Goal: Task Accomplishment & Management: Complete application form

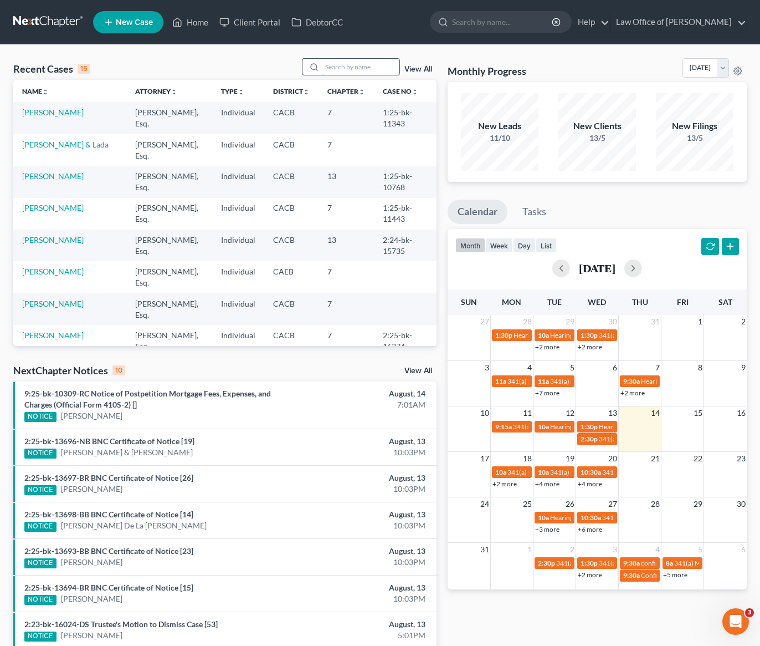
click at [349, 68] on input "search" at bounding box center [361, 67] width 78 height 16
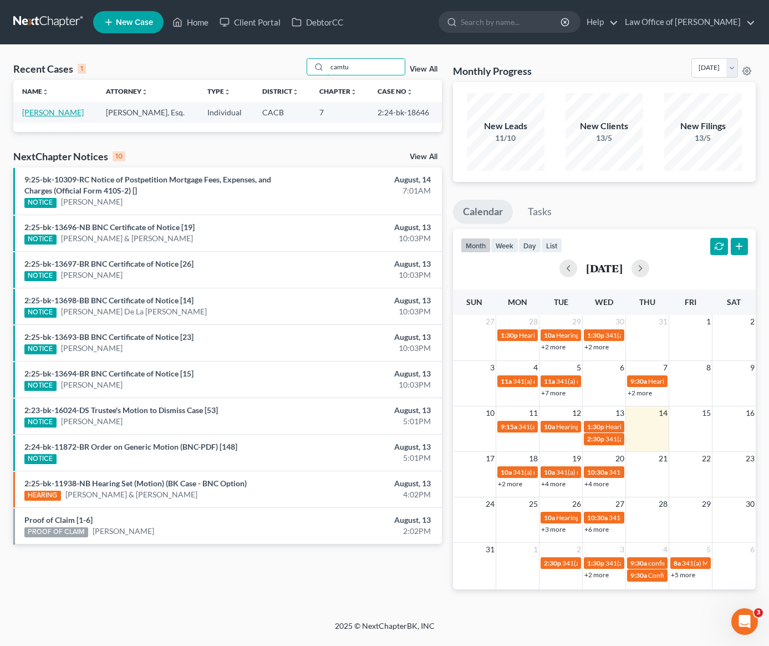
type input "camtu"
click at [42, 111] on link "Nguyen, Camtu" at bounding box center [53, 111] width 62 height 9
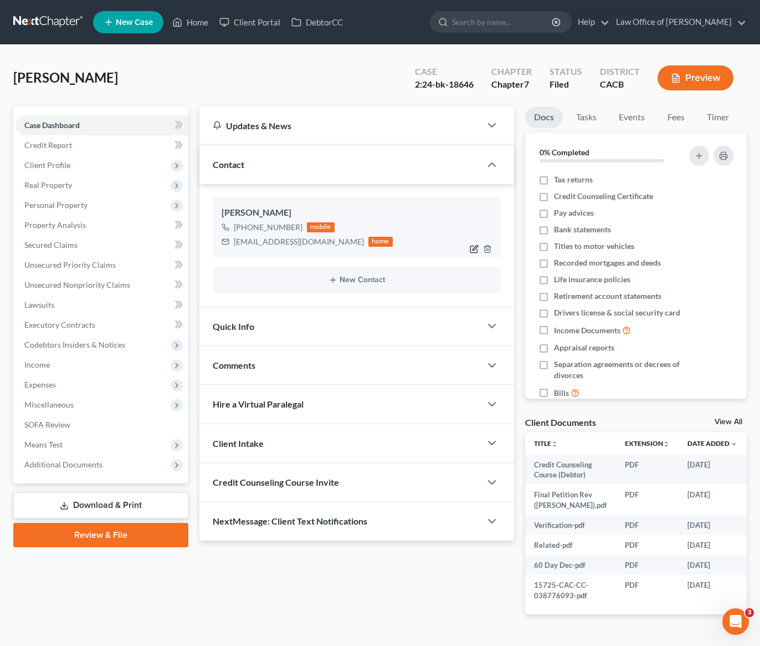
click at [475, 251] on icon "button" at bounding box center [474, 248] width 9 height 9
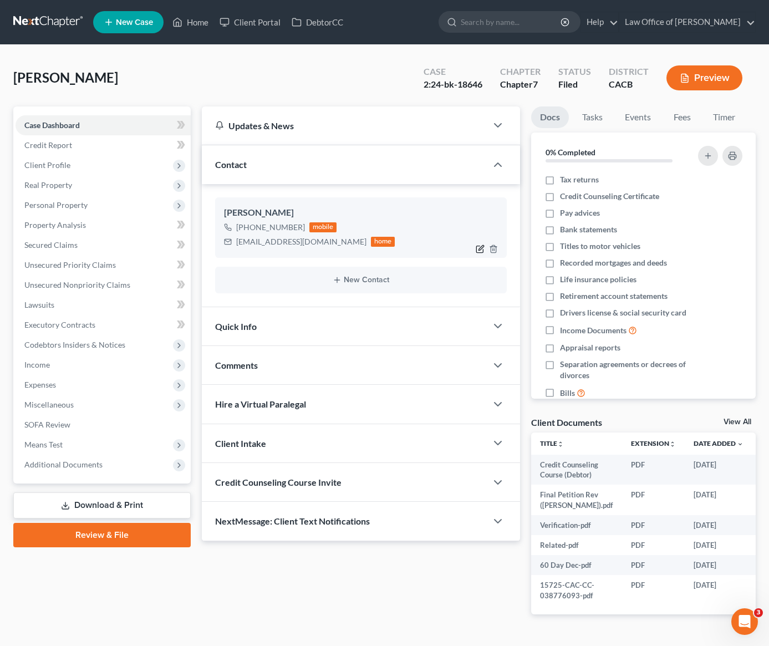
select select "0"
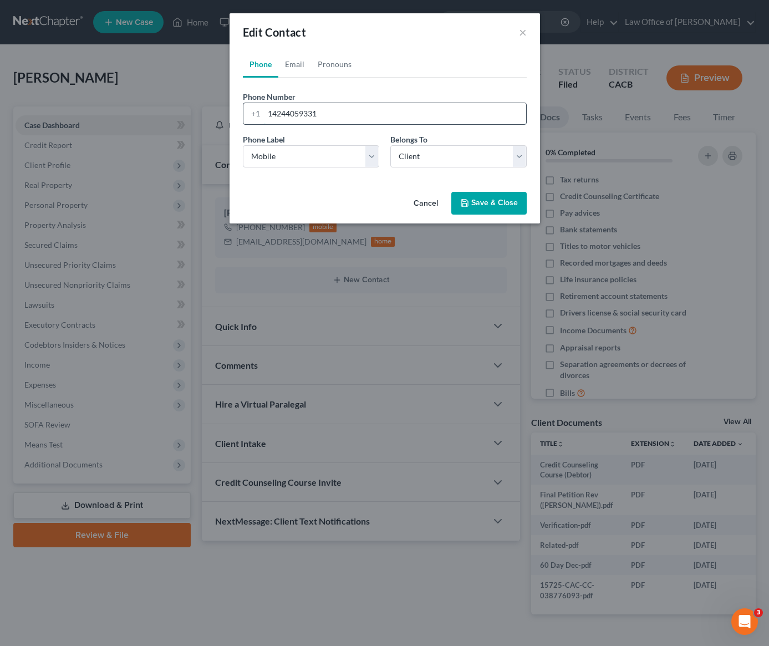
click at [342, 115] on input "14244059331" at bounding box center [395, 113] width 262 height 21
type input "14244059332"
click at [487, 208] on button "Save & Close" at bounding box center [488, 203] width 75 height 23
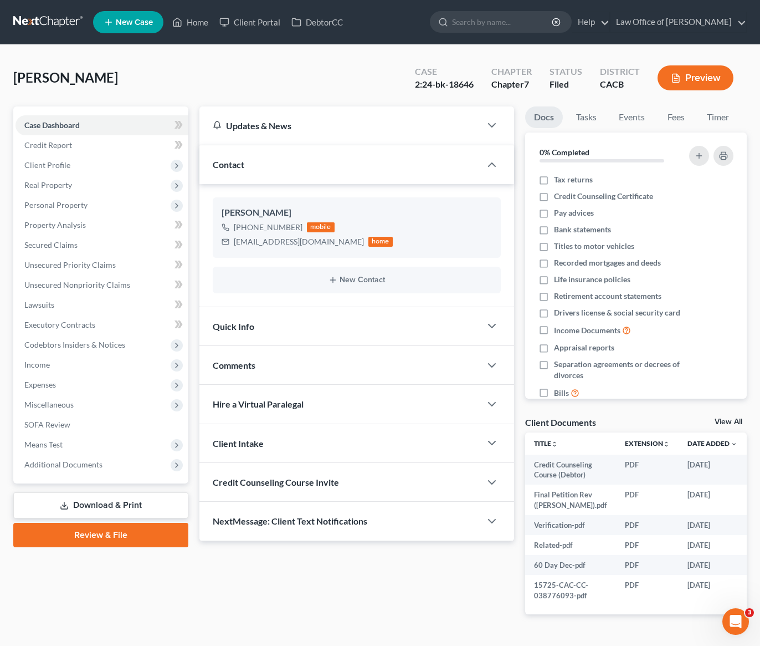
click at [193, 77] on div "Nguyen, Camtu Upgraded Case 2:24-bk-18646 Chapter Chapter 7 Status Filed Distri…" at bounding box center [380, 82] width 734 height 48
click at [58, 23] on link at bounding box center [48, 22] width 71 height 20
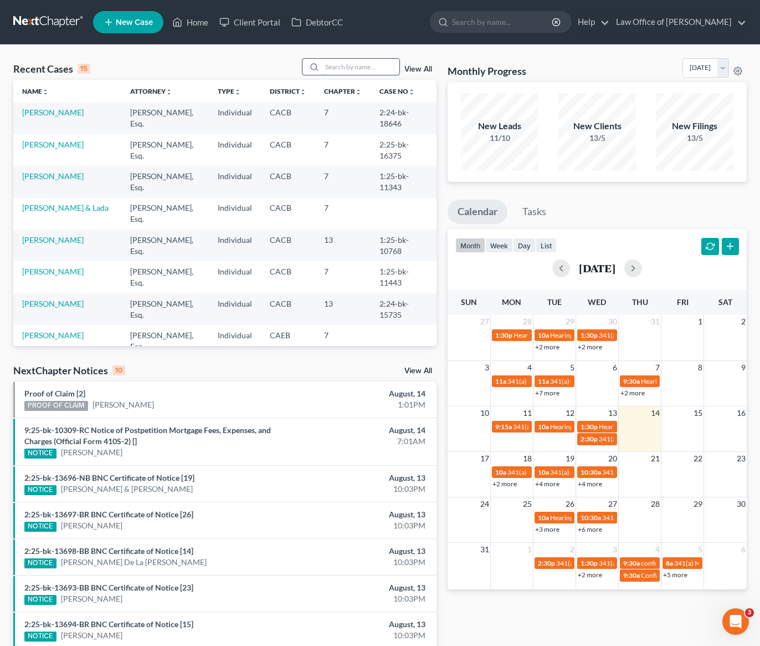
click at [361, 71] on input "search" at bounding box center [361, 67] width 78 height 16
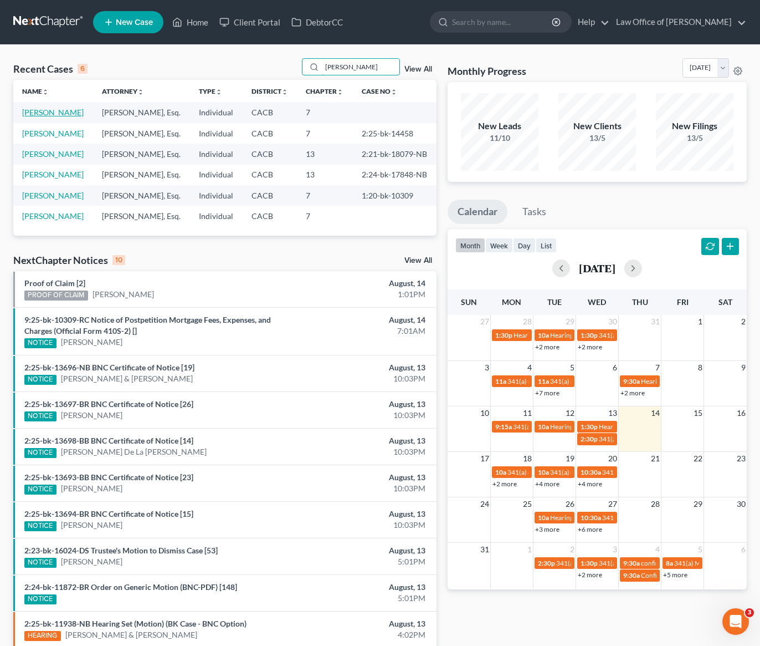
type input "edgar"
click at [56, 112] on link "[PERSON_NAME]" at bounding box center [53, 111] width 62 height 9
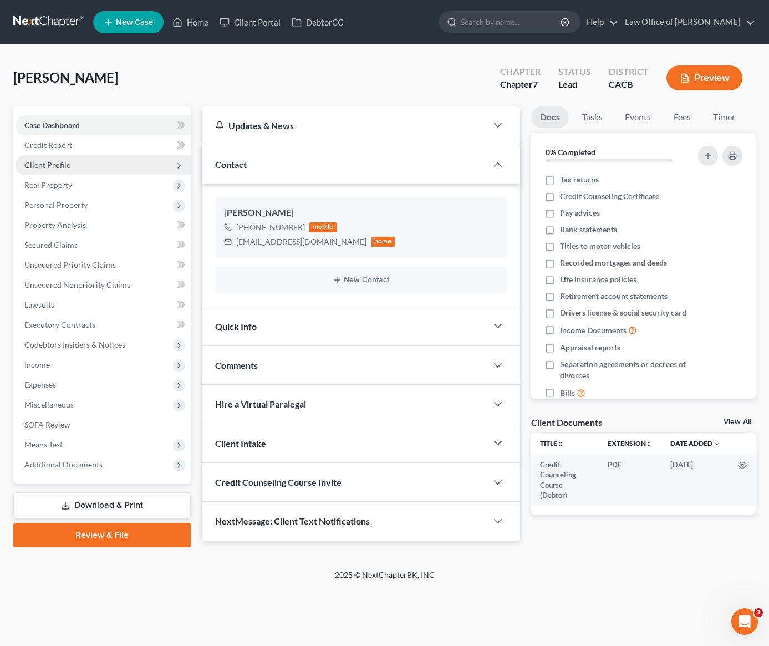
click at [55, 170] on span "Client Profile" at bounding box center [103, 165] width 175 height 20
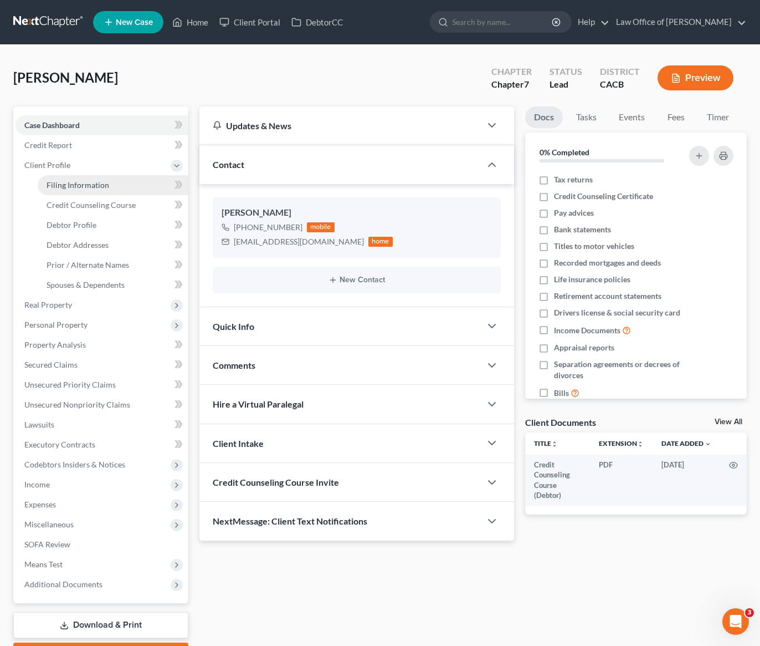
click at [81, 183] on span "Filing Information" at bounding box center [78, 184] width 63 height 9
select select "1"
select select "0"
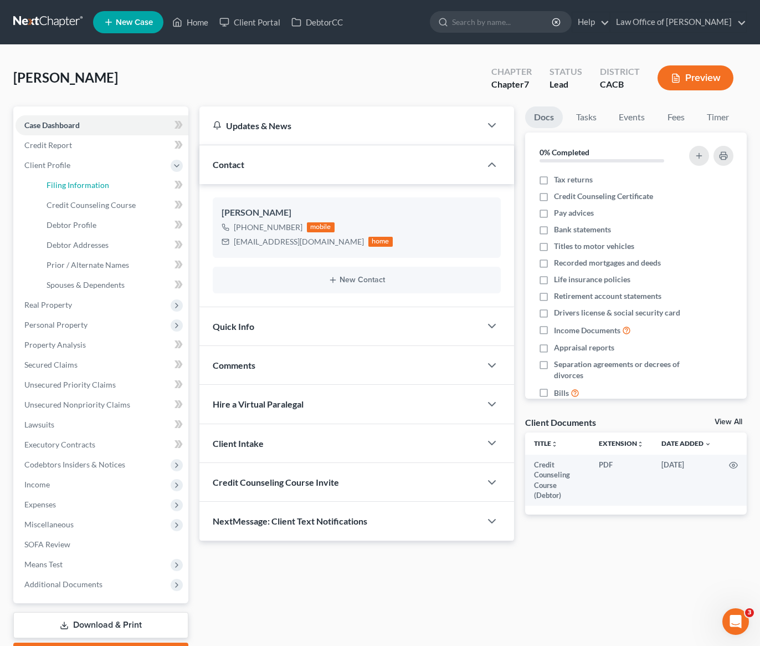
select select "4"
select select "1"
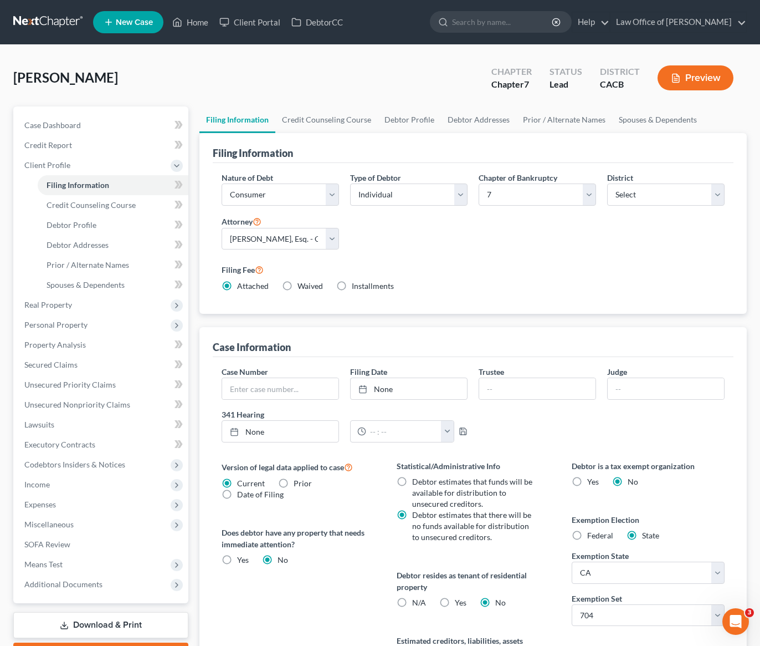
click at [525, 273] on label "Filing Fee" at bounding box center [473, 269] width 503 height 13
click at [333, 117] on link "Credit Counseling Course" at bounding box center [326, 119] width 103 height 27
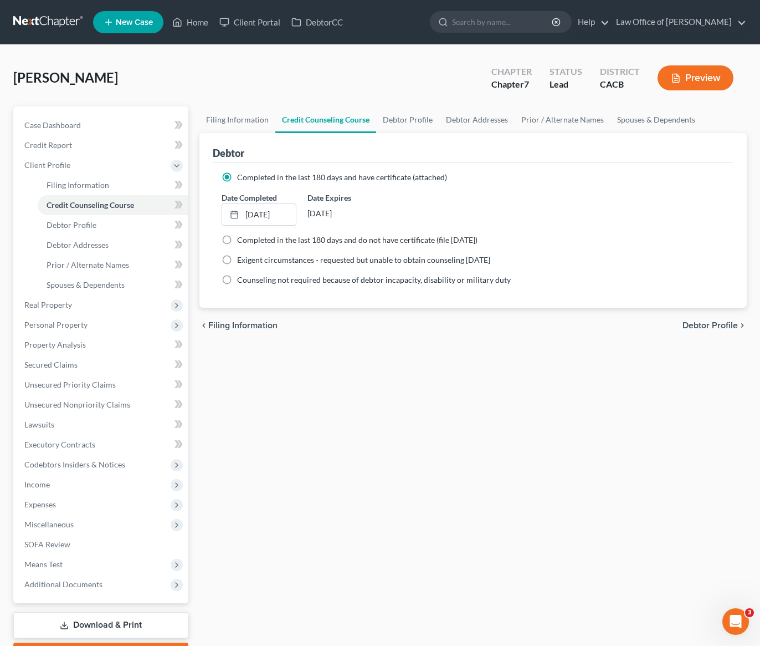
click at [419, 354] on div "Filing Information Credit Counseling Course Debtor Profile Debtor Addresses Pri…" at bounding box center [473, 386] width 559 height 560
click at [407, 121] on link "Debtor Profile" at bounding box center [407, 119] width 63 height 27
select select "0"
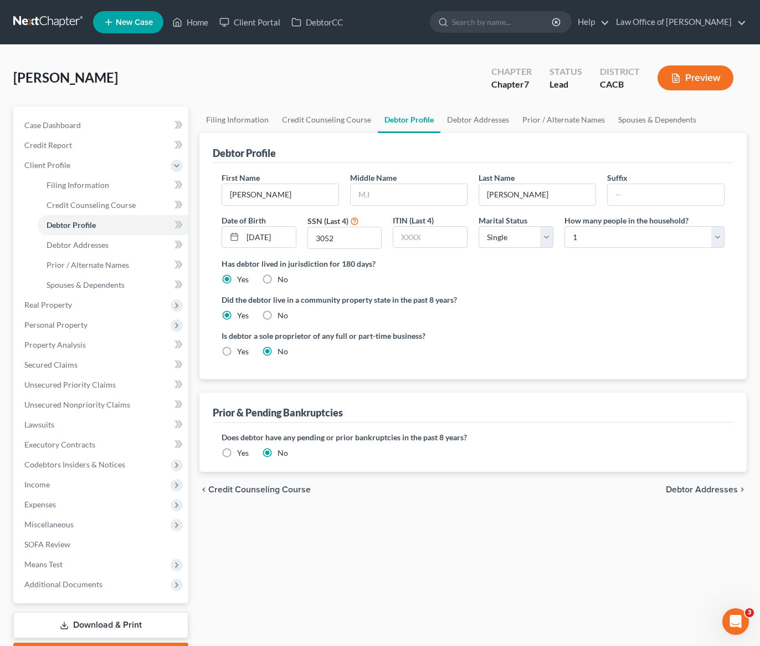
click at [528, 291] on ng-include "First Name Edgar Middle Name Last Name Khachatrian Suffix Date of Birth 10/13/1…" at bounding box center [473, 269] width 503 height 194
click at [508, 238] on select "Select Single Married Separated Divorced Widowed" at bounding box center [516, 237] width 75 height 22
click at [551, 292] on ng-include "First Name Edgar Middle Name Last Name Khachatrian Suffix Date of Birth 10/13/1…" at bounding box center [473, 269] width 503 height 194
click at [522, 237] on select "Select Single Married Separated Divorced Widowed" at bounding box center [516, 237] width 75 height 22
select select "3"
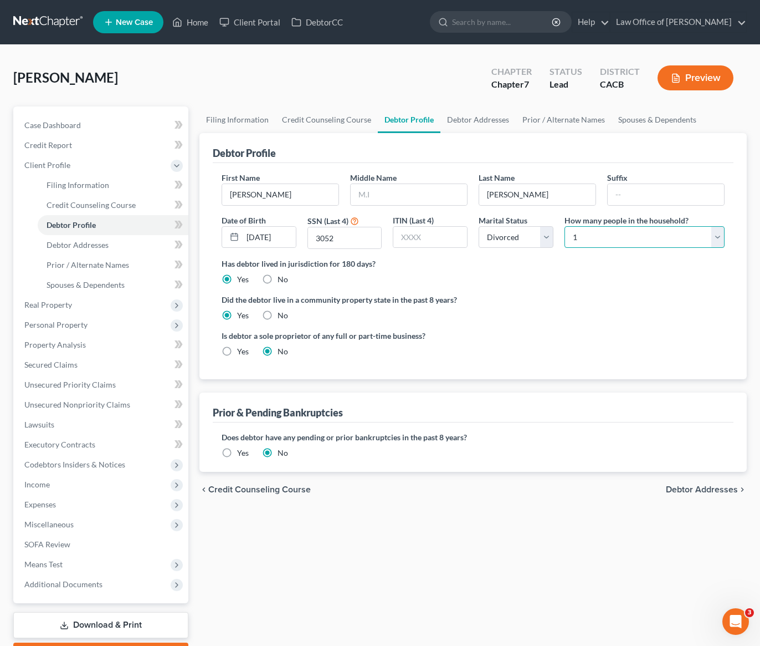
click at [593, 239] on select "Select 1 2 3 4 5 6 7 8 9 10 11 12 13 14 15 16 17 18 19 20" at bounding box center [645, 237] width 160 height 22
select select "2"
click at [564, 270] on div "Has debtor lived in jurisdiction for 180 days? Yes No Debtor must reside in jur…" at bounding box center [473, 271] width 503 height 27
click at [653, 120] on link "Spouses & Dependents" at bounding box center [657, 119] width 91 height 27
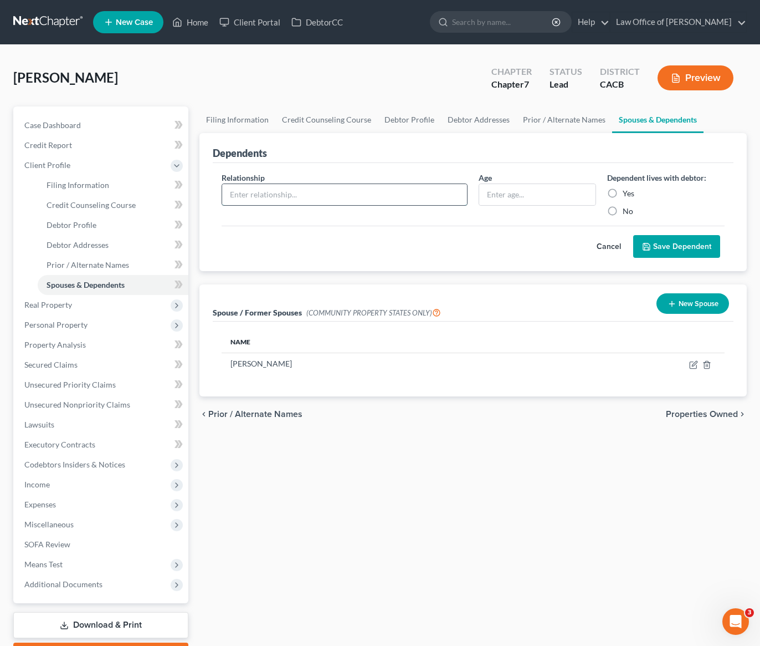
click at [349, 199] on input "text" at bounding box center [344, 194] width 245 height 21
type input "Daughter"
click at [497, 203] on input "text" at bounding box center [537, 194] width 116 height 21
type input "15"
click at [623, 193] on label "Yes" at bounding box center [629, 193] width 12 height 11
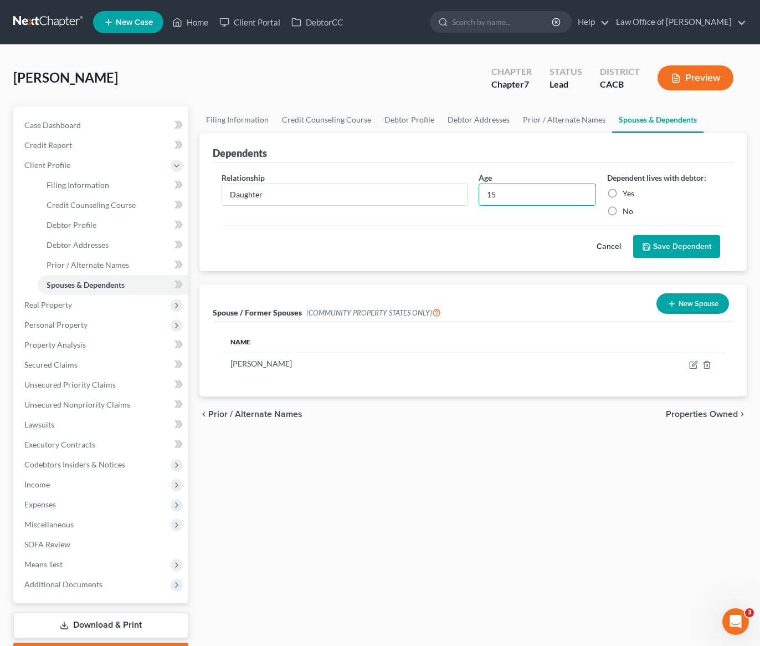
click at [627, 193] on input "Yes" at bounding box center [630, 191] width 7 height 7
radio input "true"
click at [684, 247] on button "Save Dependent" at bounding box center [676, 246] width 87 height 23
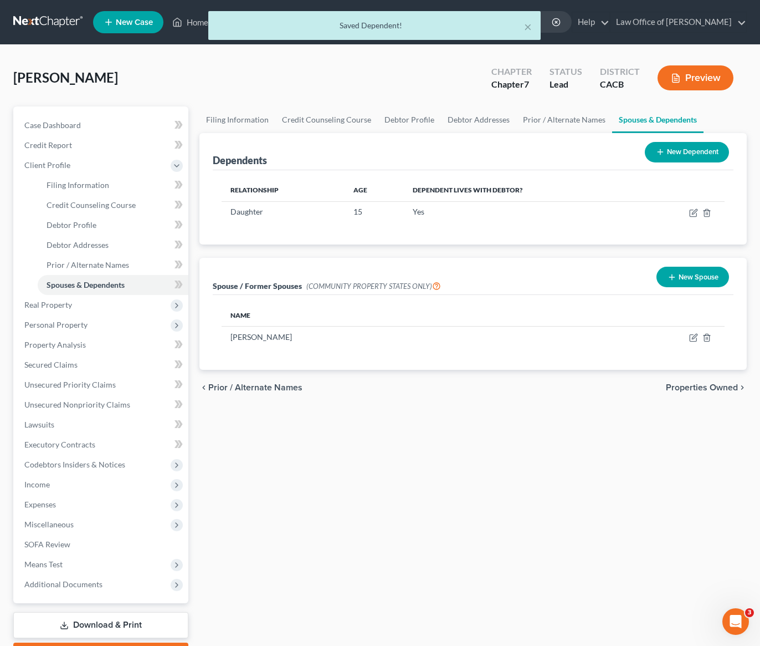
click at [689, 157] on button "New Dependent" at bounding box center [687, 152] width 84 height 21
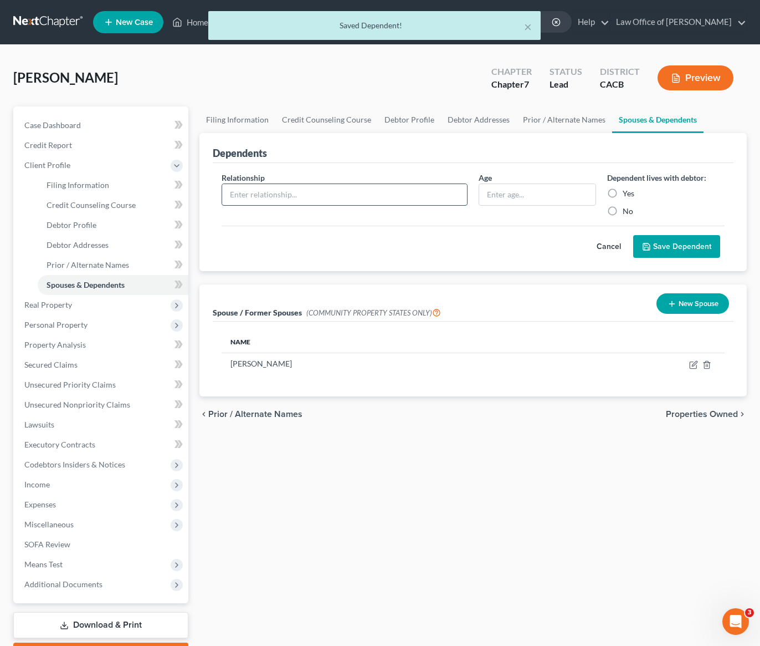
click at [322, 197] on input "text" at bounding box center [344, 194] width 245 height 21
type input "Daughter"
click at [523, 193] on input "text" at bounding box center [537, 194] width 116 height 21
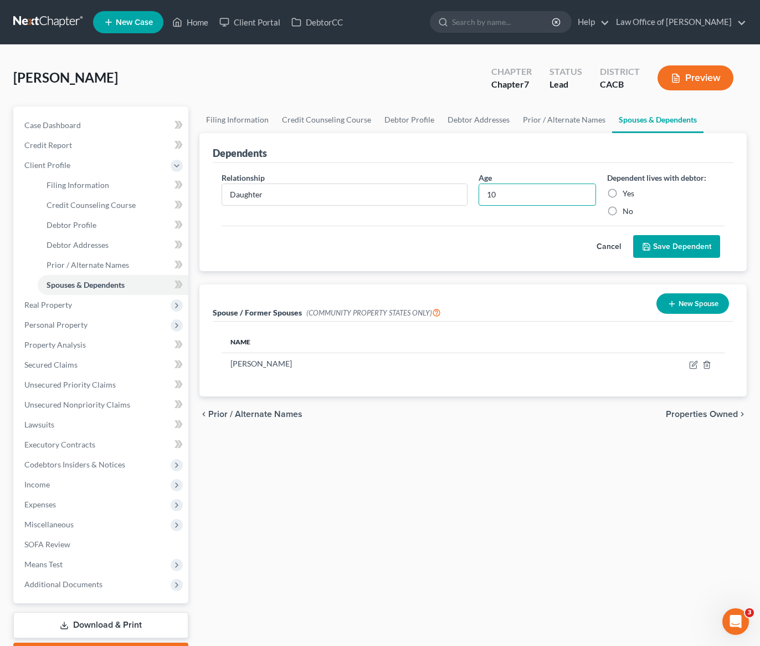
type input "10"
click at [623, 193] on label "Yes" at bounding box center [629, 193] width 12 height 11
click at [627, 193] on input "Yes" at bounding box center [630, 191] width 7 height 7
radio input "true"
drag, startPoint x: 681, startPoint y: 260, endPoint x: 673, endPoint y: 258, distance: 8.6
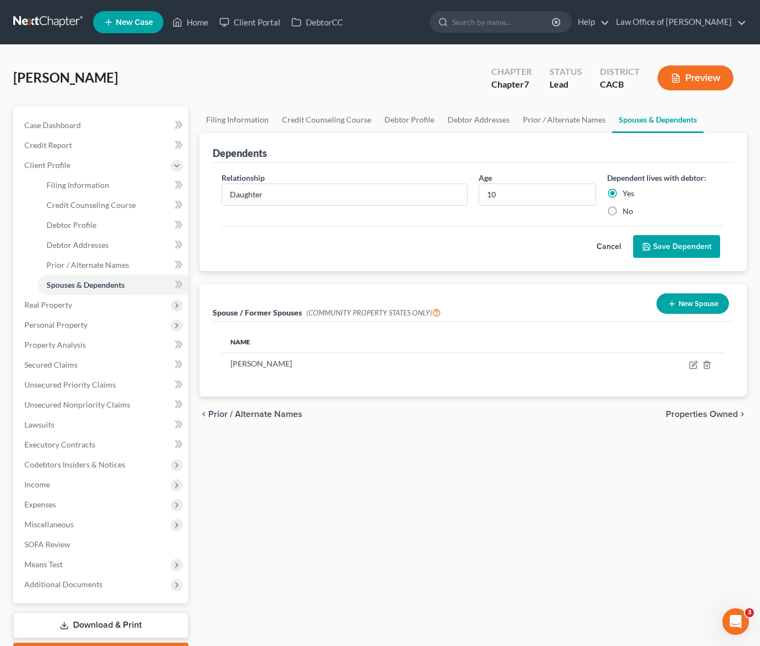
click at [680, 260] on div "Relationship * Daughter Age 10 Dependent lives with debtor: Yes No Cancel Save …" at bounding box center [473, 217] width 521 height 109
click at [676, 250] on button "Save Dependent" at bounding box center [676, 246] width 87 height 23
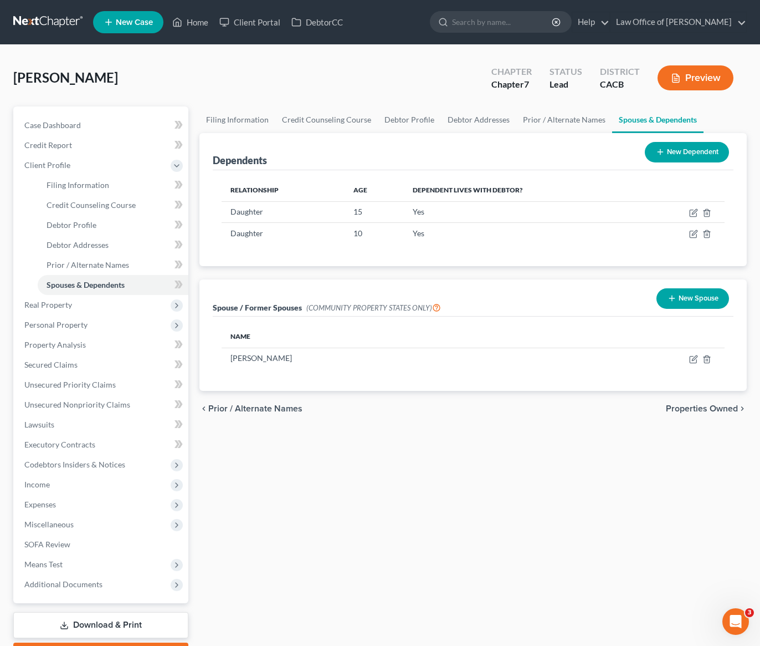
click at [427, 430] on div "Filing Information Credit Counseling Course Debtor Profile Debtor Addresses Pri…" at bounding box center [473, 386] width 559 height 560
click at [708, 360] on icon "button" at bounding box center [707, 359] width 9 height 9
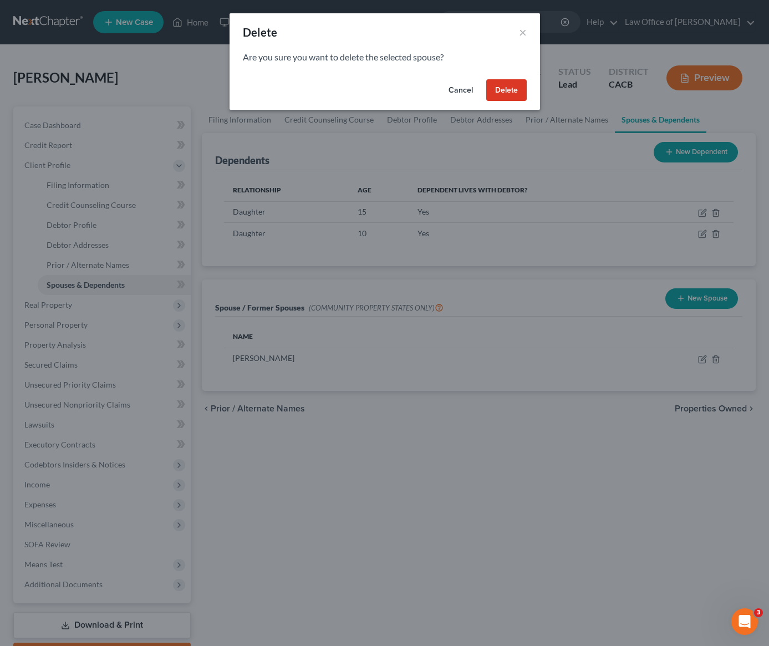
click at [503, 86] on button "Delete" at bounding box center [506, 90] width 40 height 22
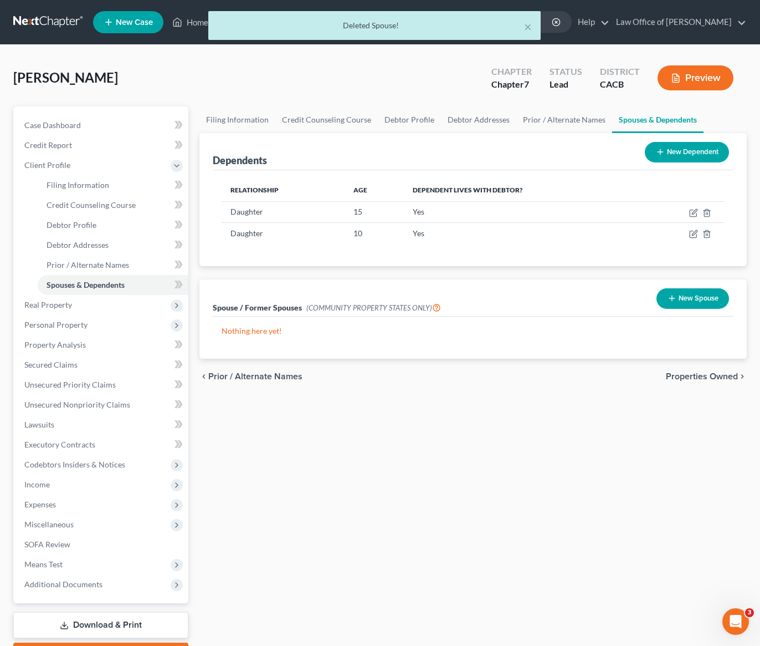
click at [357, 415] on div "Filing Information Credit Counseling Course Debtor Profile Debtor Addresses Pri…" at bounding box center [473, 386] width 559 height 560
click at [468, 119] on link "Debtor Addresses" at bounding box center [478, 119] width 75 height 27
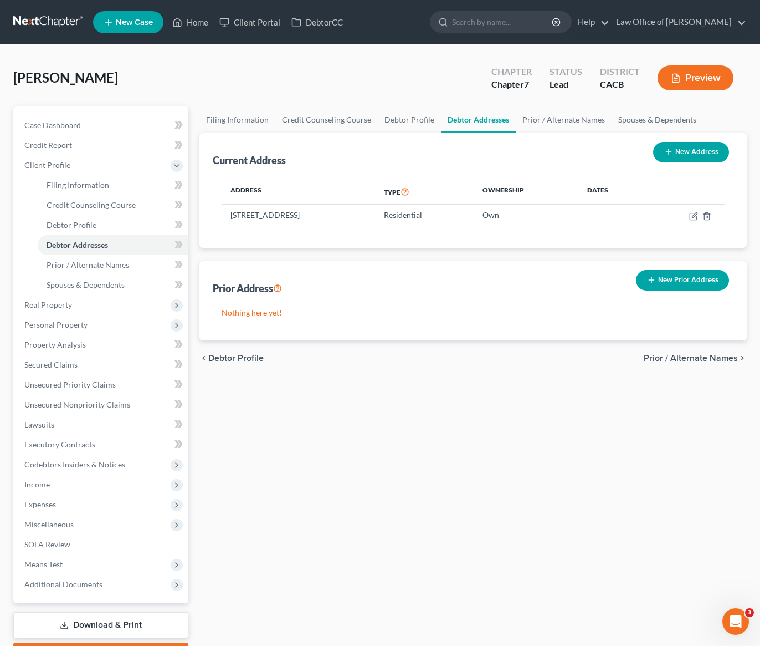
click at [416, 437] on div "Filing Information Credit Counseling Course Debtor Profile Debtor Addresses Pri…" at bounding box center [473, 386] width 559 height 560
click at [58, 306] on span "Real Property" at bounding box center [48, 304] width 48 height 9
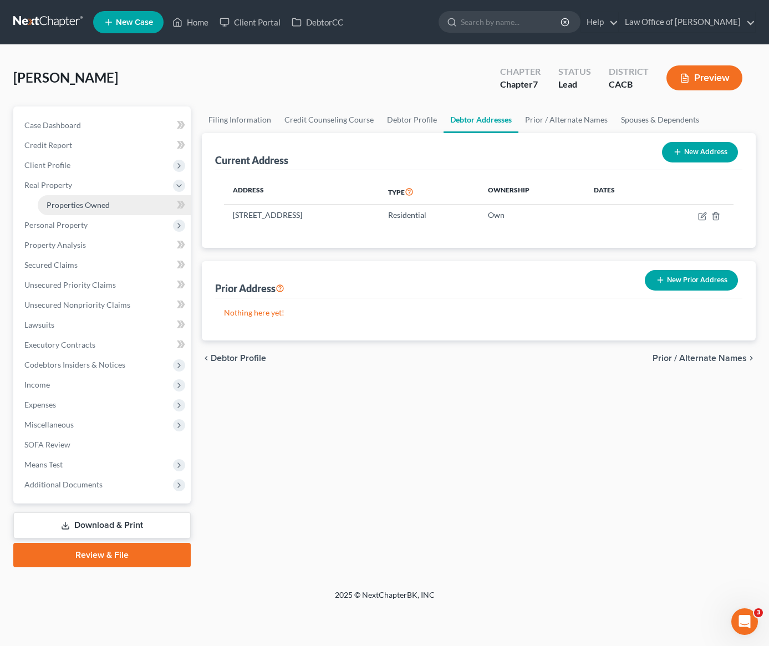
click at [72, 202] on span "Properties Owned" at bounding box center [78, 204] width 63 height 9
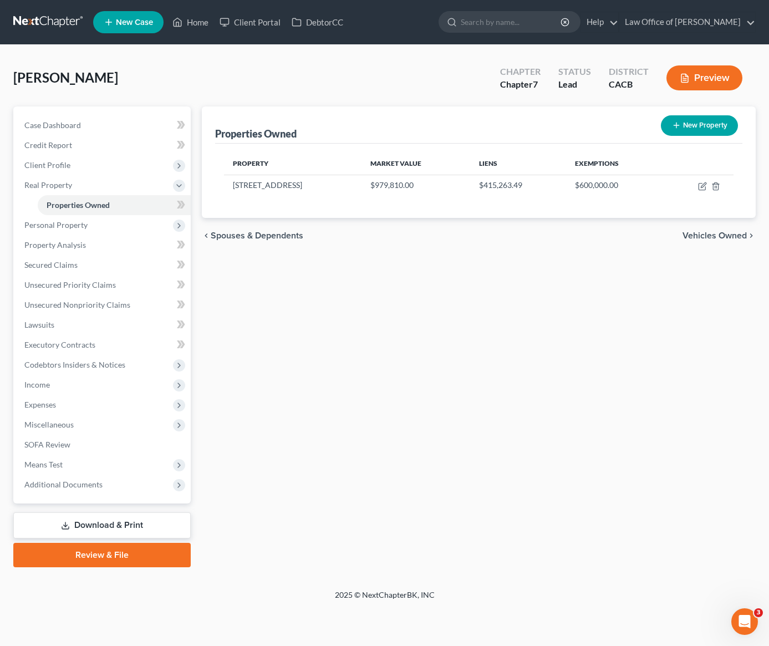
drag, startPoint x: 552, startPoint y: 299, endPoint x: 547, endPoint y: 303, distance: 6.8
click at [551, 299] on div "Properties Owned New Property Property Market Value Liens Exemptions 16625 Napa…" at bounding box center [478, 336] width 565 height 460
click at [696, 188] on td at bounding box center [698, 185] width 70 height 21
click at [703, 187] on icon "button" at bounding box center [702, 186] width 9 height 9
select select "4"
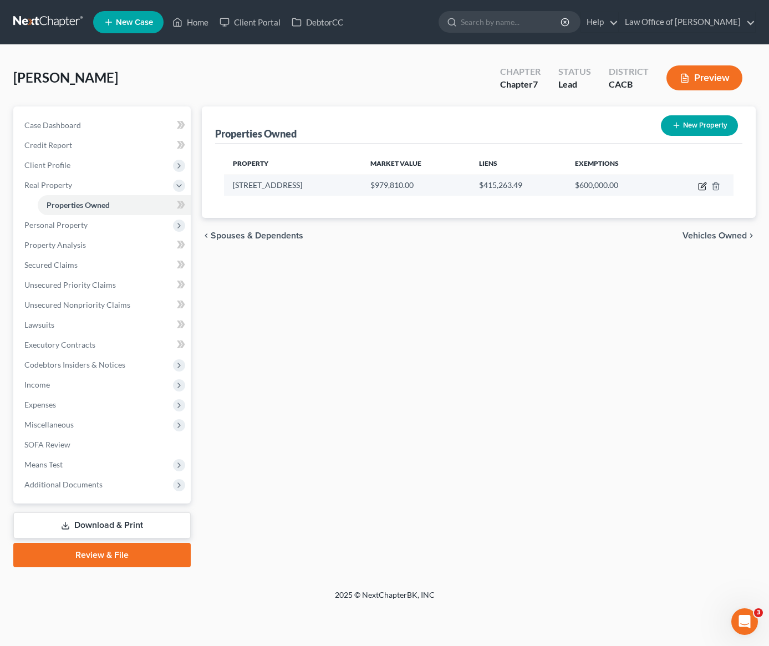
select select "4"
select select "0"
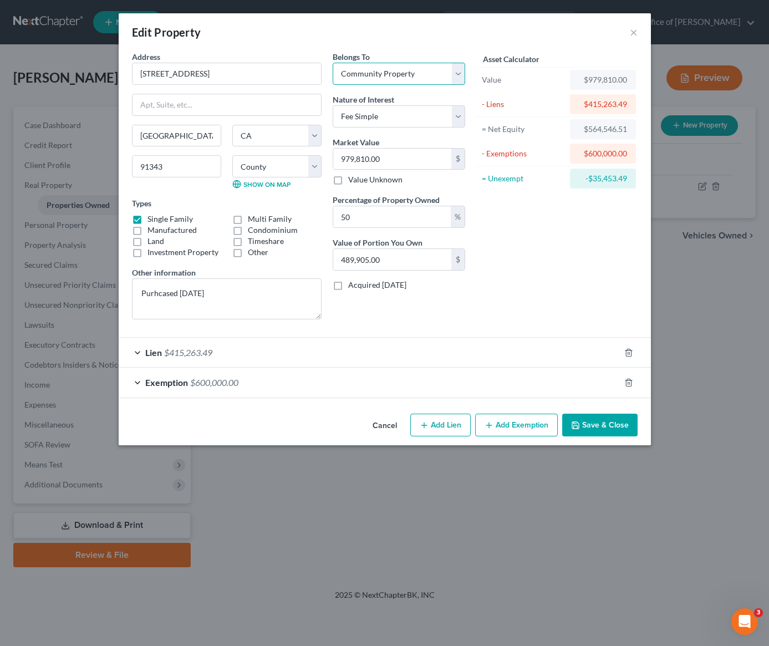
click at [386, 73] on select "Select Debtor 1 Only Debtor 2 Only Debtor 1 And Debtor 2 Only At Least One Of T…" at bounding box center [398, 74] width 132 height 22
select select "3"
click at [385, 114] on select "Select Fee Simple Joint Tenant Life Estate Equitable Interest Future Interest T…" at bounding box center [398, 116] width 132 height 22
select select "1"
click at [234, 294] on textarea "Purhcased NOV 2017" at bounding box center [227, 298] width 190 height 41
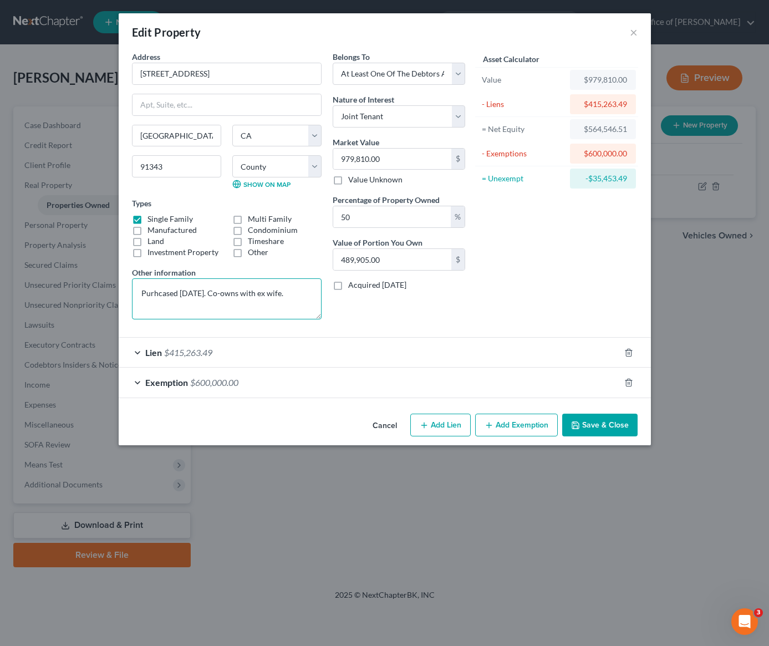
type textarea "Purhcased NOV 2017. Co-owns with ex wife."
click at [559, 267] on div "Asset Calculator Value $979,810.00 - Liens $415,263.49 = Net Equity $564,546.51…" at bounding box center [556, 189] width 172 height 277
click at [609, 426] on button "Save & Close" at bounding box center [599, 424] width 75 height 23
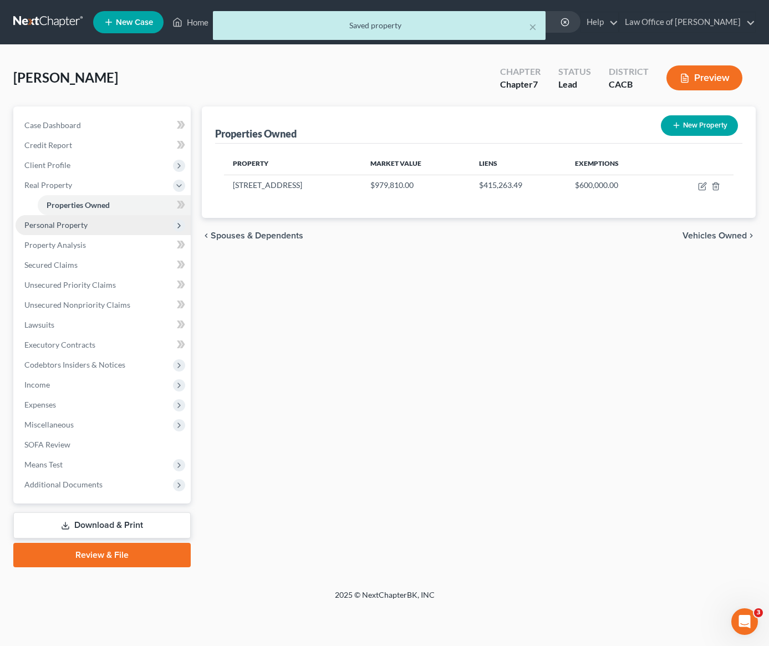
click at [45, 224] on span "Personal Property" at bounding box center [55, 224] width 63 height 9
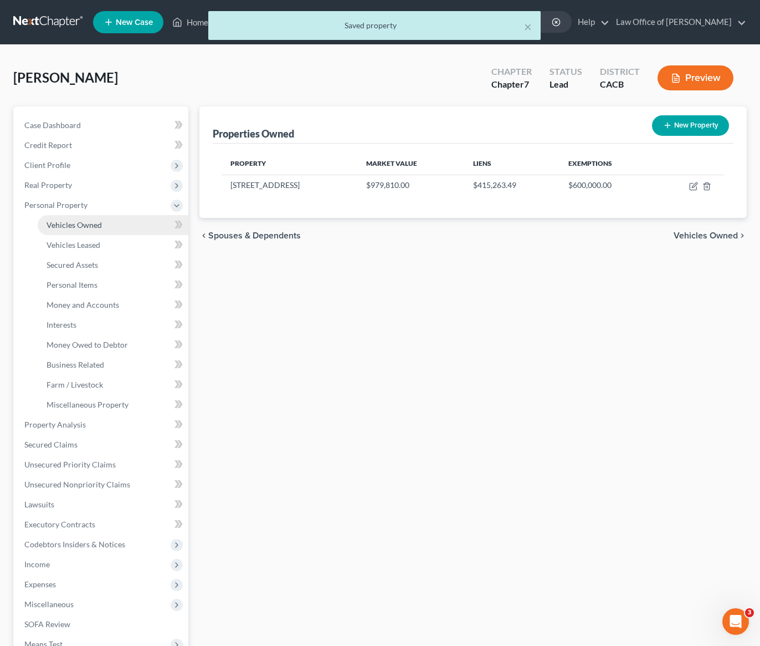
click at [73, 224] on span "Vehicles Owned" at bounding box center [74, 224] width 55 height 9
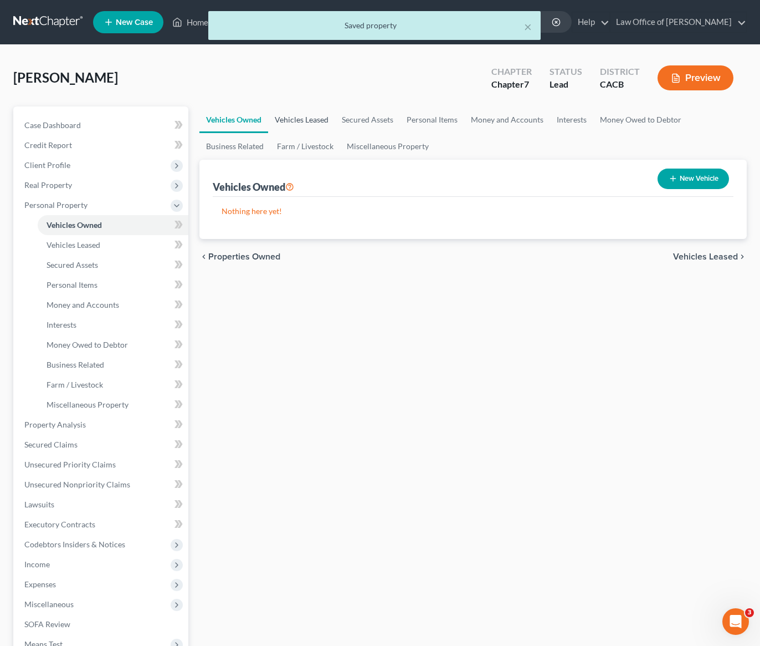
click at [308, 117] on link "Vehicles Leased" at bounding box center [301, 119] width 67 height 27
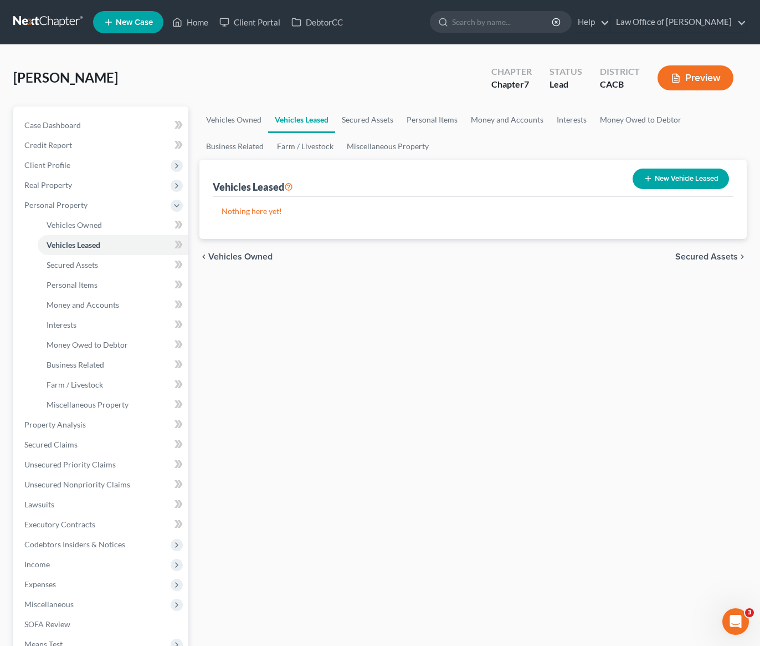
click at [683, 180] on button "New Vehicle Leased" at bounding box center [681, 178] width 96 height 21
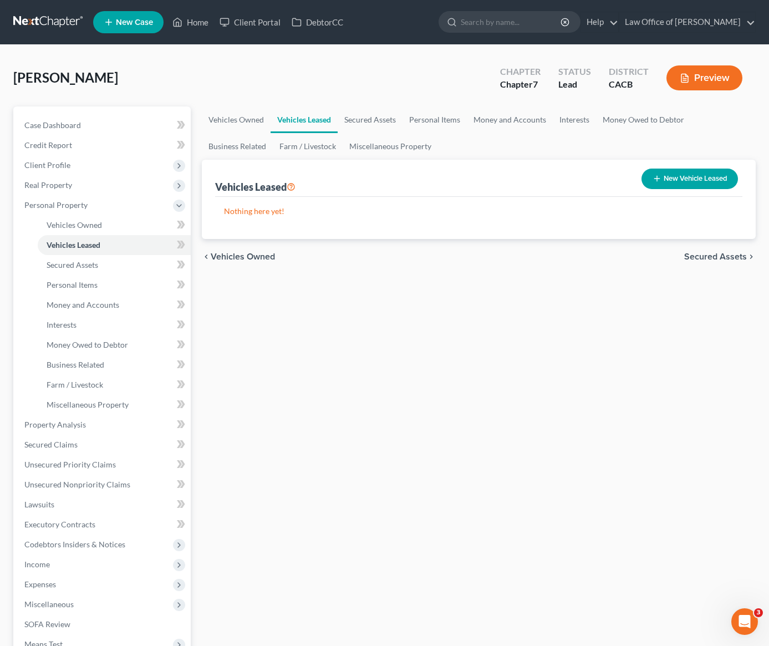
select select "0"
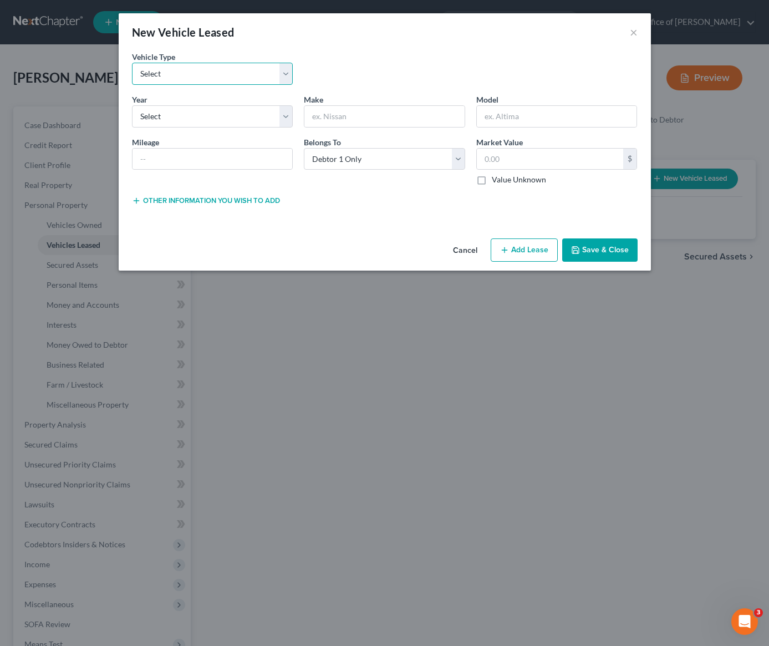
click at [163, 65] on select "Select Automobile Truck Trailer Watercraft Aircraft Motor Home Atv Other Vehicle" at bounding box center [212, 74] width 161 height 22
select select "0"
click at [224, 123] on select "Select 2026 2025 2024 2023 2022 2021 2020 2019 2018 2017 2016 2015 2014 2013 20…" at bounding box center [212, 116] width 161 height 22
select select "1"
drag, startPoint x: 350, startPoint y: 115, endPoint x: 343, endPoint y: 117, distance: 7.0
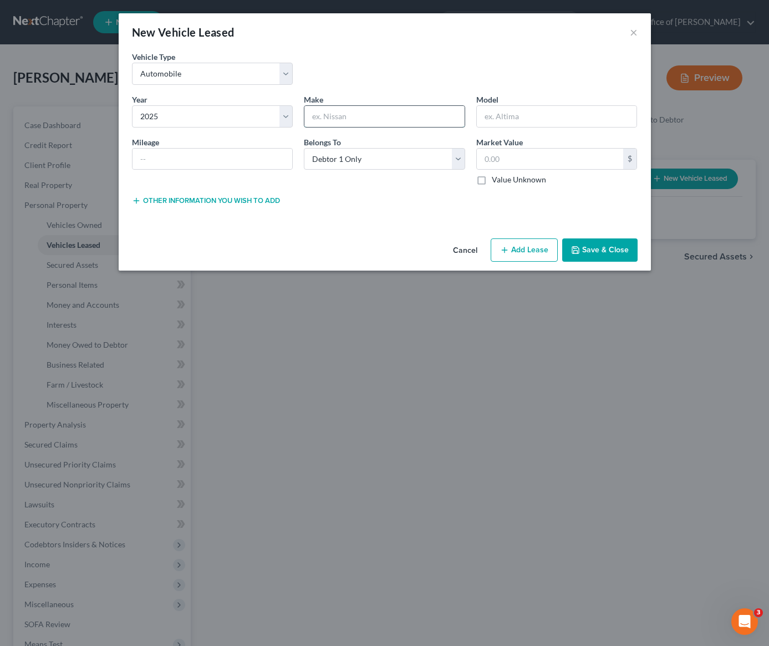
click at [347, 116] on input "text" at bounding box center [384, 116] width 160 height 21
type input "Land Rover"
click at [506, 119] on input "text" at bounding box center [557, 116] width 160 height 21
type input "Defender"
click at [433, 195] on div "Lease Select" at bounding box center [384, 199] width 172 height 11
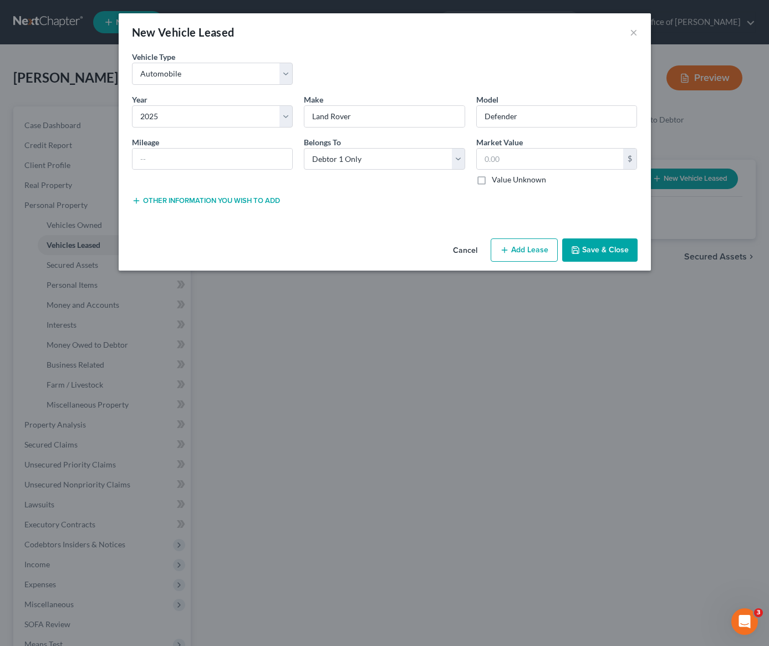
drag, startPoint x: 371, startPoint y: 63, endPoint x: 364, endPoint y: 64, distance: 7.9
click at [370, 63] on div "Vehicle Type * Select Automobile Truck Trailer Watercraft Aircraft Motor Home A…" at bounding box center [384, 72] width 516 height 43
click at [345, 189] on div "Year * Select 2026 2025 2024 2023 2022 2021 2020 2019 2018 2017 2016 2015 2014 …" at bounding box center [384, 144] width 516 height 101
click at [231, 162] on input "text" at bounding box center [212, 159] width 160 height 21
type input "1600"
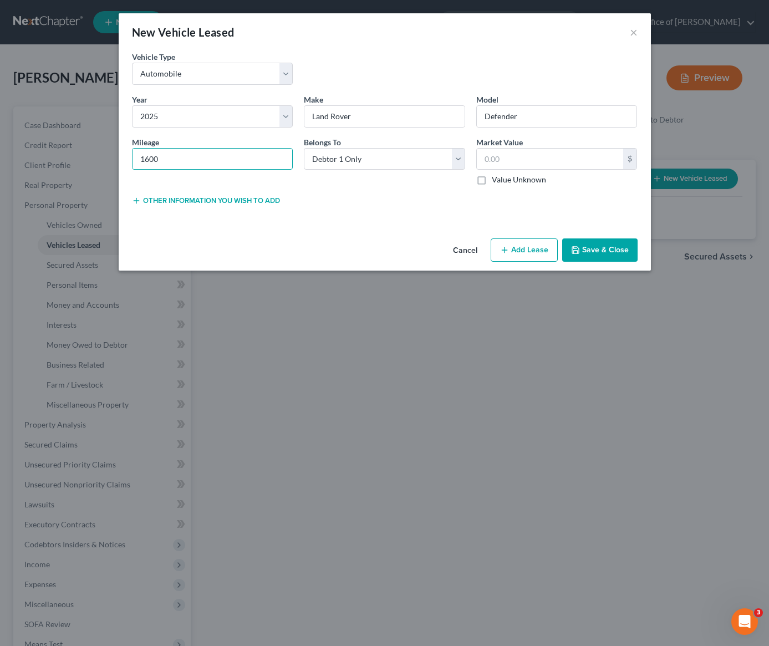
click at [349, 186] on div "Year * Select 2026 2025 2024 2023 2022 2021 2020 2019 2018 2017 2016 2015 2014 …" at bounding box center [384, 144] width 516 height 101
click at [350, 201] on div "Lease Select" at bounding box center [384, 199] width 172 height 11
click at [373, 164] on select "Select Debtor 1 Only Debtor 2 Only Debtor 1 And Debtor 2 Only At Least One Of T…" at bounding box center [384, 159] width 161 height 22
select select "3"
click at [354, 202] on div "Lease Select" at bounding box center [384, 199] width 172 height 11
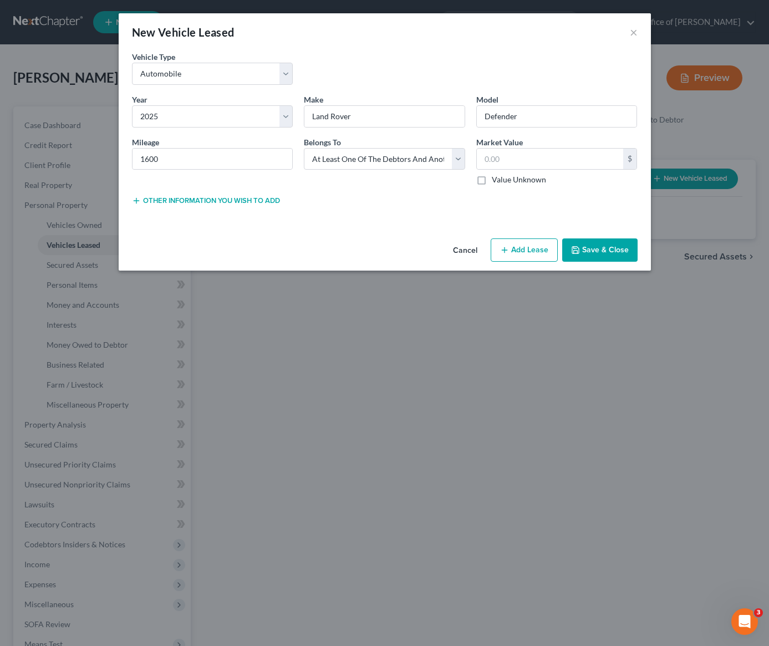
click at [232, 204] on button "Other information you wish to add" at bounding box center [206, 200] width 148 height 9
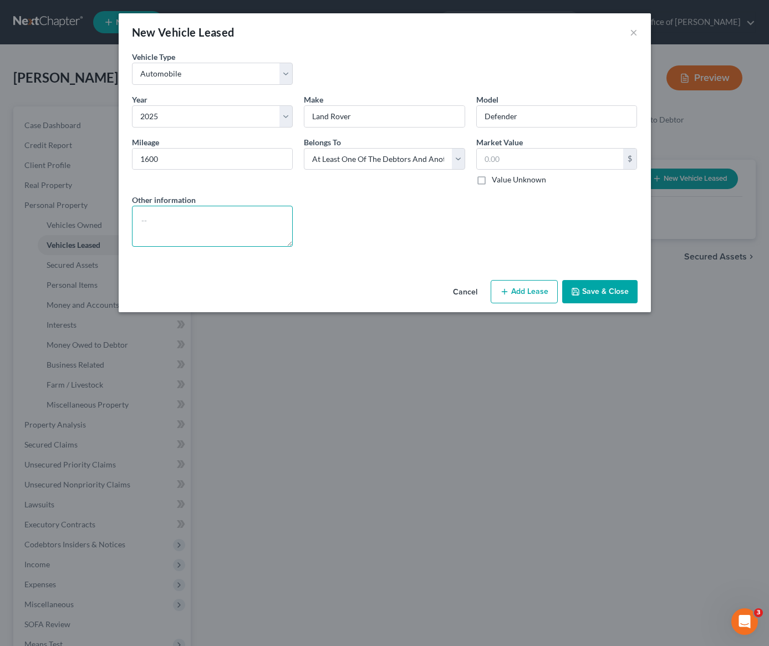
click at [193, 232] on textarea at bounding box center [212, 226] width 161 height 41
type textarea "co-owned with corporation business"
click at [595, 291] on button "Save & Close" at bounding box center [599, 291] width 75 height 23
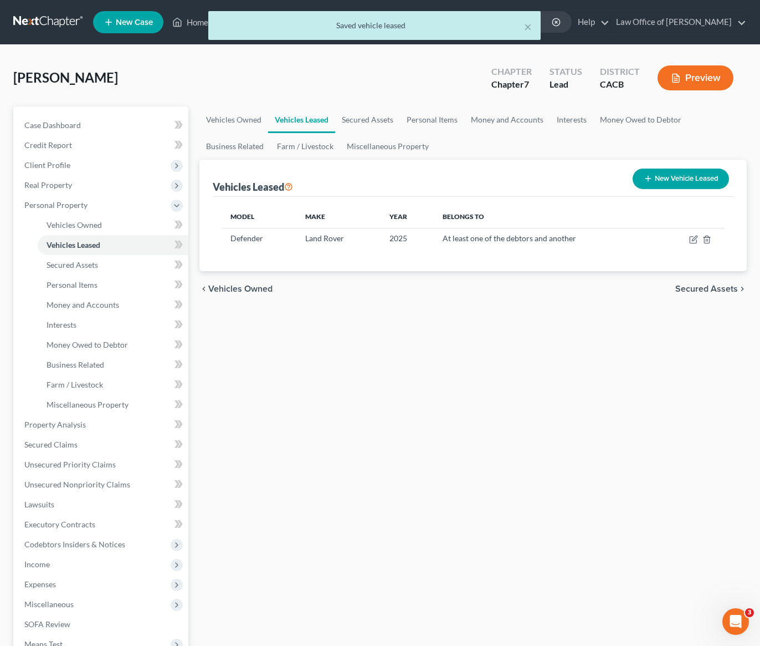
click at [448, 321] on div "Vehicles Owned Vehicles Leased Secured Assets Personal Items Money and Accounts…" at bounding box center [473, 426] width 559 height 640
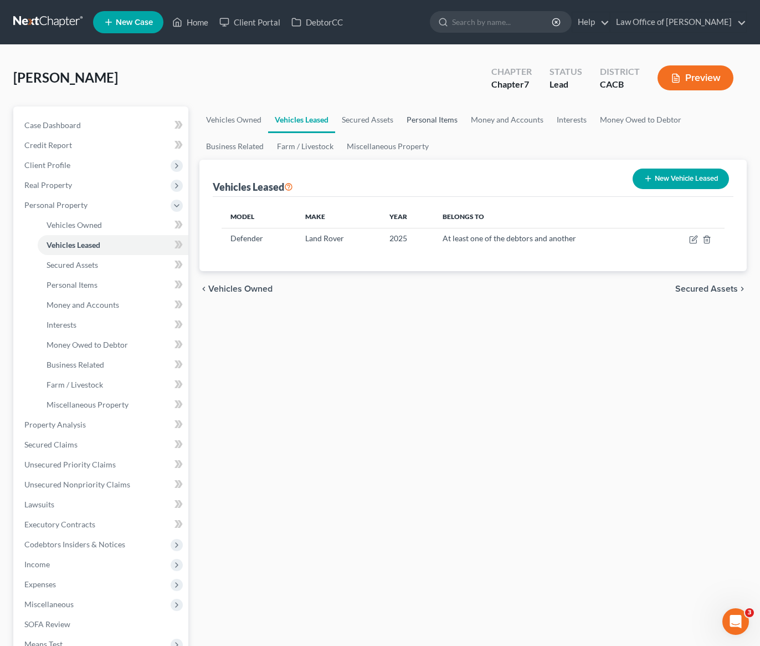
click at [447, 123] on link "Personal Items" at bounding box center [432, 119] width 64 height 27
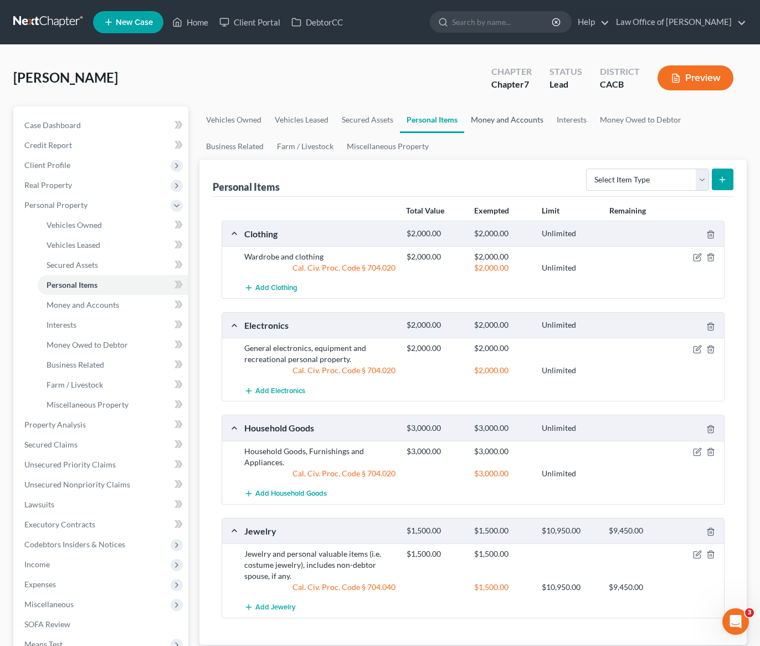
click at [487, 125] on link "Money and Accounts" at bounding box center [507, 119] width 86 height 27
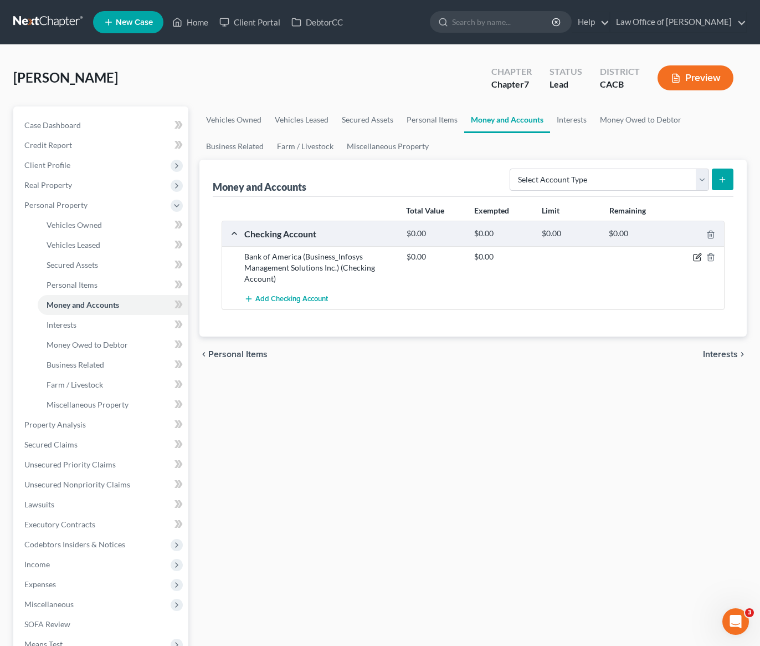
click at [700, 260] on icon "button" at bounding box center [697, 257] width 7 height 7
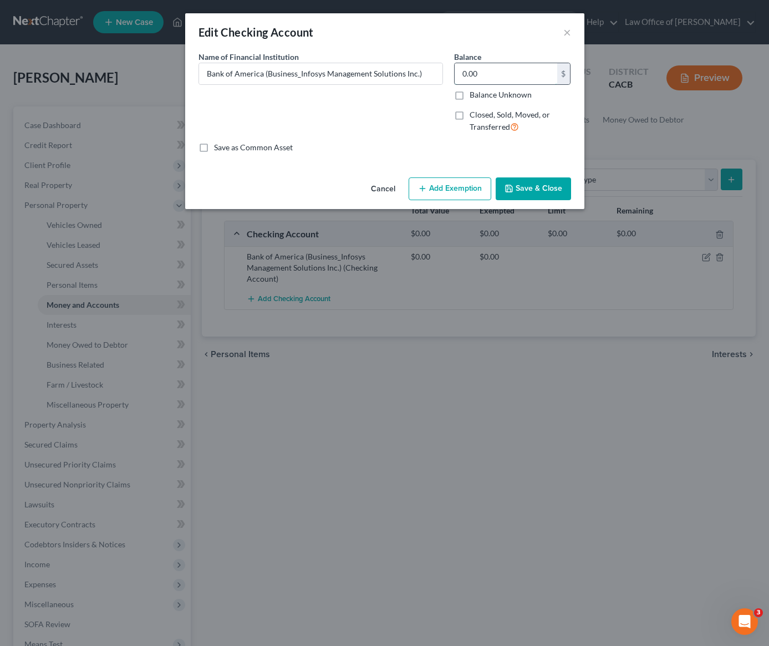
click at [502, 75] on input "0.00" at bounding box center [505, 73] width 103 height 21
type input "4,000"
click at [523, 184] on button "Save & Close" at bounding box center [532, 188] width 75 height 23
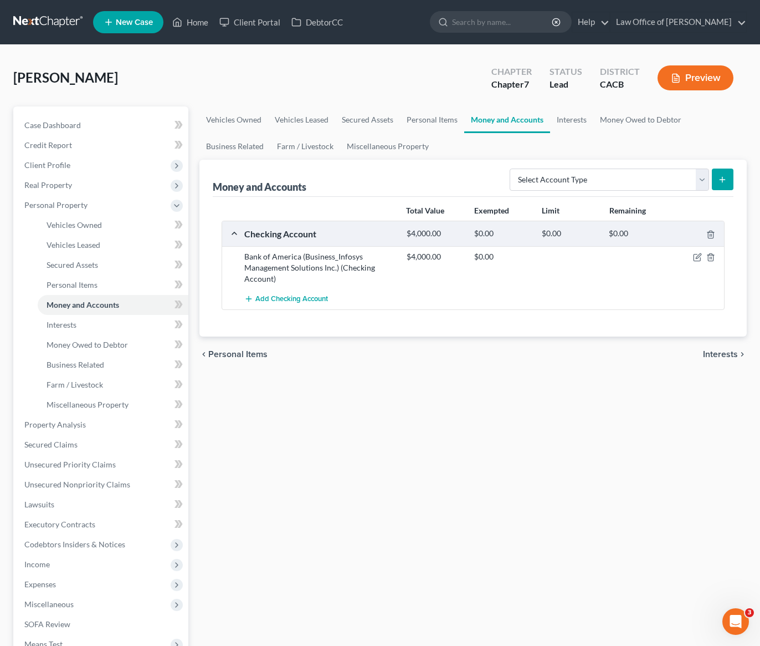
click at [496, 382] on div "Vehicles Owned Vehicles Leased Secured Assets Personal Items Money and Accounts…" at bounding box center [473, 426] width 559 height 640
click at [300, 299] on span "Add Checking Account" at bounding box center [291, 299] width 73 height 9
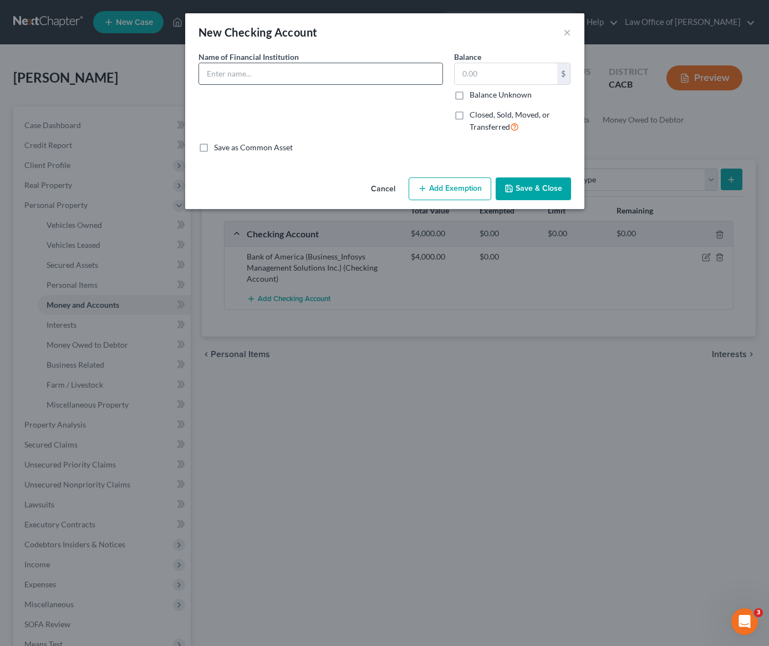
click at [278, 74] on input "text" at bounding box center [320, 73] width 243 height 21
type input "Chase (Business_Infosys Management Solutions Inc.)"
click at [514, 74] on input "text" at bounding box center [505, 73] width 103 height 21
type input "200"
click at [543, 188] on button "Save & Close" at bounding box center [532, 188] width 75 height 23
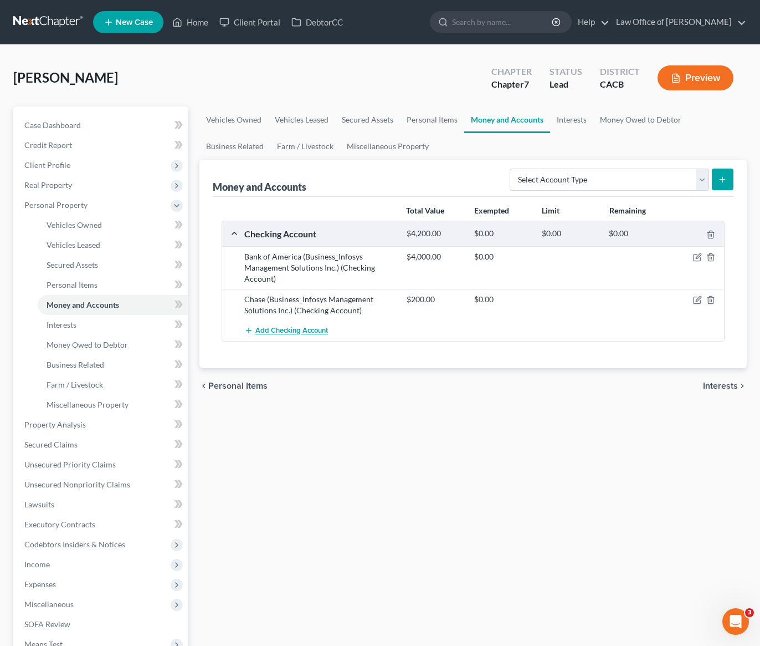
click at [313, 330] on span "Add Checking Account" at bounding box center [291, 330] width 73 height 9
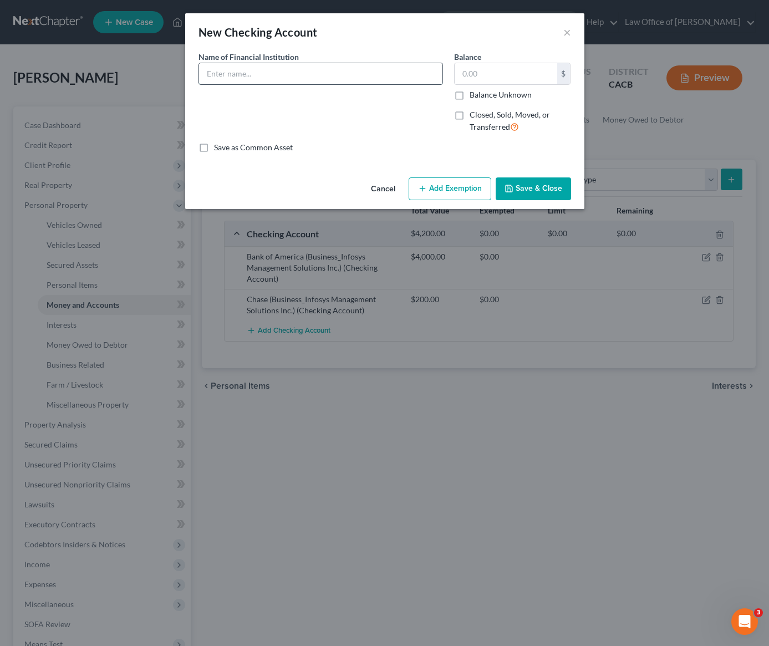
click at [256, 74] on input "text" at bounding box center [320, 73] width 243 height 21
click at [279, 77] on input "text" at bounding box center [320, 73] width 243 height 21
click at [324, 74] on input "text" at bounding box center [320, 73] width 243 height 21
type input "Citi Bank (Personal)"
click at [500, 77] on input "text" at bounding box center [505, 73] width 103 height 21
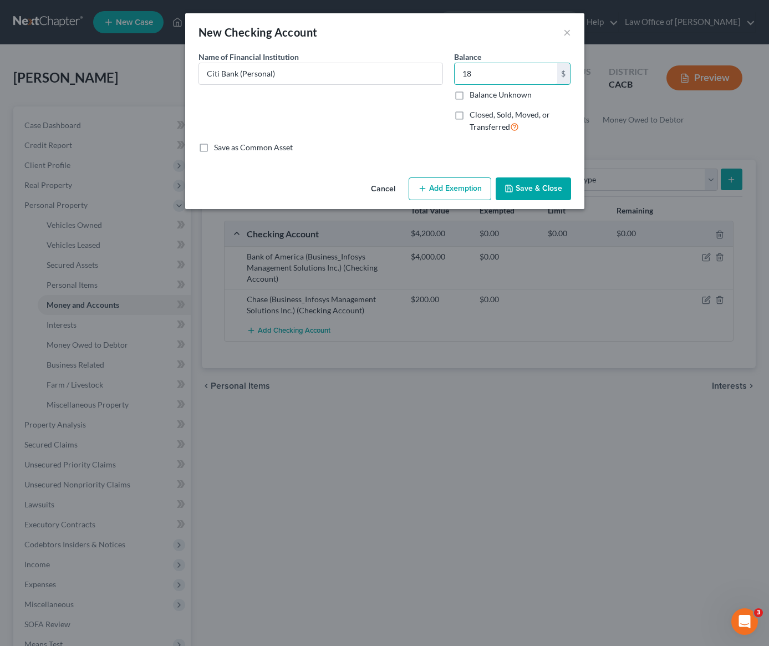
type input "18"
click at [538, 189] on button "Save & Close" at bounding box center [532, 188] width 75 height 23
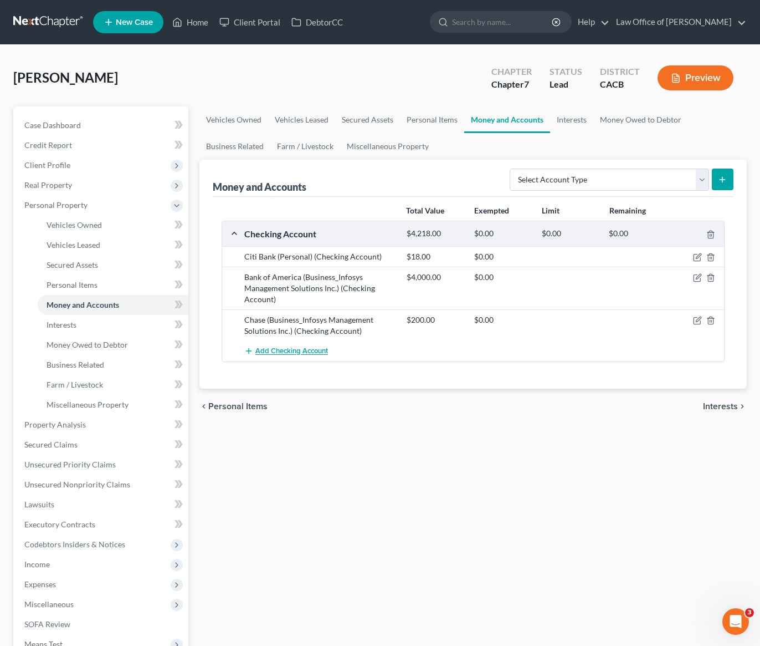
click at [288, 350] on span "Add Checking Account" at bounding box center [291, 351] width 73 height 9
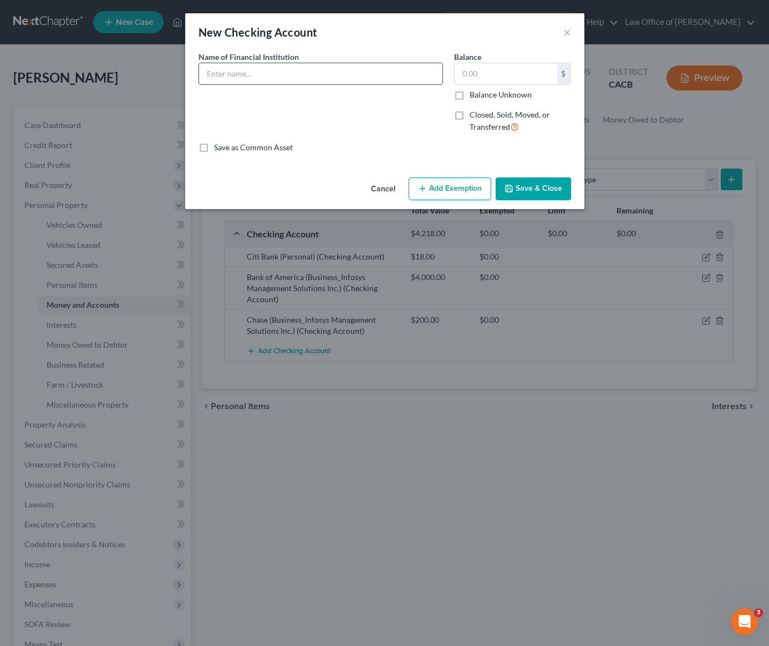
click at [277, 76] on input "text" at bounding box center [320, 73] width 243 height 21
click at [355, 439] on div "New Checking Account × An exemption set must first be selected from the Filing …" at bounding box center [384, 323] width 769 height 646
click at [390, 187] on button "Cancel" at bounding box center [383, 189] width 42 height 22
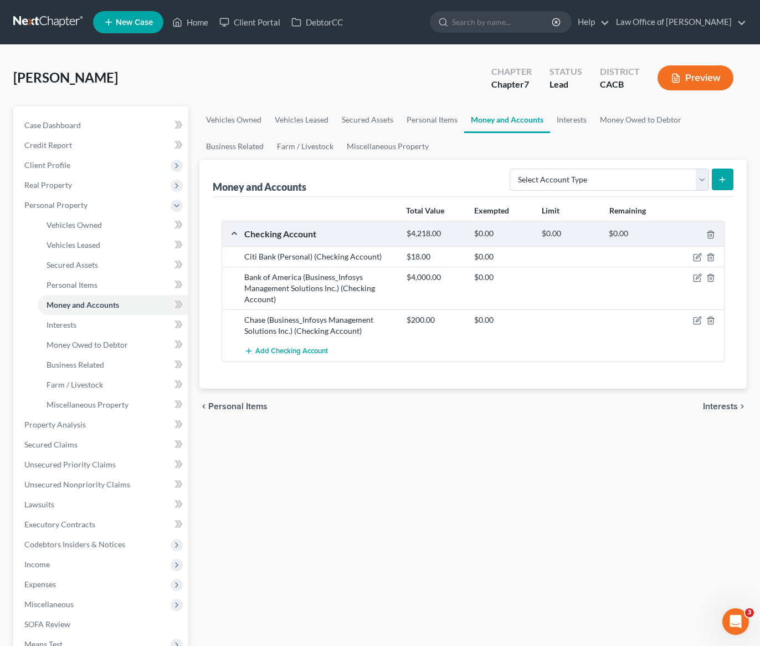
click at [382, 448] on div "Vehicles Owned Vehicles Leased Secured Assets Personal Items Money and Accounts…" at bounding box center [473, 426] width 559 height 640
click at [433, 119] on link "Personal Items" at bounding box center [432, 119] width 64 height 27
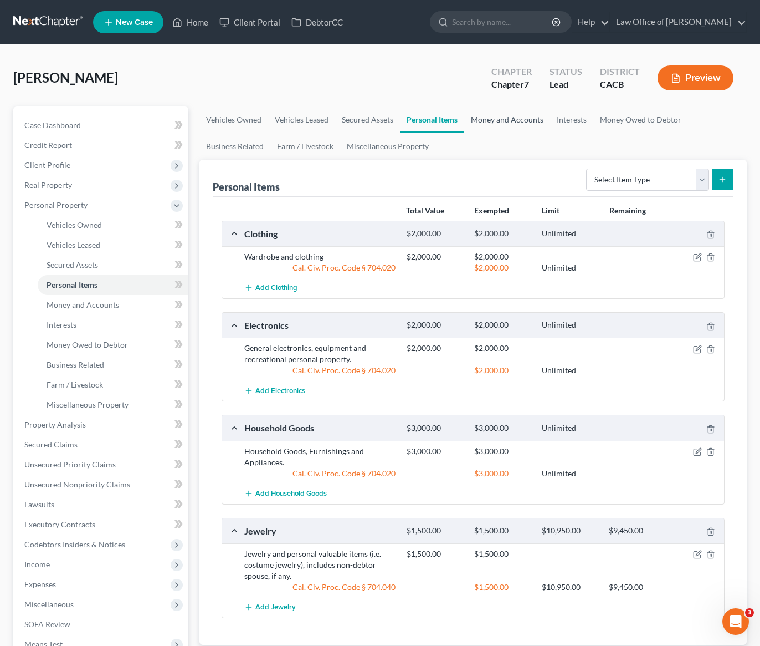
click at [511, 118] on link "Money and Accounts" at bounding box center [507, 119] width 86 height 27
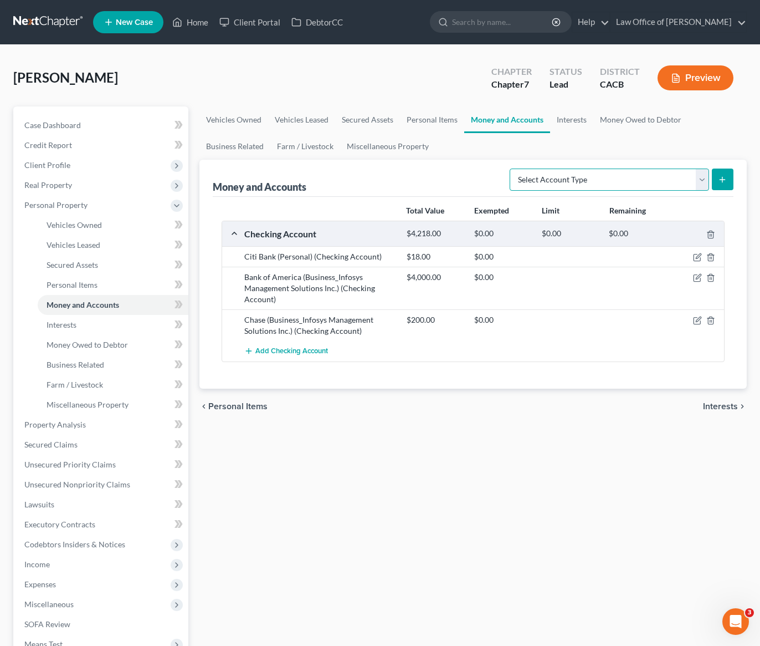
click at [580, 186] on select "Select Account Type Brokerage Cash on Hand Certificates of Deposit Checking Acc…" at bounding box center [609, 179] width 199 height 22
select select "savings"
click at [720, 180] on line "submit" at bounding box center [722, 180] width 5 height 0
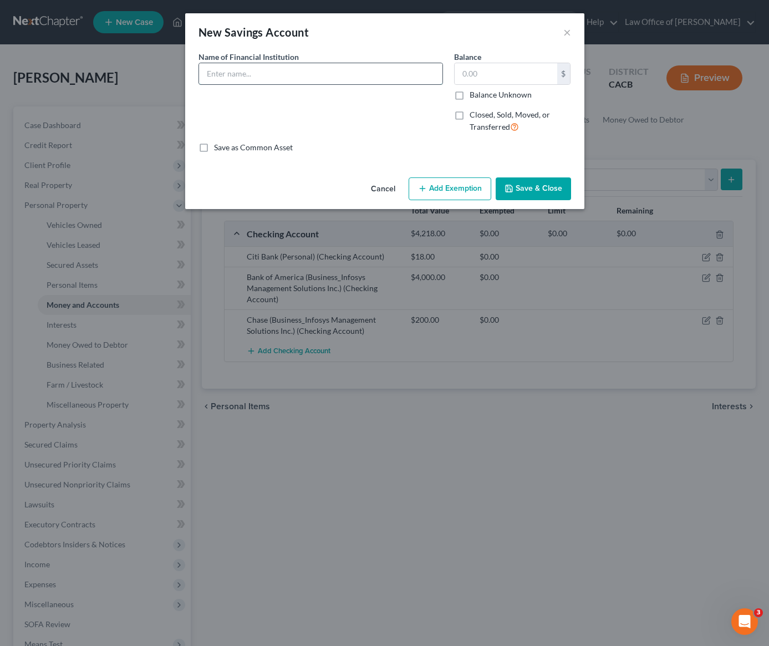
click at [285, 74] on input "text" at bounding box center [320, 73] width 243 height 21
drag, startPoint x: 425, startPoint y: 77, endPoint x: 264, endPoint y: 74, distance: 160.7
click at [264, 74] on input "Bank of America (Business_Infosys Management Solutions Inc.)" at bounding box center [320, 73] width 243 height 21
type input "Bank of America (Business_Infosys Management Solutions Inc.)"
click at [477, 75] on input "text" at bounding box center [505, 73] width 103 height 21
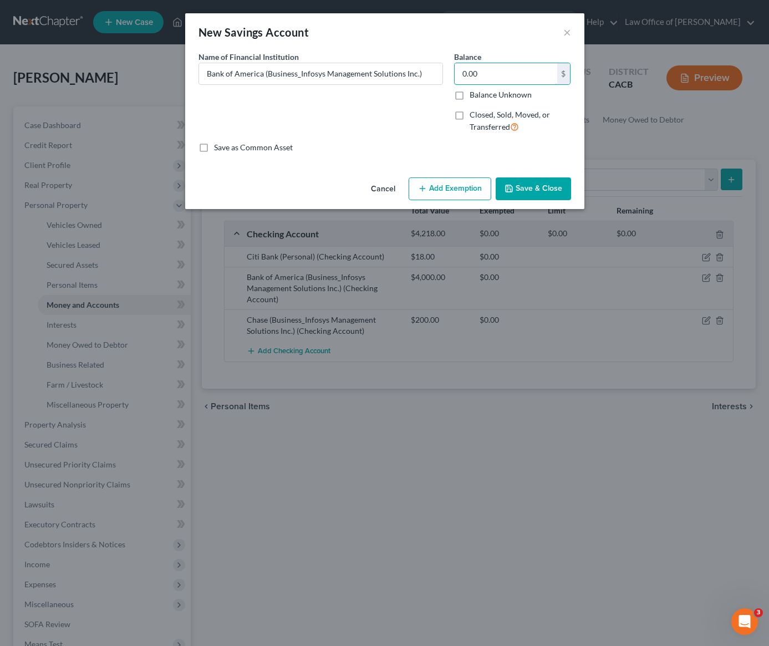
type input "0.00"
click at [535, 186] on button "Save & Close" at bounding box center [532, 188] width 75 height 23
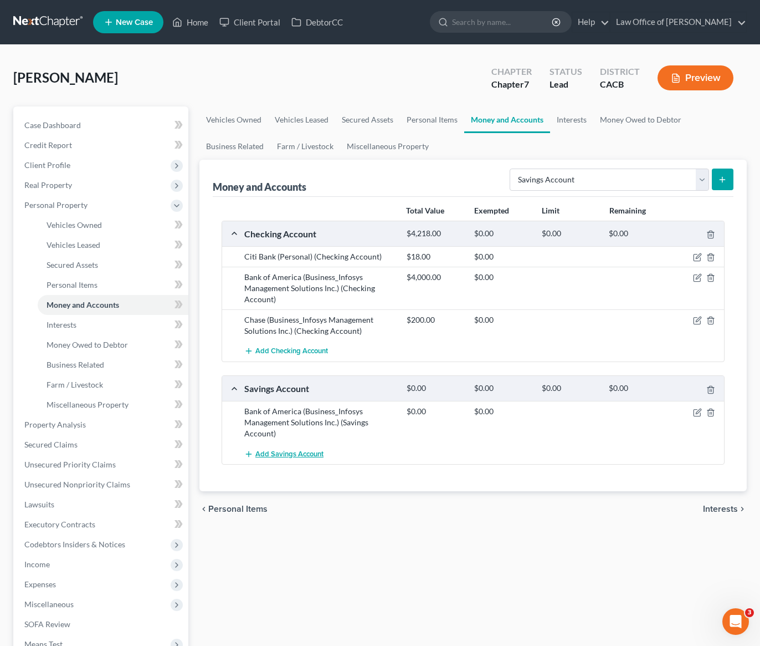
click at [301, 456] on span "Add Savings Account" at bounding box center [289, 453] width 68 height 9
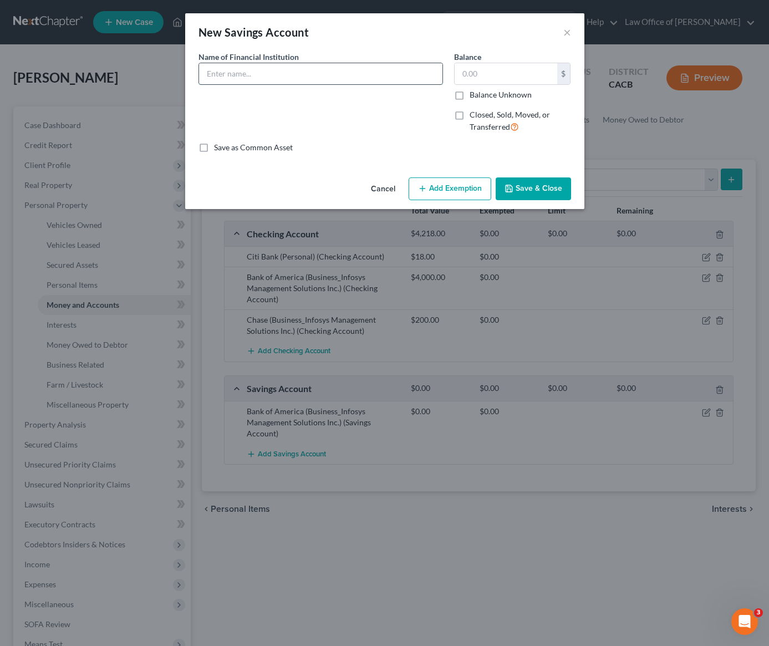
click at [340, 76] on input "text" at bounding box center [320, 73] width 243 height 21
paste input "(Business_Infosys Management Solutions Inc.)"
type input "Chase (Business_Infosys Management Solutions Inc.)"
click at [498, 71] on input "text" at bounding box center [505, 73] width 103 height 21
type input "0.00"
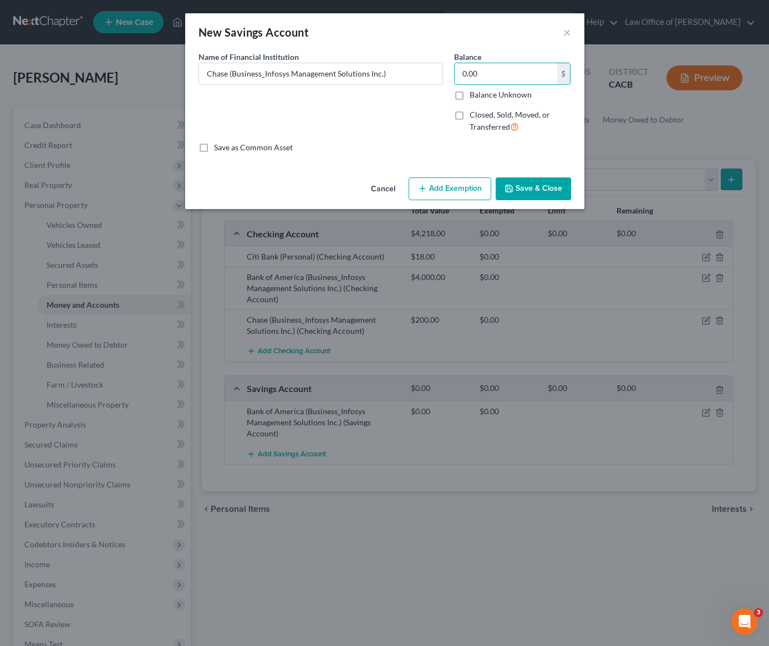
click at [530, 191] on button "Save & Close" at bounding box center [532, 188] width 75 height 23
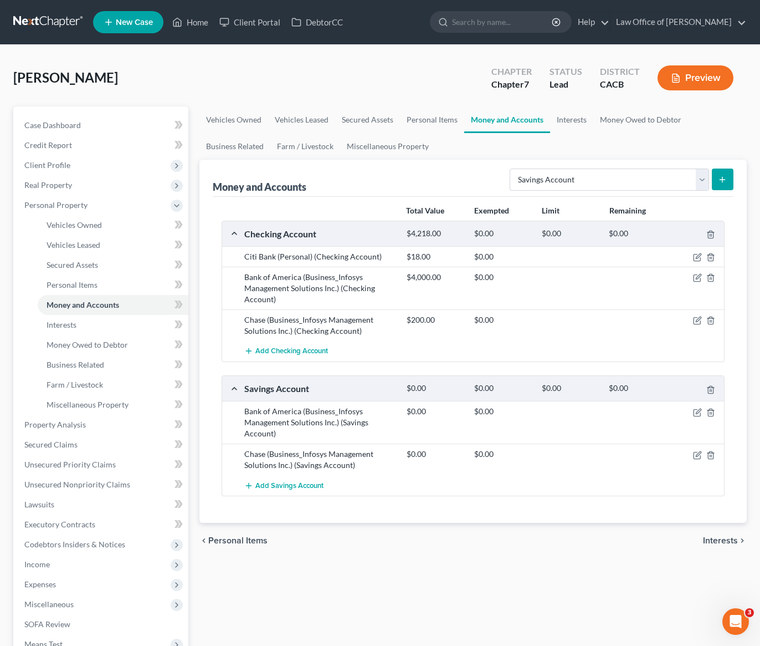
click at [506, 543] on div "chevron_left Personal Items Interests chevron_right" at bounding box center [472, 540] width 547 height 35
click at [569, 122] on link "Interests" at bounding box center [571, 119] width 43 height 27
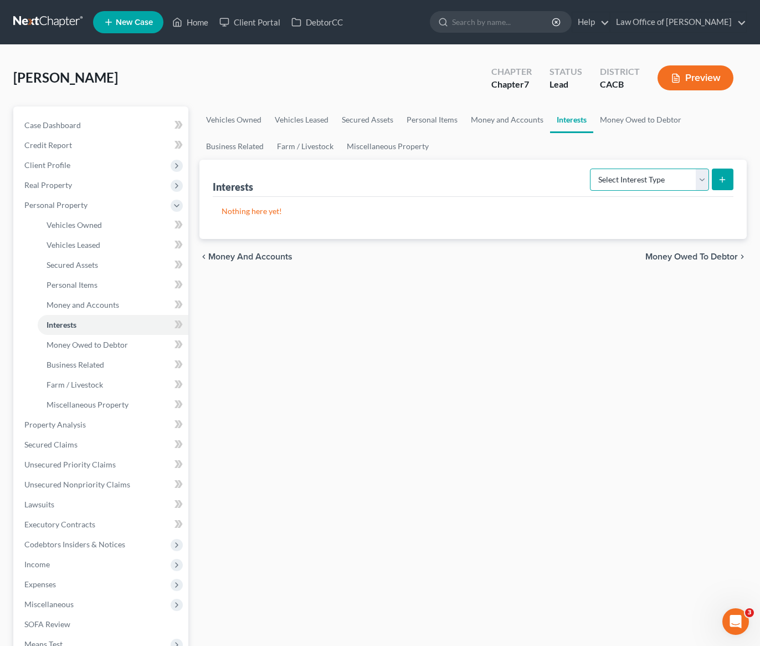
click at [622, 183] on select "Select Interest Type 401K Annuity Bond Education IRA Government Bond Government…" at bounding box center [649, 179] width 119 height 22
select select "incorporated_business"
click at [720, 177] on icon "submit" at bounding box center [722, 179] width 9 height 9
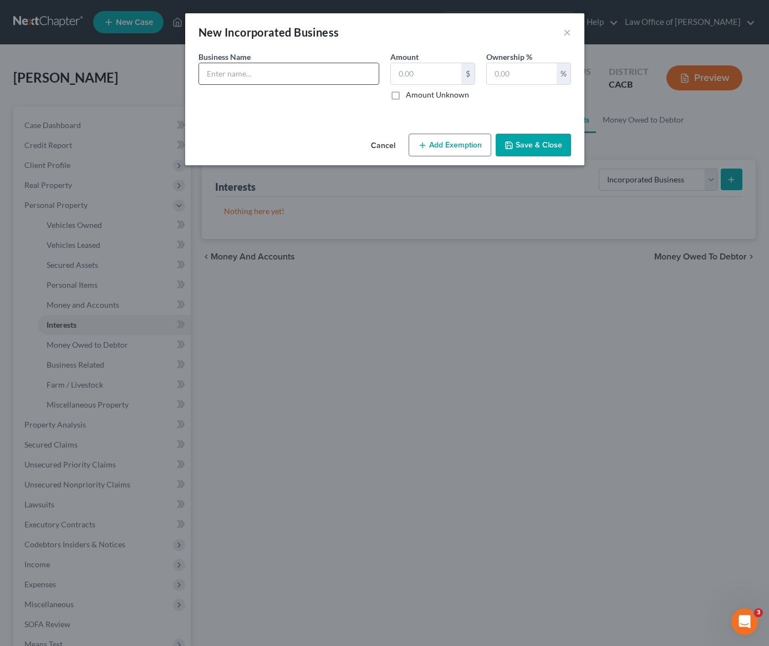
click at [322, 73] on input "text" at bounding box center [289, 73] width 180 height 21
paste input "(Business_Infosys Management Solutions Inc.)"
drag, startPoint x: 242, startPoint y: 78, endPoint x: 187, endPoint y: 76, distance: 54.9
click at [187, 76] on div "An exemption set must first be selected from the Filing Information section. Bu…" at bounding box center [384, 90] width 399 height 78
type input "Infosys Management Solutions Inc."
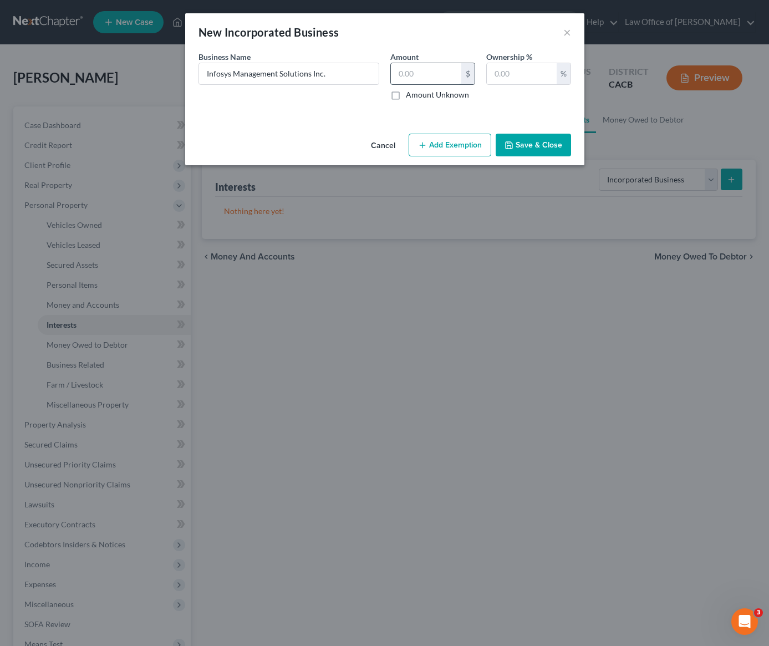
click at [435, 79] on input "text" at bounding box center [426, 73] width 70 height 21
type input "0.00"
click at [508, 77] on input "text" at bounding box center [522, 73] width 70 height 21
type input "100"
click at [541, 149] on button "Save & Close" at bounding box center [532, 145] width 75 height 23
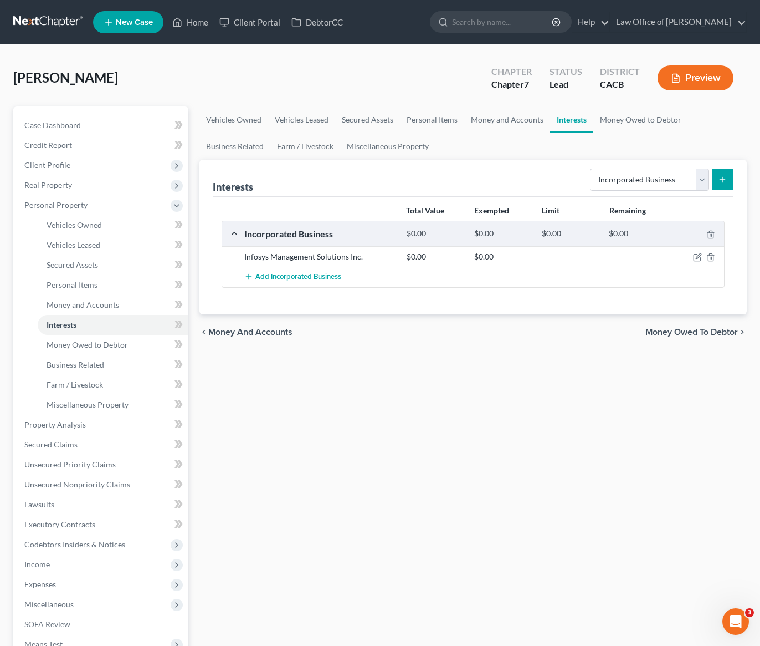
click at [495, 401] on div "Vehicles Owned Vehicles Leased Secured Assets Personal Items Money and Accounts…" at bounding box center [473, 426] width 559 height 640
click at [357, 402] on div "Vehicles Owned Vehicles Leased Secured Assets Personal Items Money and Accounts…" at bounding box center [473, 426] width 559 height 640
click at [38, 566] on span "Income" at bounding box center [36, 563] width 25 height 9
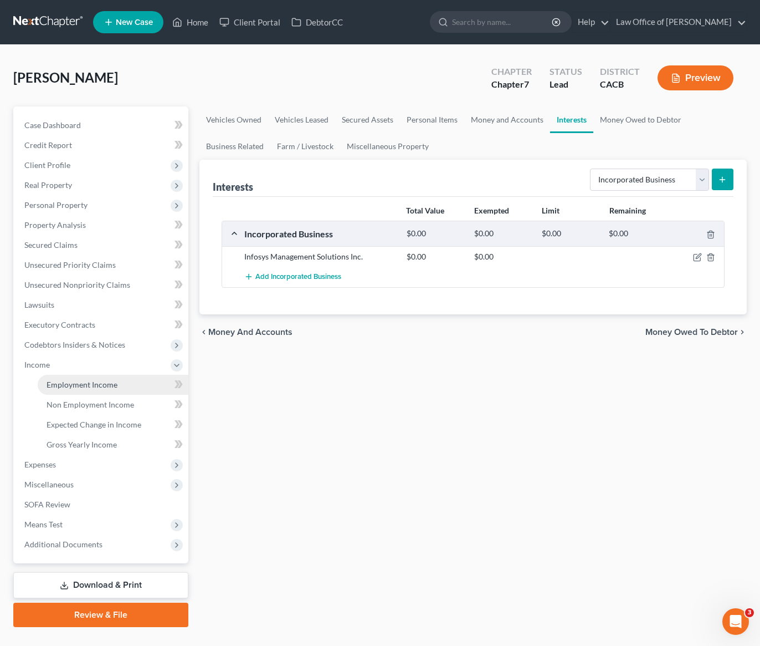
click at [97, 388] on link "Employment Income" at bounding box center [113, 385] width 151 height 20
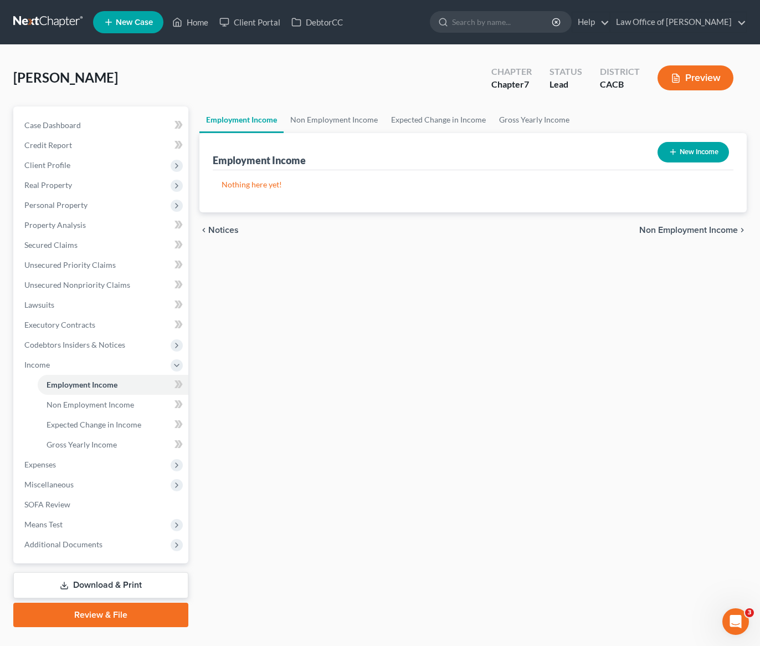
click at [442, 408] on div "Employment Income Non Employment Income Expected Change in Income Gross Yearly …" at bounding box center [473, 366] width 559 height 520
click at [694, 155] on button "New Income" at bounding box center [693, 152] width 71 height 21
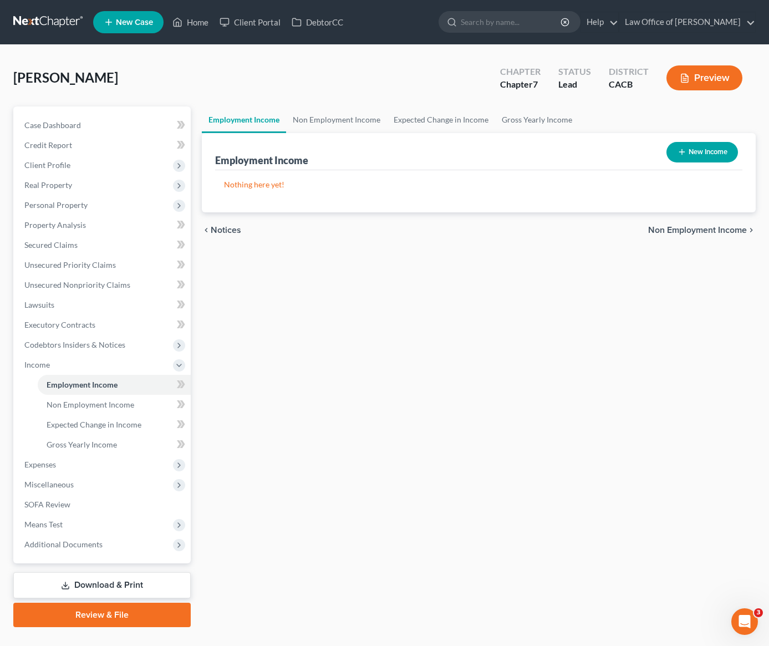
select select "0"
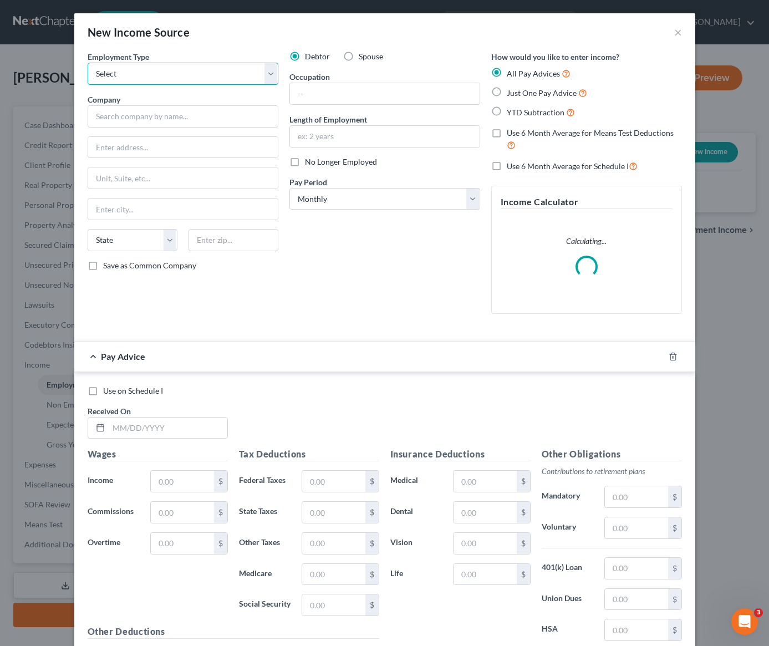
click at [216, 73] on select "Select Full or Part Time Employment Self Employment" at bounding box center [183, 74] width 191 height 22
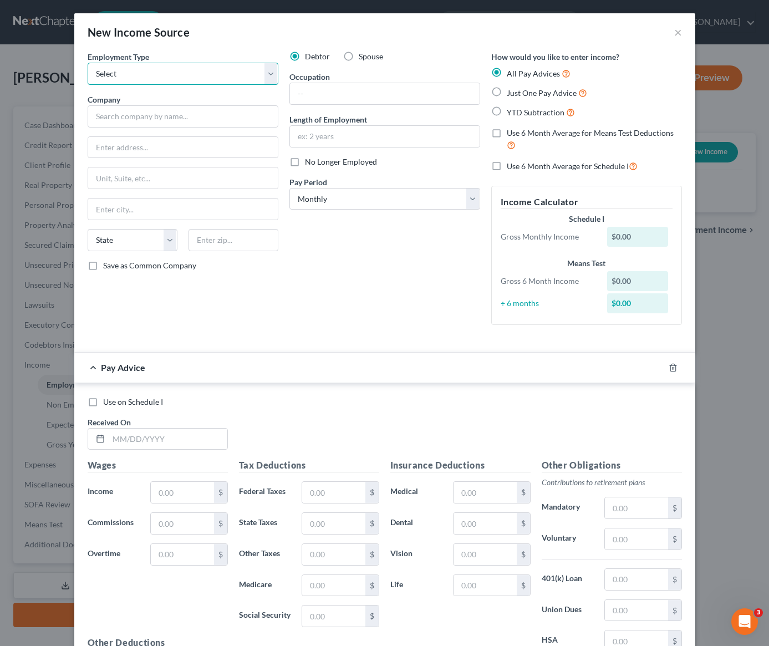
select select "1"
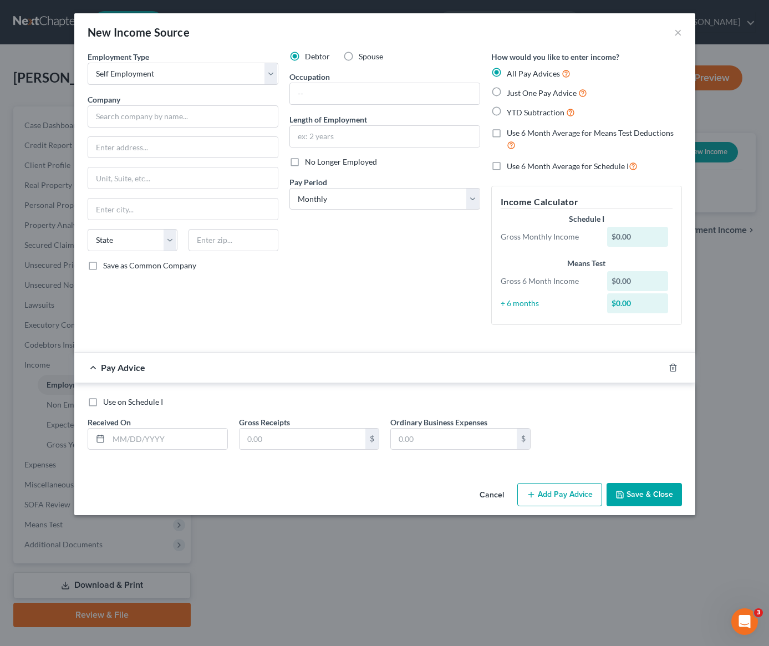
click at [506, 93] on label "Just One Pay Advice" at bounding box center [546, 92] width 80 height 13
click at [511, 93] on input "Just One Pay Advice" at bounding box center [514, 89] width 7 height 7
radio input "true"
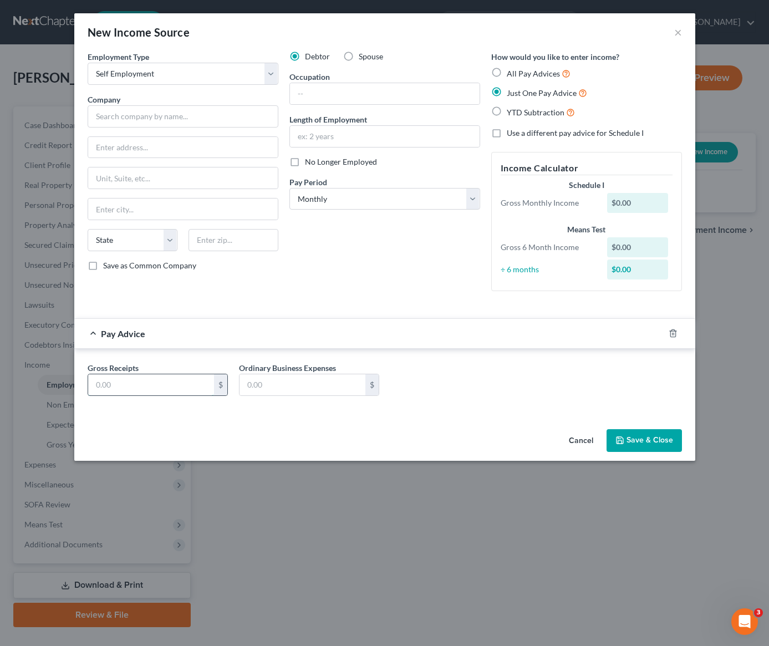
click at [137, 386] on input "text" at bounding box center [151, 384] width 126 height 21
type input "5,000"
click at [129, 115] on input "text" at bounding box center [183, 116] width 191 height 22
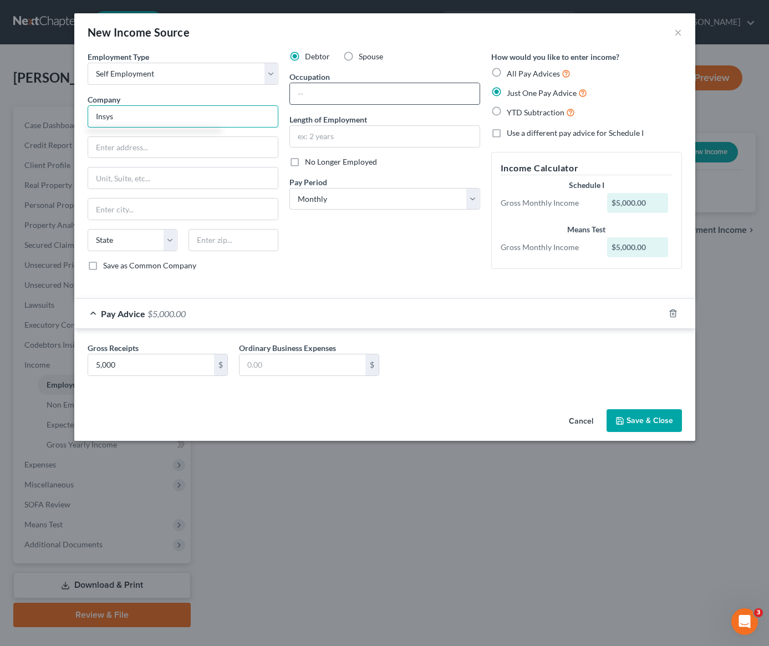
type input "Insys"
click at [348, 95] on input "text" at bounding box center [385, 93] width 190 height 21
type input "Owner"
click at [308, 134] on input "text" at bounding box center [385, 136] width 190 height 21
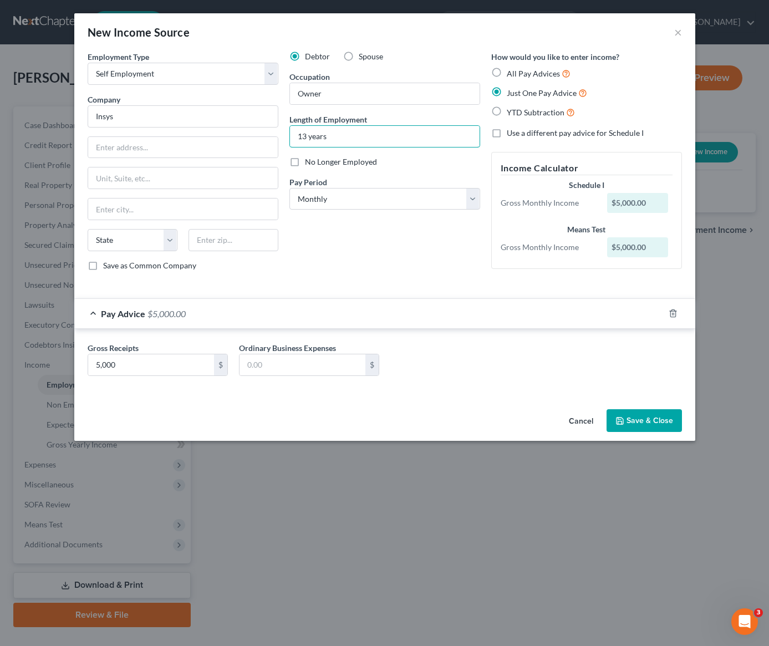
type input "13 years"
click at [638, 428] on button "Save & Close" at bounding box center [643, 420] width 75 height 23
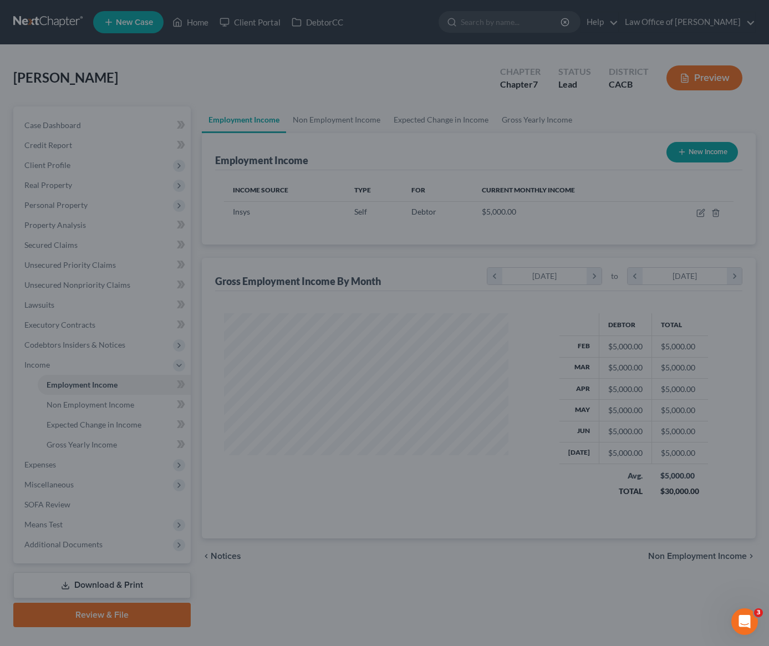
scroll to position [553925, 553817]
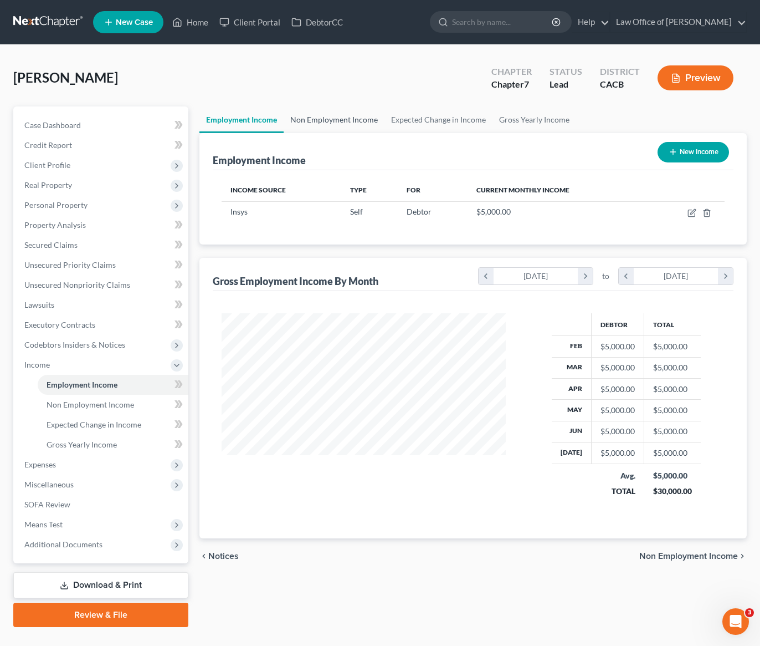
click at [344, 125] on link "Non Employment Income" at bounding box center [334, 119] width 101 height 27
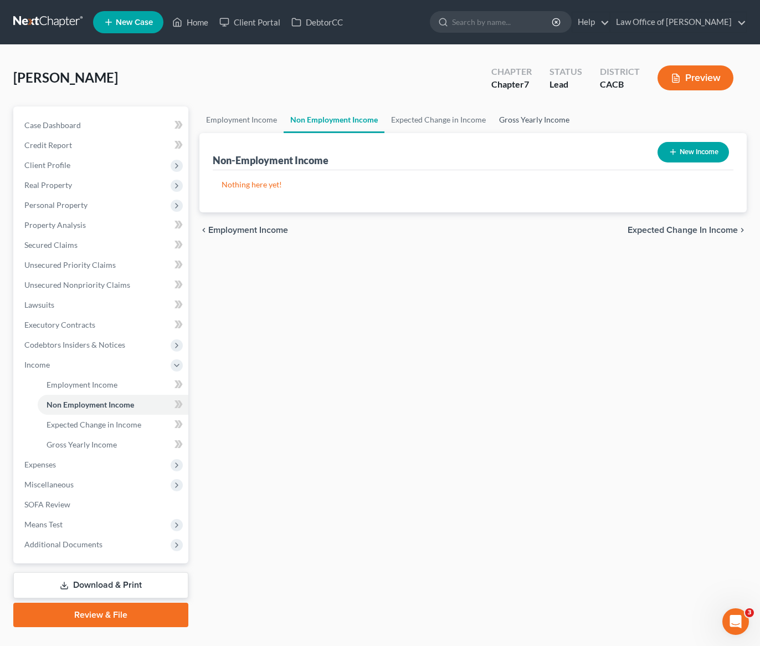
click at [529, 123] on link "Gross Yearly Income" at bounding box center [535, 119] width 84 height 27
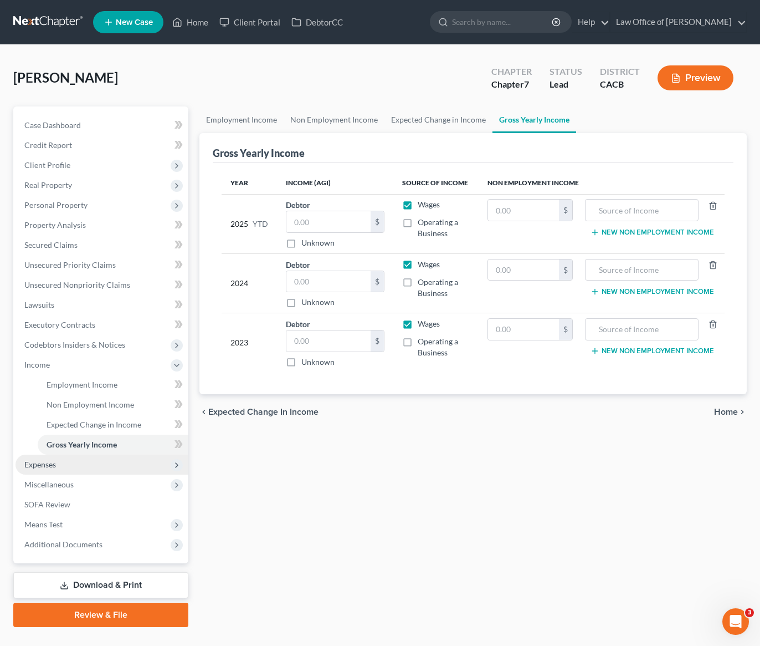
click at [48, 464] on span "Expenses" at bounding box center [40, 463] width 32 height 9
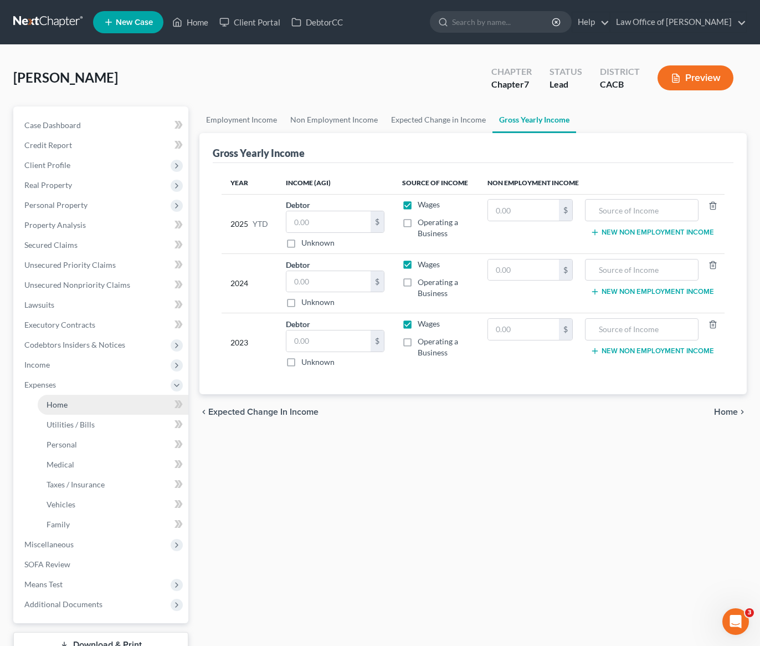
click at [65, 408] on span "Home" at bounding box center [57, 404] width 21 height 9
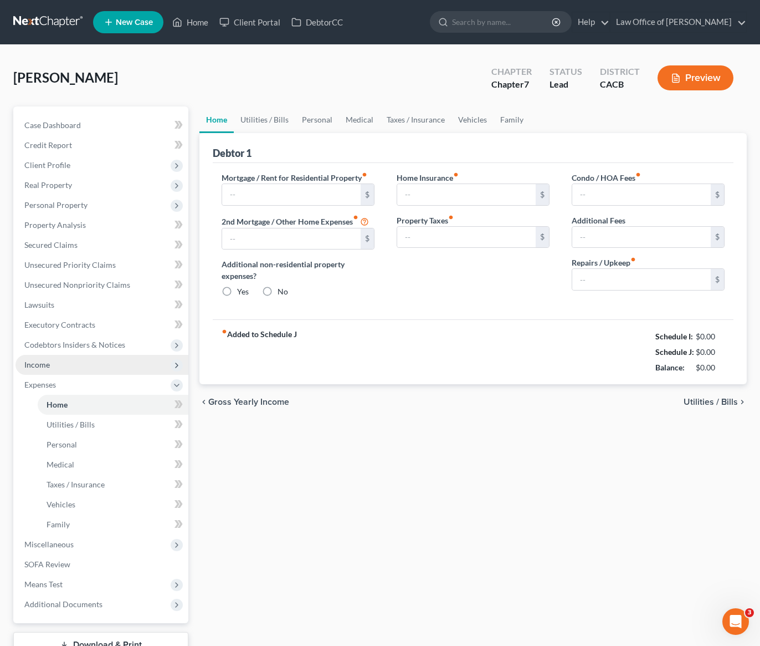
type input "0.00"
radio input "true"
type input "0.00"
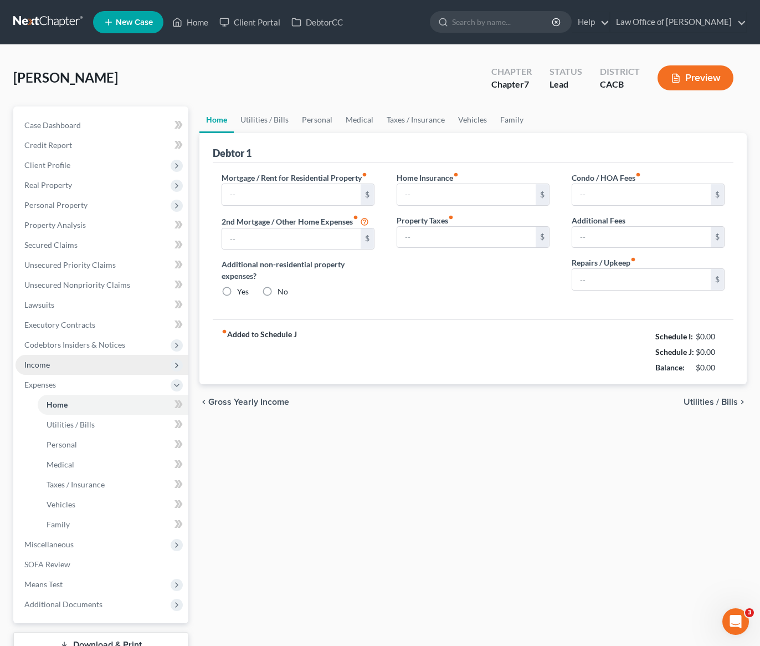
type input "0.00"
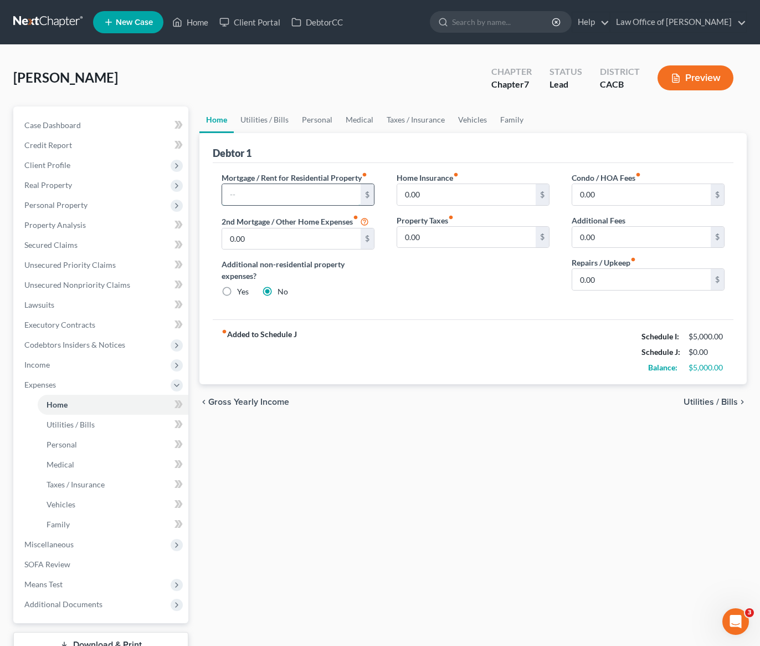
click at [267, 193] on input "text" at bounding box center [291, 194] width 139 height 21
click at [421, 307] on div "Mortgage / Rent for Residential Property fiber_manual_record 2,500 $ 2nd Mortga…" at bounding box center [473, 241] width 521 height 157
click at [59, 263] on span "Unsecured Priority Claims" at bounding box center [69, 264] width 91 height 9
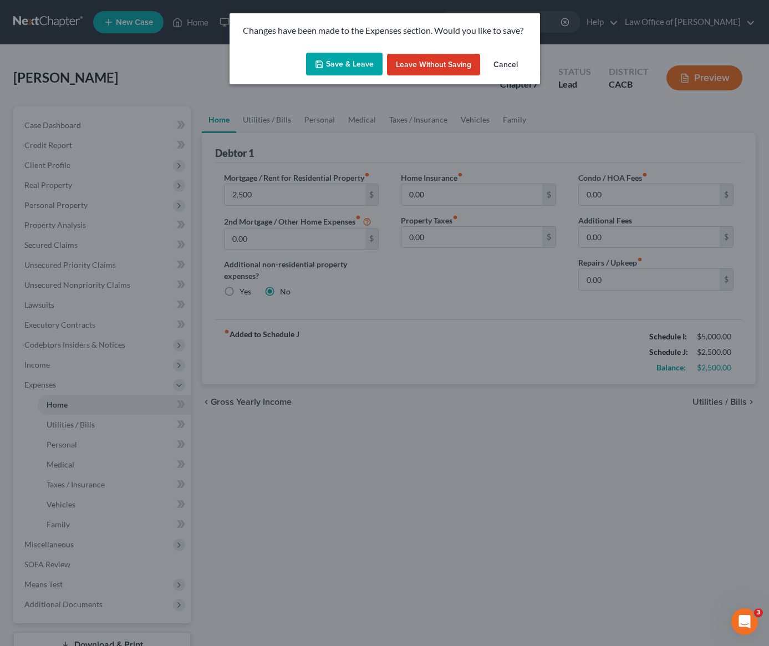
click at [352, 69] on button "Save & Leave" at bounding box center [344, 64] width 76 height 23
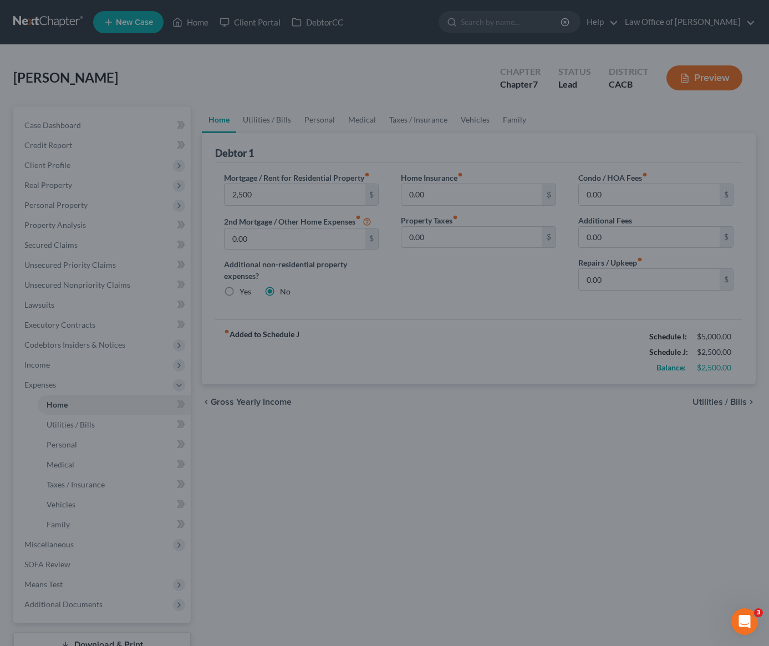
type input "2,500.00"
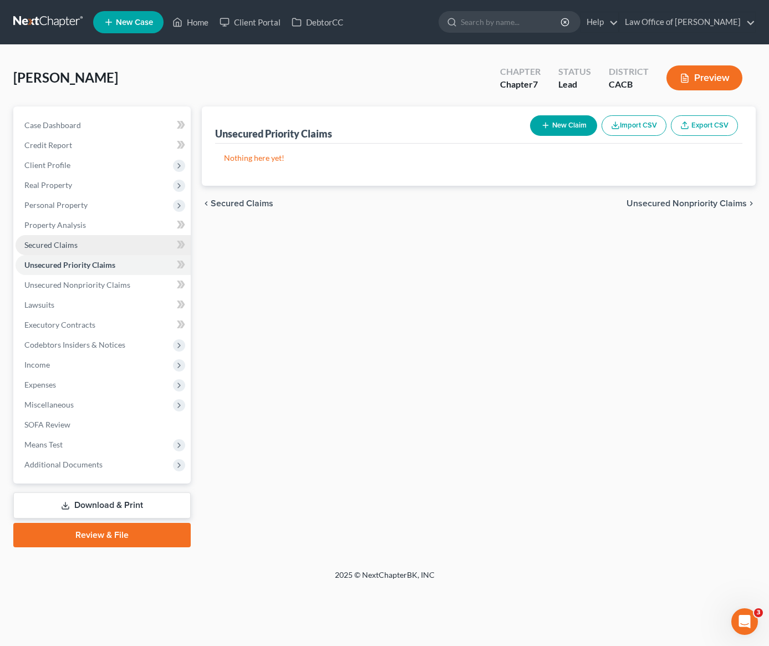
click at [60, 247] on span "Secured Claims" at bounding box center [50, 244] width 53 height 9
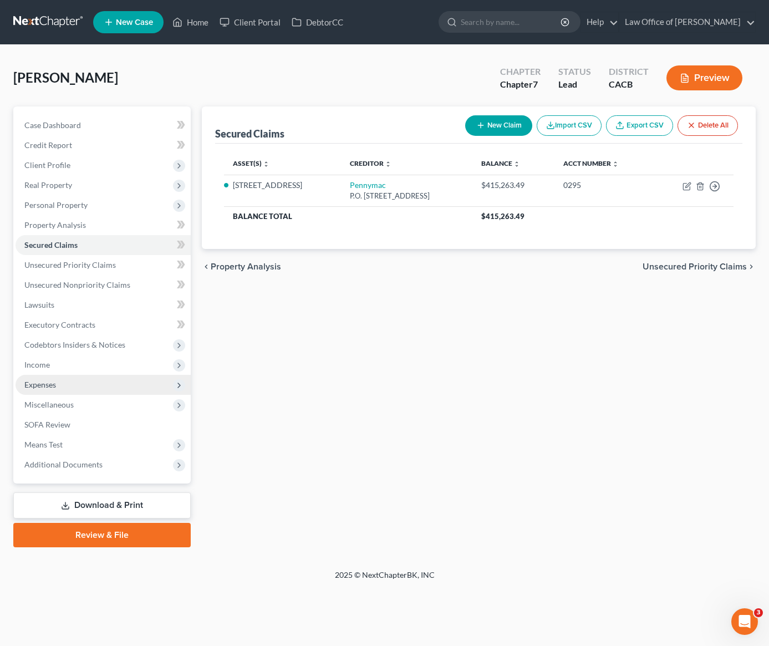
click at [50, 377] on span "Expenses" at bounding box center [103, 385] width 175 height 20
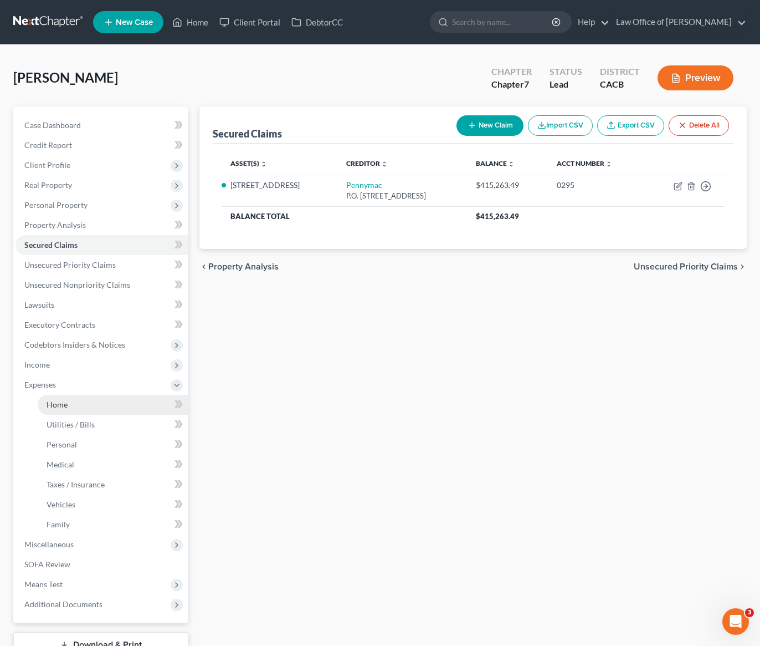
click at [52, 406] on span "Home" at bounding box center [57, 404] width 21 height 9
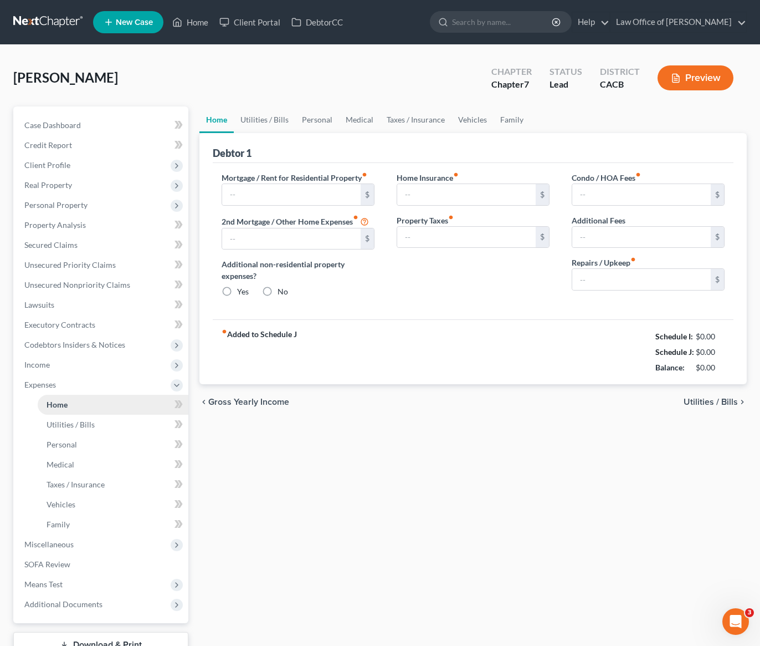
type input "2,500.00"
type input "0.00"
radio input "true"
type input "0.00"
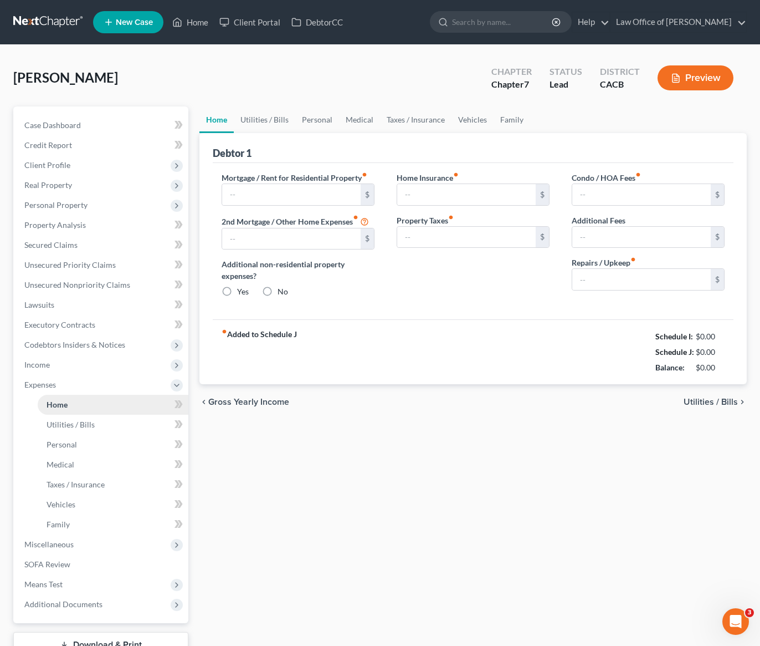
type input "0.00"
click at [444, 198] on input "0.00" at bounding box center [466, 194] width 139 height 21
type input "233"
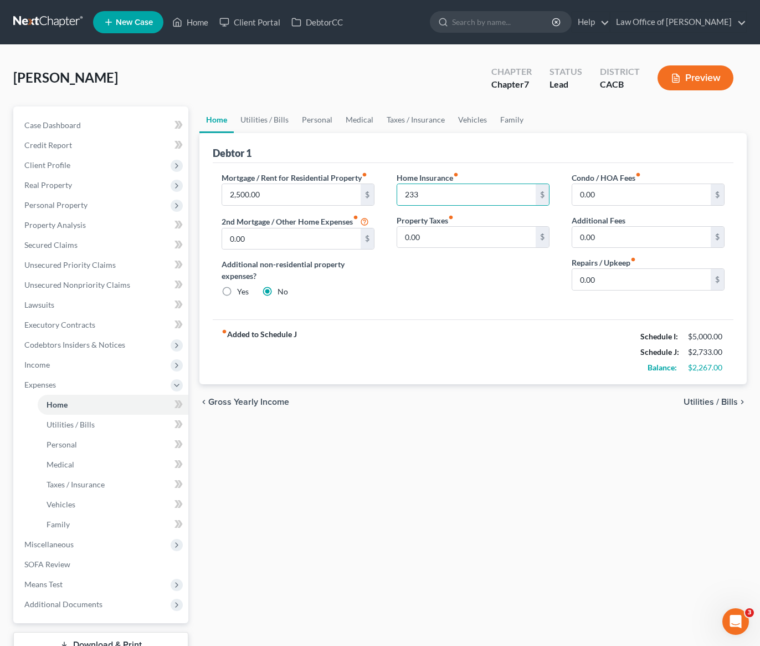
click at [460, 301] on div "Home Insurance fiber_manual_record 233 $ Property Taxes fiber_manual_record 0.0…" at bounding box center [473, 239] width 175 height 135
click at [259, 121] on link "Utilities / Bills" at bounding box center [265, 119] width 62 height 27
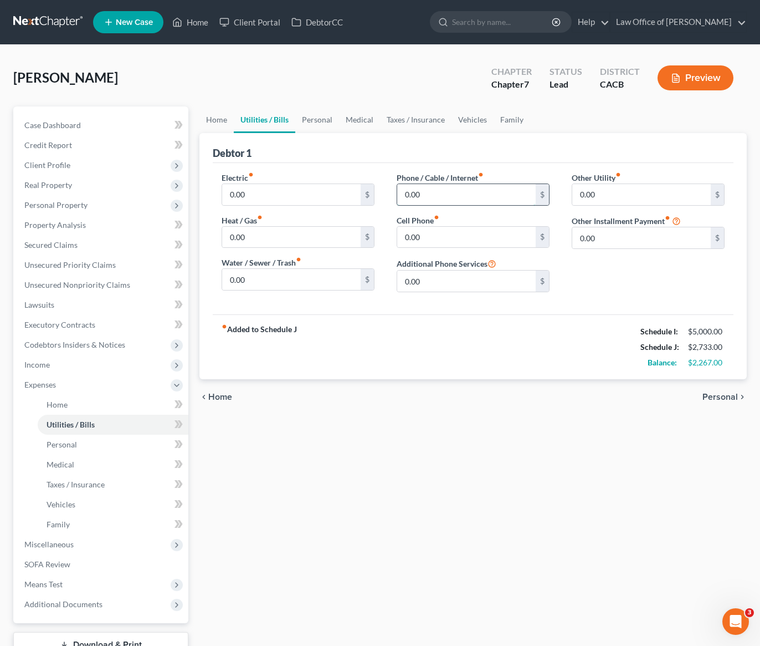
click at [429, 193] on input "0.00" at bounding box center [466, 194] width 139 height 21
type input "150"
click at [438, 242] on input "0.00" at bounding box center [466, 237] width 139 height 21
type input "350"
click at [401, 354] on div "fiber_manual_record Added to Schedule J Schedule I: $5,000.00 Schedule J: $3,23…" at bounding box center [473, 346] width 521 height 65
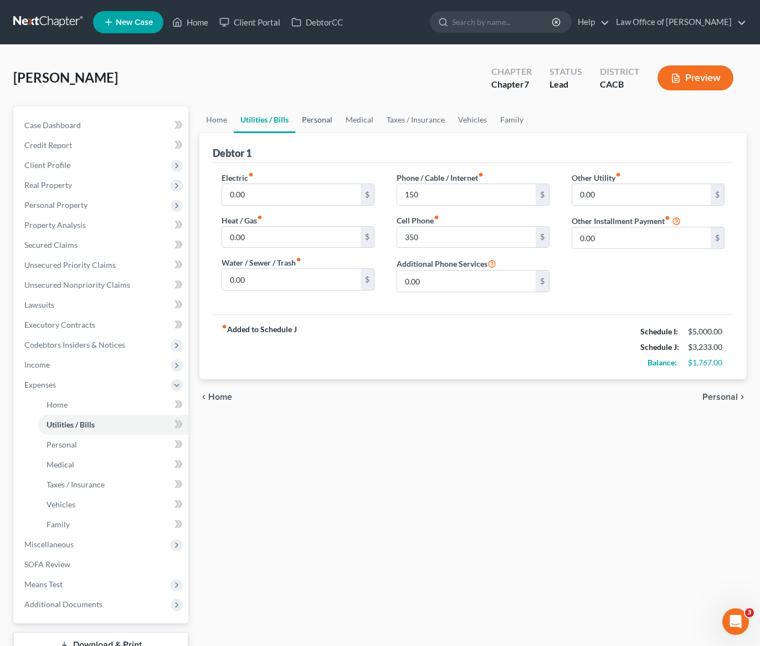
click at [316, 116] on link "Personal" at bounding box center [317, 119] width 44 height 27
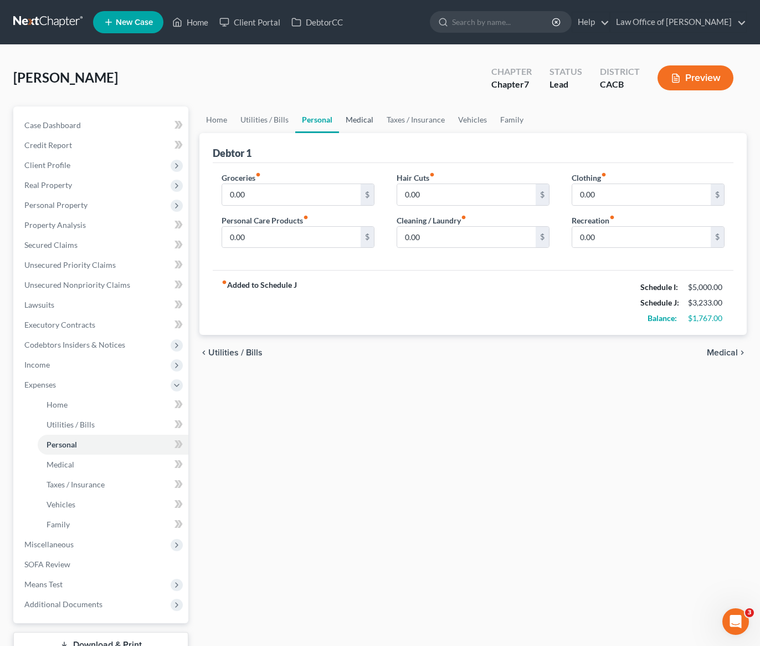
click at [356, 120] on link "Medical" at bounding box center [359, 119] width 41 height 27
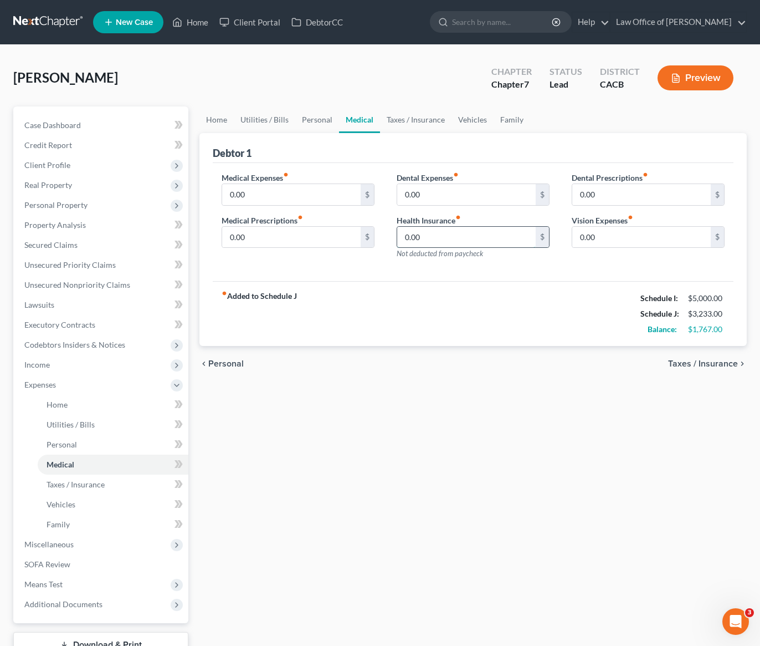
click at [443, 236] on input "0.00" at bounding box center [466, 237] width 139 height 21
click at [260, 120] on link "Utilities / Bills" at bounding box center [265, 119] width 62 height 27
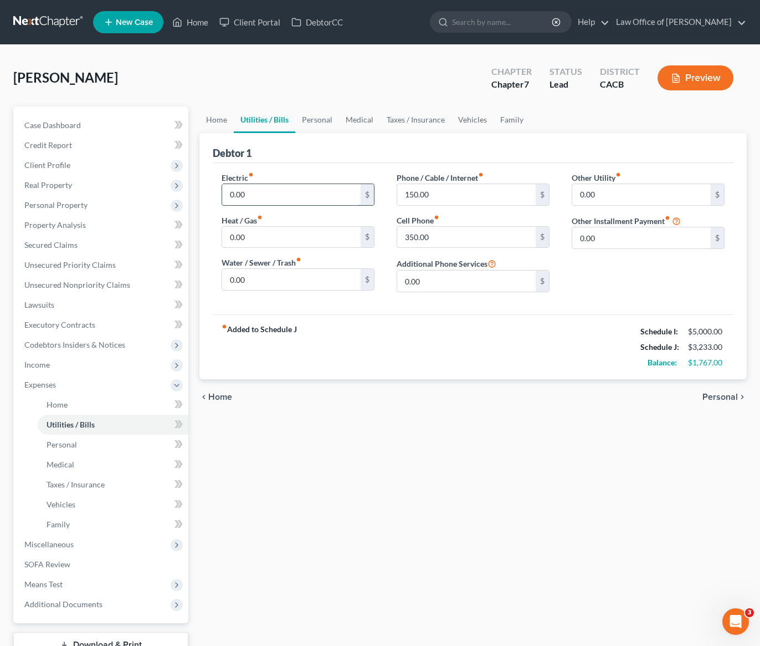
click at [255, 198] on input "0.00" at bounding box center [291, 194] width 139 height 21
type input "100"
click at [253, 236] on input "0.00" at bounding box center [291, 237] width 139 height 21
type input "10"
click at [245, 284] on input "0.00" at bounding box center [291, 279] width 139 height 21
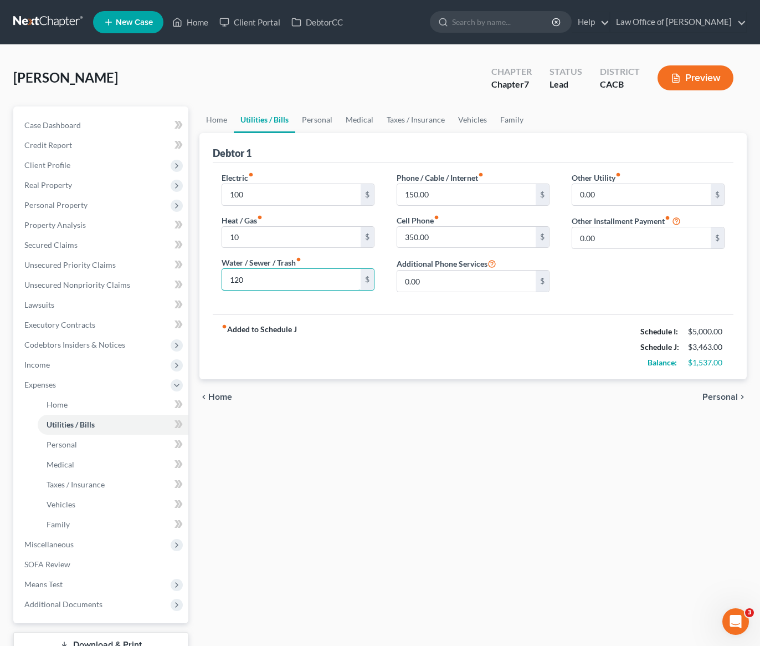
type input "120"
click at [451, 309] on div "Electric fiber_manual_record 100 $ Heat / Gas fiber_manual_record 10 $ Water / …" at bounding box center [473, 238] width 521 height 151
click at [255, 197] on input "100" at bounding box center [291, 194] width 139 height 21
type input "130"
click at [356, 355] on div "fiber_manual_record Added to Schedule J Schedule I: $5,000.00 Schedule J: $3,49…" at bounding box center [473, 346] width 521 height 65
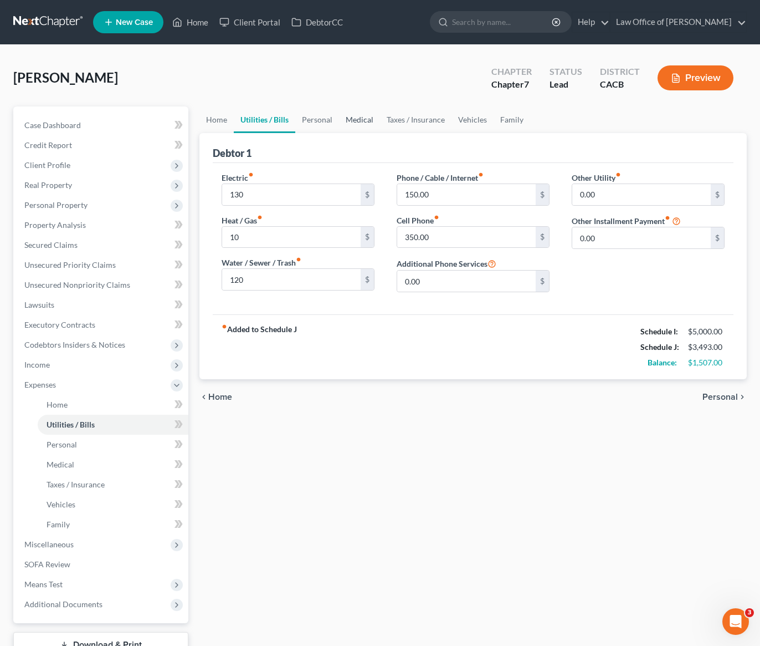
click at [357, 122] on link "Medical" at bounding box center [359, 119] width 41 height 27
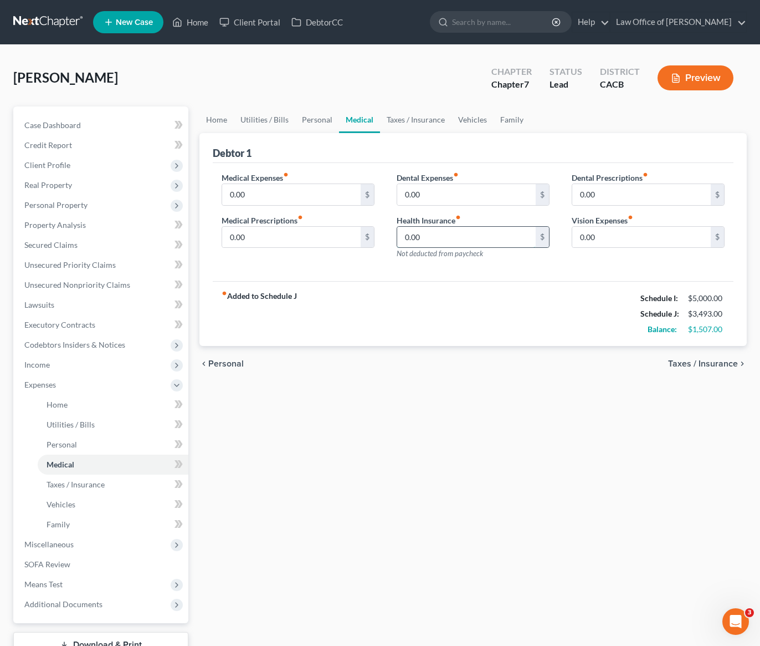
click at [447, 237] on input "0.00" at bounding box center [466, 237] width 139 height 21
type input "250"
click at [455, 288] on div "fiber_manual_record Added to Schedule J Schedule I: $5,000.00 Schedule J: $3,74…" at bounding box center [473, 313] width 521 height 65
click at [412, 120] on link "Taxes / Insurance" at bounding box center [415, 119] width 71 height 27
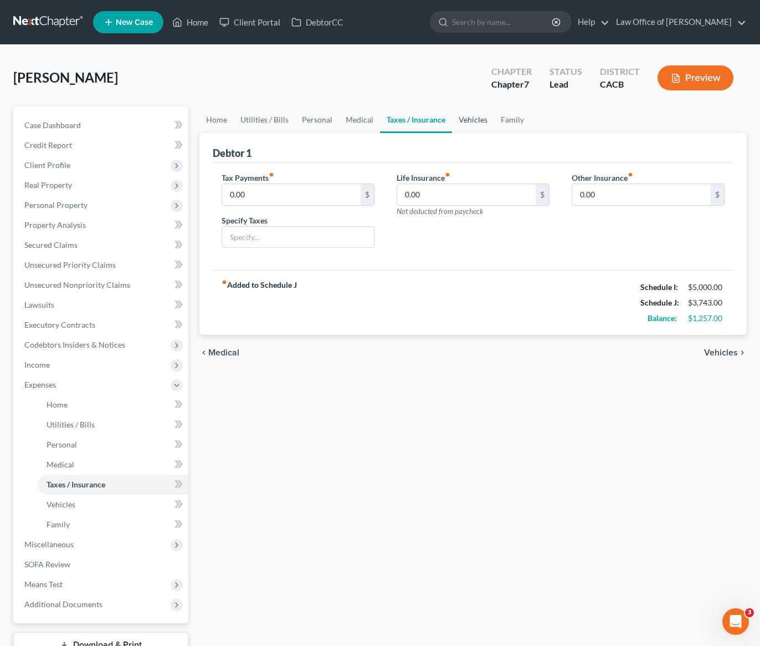
click at [471, 118] on link "Vehicles" at bounding box center [473, 119] width 42 height 27
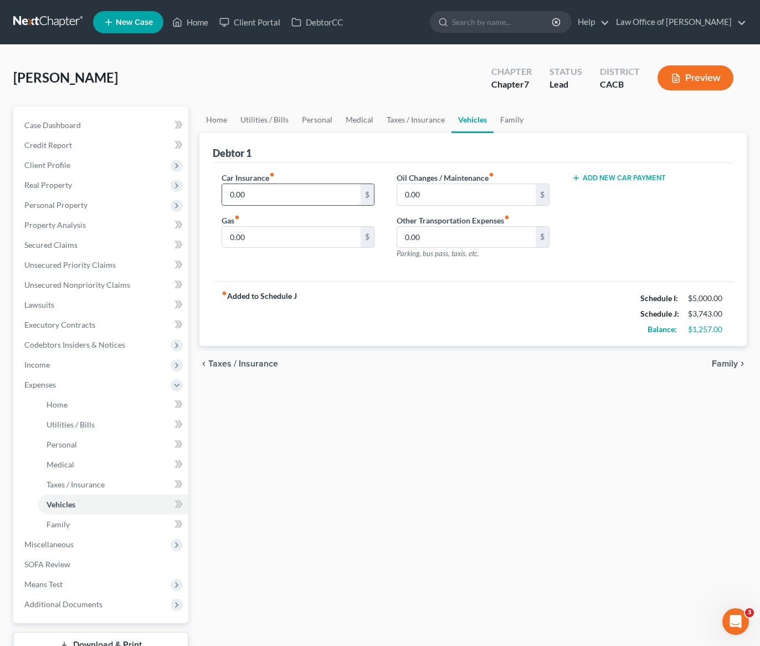
click at [261, 203] on input "0.00" at bounding box center [291, 194] width 139 height 21
type input "350"
click at [264, 240] on input "0.00" at bounding box center [291, 237] width 139 height 21
type input "1,000"
drag, startPoint x: 390, startPoint y: 289, endPoint x: 362, endPoint y: 288, distance: 27.8
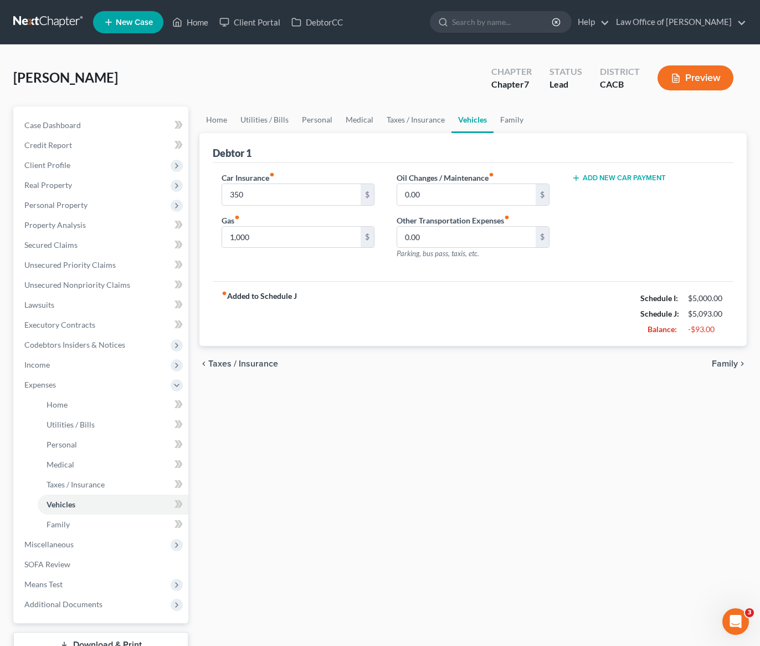
click at [387, 290] on div "fiber_manual_record Added to Schedule J Schedule I: $5,000.00 Schedule J: $5,09…" at bounding box center [473, 313] width 521 height 65
click at [436, 194] on input "0.00" at bounding box center [466, 194] width 139 height 21
type input "1"
type input "25"
click at [444, 306] on div "fiber_manual_record Added to Schedule J Schedule I: $5,000.00 Schedule J: $5,11…" at bounding box center [473, 313] width 521 height 65
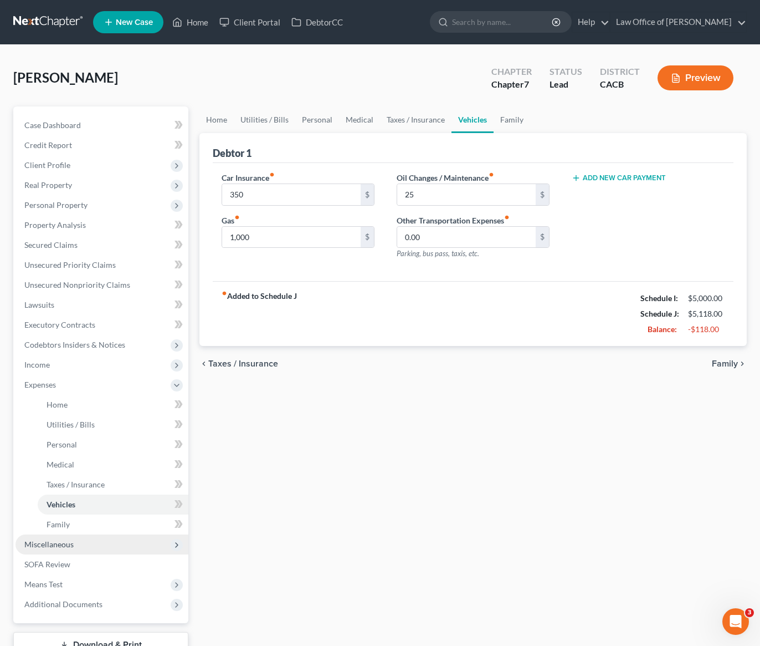
click at [65, 544] on span "Miscellaneous" at bounding box center [48, 543] width 49 height 9
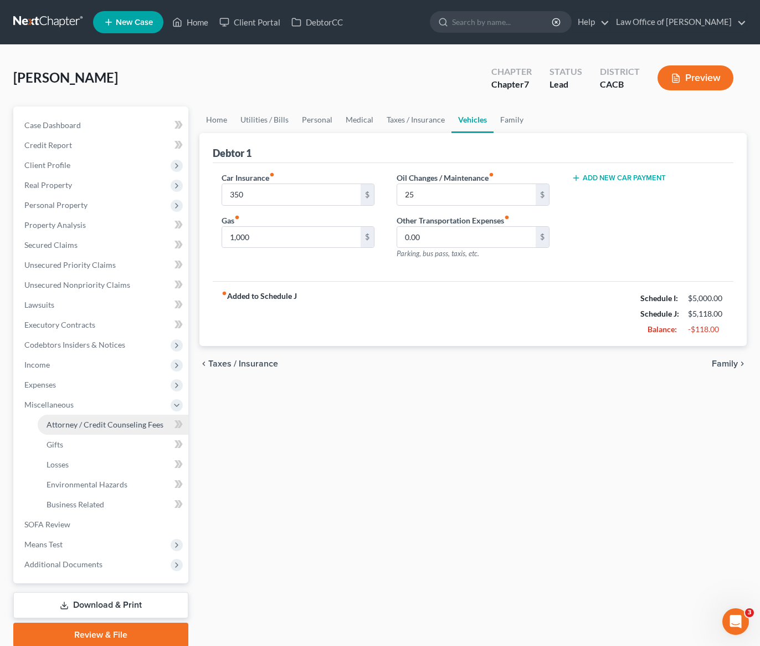
click at [130, 426] on span "Attorney / Credit Counseling Fees" at bounding box center [105, 423] width 117 height 9
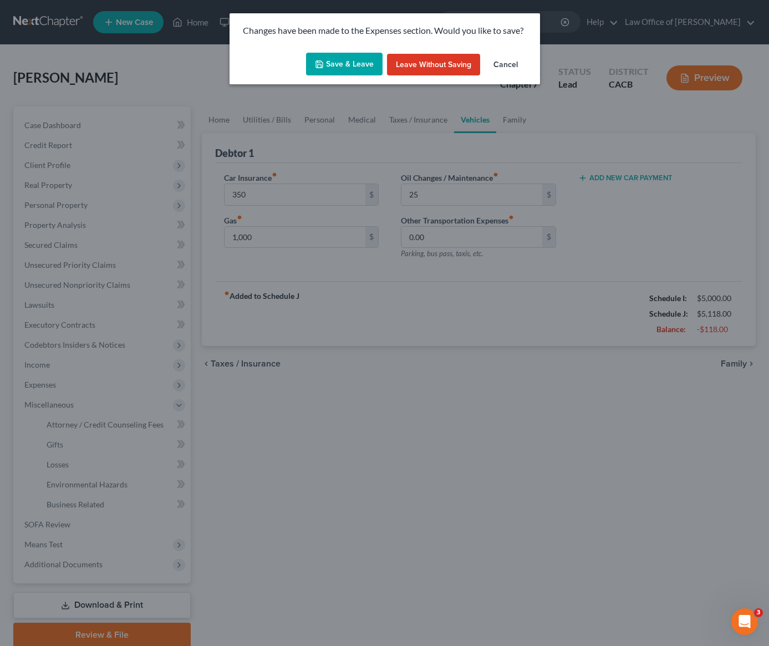
click at [343, 65] on button "Save & Leave" at bounding box center [344, 64] width 76 height 23
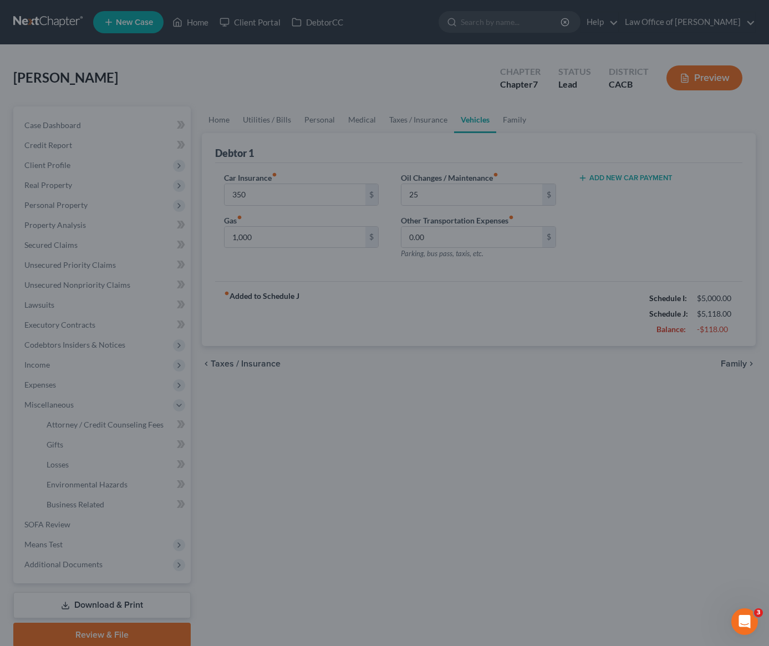
type input "350.00"
type input "1,000.00"
type input "25.00"
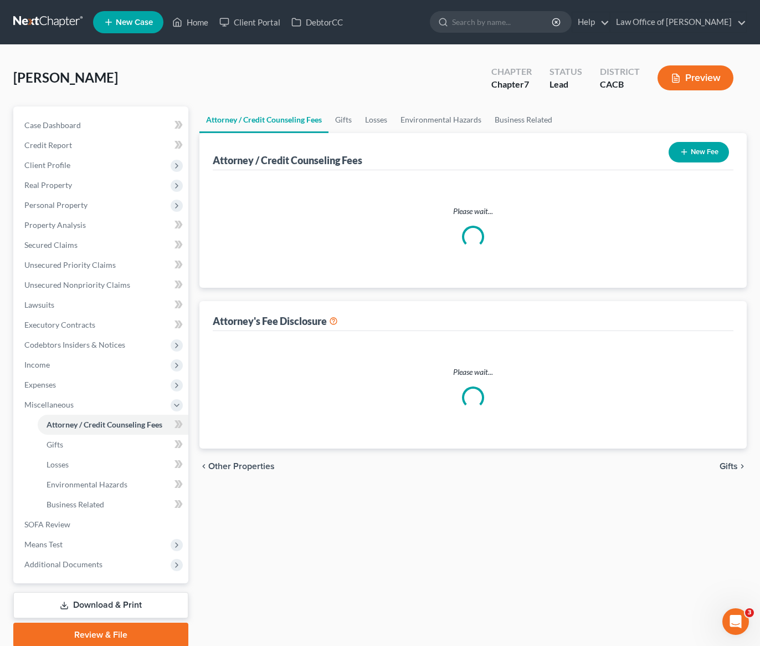
select select "0"
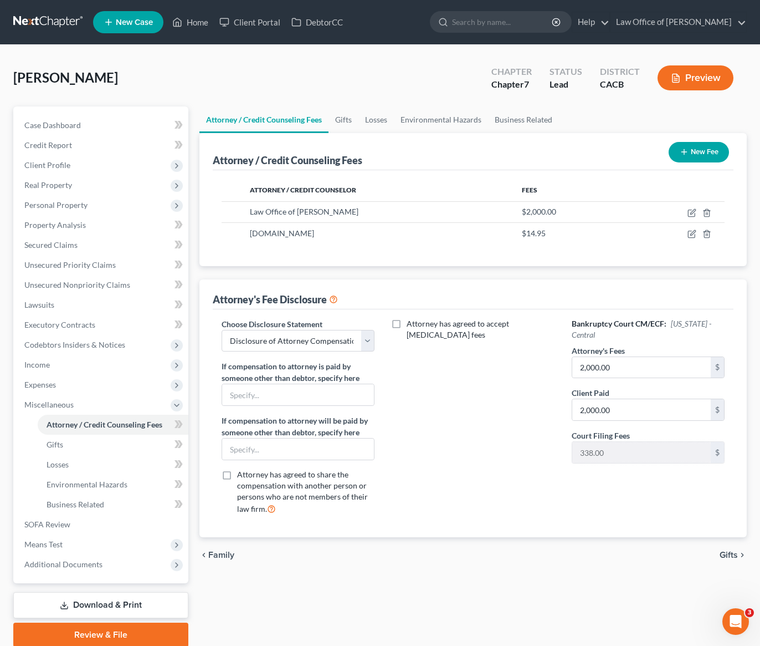
drag, startPoint x: 523, startPoint y: 420, endPoint x: 517, endPoint y: 419, distance: 6.1
click at [523, 420] on div "Attorney has agreed to accept retainer fees" at bounding box center [473, 421] width 175 height 206
click at [70, 125] on span "Case Dashboard" at bounding box center [52, 124] width 57 height 9
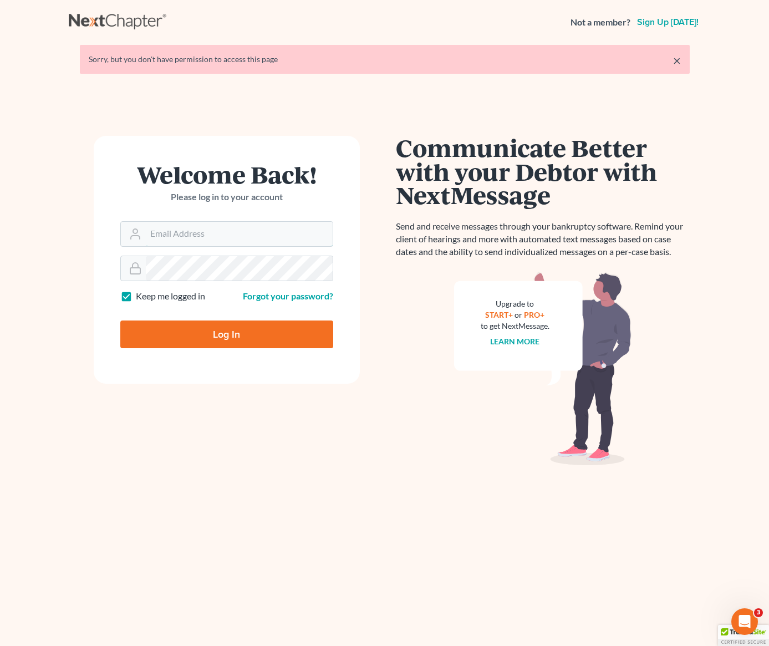
type input "[PERSON_NAME][EMAIL_ADDRESS][DOMAIN_NAME]"
click at [225, 341] on input "Log In" at bounding box center [226, 334] width 213 height 28
type input "Thinking..."
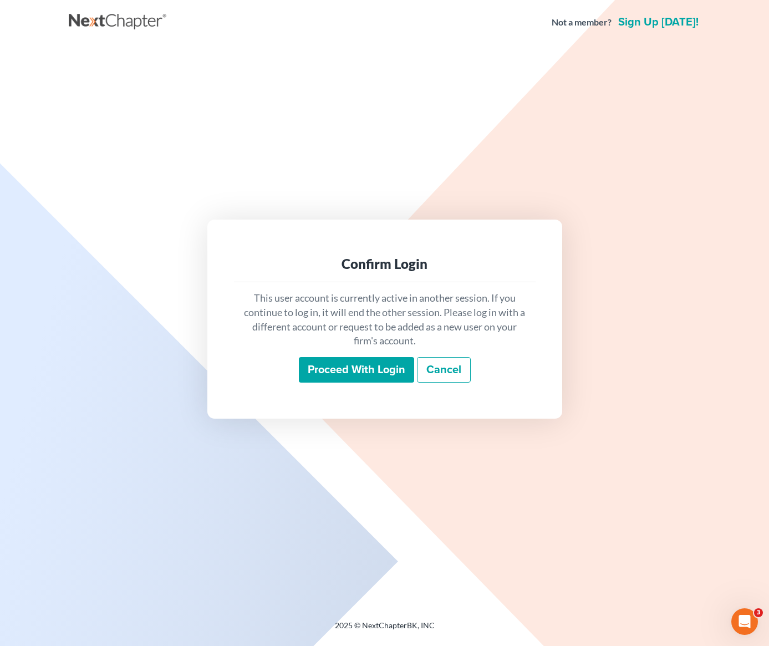
click at [320, 370] on input "Proceed with login" at bounding box center [356, 369] width 115 height 25
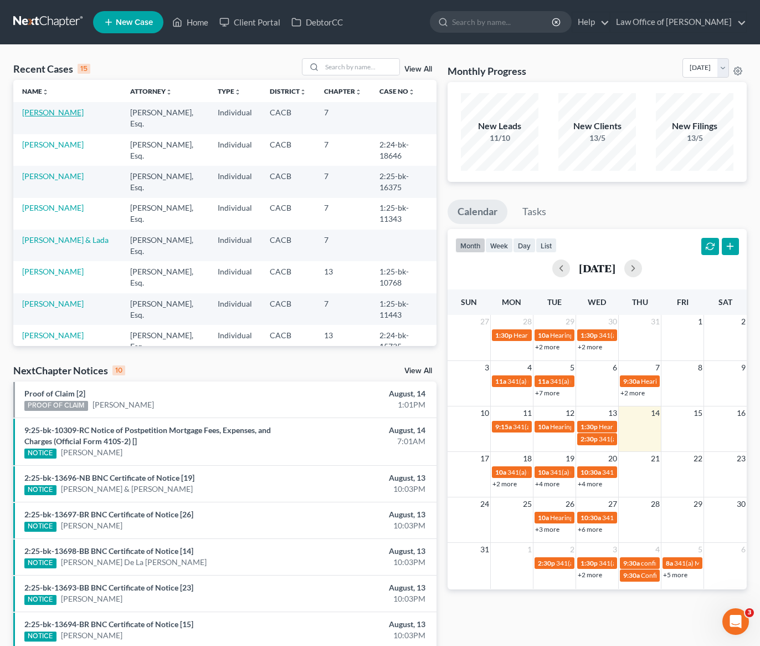
click at [54, 116] on link "[PERSON_NAME]" at bounding box center [53, 111] width 62 height 9
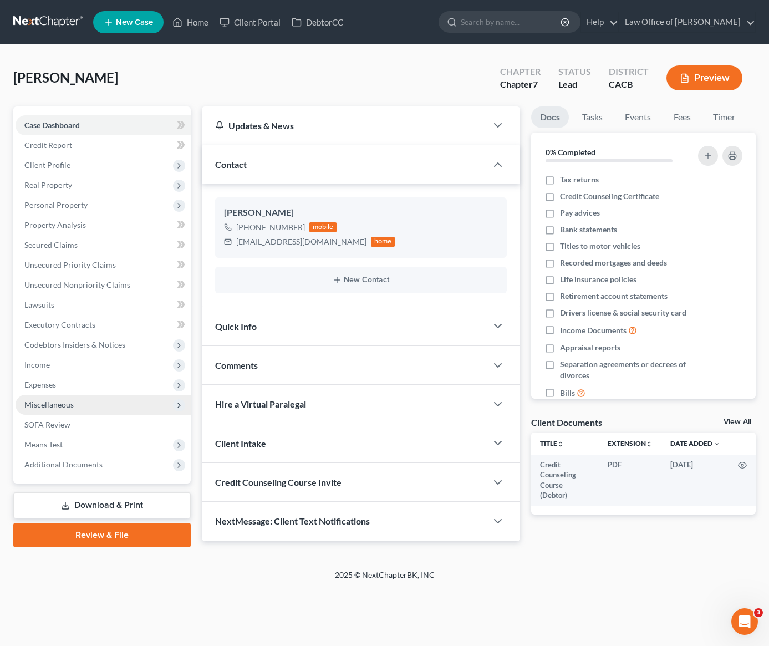
click at [50, 405] on span "Miscellaneous" at bounding box center [48, 404] width 49 height 9
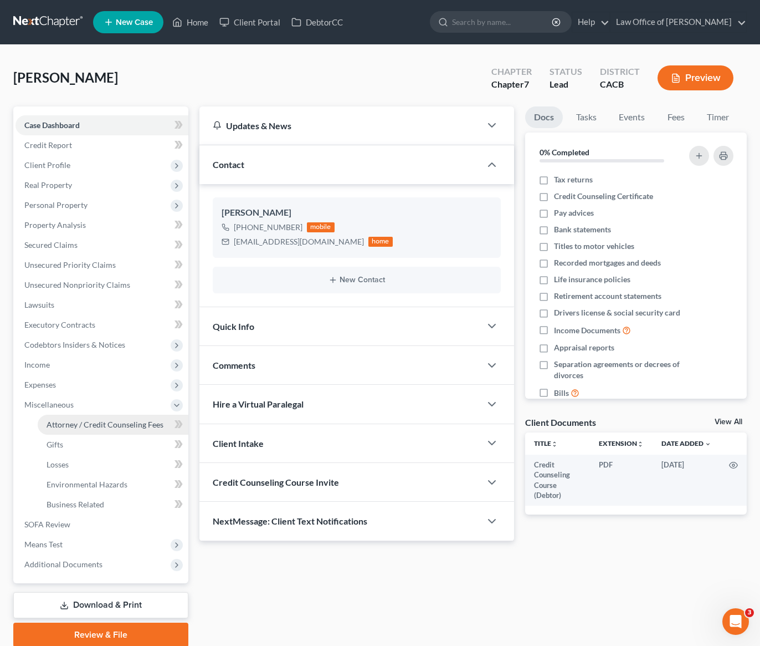
click at [107, 428] on span "Attorney / Credit Counseling Fees" at bounding box center [105, 423] width 117 height 9
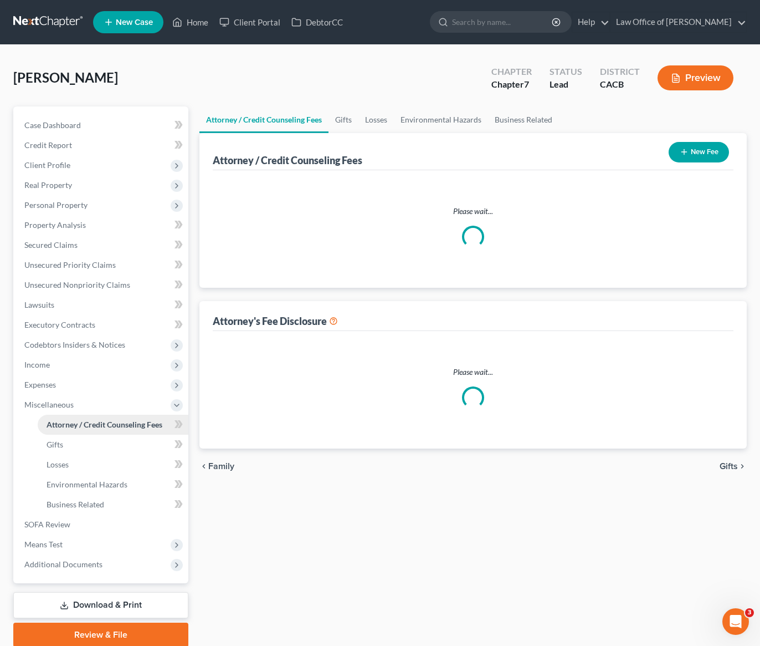
select select "0"
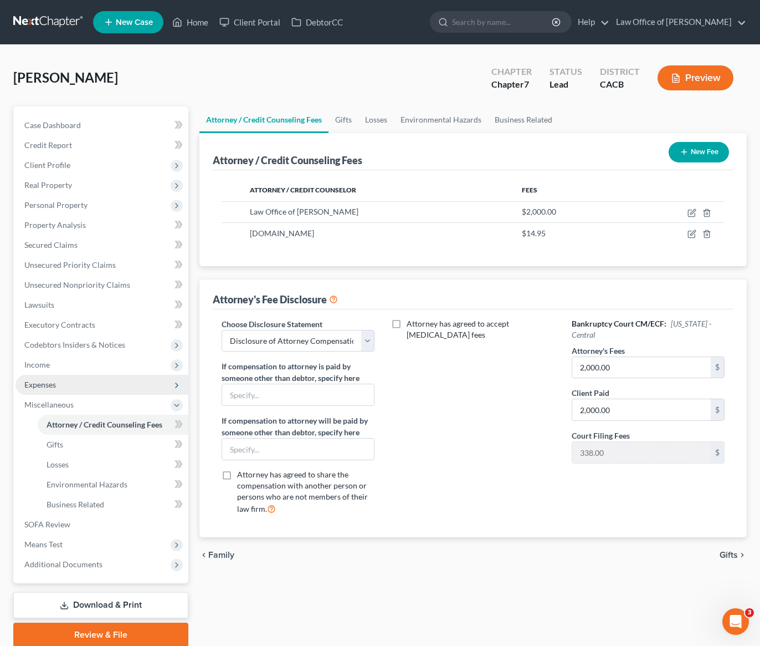
click at [46, 386] on span "Expenses" at bounding box center [40, 384] width 32 height 9
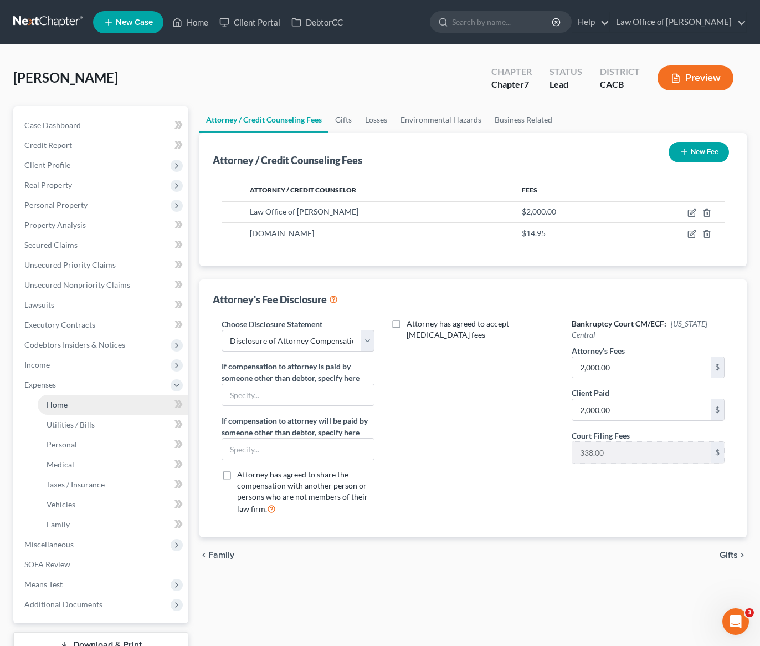
click at [53, 406] on span "Home" at bounding box center [57, 404] width 21 height 9
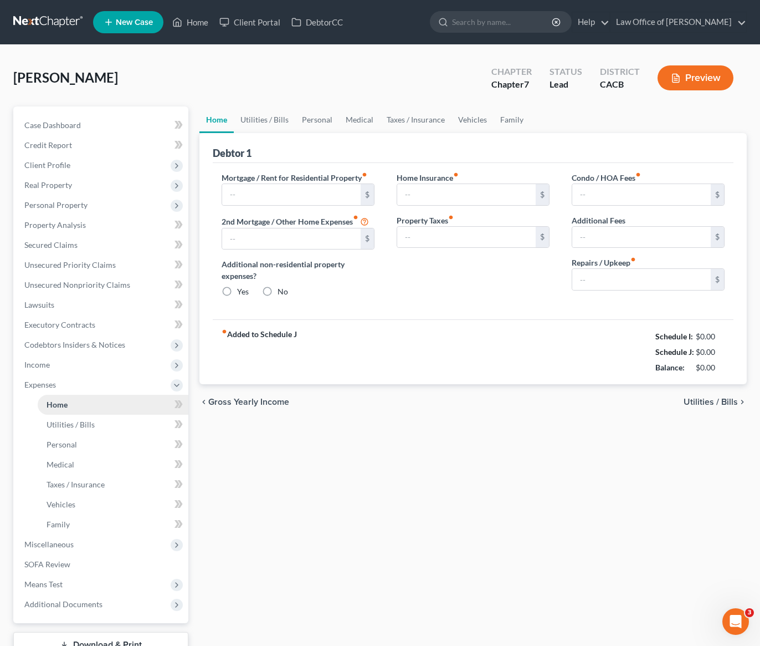
type input "2,500.00"
type input "0.00"
radio input "true"
type input "233.00"
type input "0.00"
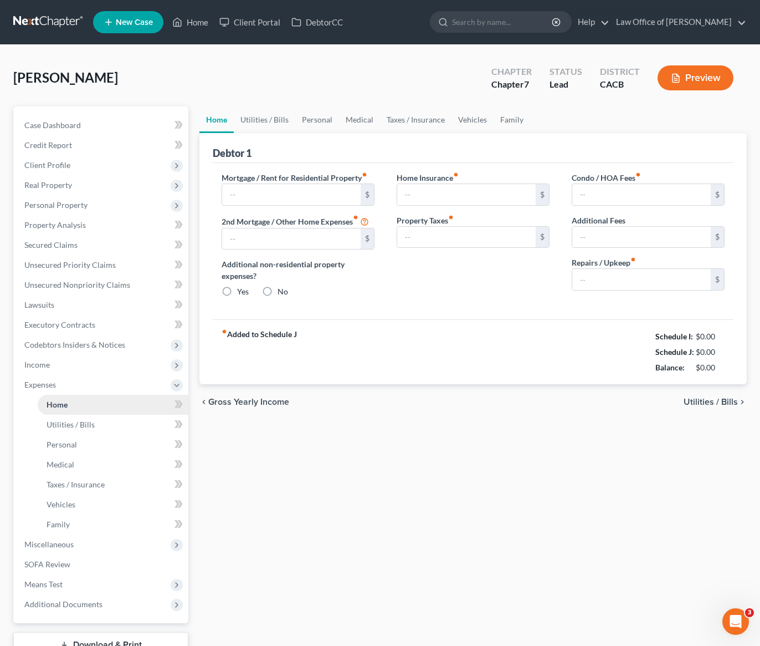
type input "0.00"
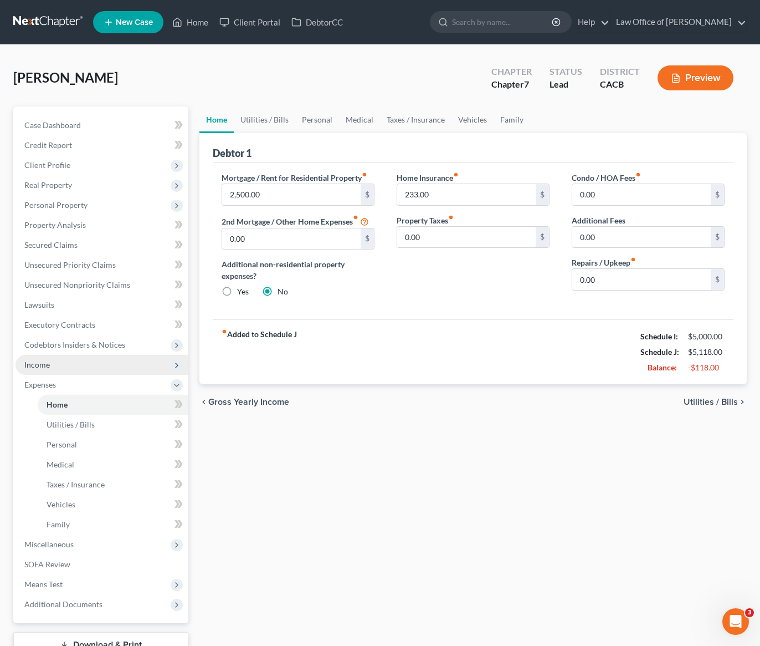
click at [43, 361] on span "Income" at bounding box center [36, 364] width 25 height 9
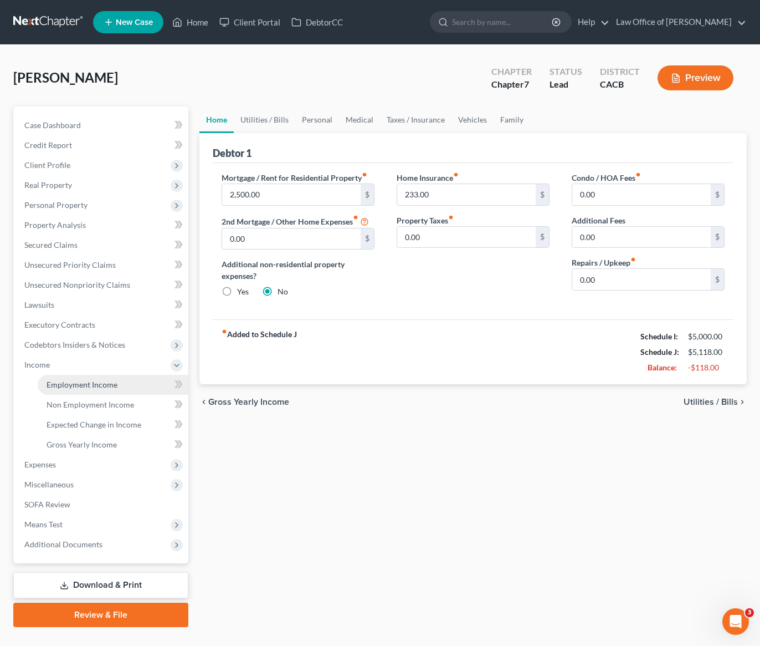
click at [60, 386] on span "Employment Income" at bounding box center [82, 384] width 71 height 9
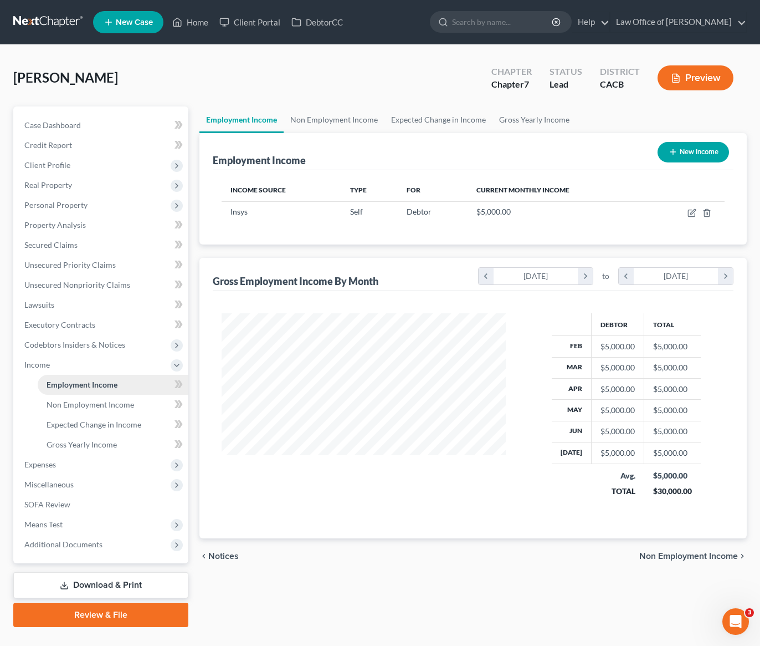
scroll to position [199, 306]
click at [70, 264] on span "Unsecured Priority Claims" at bounding box center [69, 264] width 91 height 9
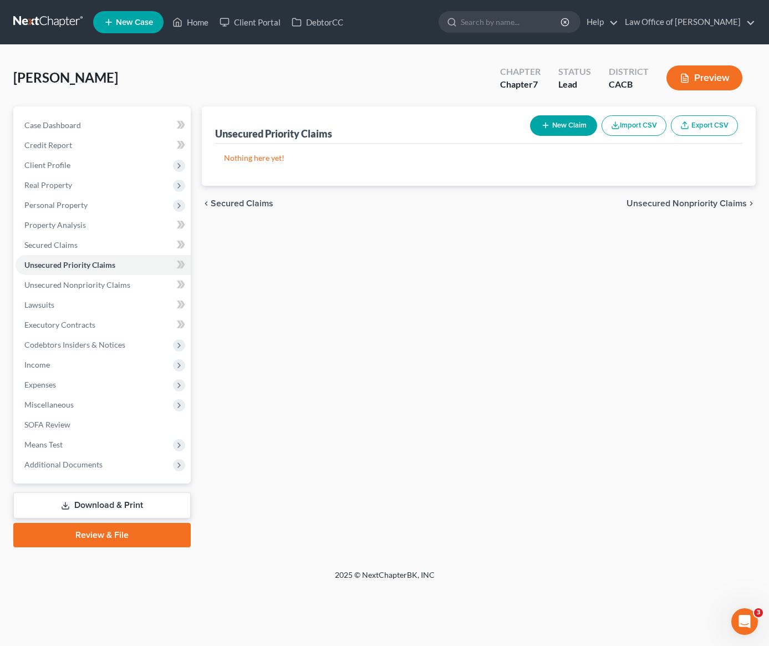
click at [576, 127] on button "New Claim" at bounding box center [563, 125] width 67 height 21
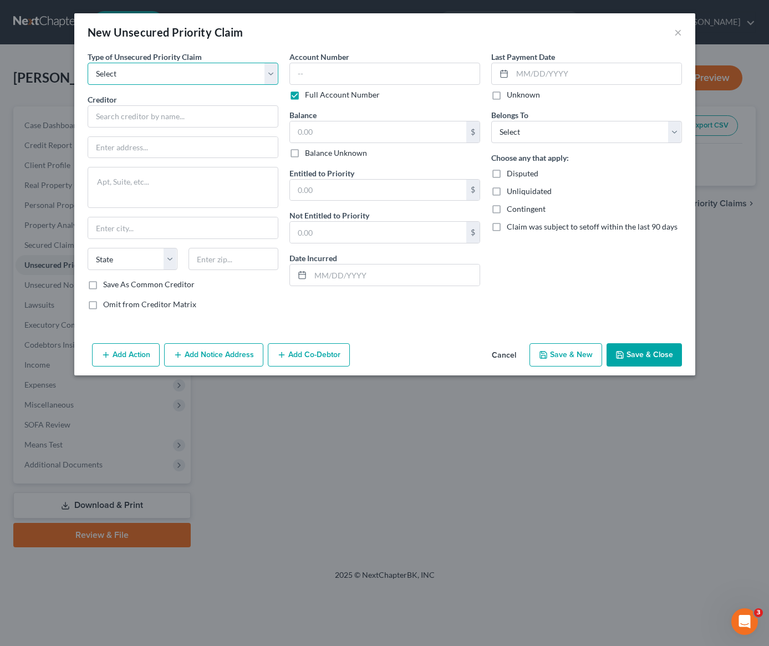
click at [139, 74] on select "Select Taxes & Other Government Units Domestic Support Obligations Extensions o…" at bounding box center [183, 74] width 191 height 22
select select "0"
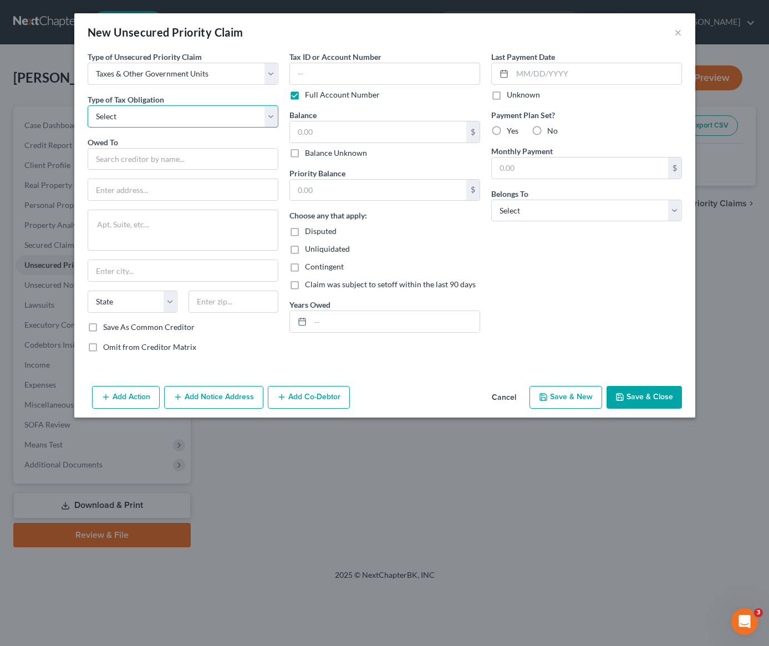
click at [145, 118] on select "Select Federal City State Franchise Tax Board Other" at bounding box center [183, 116] width 191 height 22
select select "4"
click at [135, 158] on input "text" at bounding box center [183, 159] width 191 height 22
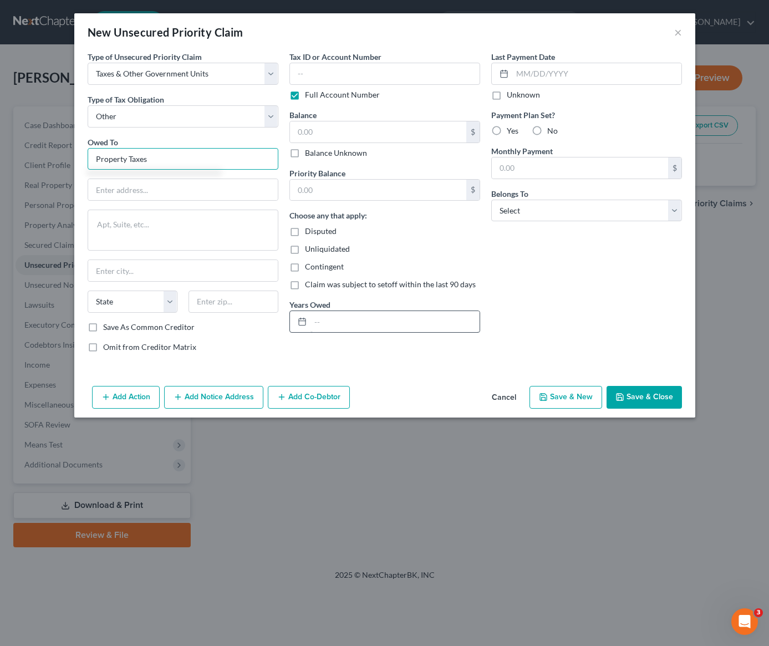
type input "Property Taxes"
click at [324, 321] on input "text" at bounding box center [394, 321] width 169 height 21
drag, startPoint x: 365, startPoint y: 326, endPoint x: 309, endPoint y: 326, distance: 56.5
click at [309, 326] on div "2023 and 2024" at bounding box center [384, 321] width 191 height 22
type input "2024 and 2025"
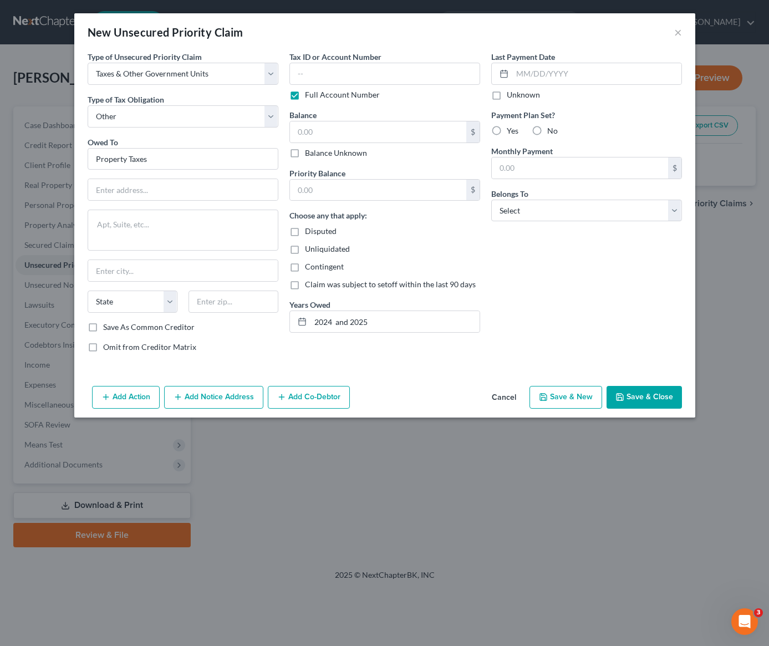
click at [521, 260] on div "Last Payment Date Unknown Payment Plan Set? Yes No Monthly Payment $ Belongs To…" at bounding box center [586, 206] width 202 height 310
click at [365, 137] on input "text" at bounding box center [378, 131] width 176 height 21
type input "0"
click at [567, 209] on select "Select Debtor 1 Only Debtor 2 Only Debtor 1 And Debtor 2 Only At Least One Of T…" at bounding box center [586, 210] width 191 height 22
select select "0"
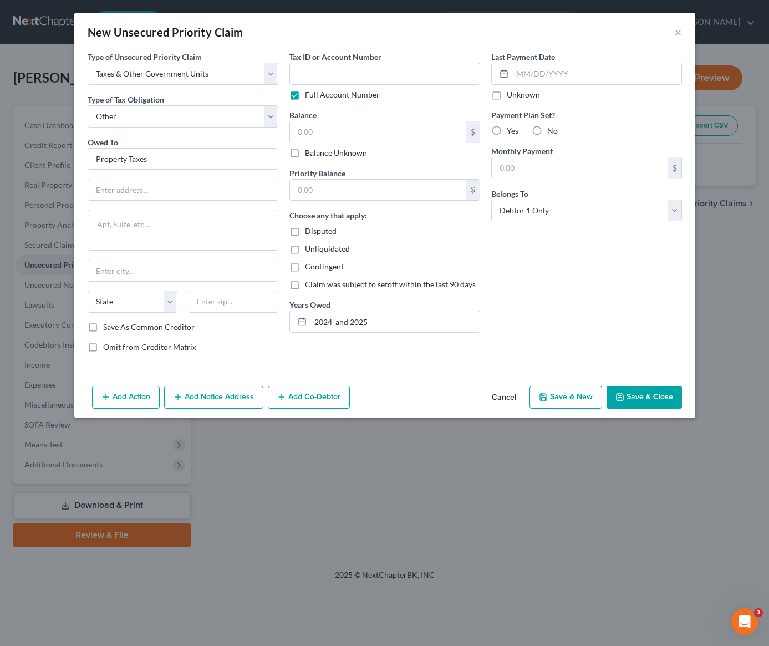
click at [572, 314] on div "Last Payment Date Unknown Payment Plan Set? Yes No Monthly Payment $ Belongs To…" at bounding box center [586, 206] width 202 height 310
drag, startPoint x: 636, startPoint y: 395, endPoint x: 629, endPoint y: 396, distance: 6.2
click at [633, 395] on button "Save & Close" at bounding box center [643, 397] width 75 height 23
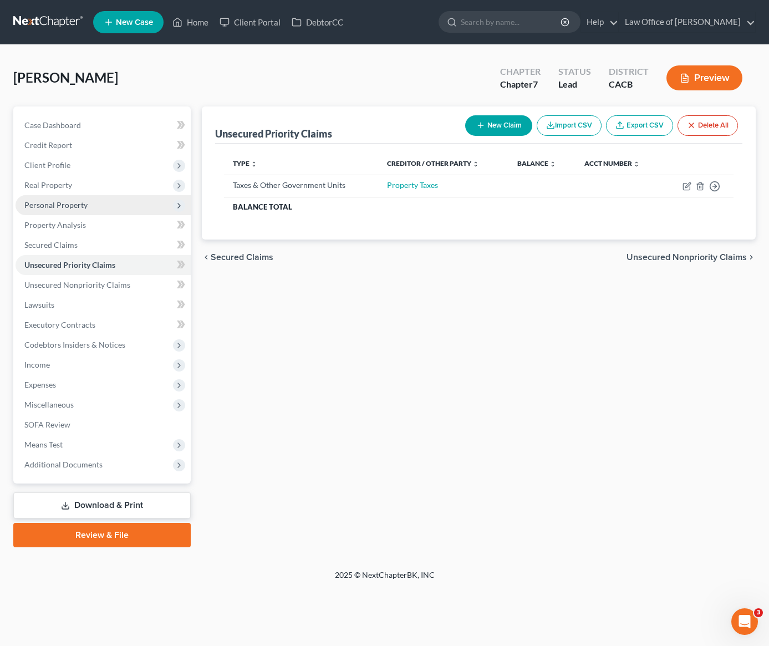
click at [59, 207] on span "Personal Property" at bounding box center [55, 204] width 63 height 9
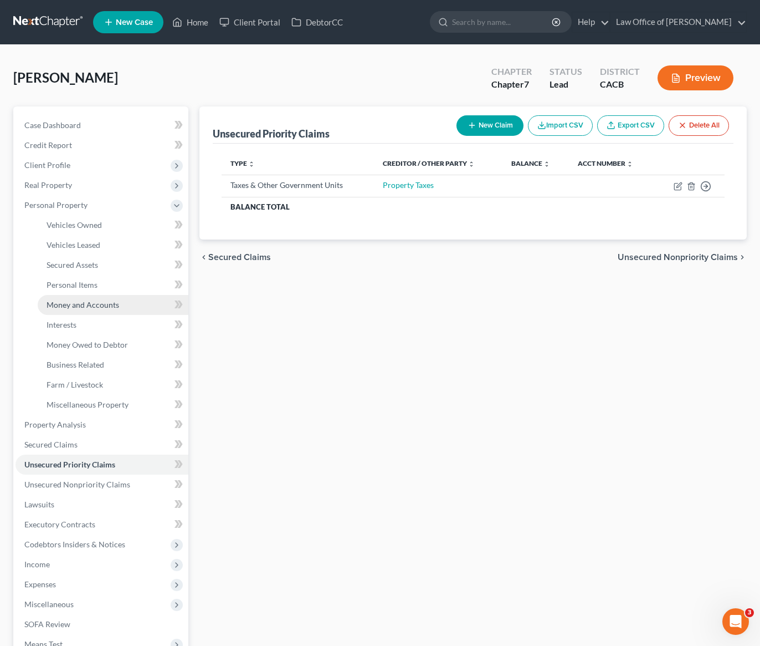
click at [83, 308] on span "Money and Accounts" at bounding box center [83, 304] width 73 height 9
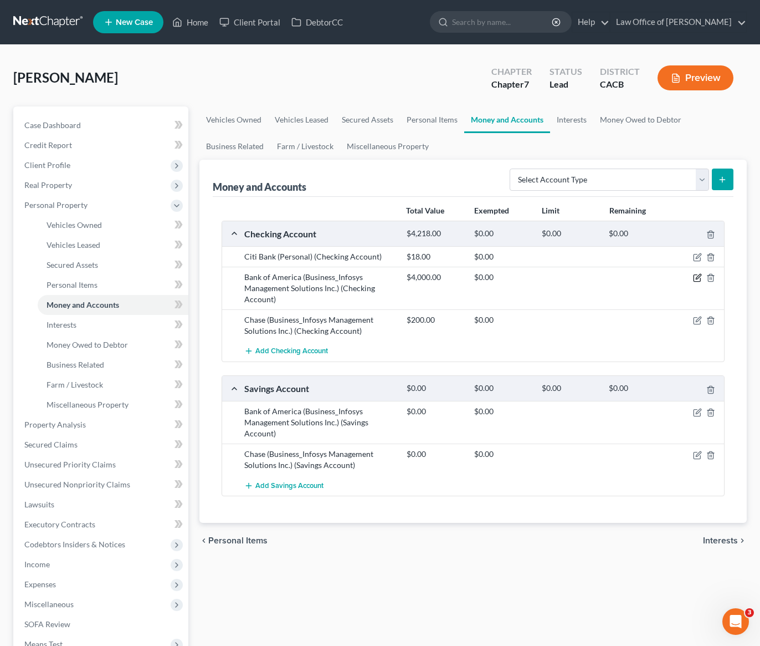
click at [699, 278] on icon "button" at bounding box center [697, 277] width 9 height 9
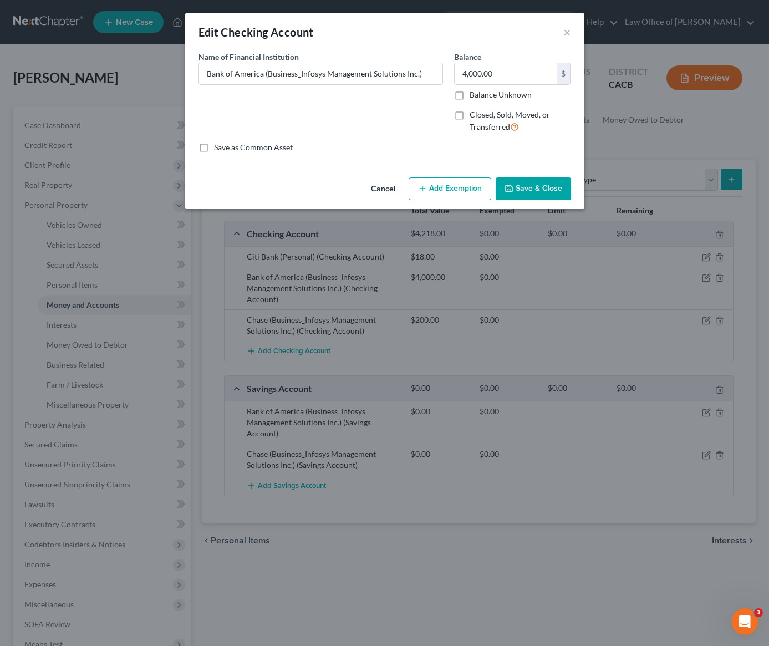
click at [459, 191] on button "Add Exemption" at bounding box center [449, 188] width 83 height 23
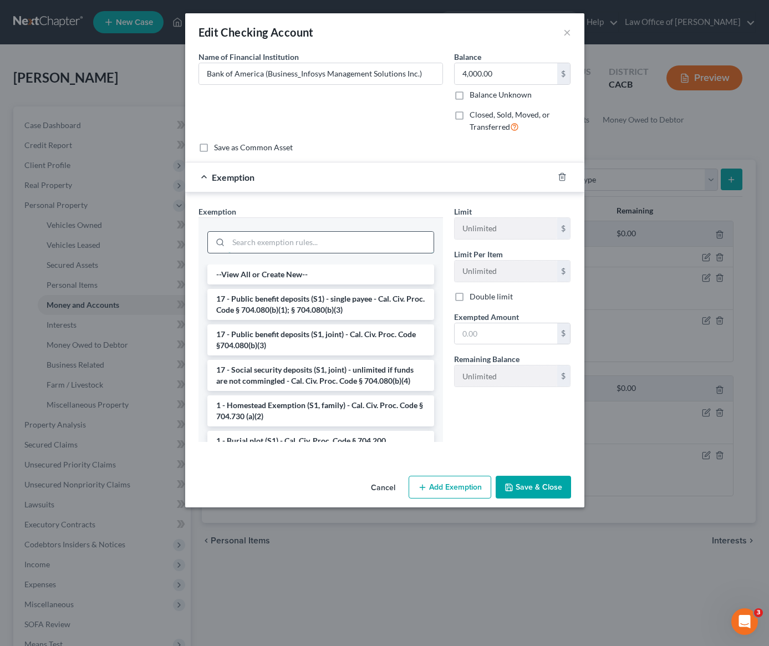
click at [291, 244] on input "search" at bounding box center [330, 242] width 205 height 21
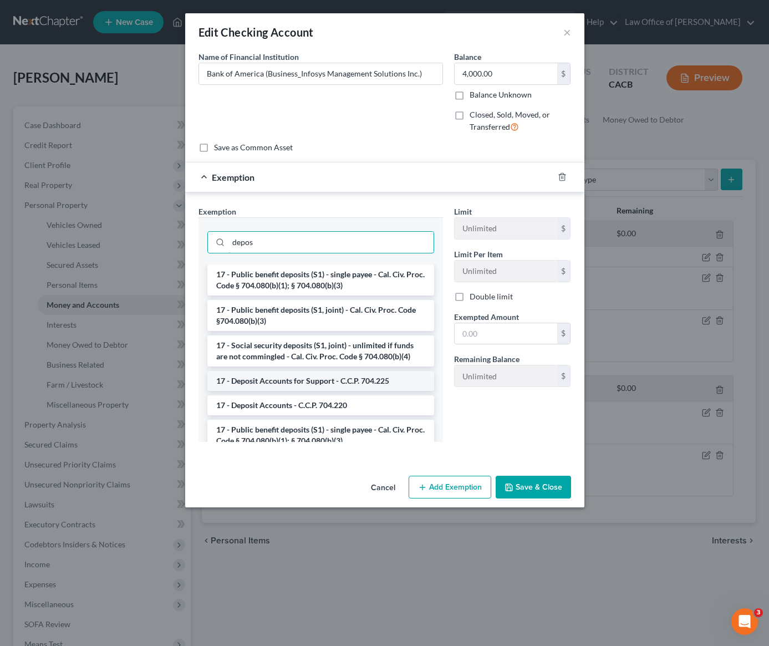
type input "depos"
click at [313, 382] on li "17 - Deposit Accounts for Support - C.C.P. 704.225" at bounding box center [320, 381] width 227 height 20
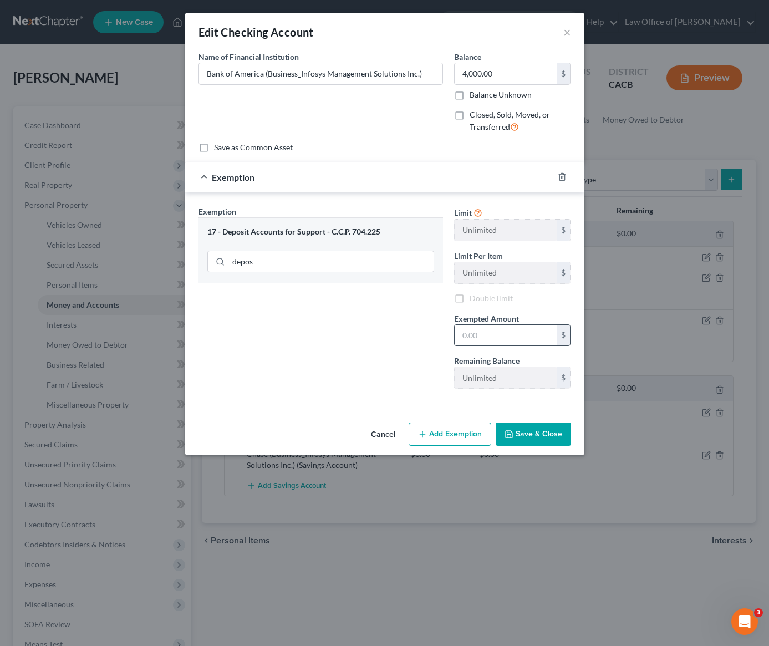
click at [487, 335] on input "text" at bounding box center [505, 335] width 103 height 21
type input "4,000"
click at [535, 433] on button "Save & Close" at bounding box center [532, 433] width 75 height 23
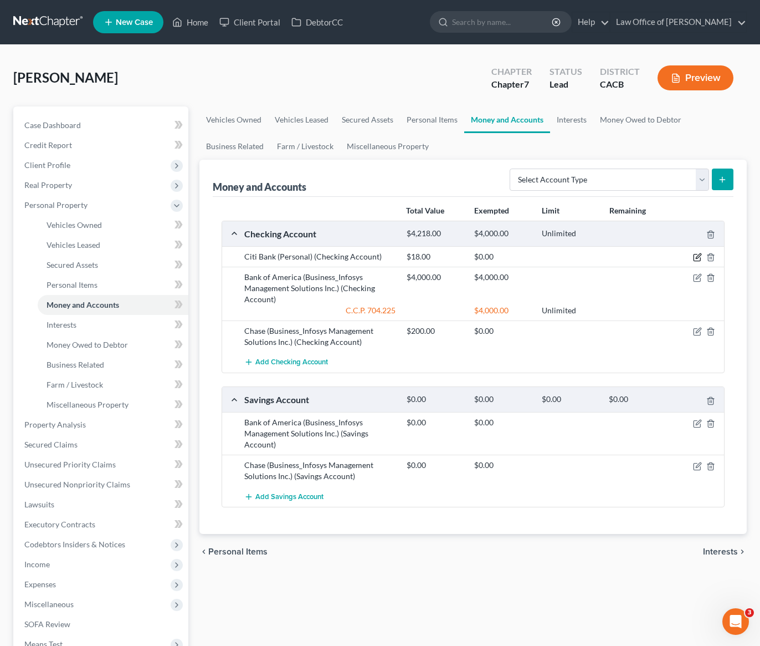
click at [699, 254] on icon "button" at bounding box center [697, 257] width 9 height 9
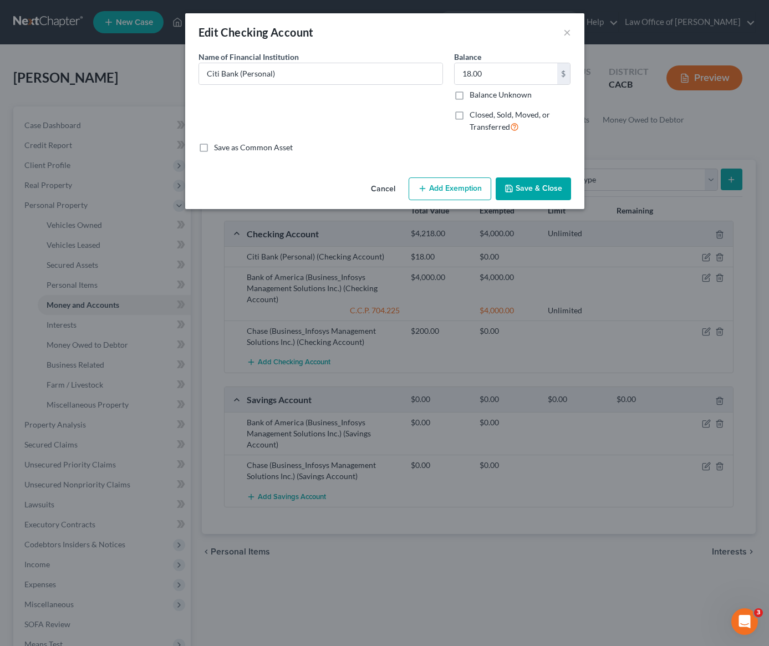
click at [472, 197] on button "Add Exemption" at bounding box center [449, 188] width 83 height 23
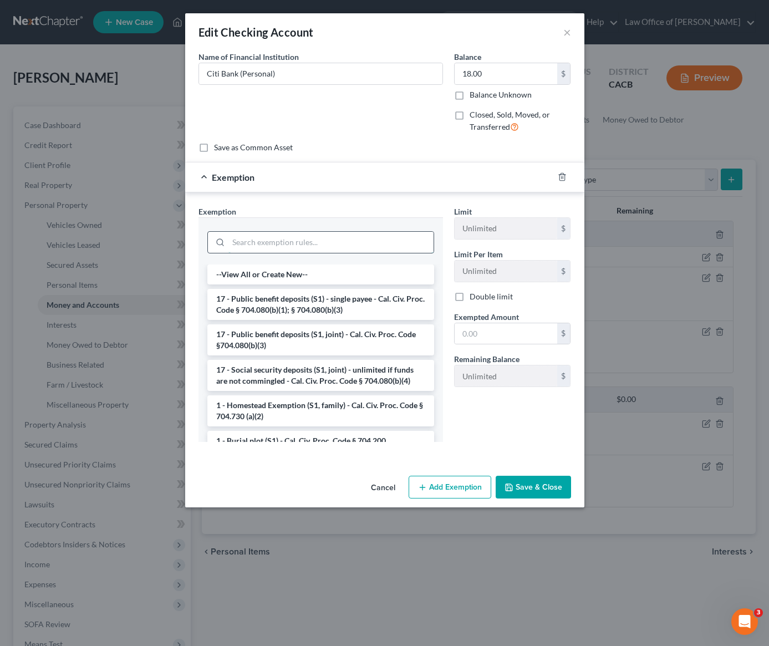
click at [263, 246] on input "search" at bounding box center [330, 242] width 205 height 21
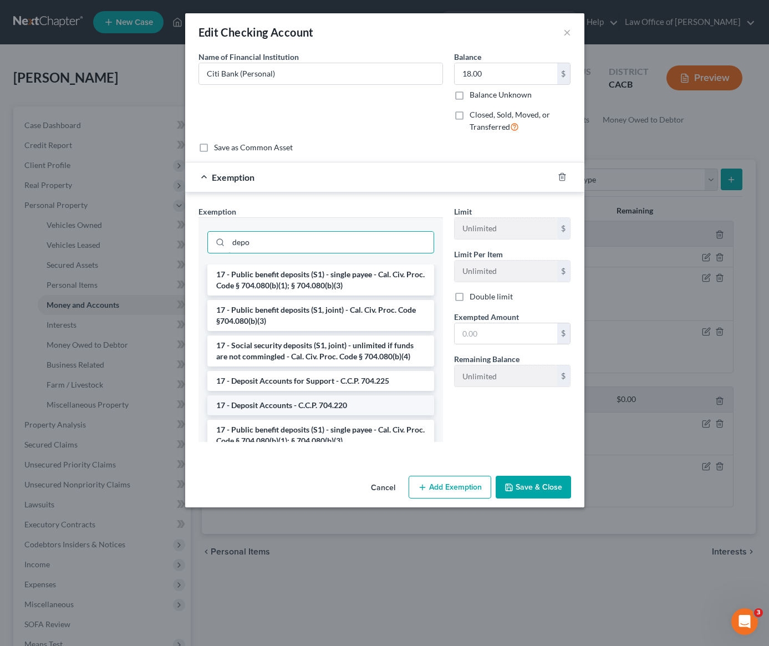
type input "depo"
click at [286, 405] on li "17 - Deposit Accounts - C.C.P. 704.220" at bounding box center [320, 405] width 227 height 20
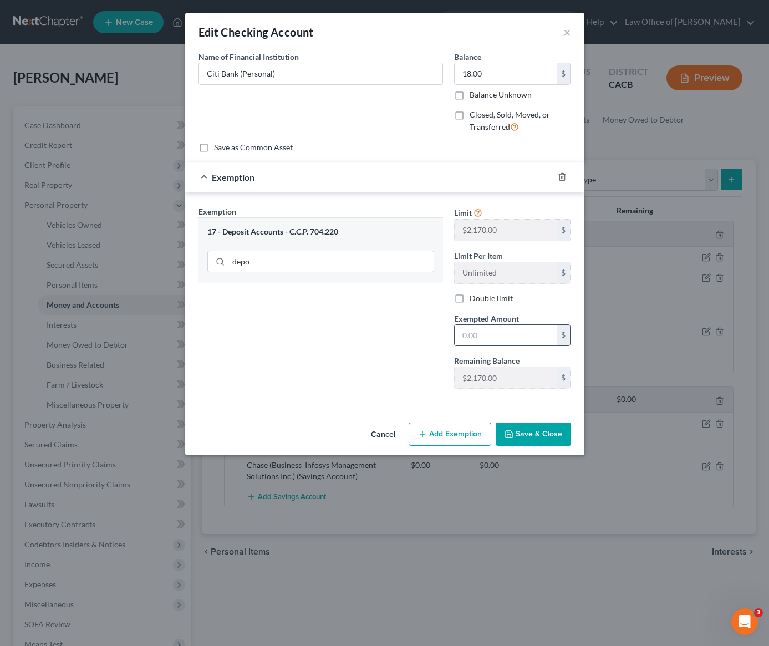
click at [484, 335] on input "text" at bounding box center [505, 335] width 103 height 21
type input "18"
click at [531, 441] on button "Save & Close" at bounding box center [532, 433] width 75 height 23
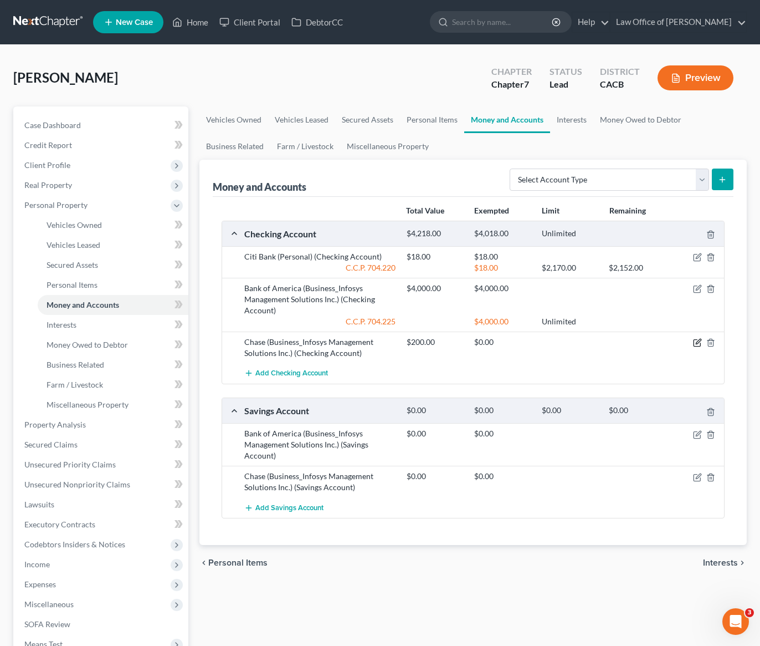
click at [695, 344] on icon "button" at bounding box center [697, 342] width 9 height 9
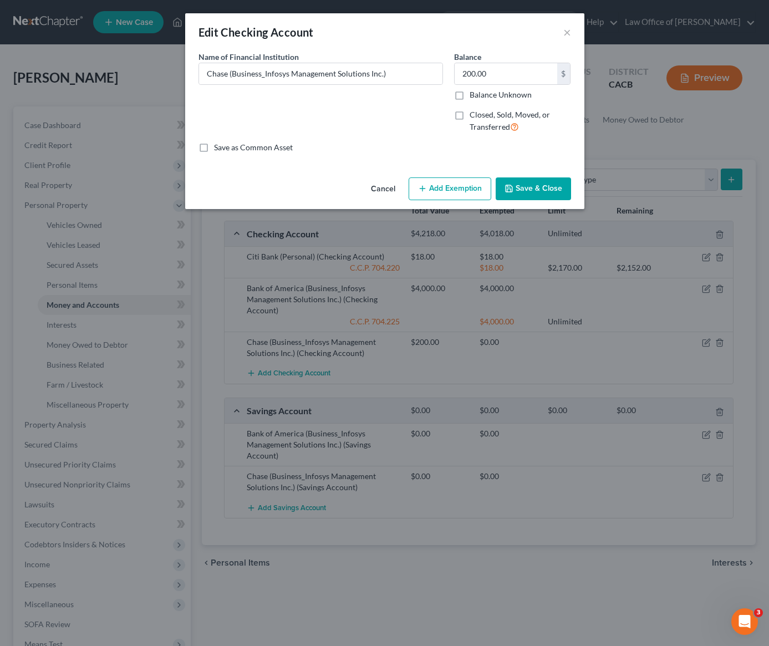
click at [463, 193] on button "Add Exemption" at bounding box center [449, 188] width 83 height 23
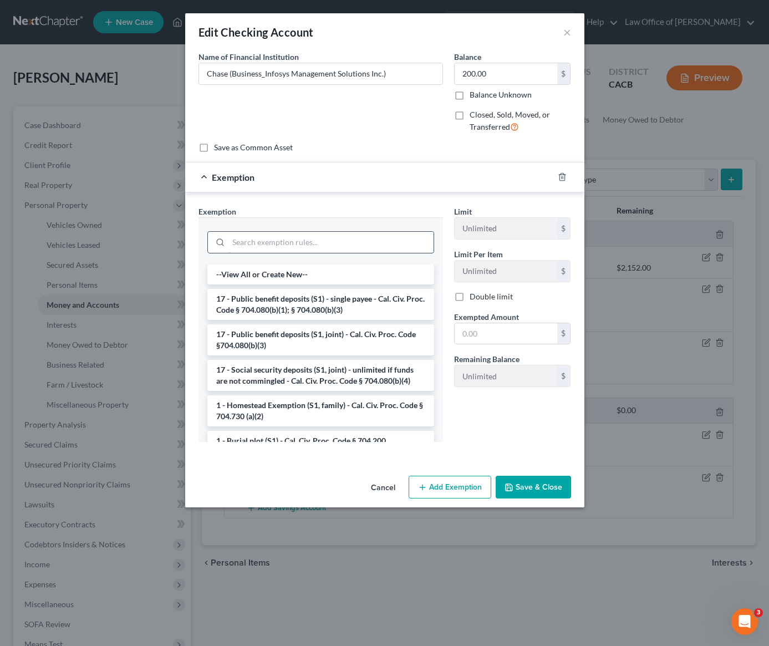
click at [303, 243] on input "search" at bounding box center [330, 242] width 205 height 21
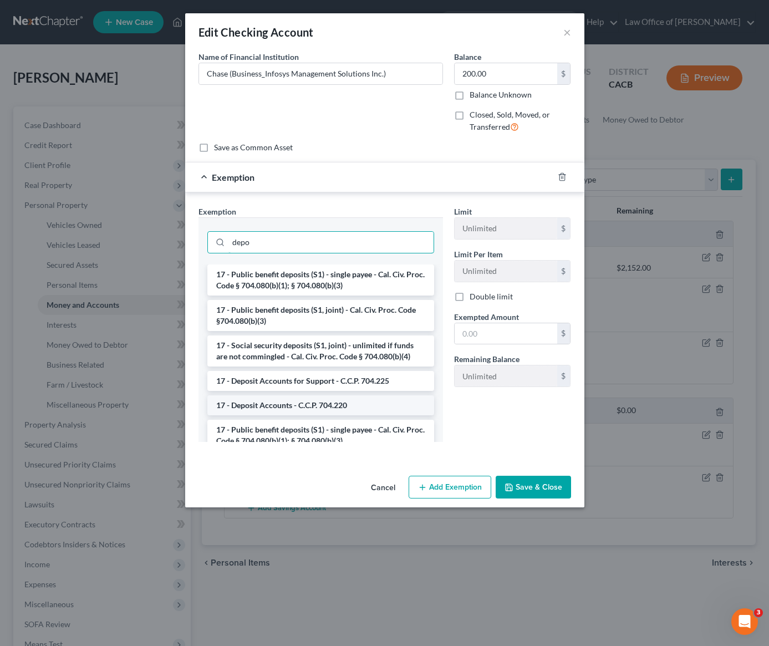
type input "depo"
click at [276, 405] on li "17 - Deposit Accounts - C.C.P. 704.220" at bounding box center [320, 405] width 227 height 20
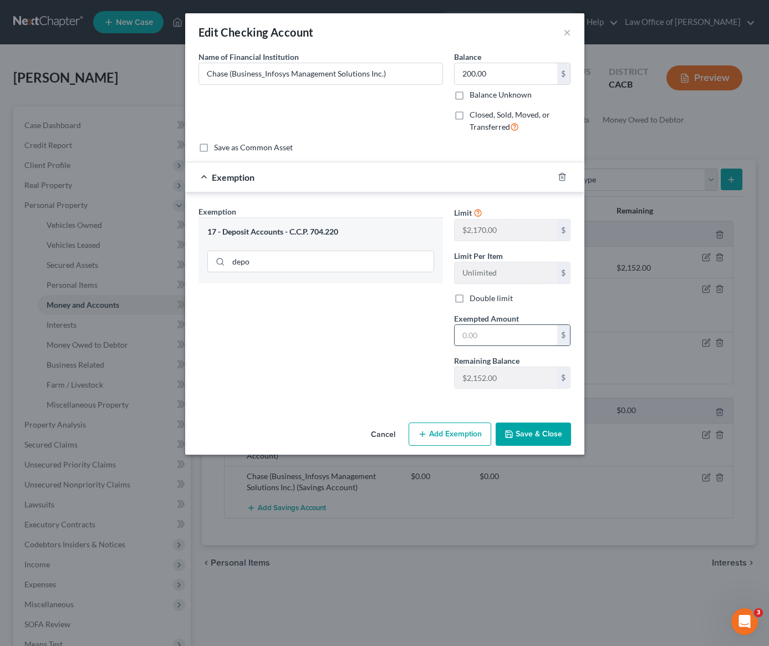
click at [498, 334] on input "text" at bounding box center [505, 335] width 103 height 21
type input "200"
click at [544, 441] on button "Save & Close" at bounding box center [532, 433] width 75 height 23
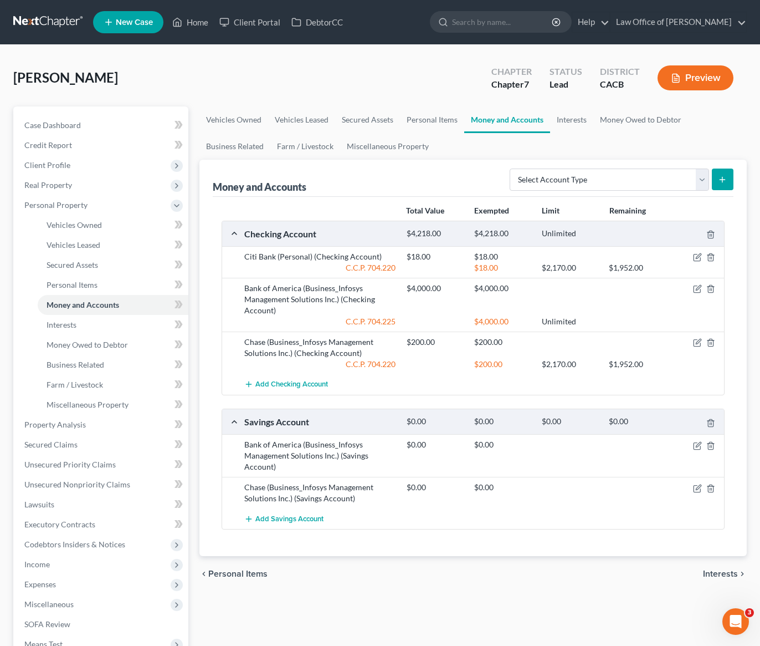
click at [472, 555] on div "Total Value Exempted Limit Remaining Checking Account $4,218.00 $4,218.00 Unlim…" at bounding box center [473, 377] width 521 height 360
drag, startPoint x: 334, startPoint y: 456, endPoint x: 336, endPoint y: 442, distance: 14.0
click at [336, 442] on div "Bank of America (Business_Infosys Management Solutions Inc.) (Savings Account)" at bounding box center [320, 455] width 162 height 33
copy div "Infosys Management Solutions Inc"
click at [430, 540] on div "Total Value Exempted Limit Remaining Checking Account $4,218.00 $4,218.00 Unlim…" at bounding box center [473, 377] width 521 height 360
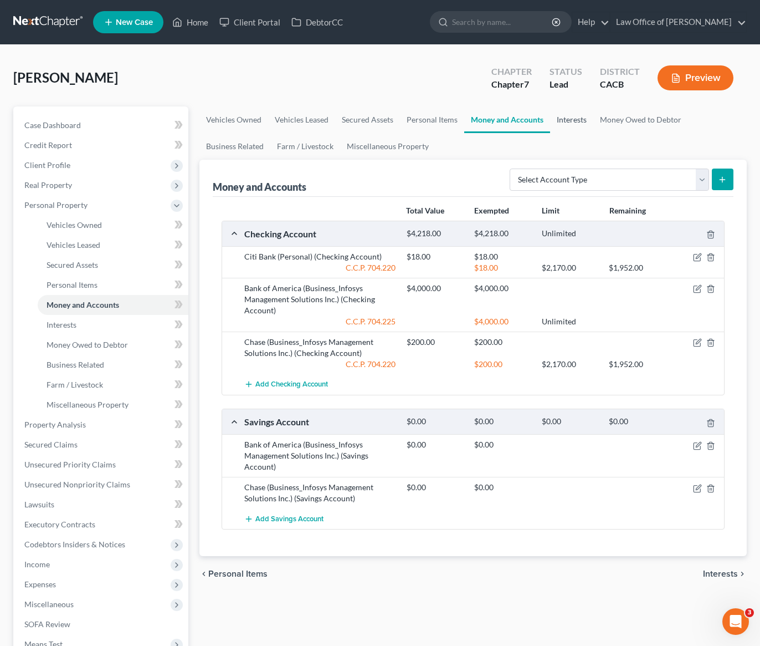
click at [576, 120] on link "Interests" at bounding box center [571, 119] width 43 height 27
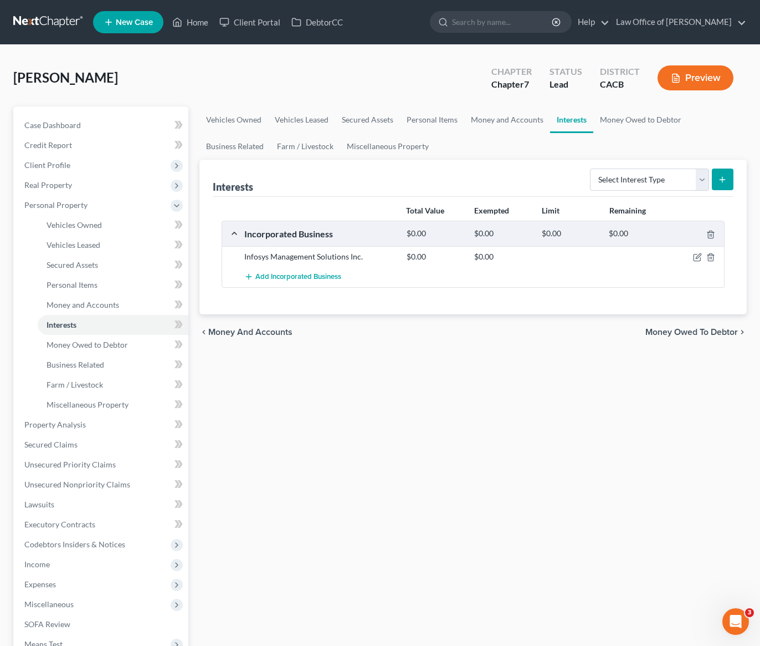
click at [441, 464] on div "Vehicles Owned Vehicles Leased Secured Assets Personal Items Money and Accounts…" at bounding box center [473, 426] width 559 height 640
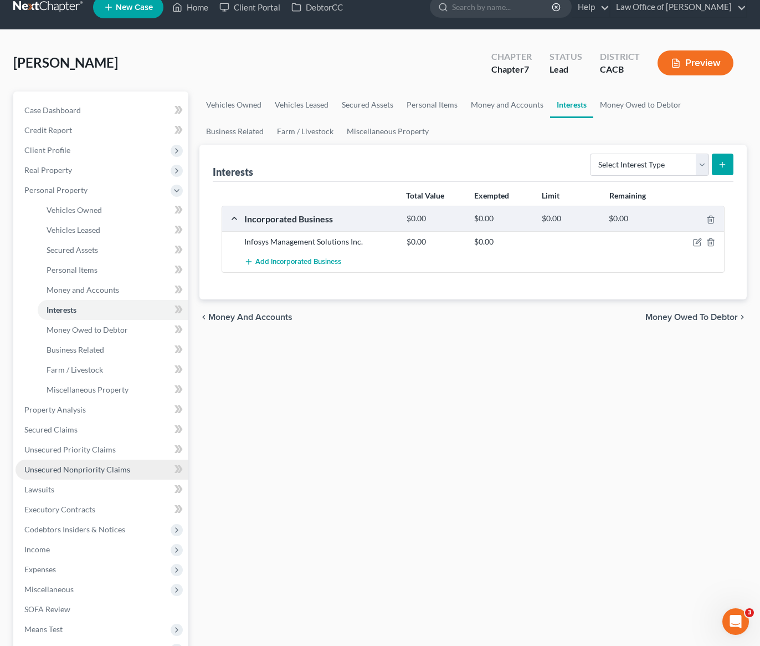
scroll to position [143, 0]
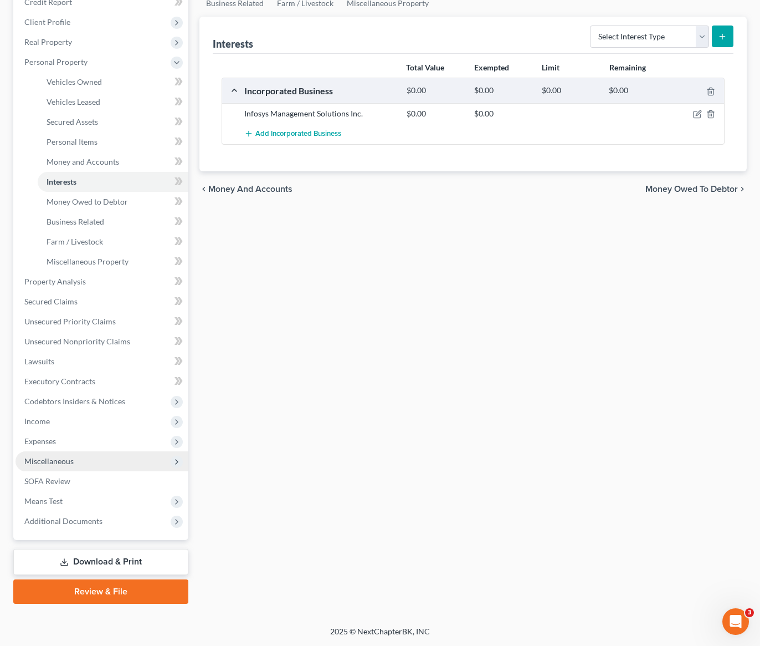
click at [52, 460] on span "Miscellaneous" at bounding box center [48, 460] width 49 height 9
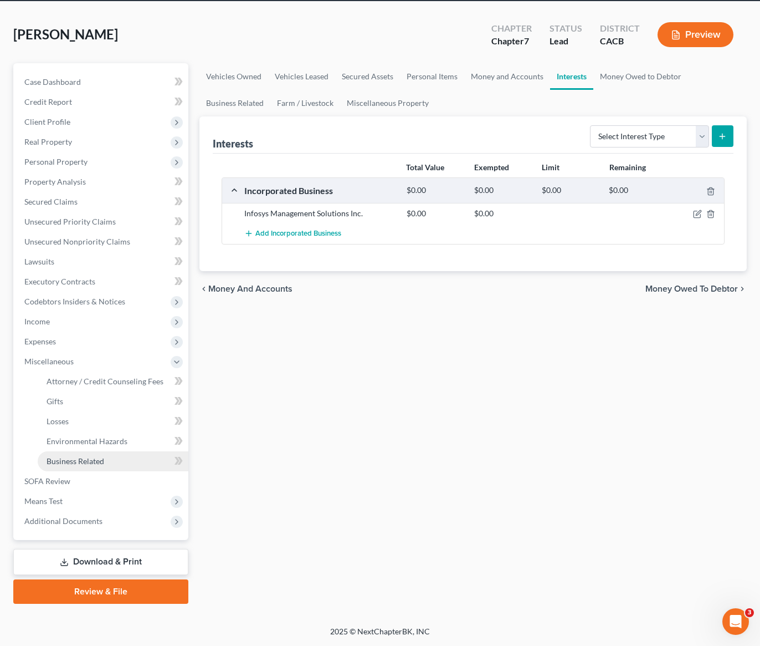
click at [70, 463] on span "Business Related" at bounding box center [76, 460] width 58 height 9
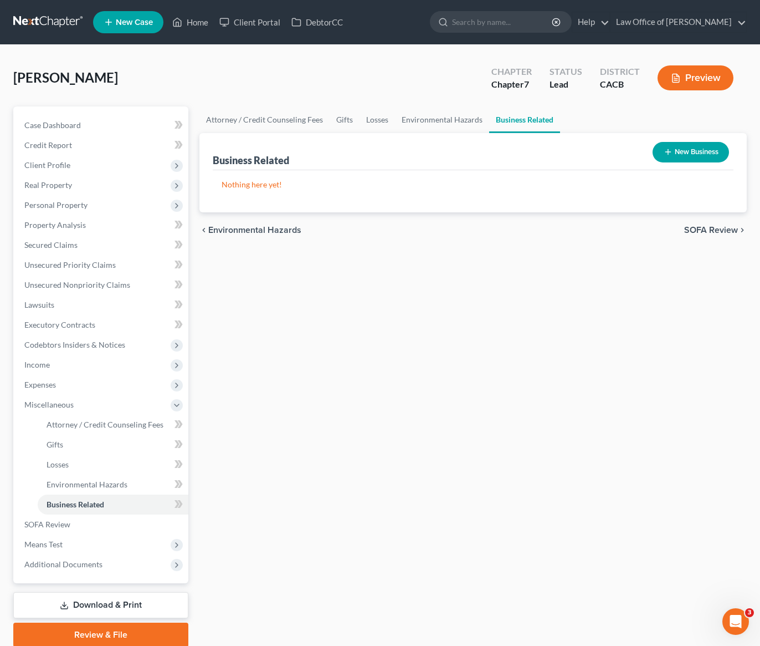
click at [682, 156] on button "New Business" at bounding box center [691, 152] width 76 height 21
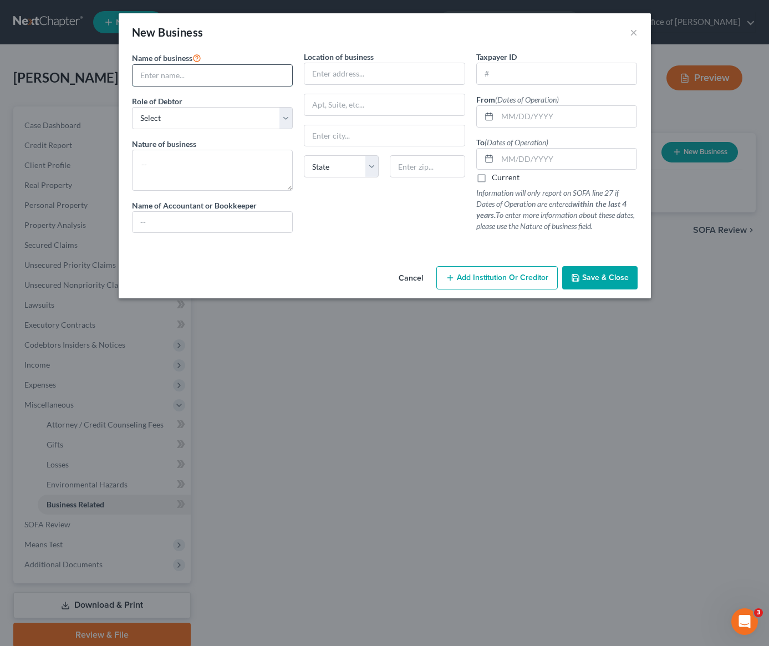
click at [209, 77] on input "text" at bounding box center [212, 75] width 160 height 21
paste input "Infosys Management Solutions Inc"
type input "Infosys Management Solutions Inc."
click at [161, 122] on select "Select A member of a limited liability company (LLC) or limited liability partn…" at bounding box center [212, 118] width 161 height 22
select select "officer"
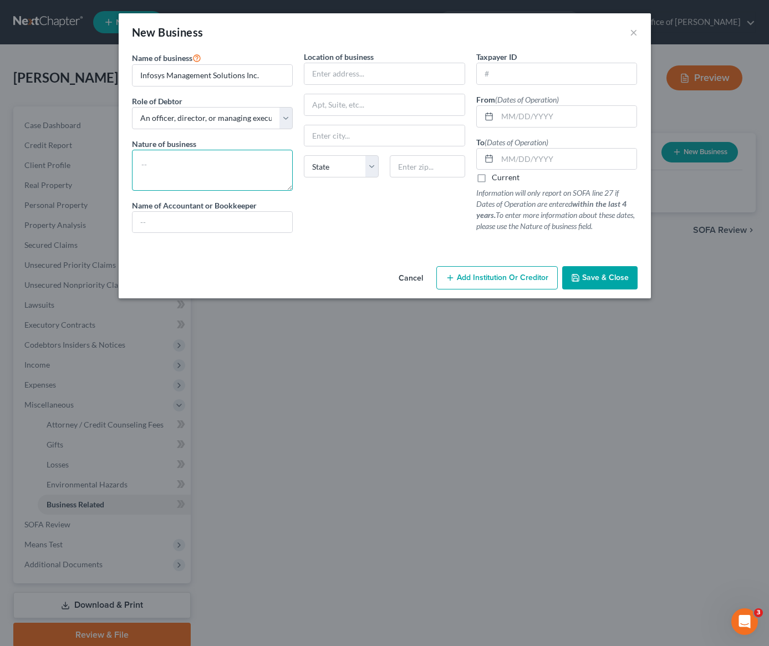
click at [199, 171] on textarea at bounding box center [212, 170] width 161 height 41
type textarea "IT Consultant"
click at [357, 76] on input "text" at bounding box center [384, 73] width 160 height 21
type input "16625 Napa St."
click at [421, 173] on input "text" at bounding box center [427, 166] width 75 height 22
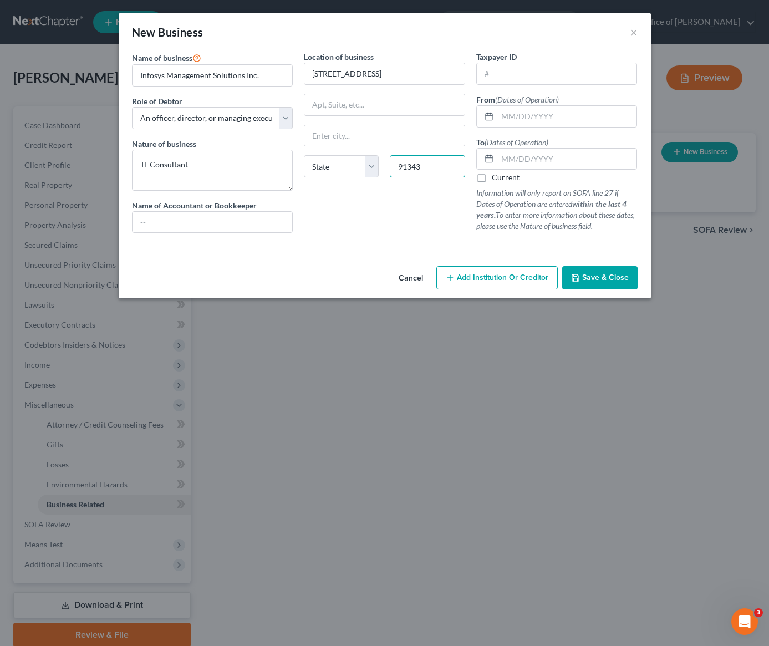
type input "91343"
click at [376, 217] on div "Location of business 16625 Napa St. State AL AK AR AZ CA CO CT DE DC FL GA GU H…" at bounding box center [384, 146] width 172 height 191
type input "North Hills"
select select "4"
click at [531, 119] on input "text" at bounding box center [567, 116] width 140 height 21
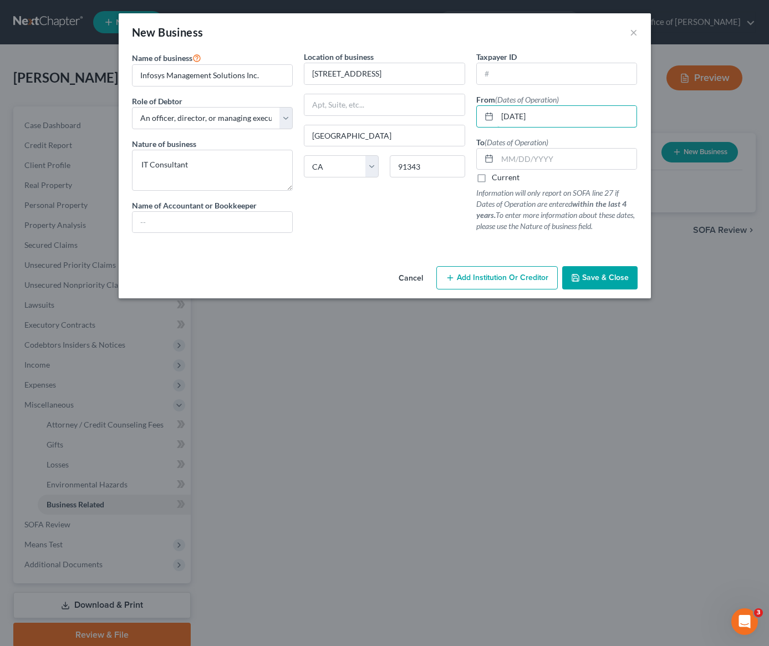
type input "02/13/2012"
click at [492, 180] on label "Current" at bounding box center [506, 177] width 28 height 11
click at [496, 179] on input "Current" at bounding box center [499, 175] width 7 height 7
checkbox input "true"
click at [508, 82] on input "text" at bounding box center [557, 73] width 160 height 21
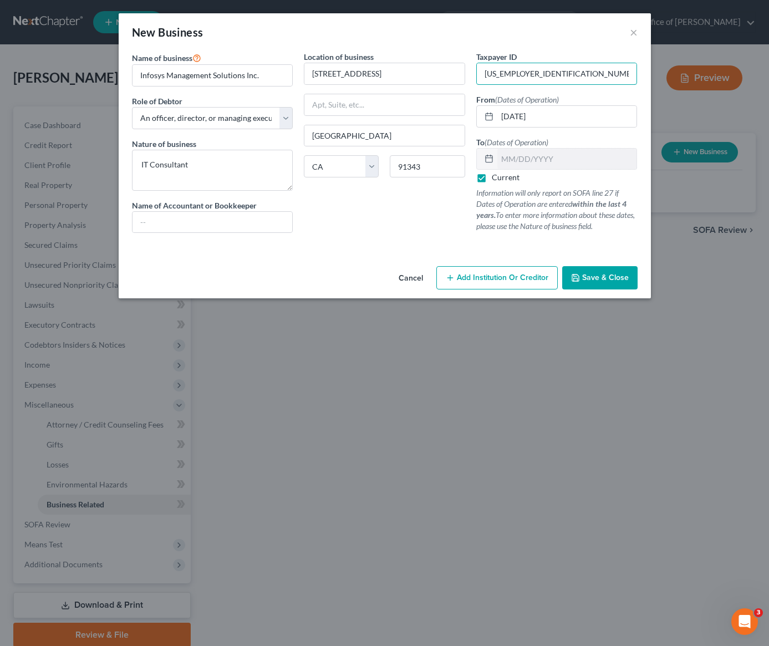
type input "45-5181604"
click at [606, 284] on button "Save & Close" at bounding box center [599, 277] width 75 height 23
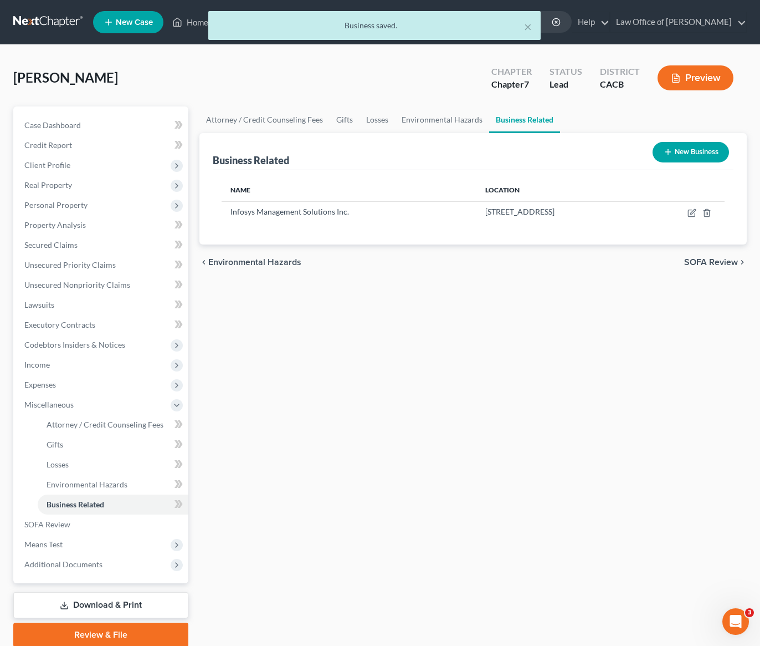
click at [377, 346] on div "Attorney / Credit Counseling Fees Gifts Losses Environmental Hazards Business R…" at bounding box center [473, 376] width 559 height 540
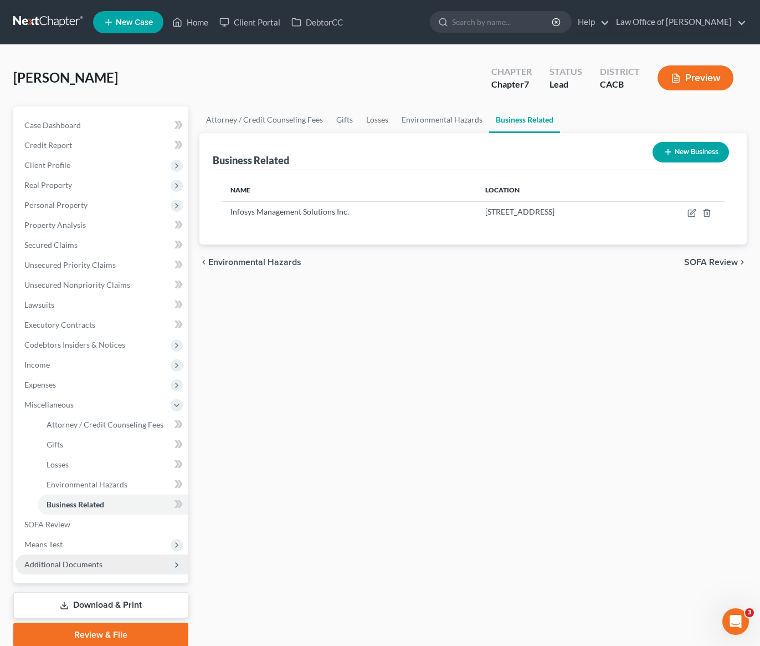
click at [84, 568] on span "Additional Documents" at bounding box center [63, 563] width 78 height 9
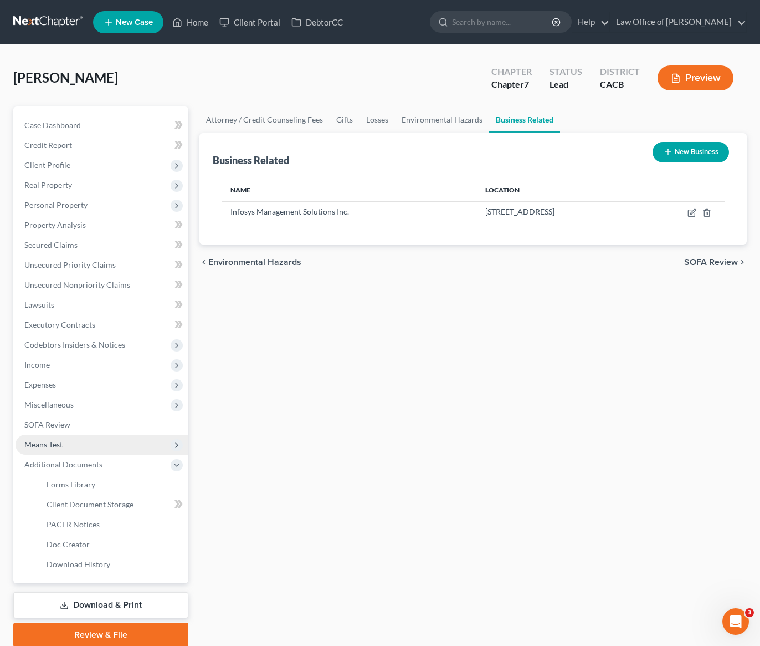
click at [45, 442] on span "Means Test" at bounding box center [43, 443] width 38 height 9
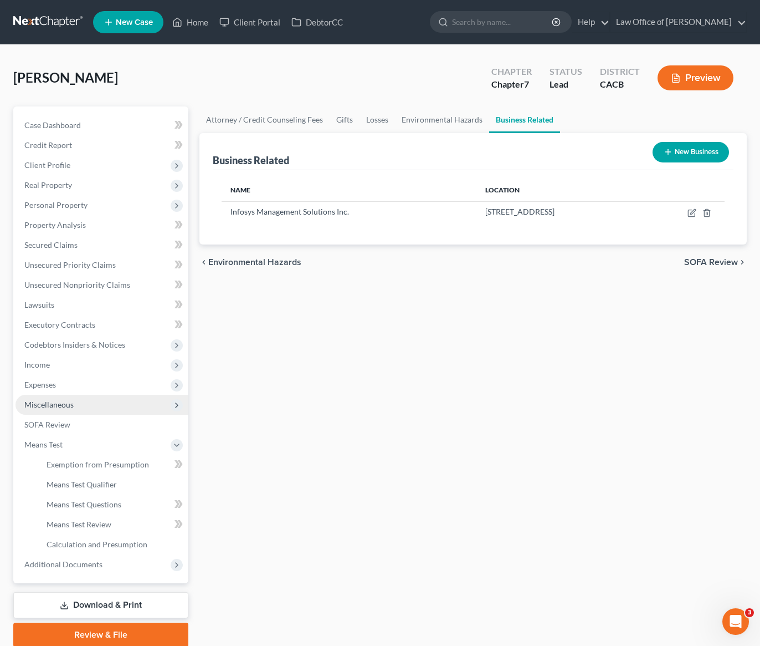
click at [43, 405] on span "Miscellaneous" at bounding box center [48, 404] width 49 height 9
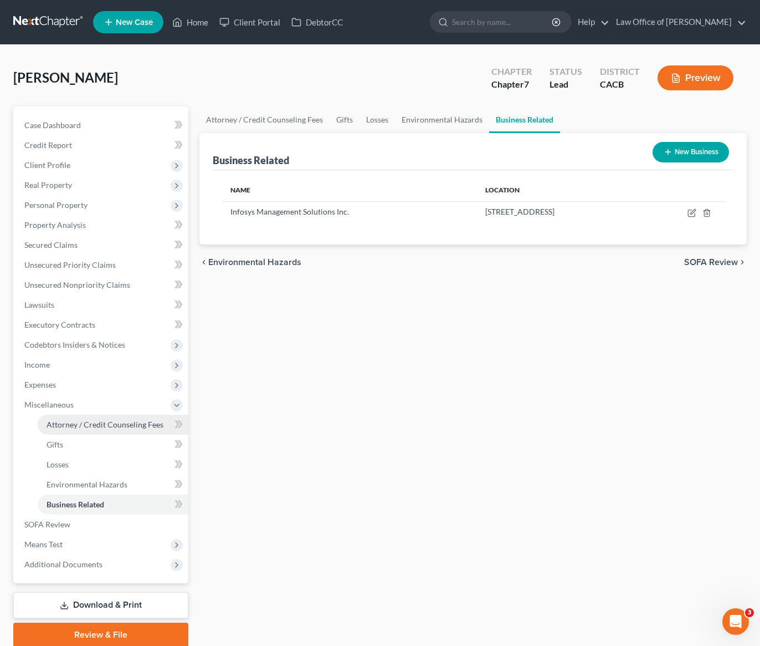
click at [64, 422] on span "Attorney / Credit Counseling Fees" at bounding box center [105, 423] width 117 height 9
select select "0"
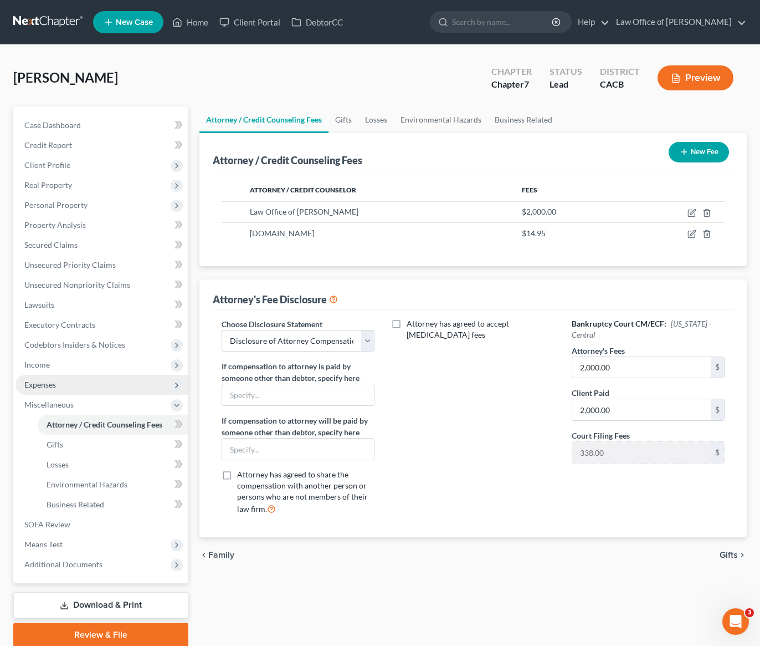
click at [42, 381] on span "Expenses" at bounding box center [40, 384] width 32 height 9
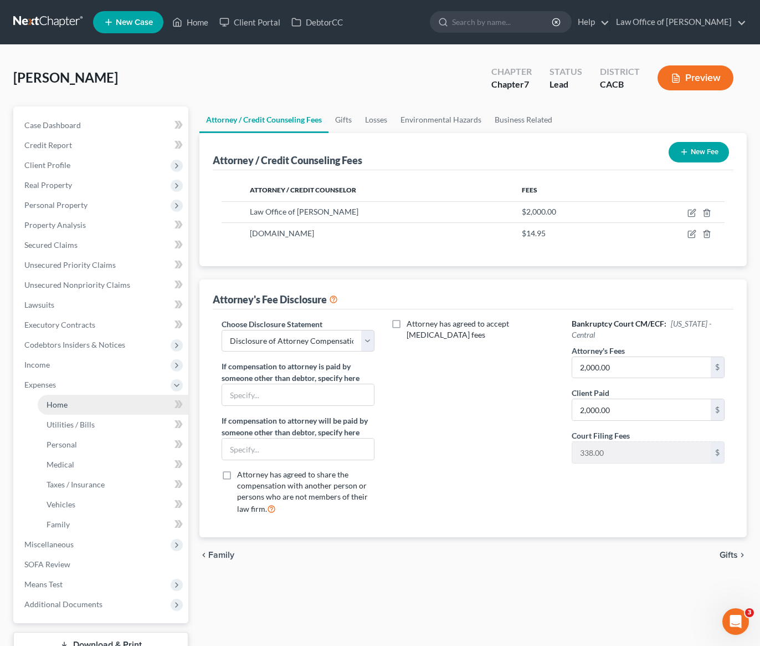
click at [65, 408] on span "Home" at bounding box center [57, 404] width 21 height 9
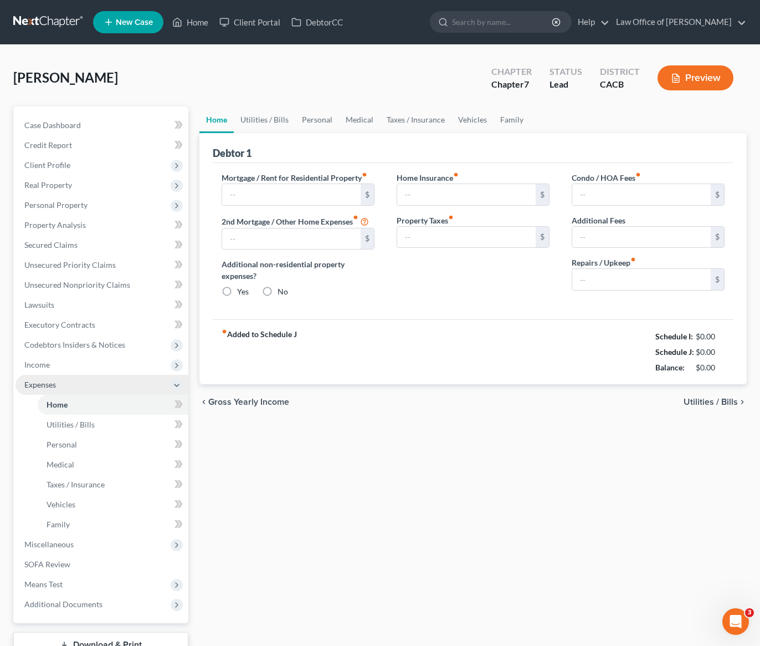
type input "2,500.00"
type input "0.00"
radio input "true"
type input "233.00"
type input "0.00"
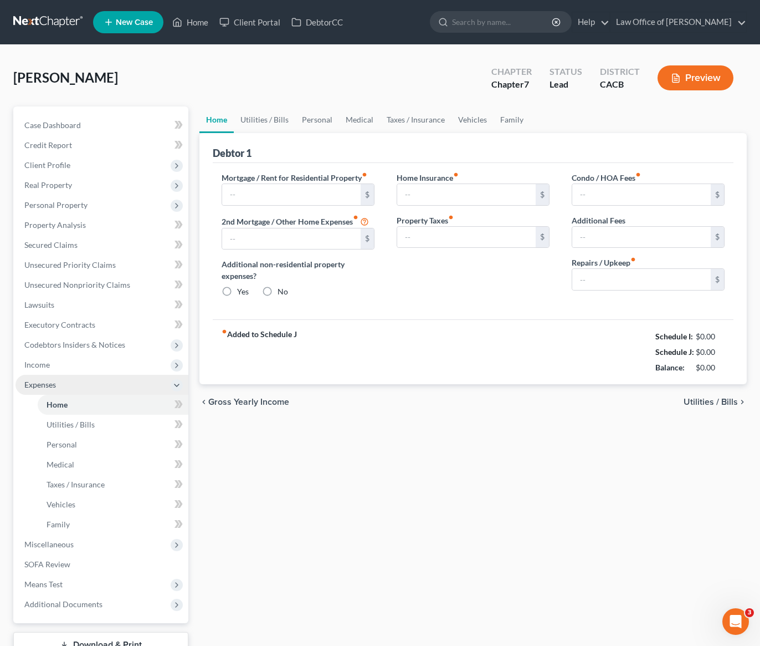
type input "0.00"
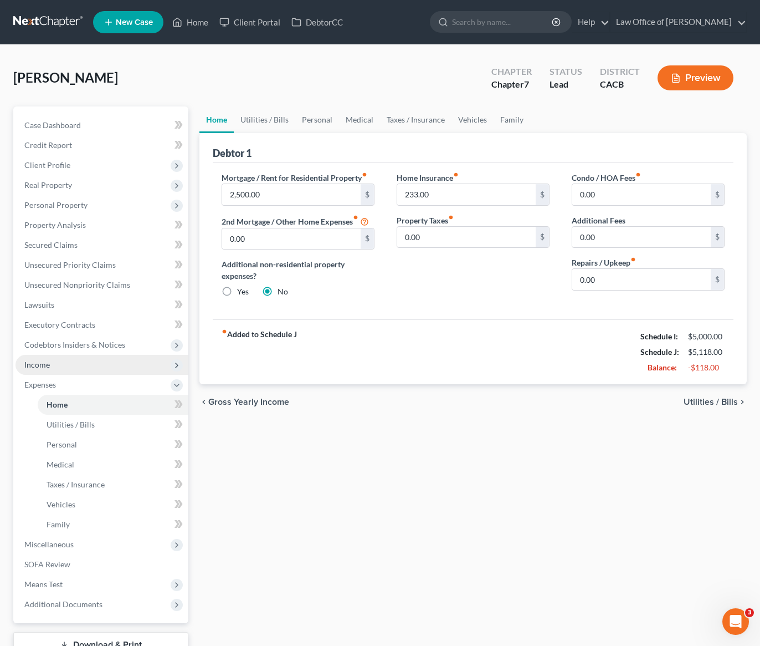
click at [37, 367] on span "Income" at bounding box center [36, 364] width 25 height 9
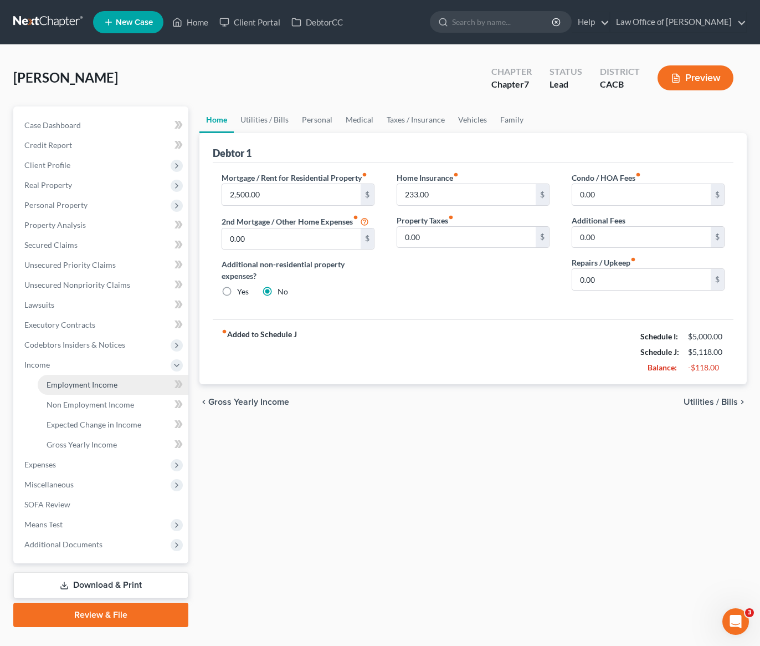
click at [67, 387] on span "Employment Income" at bounding box center [82, 384] width 71 height 9
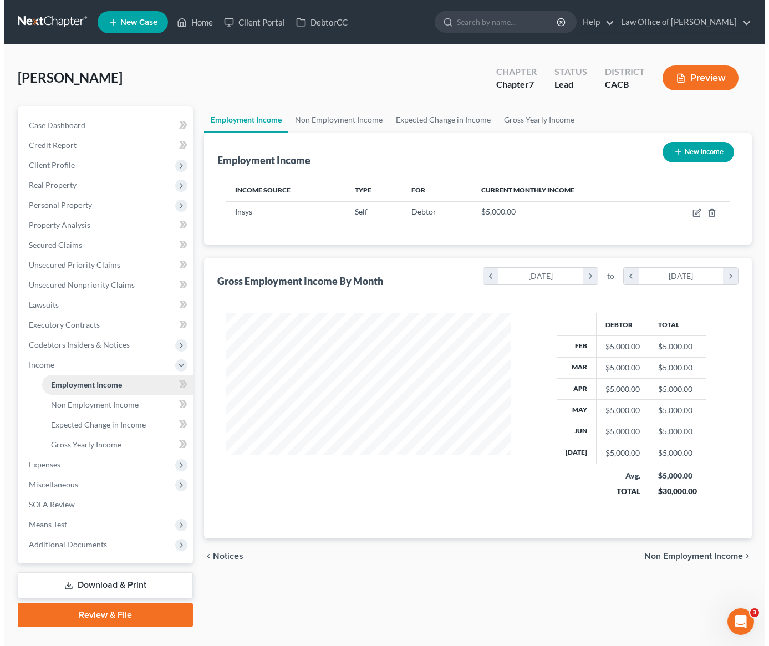
scroll to position [199, 306]
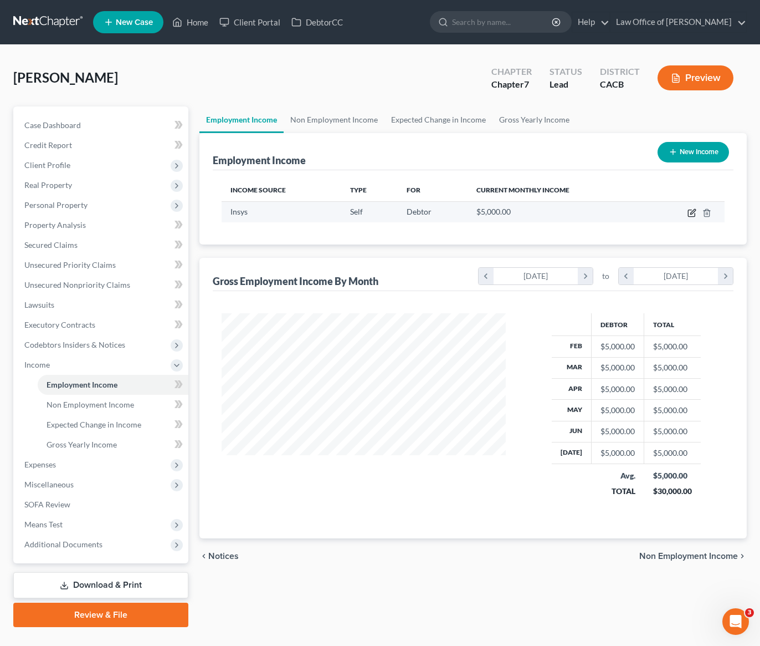
click at [693, 213] on icon "button" at bounding box center [692, 211] width 5 height 5
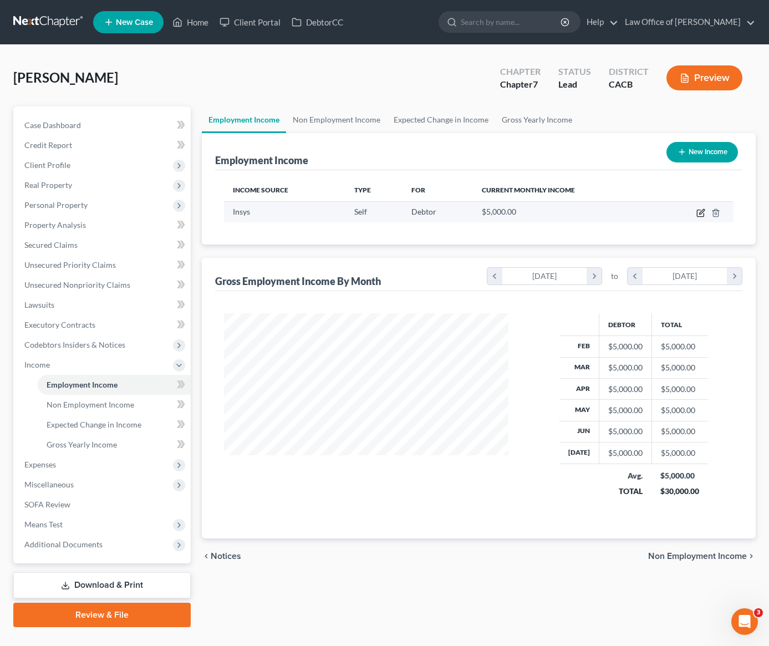
select select "1"
select select "0"
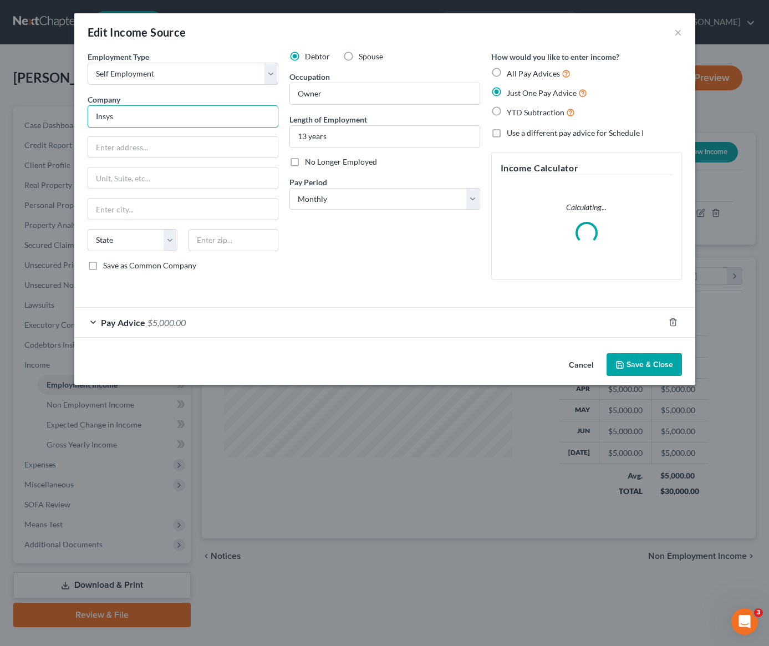
drag, startPoint x: 129, startPoint y: 118, endPoint x: 88, endPoint y: 121, distance: 41.1
click at [88, 121] on input "Insys" at bounding box center [183, 116] width 191 height 22
paste input "fosys Management Solutions Inc"
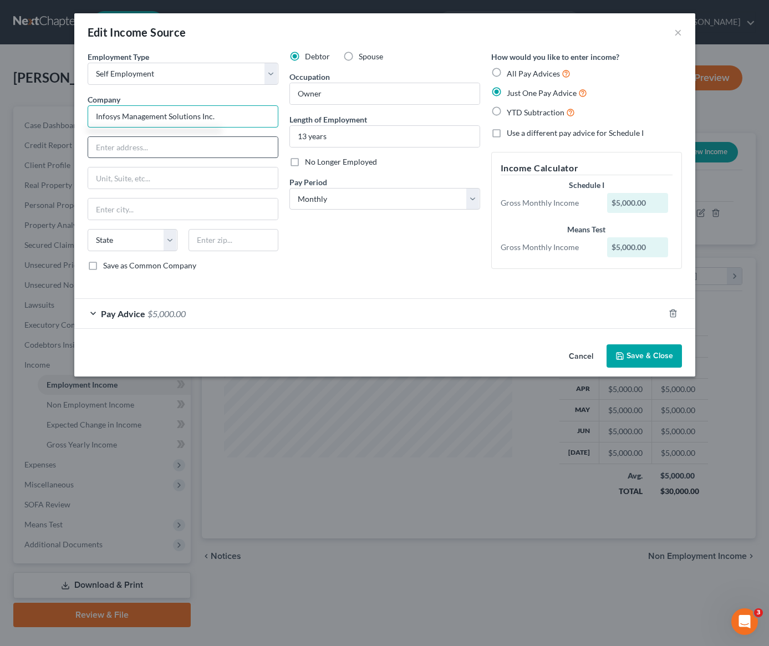
type input "Infosys Management Solutions Inc."
click at [165, 148] on input "text" at bounding box center [183, 147] width 190 height 21
type input "16625 Napa St."
click at [242, 245] on input "text" at bounding box center [233, 240] width 90 height 22
type input "91343"
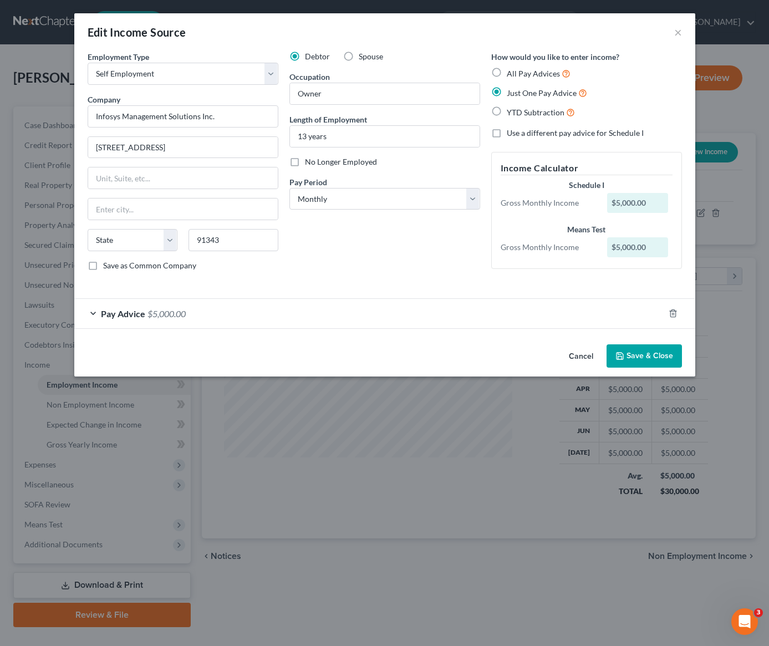
click at [362, 234] on div "Debtor Spouse Occupation Owner Length of Employment 13 years No Longer Employed…" at bounding box center [385, 165] width 202 height 229
type input "North Hills"
select select "4"
click at [643, 358] on button "Save & Close" at bounding box center [643, 355] width 75 height 23
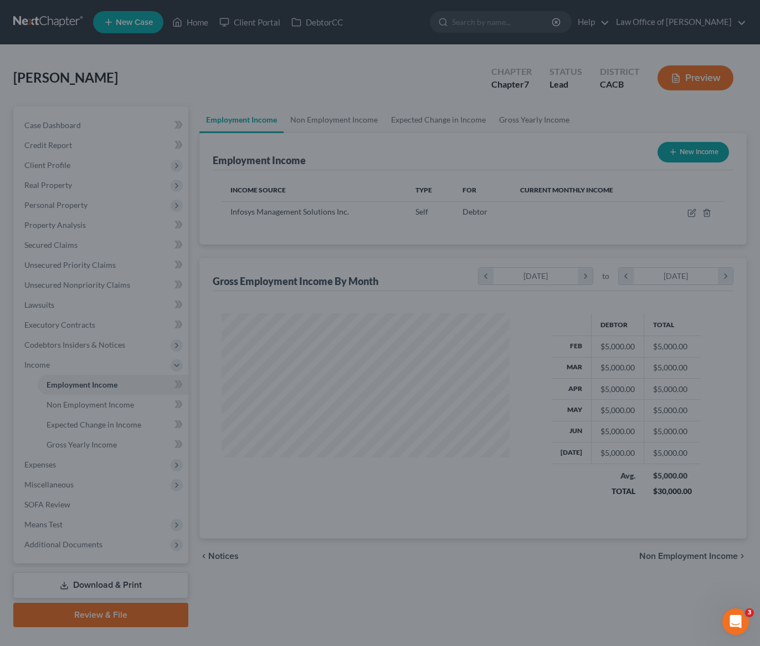
scroll to position [553925, 553817]
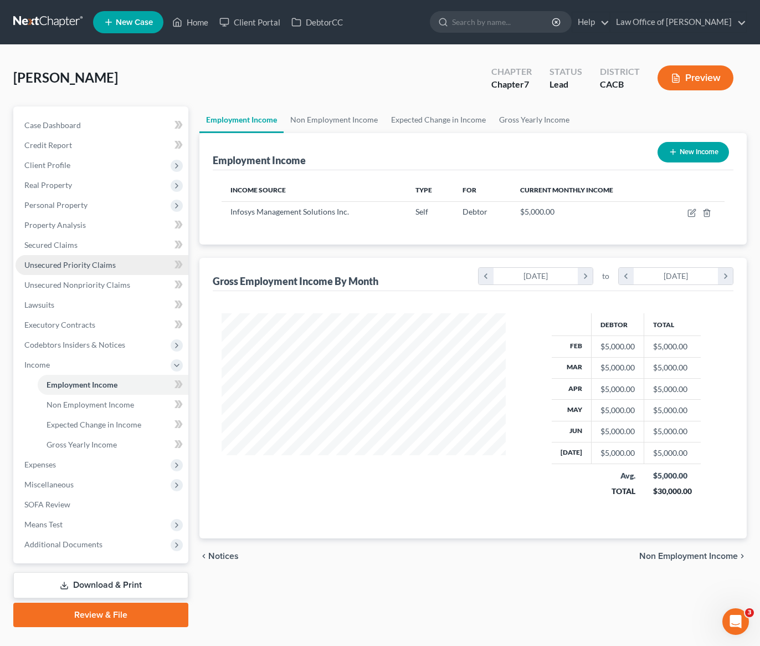
click at [70, 265] on span "Unsecured Priority Claims" at bounding box center [69, 264] width 91 height 9
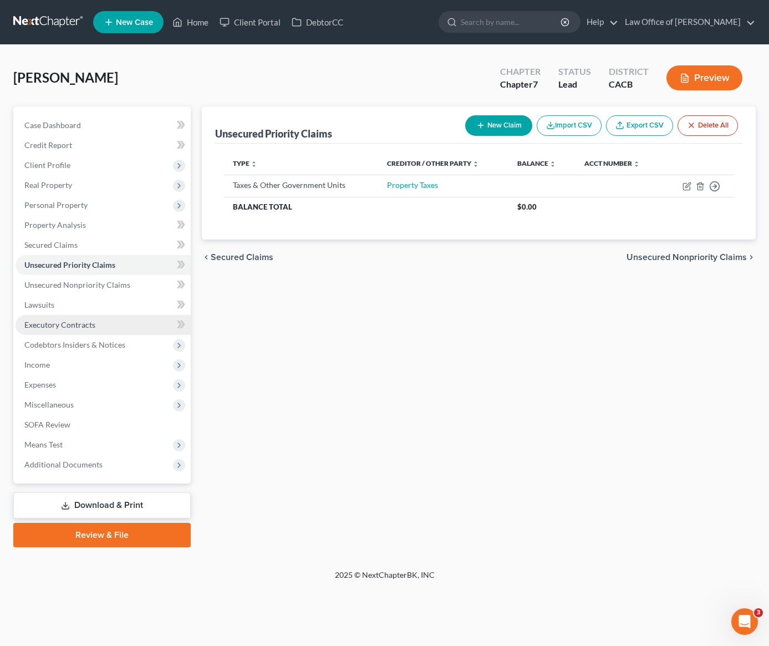
click at [65, 327] on span "Executory Contracts" at bounding box center [59, 324] width 71 height 9
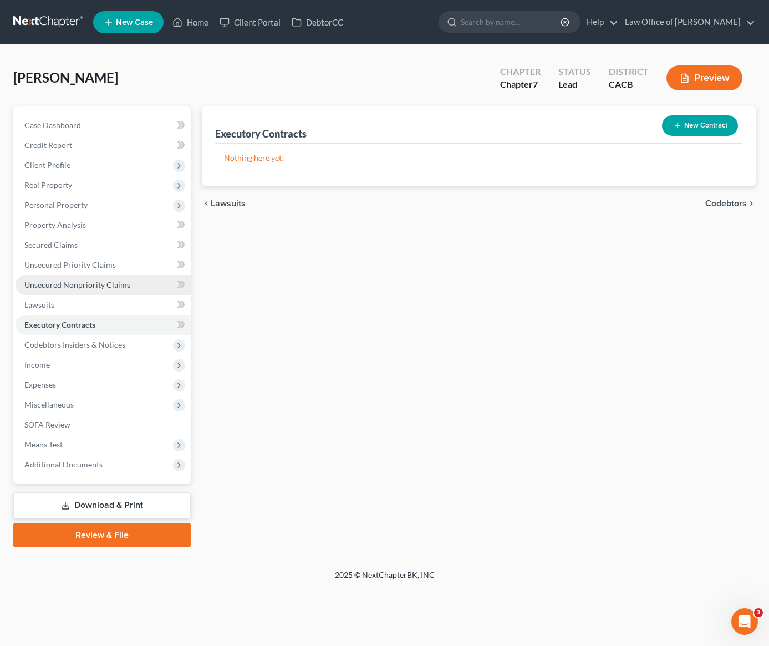
click at [71, 289] on span "Unsecured Nonpriority Claims" at bounding box center [77, 284] width 106 height 9
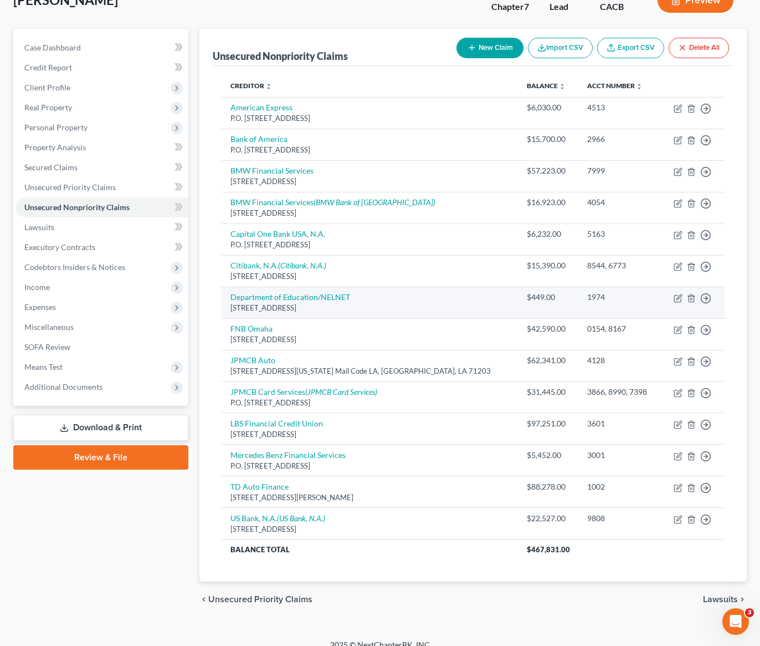
scroll to position [91, 0]
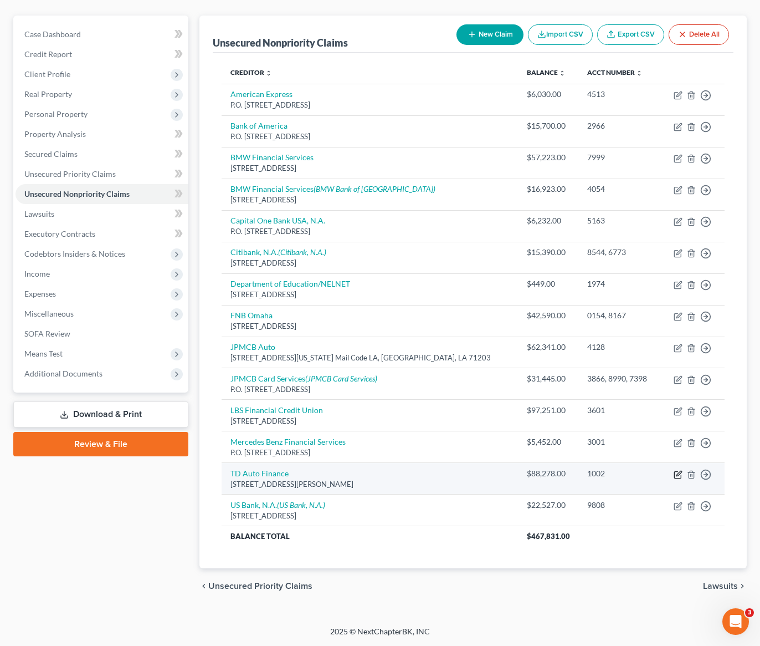
click at [678, 474] on icon "button" at bounding box center [678, 474] width 9 height 9
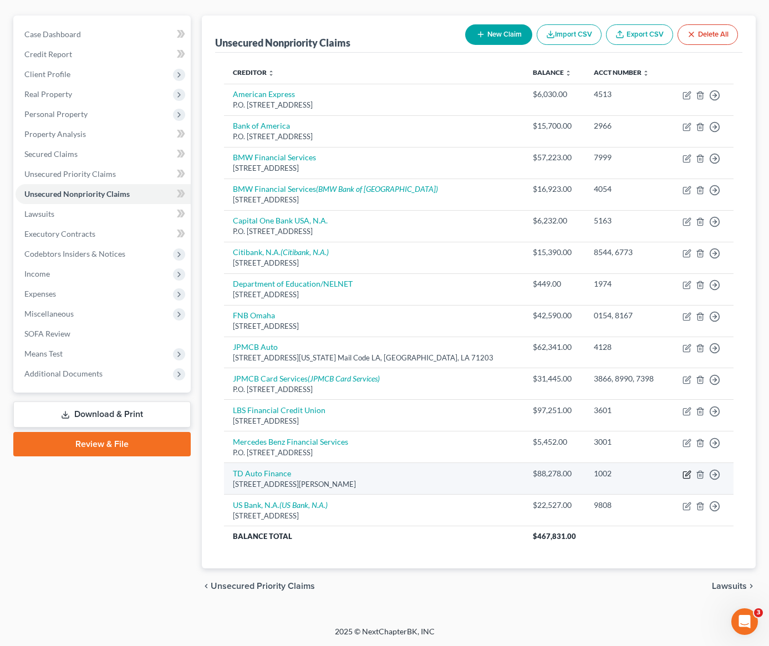
select select "23"
select select "14"
select select "0"
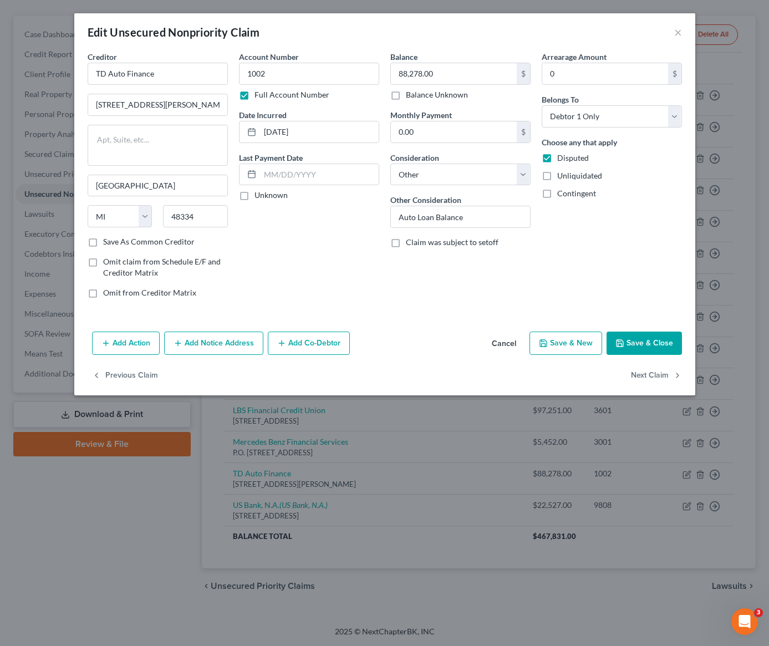
click at [557, 162] on label "Disputed" at bounding box center [573, 157] width 32 height 11
click at [561, 160] on input "Disputed" at bounding box center [564, 155] width 7 height 7
checkbox input "false"
drag, startPoint x: 477, startPoint y: 214, endPoint x: 393, endPoint y: 214, distance: 83.1
click at [393, 214] on input "Auto Loan Balance" at bounding box center [460, 216] width 139 height 21
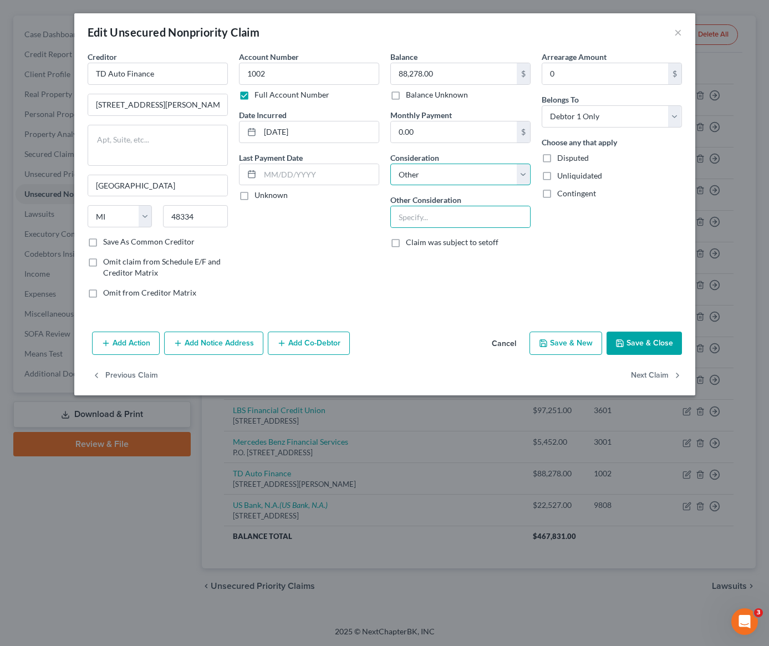
click at [424, 170] on select "Select Cable / Satellite Services Collection Agency Credit Card Debt Debt Couns…" at bounding box center [460, 174] width 140 height 22
click at [639, 349] on button "Save & Close" at bounding box center [643, 342] width 75 height 23
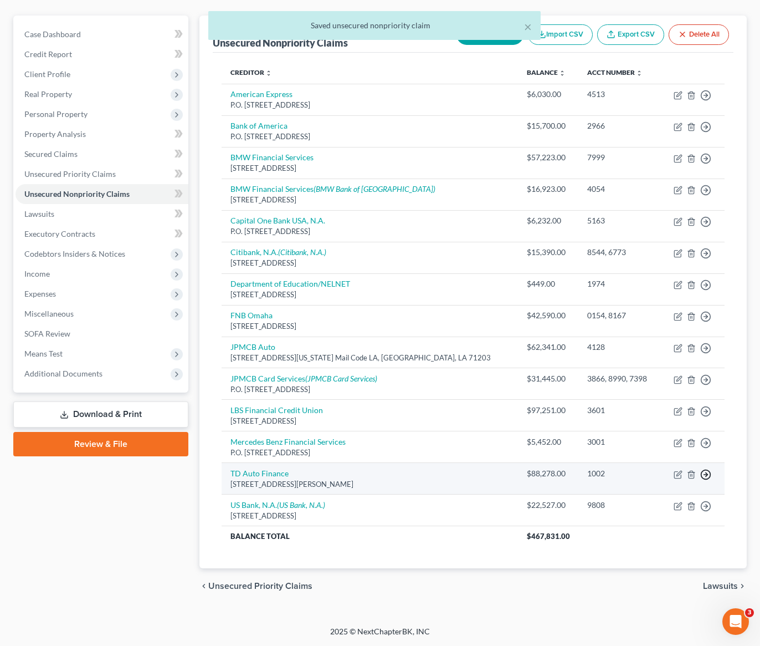
click at [705, 101] on icon "button" at bounding box center [705, 95] width 11 height 11
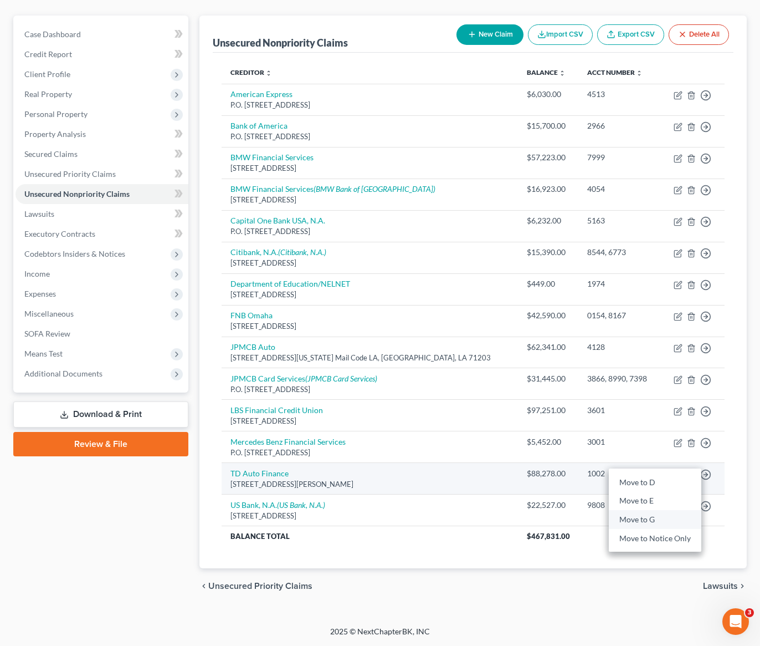
click at [639, 519] on link "Move to G" at bounding box center [655, 519] width 93 height 19
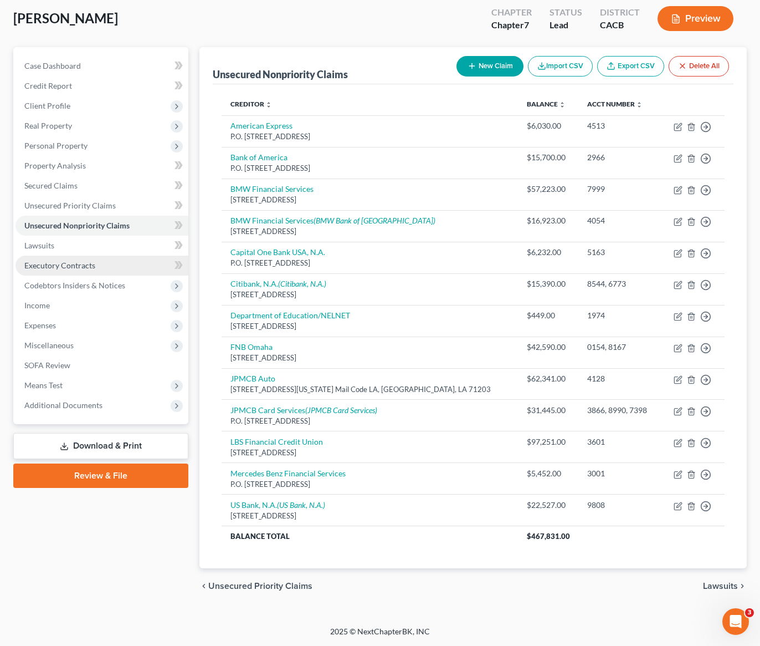
click at [55, 264] on span "Executory Contracts" at bounding box center [59, 264] width 71 height 9
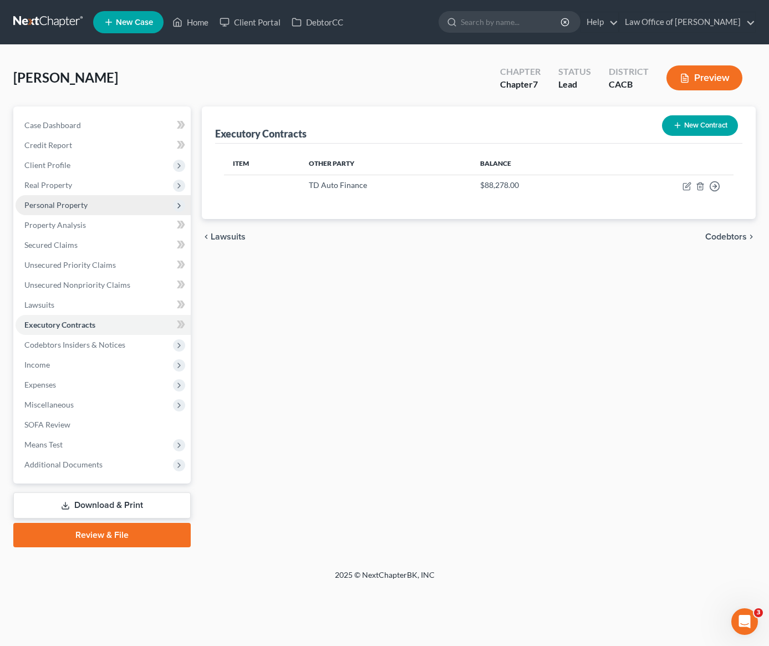
click at [43, 207] on span "Personal Property" at bounding box center [55, 204] width 63 height 9
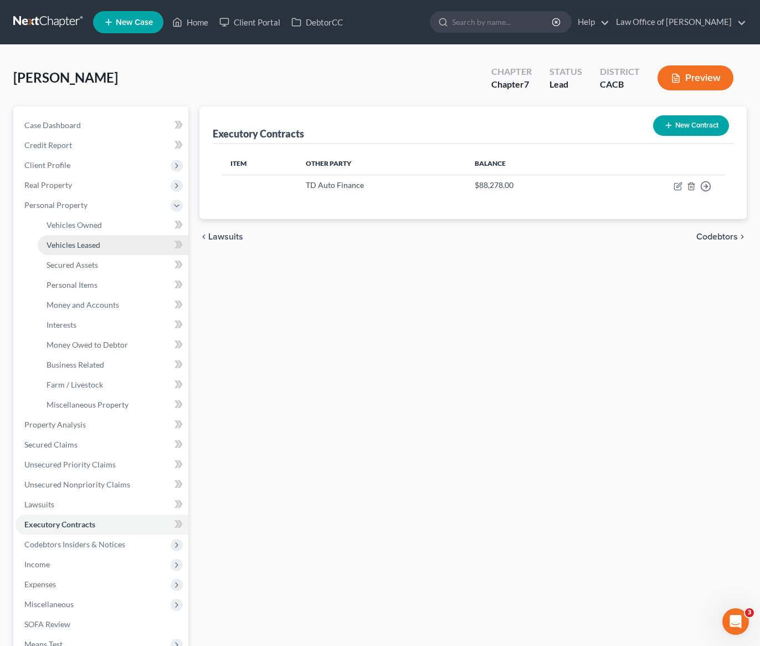
click at [86, 244] on span "Vehicles Leased" at bounding box center [74, 244] width 54 height 9
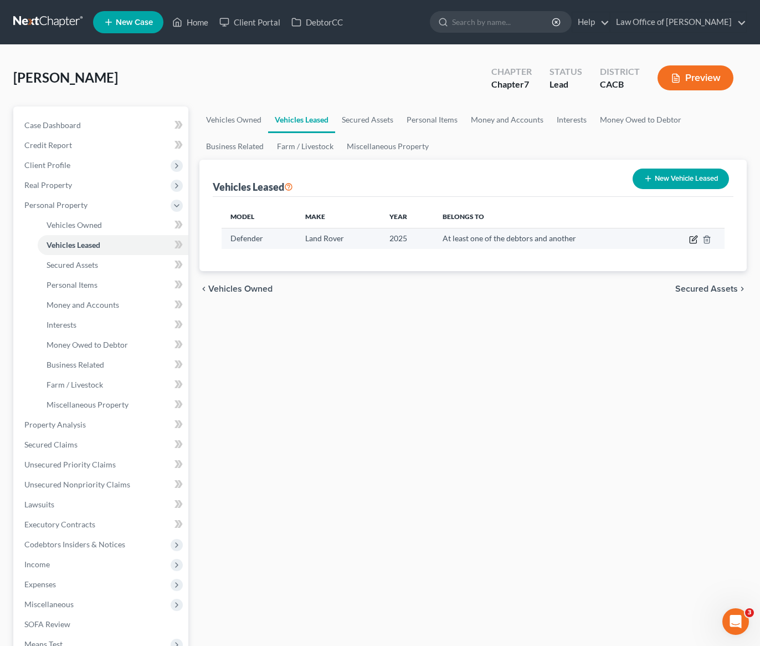
click at [693, 239] on icon "button" at bounding box center [693, 239] width 9 height 9
select select "0"
select select "1"
select select "3"
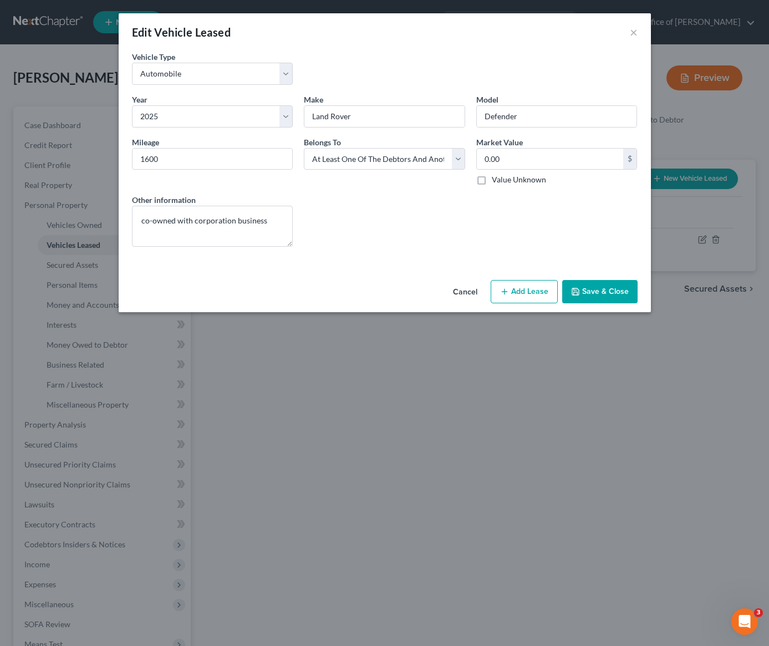
click at [524, 291] on button "Add Lease" at bounding box center [523, 291] width 67 height 23
select select "3"
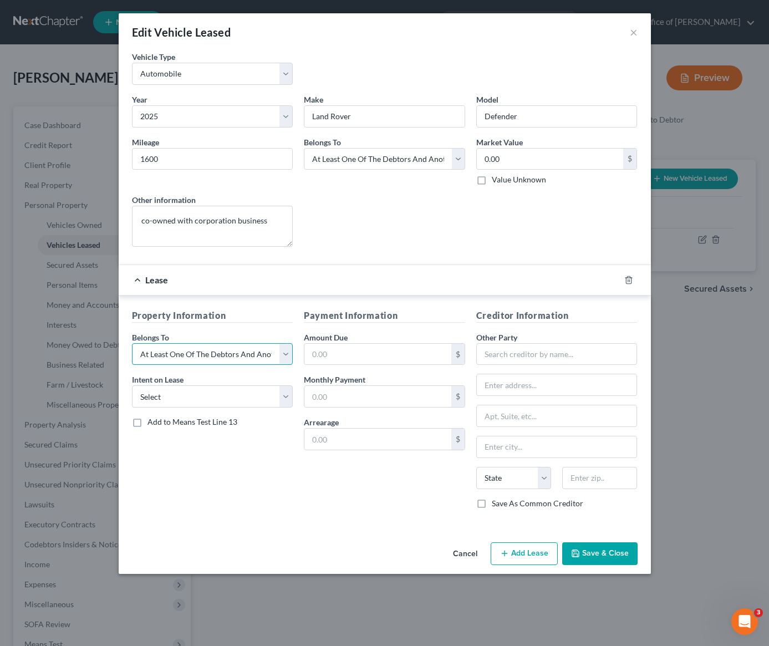
click at [233, 360] on select "Select Debtor 1 Only Debtor 2 Only Debtor 1 And Debtor 2 Only At Least One Of T…" at bounding box center [212, 354] width 161 height 22
click at [630, 278] on icon "button" at bounding box center [628, 279] width 5 height 7
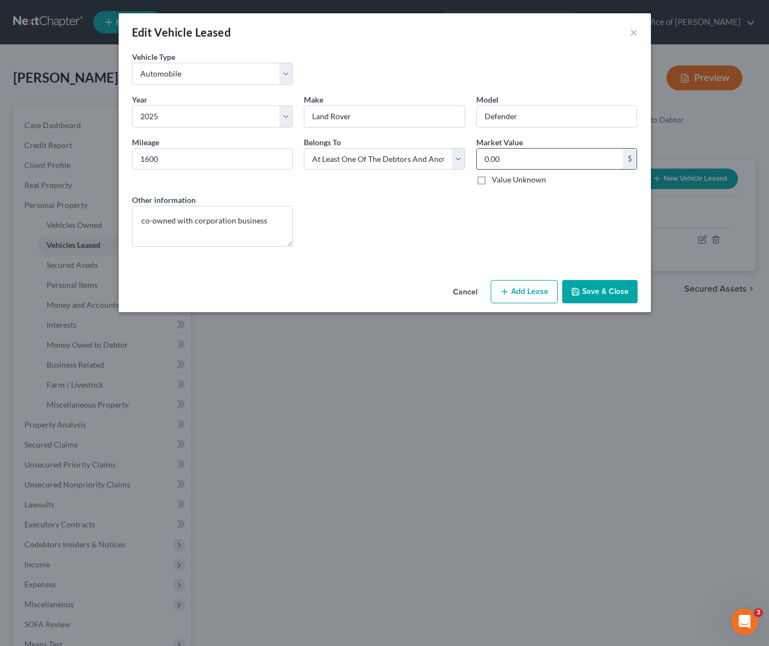
click at [539, 157] on input "0.00" at bounding box center [550, 159] width 147 height 21
type input "75,000"
click at [601, 294] on button "Save & Close" at bounding box center [599, 291] width 75 height 23
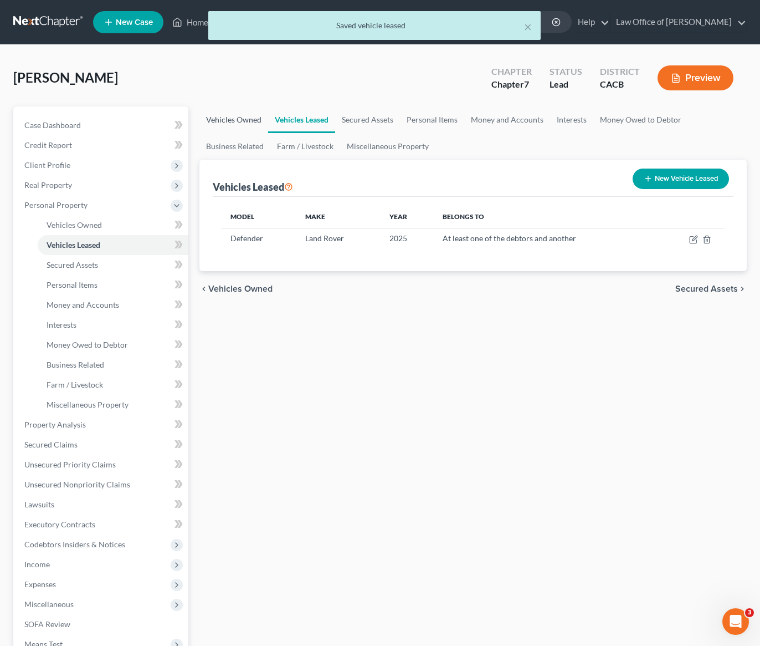
click at [245, 118] on link "Vehicles Owned" at bounding box center [233, 119] width 69 height 27
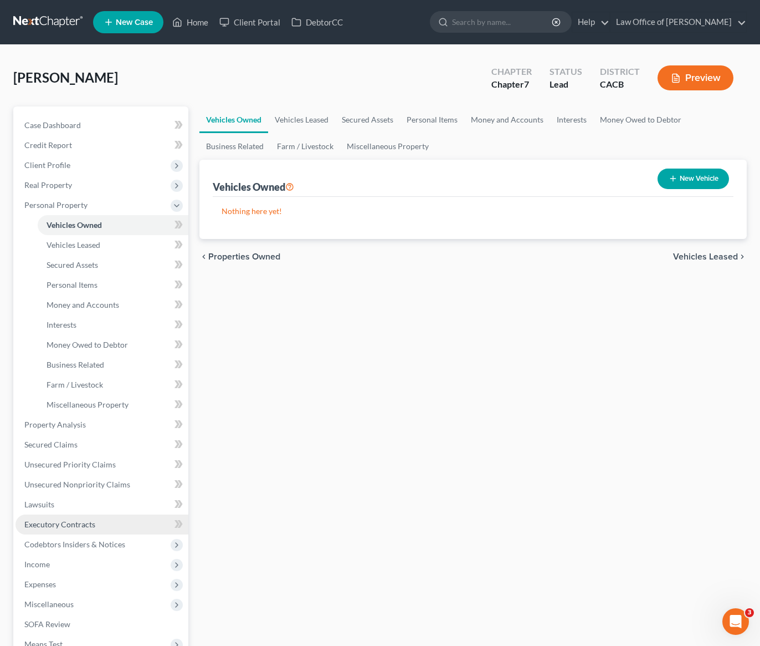
click at [57, 523] on span "Executory Contracts" at bounding box center [59, 523] width 71 height 9
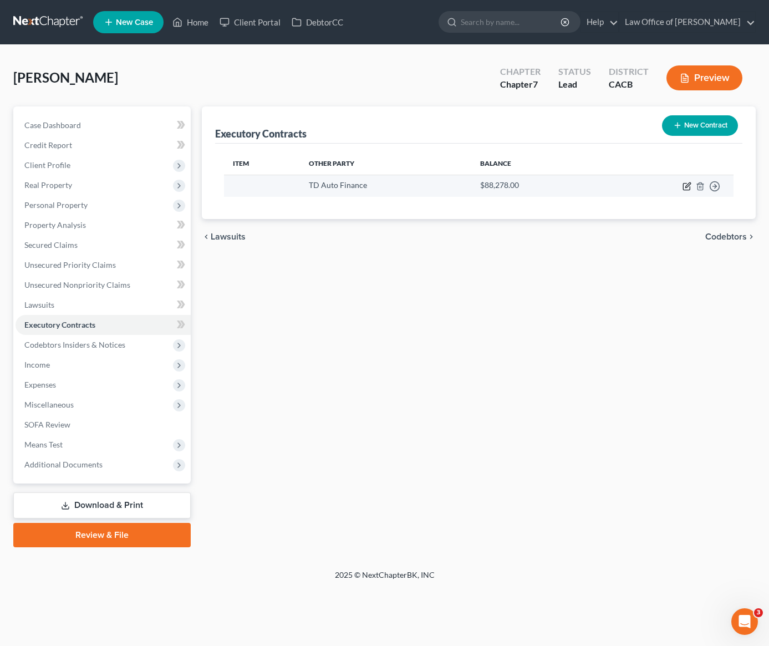
click at [686, 187] on icon "button" at bounding box center [687, 184] width 5 height 5
select select "23"
select select "0"
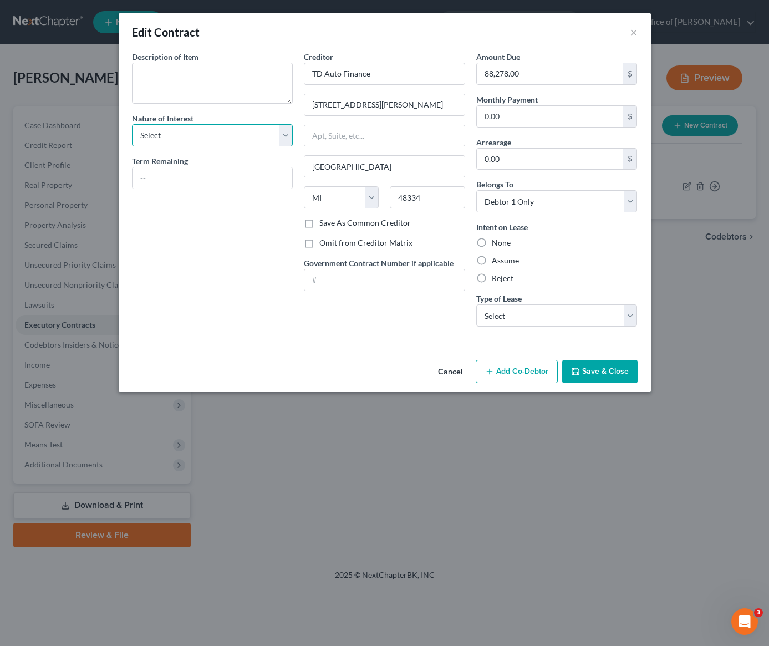
click at [217, 137] on select "Select Purchaser Agent Lessor Lessee" at bounding box center [212, 135] width 161 height 22
select select "3"
click at [492, 260] on label "Assume" at bounding box center [505, 260] width 27 height 11
click at [496, 260] on input "Assume" at bounding box center [499, 258] width 7 height 7
radio input "true"
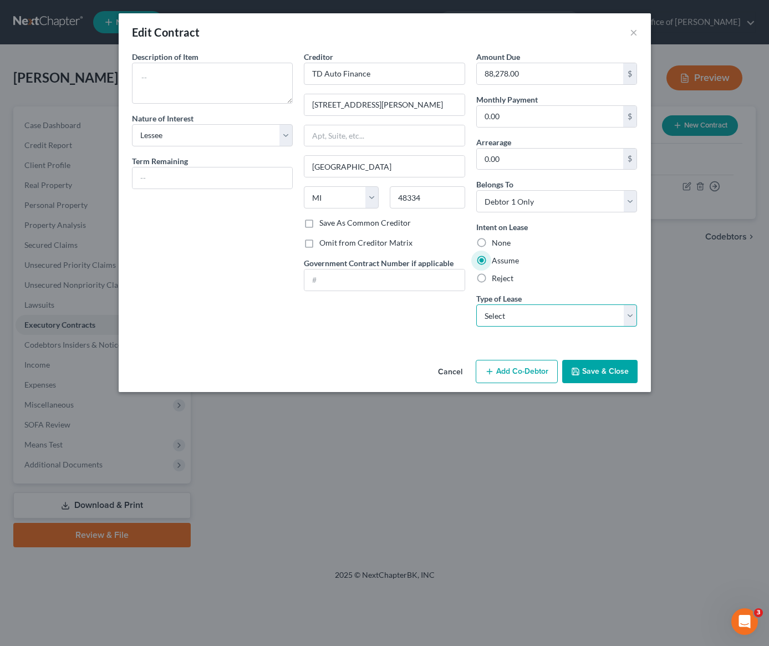
click at [509, 310] on select "Select Real Estate Car Other" at bounding box center [556, 315] width 161 height 22
select select "1"
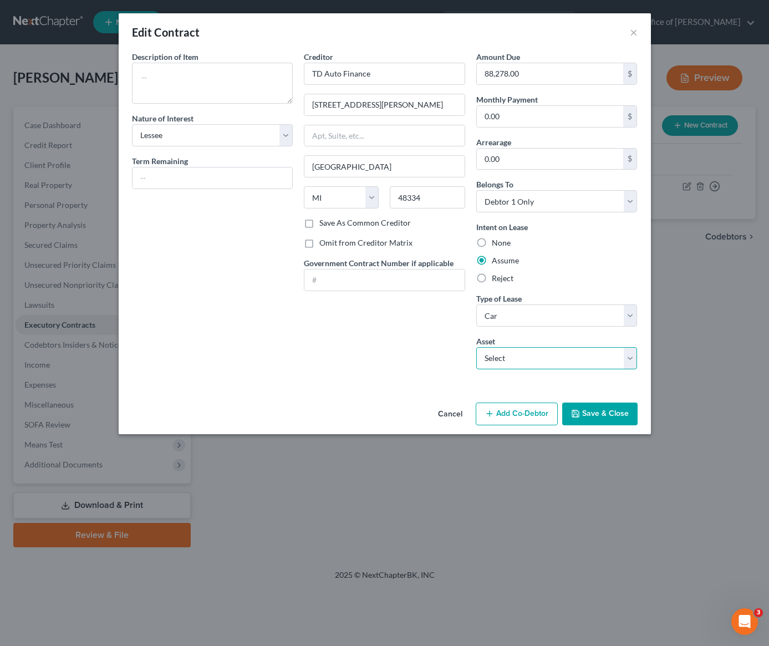
click at [513, 359] on select "Select 2025 Land Rover Defender - $75000.0" at bounding box center [556, 358] width 161 height 22
select select "0"
type textarea "2025 Land Rover Defender"
click at [182, 275] on div "Description of non-residential real property * Description of Item * 2025 Land …" at bounding box center [212, 214] width 172 height 327
click at [608, 407] on button "Save & Close" at bounding box center [599, 413] width 75 height 23
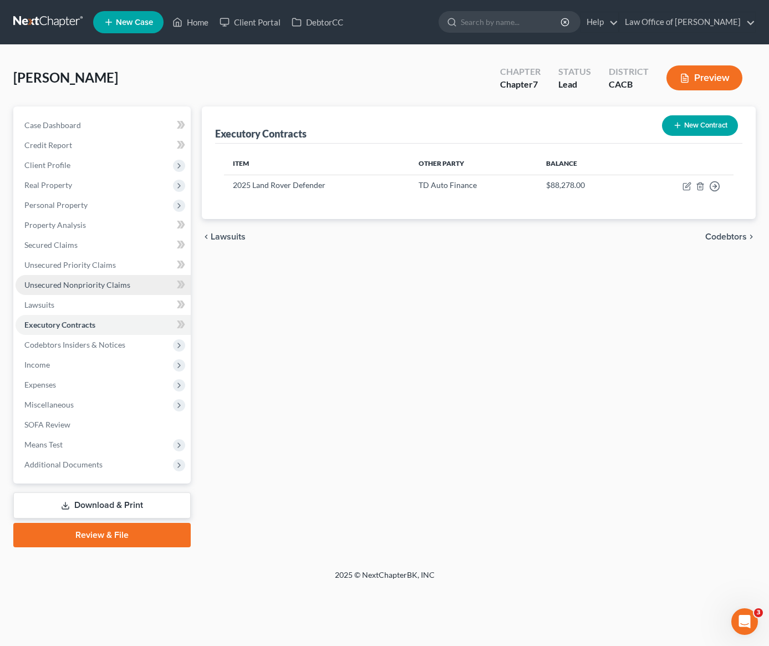
click at [105, 285] on span "Unsecured Nonpriority Claims" at bounding box center [77, 284] width 106 height 9
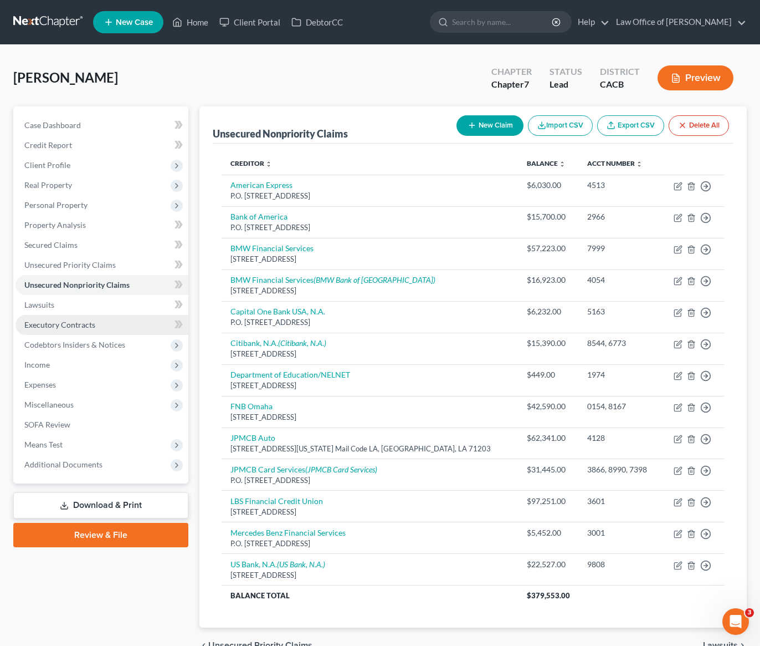
click at [53, 325] on span "Executory Contracts" at bounding box center [59, 324] width 71 height 9
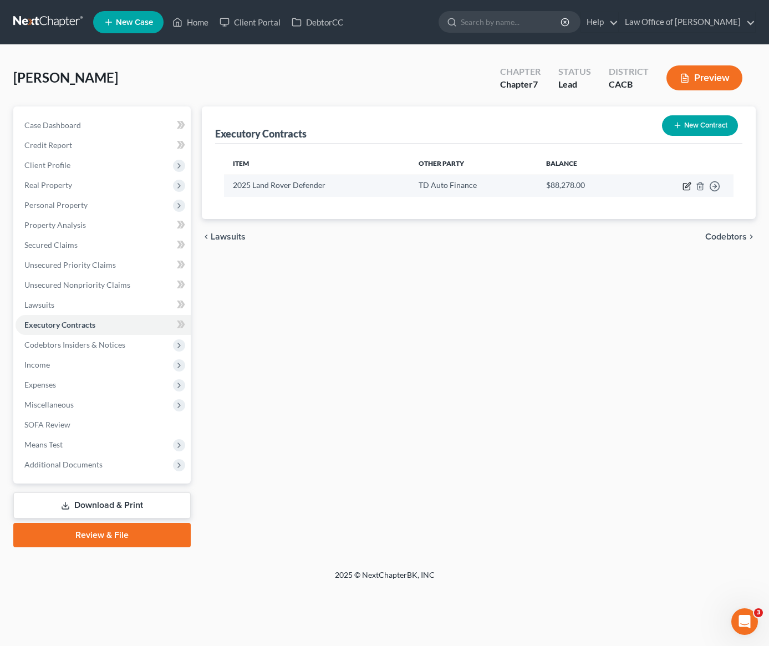
click at [686, 188] on icon "button" at bounding box center [686, 186] width 9 height 9
select select "3"
select select "23"
select select "0"
select select "1"
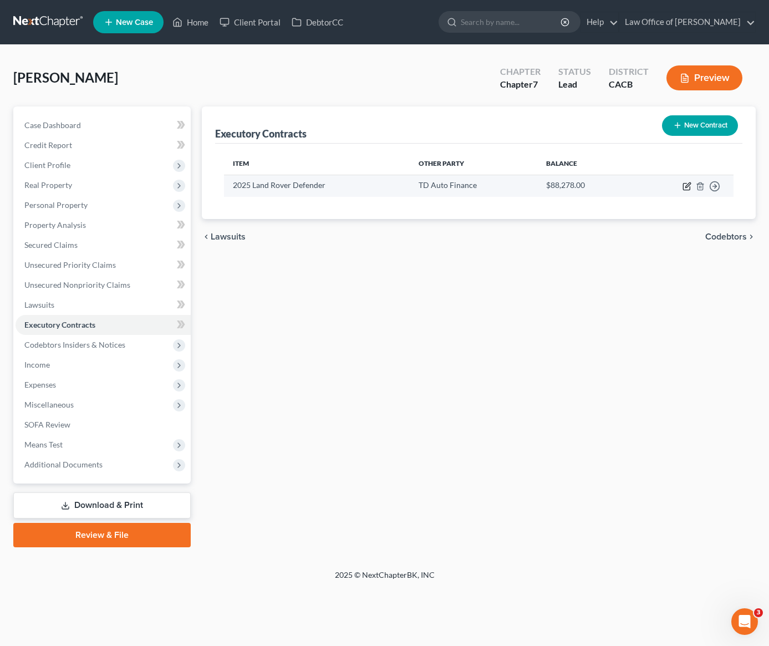
select select "0"
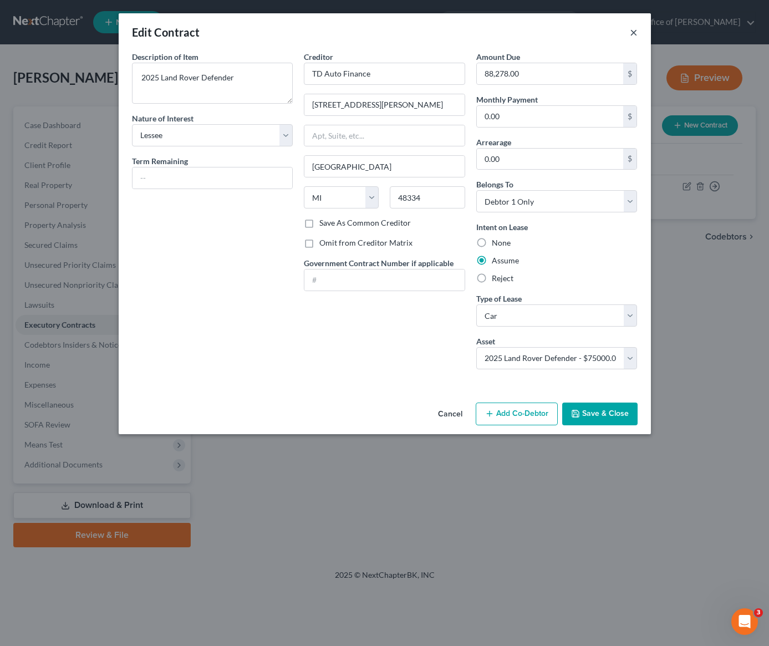
click at [632, 32] on button "×" at bounding box center [633, 31] width 8 height 13
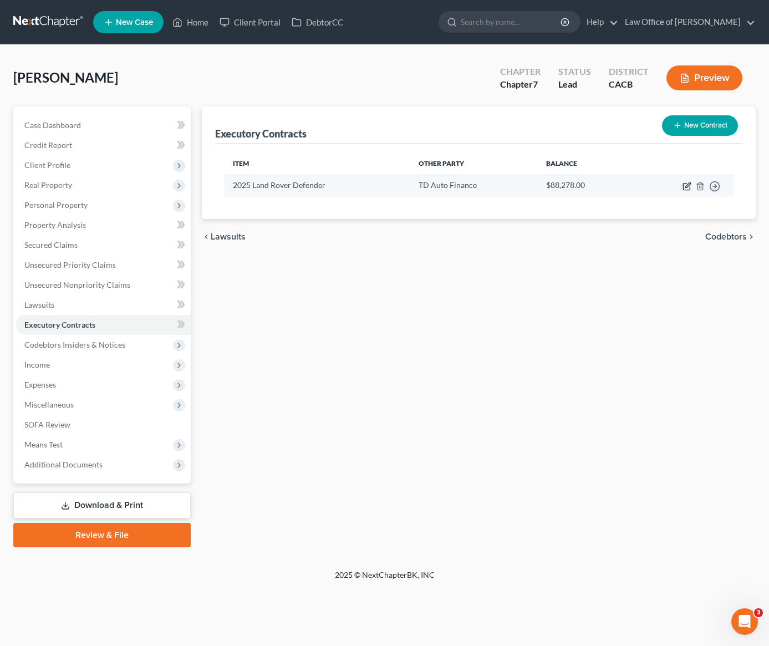
click at [688, 188] on icon "button" at bounding box center [686, 186] width 9 height 9
select select "3"
select select "23"
select select "0"
select select "1"
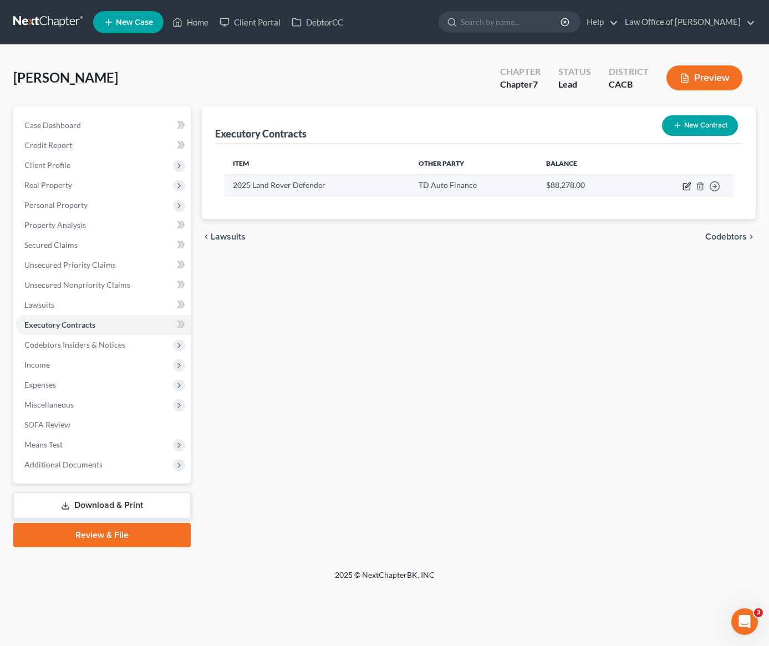
select select "0"
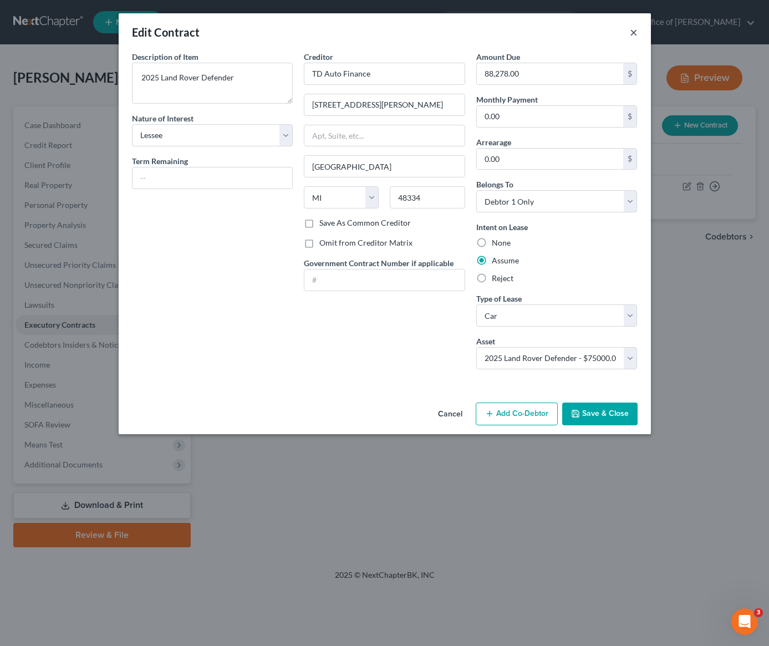
click at [631, 36] on button "×" at bounding box center [633, 31] width 8 height 13
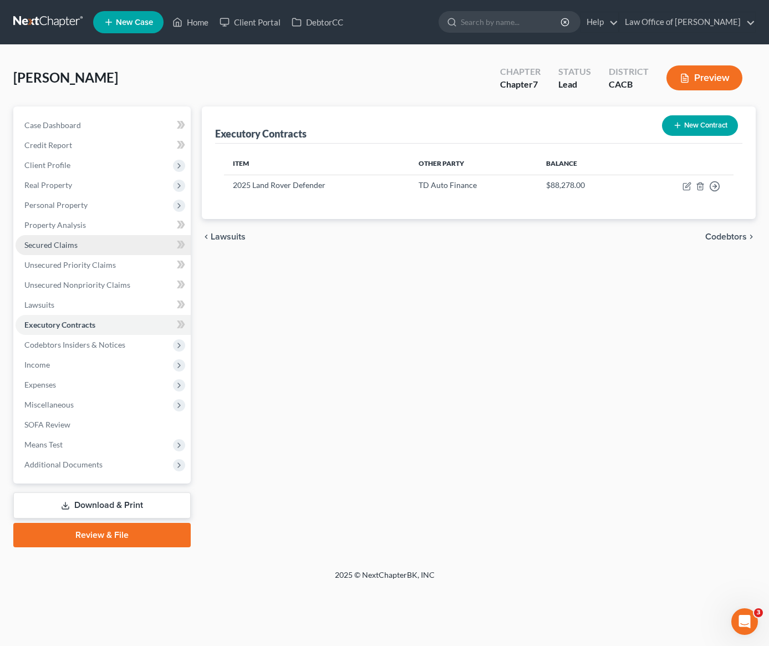
click at [58, 243] on span "Secured Claims" at bounding box center [50, 244] width 53 height 9
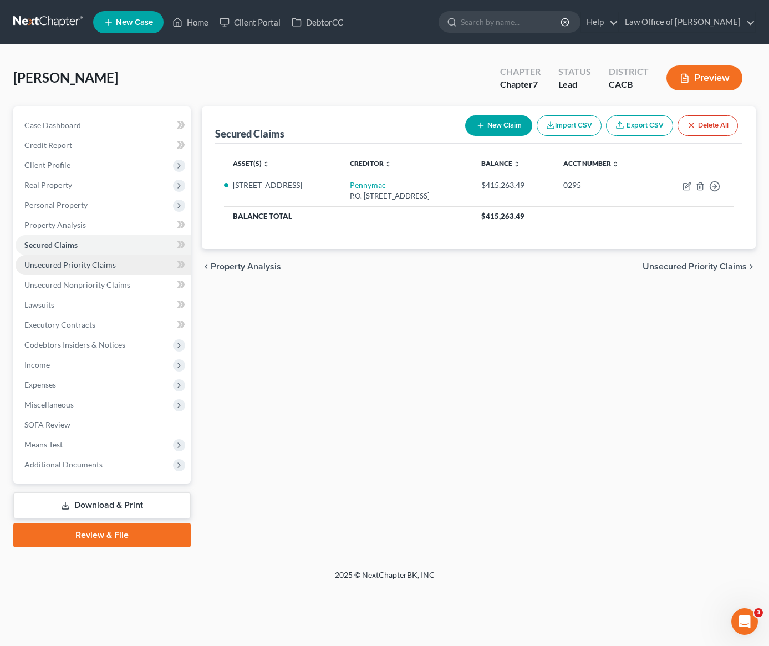
click at [68, 264] on span "Unsecured Priority Claims" at bounding box center [69, 264] width 91 height 9
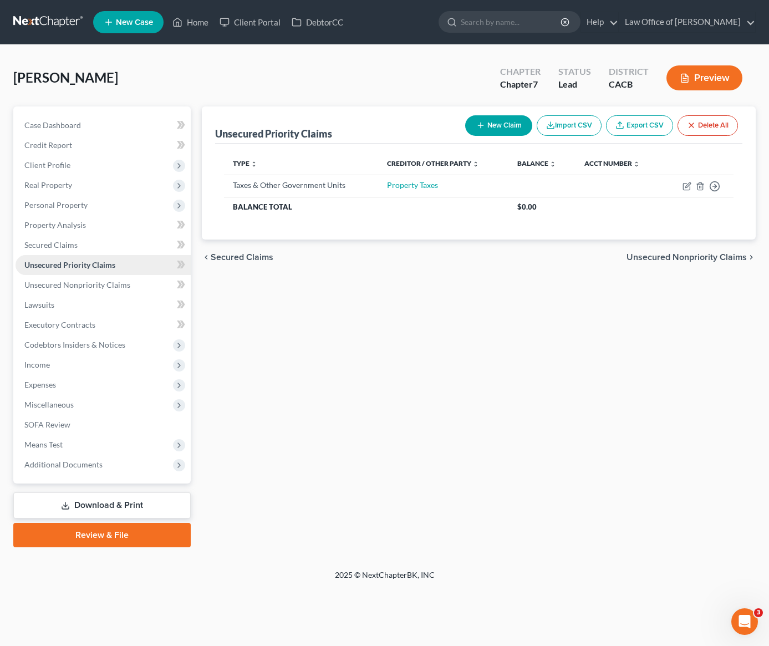
click at [66, 265] on span "Unsecured Priority Claims" at bounding box center [69, 264] width 91 height 9
click at [75, 286] on span "Unsecured Nonpriority Claims" at bounding box center [77, 284] width 106 height 9
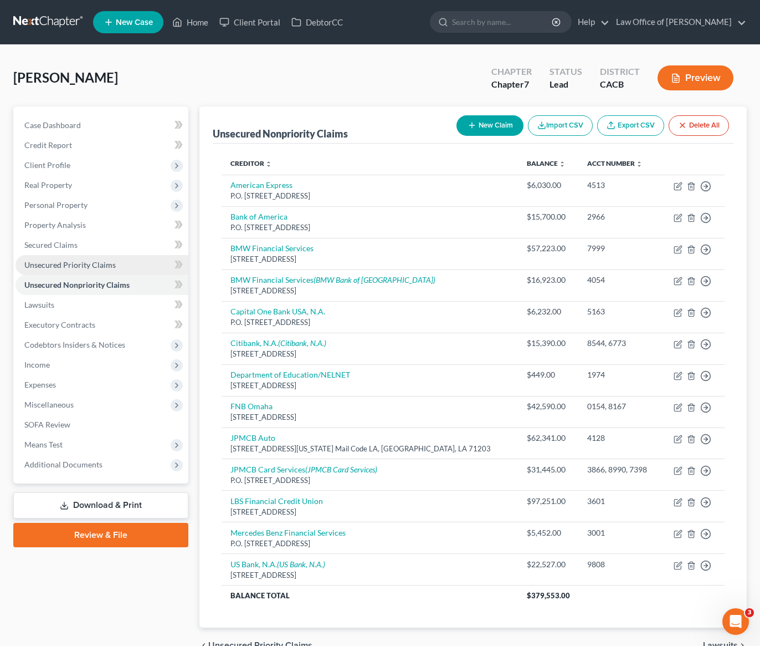
click at [89, 267] on span "Unsecured Priority Claims" at bounding box center [69, 264] width 91 height 9
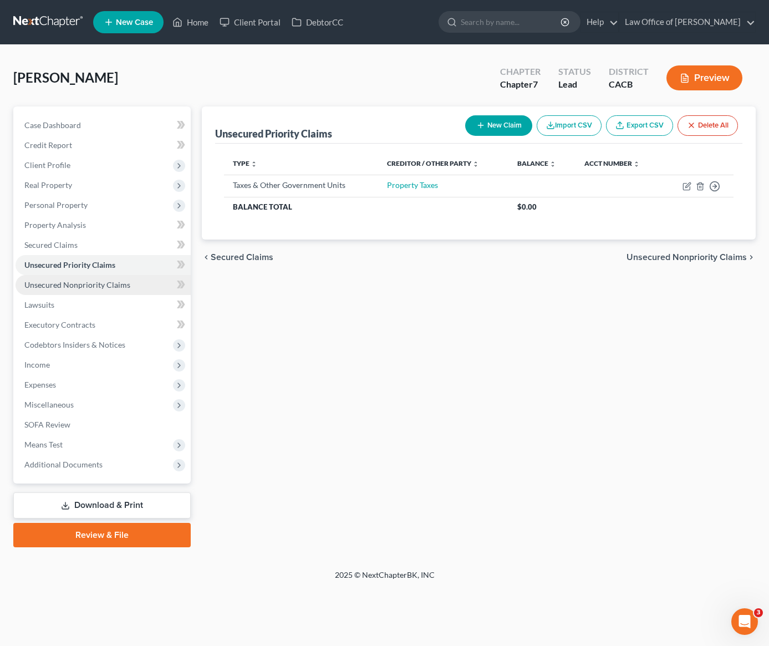
click at [76, 292] on link "Unsecured Nonpriority Claims" at bounding box center [103, 285] width 175 height 20
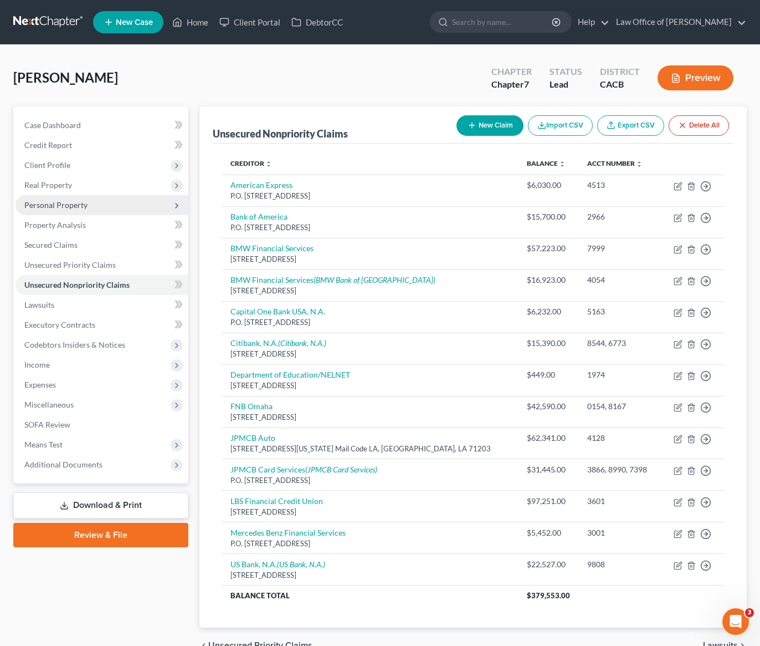
click at [47, 203] on span "Personal Property" at bounding box center [55, 204] width 63 height 9
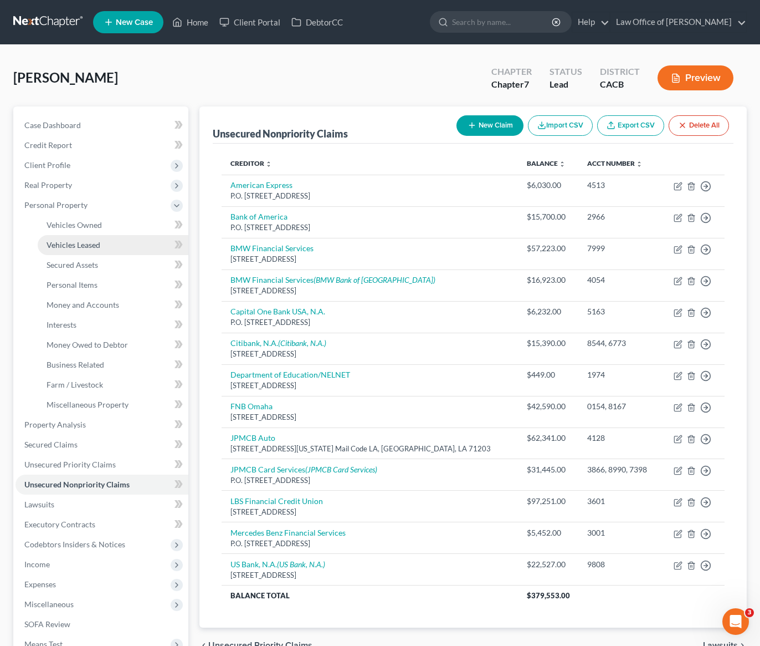
click at [73, 247] on span "Vehicles Leased" at bounding box center [74, 244] width 54 height 9
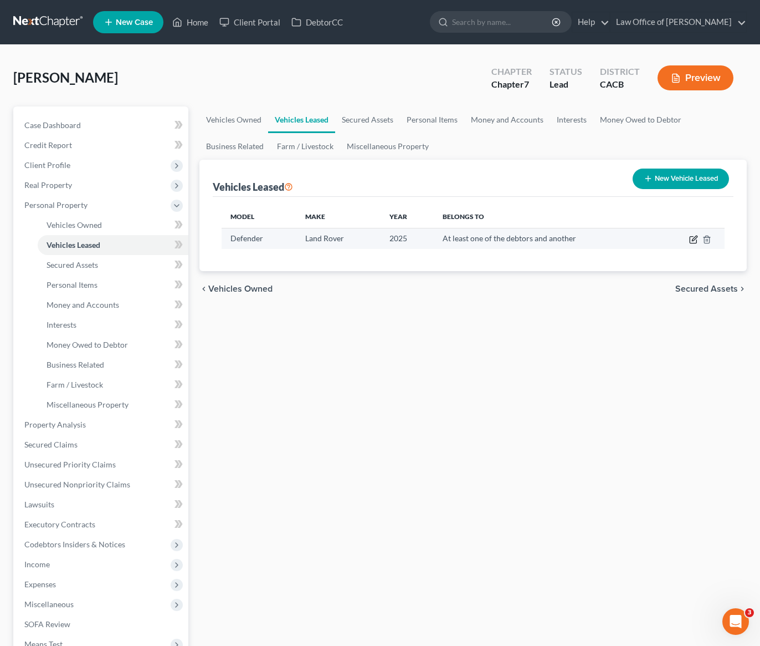
click at [693, 242] on icon "button" at bounding box center [693, 239] width 9 height 9
select select "0"
select select "1"
select select "3"
select select "0"
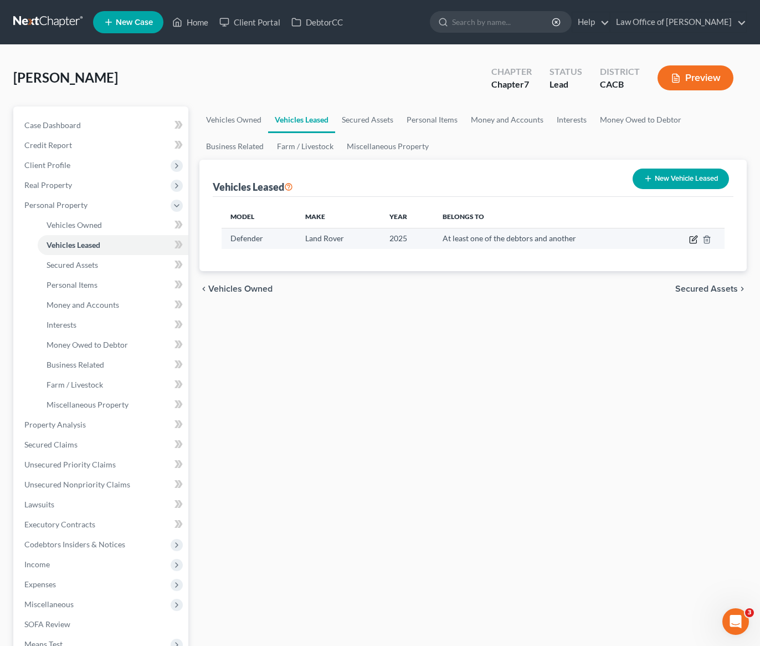
select select "1"
select select "23"
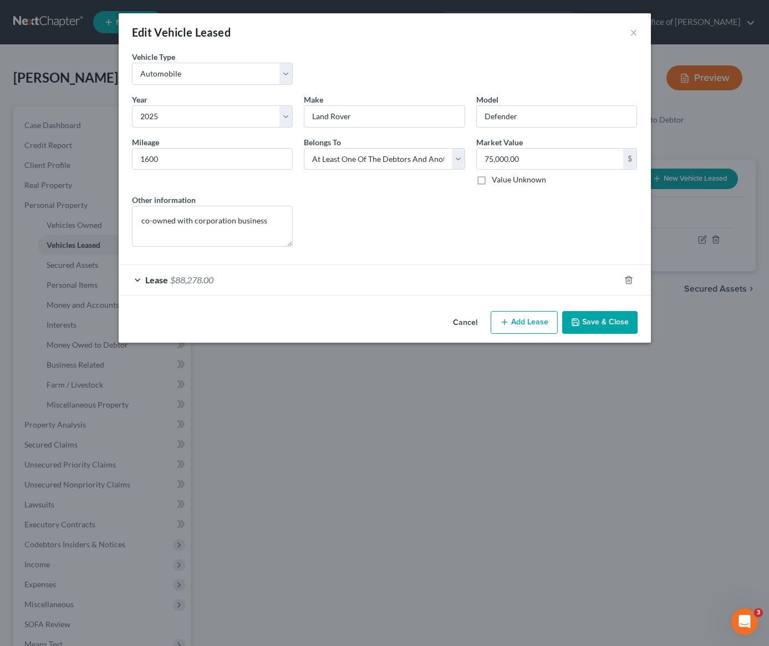
click at [516, 288] on div "Lease $88,278.00" at bounding box center [369, 279] width 501 height 29
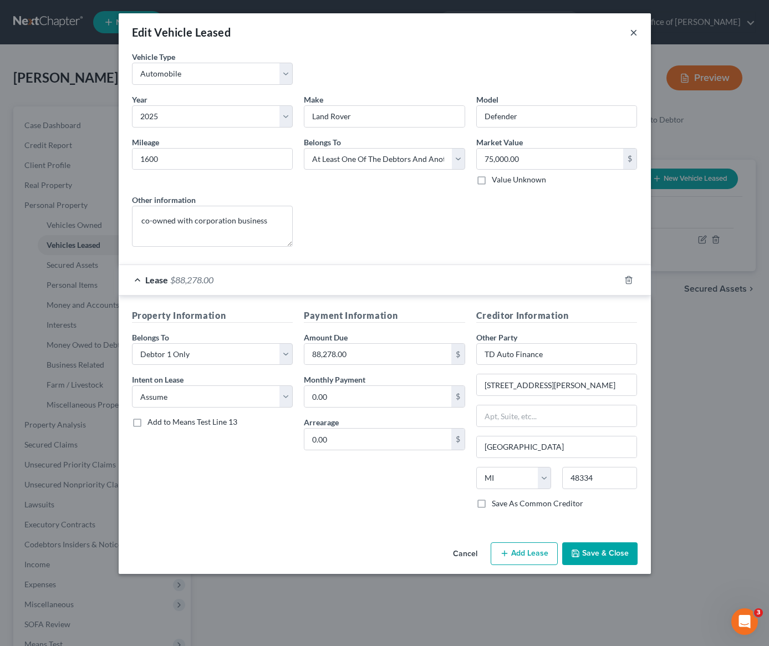
click at [631, 32] on button "×" at bounding box center [633, 31] width 8 height 13
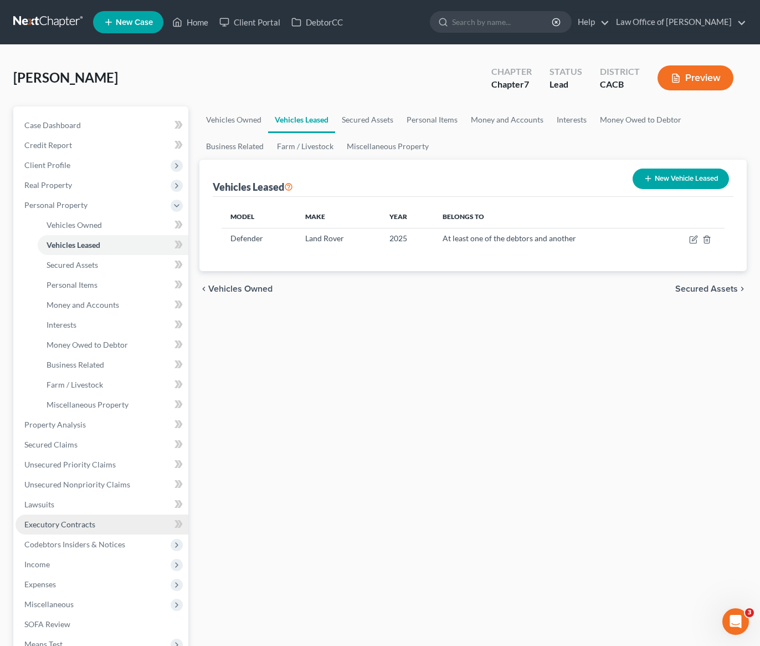
click at [47, 524] on span "Executory Contracts" at bounding box center [59, 523] width 71 height 9
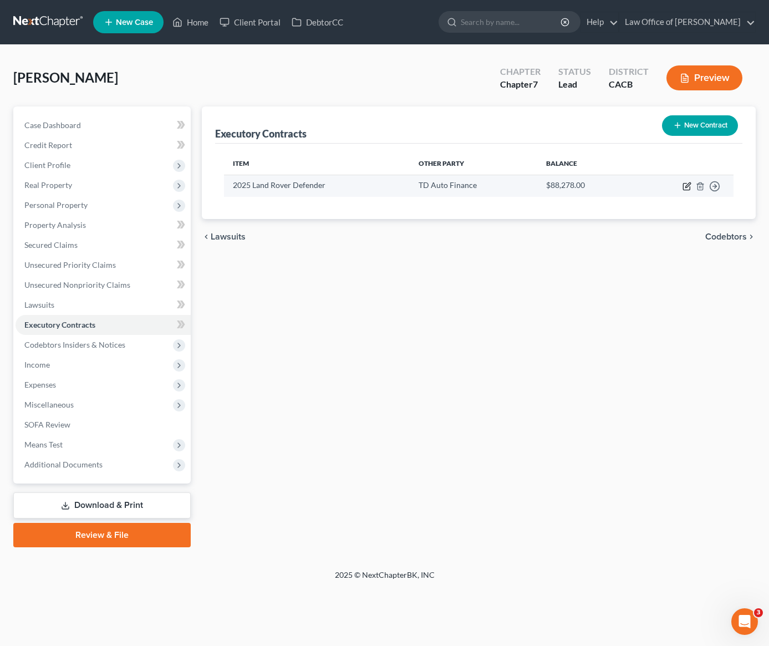
click at [687, 188] on icon "button" at bounding box center [686, 186] width 9 height 9
select select "3"
select select "23"
select select "0"
select select "1"
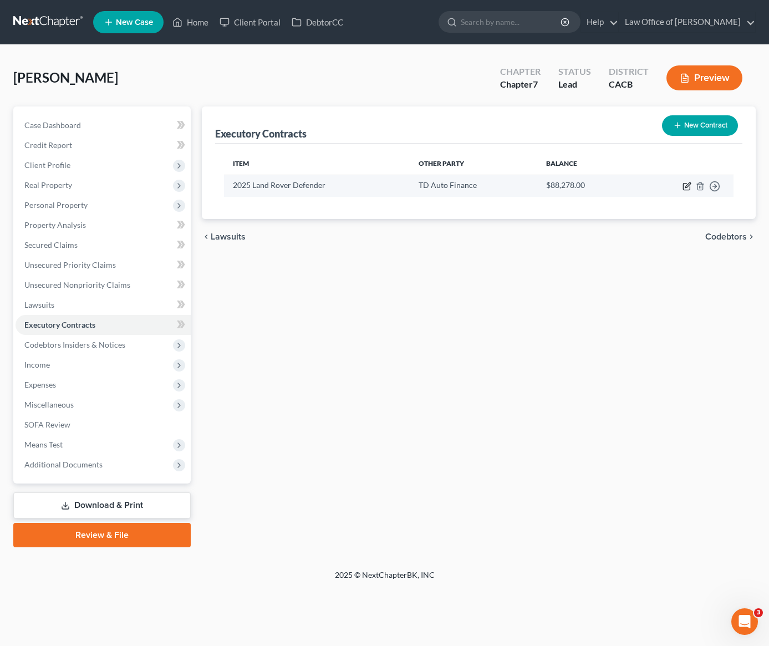
select select "0"
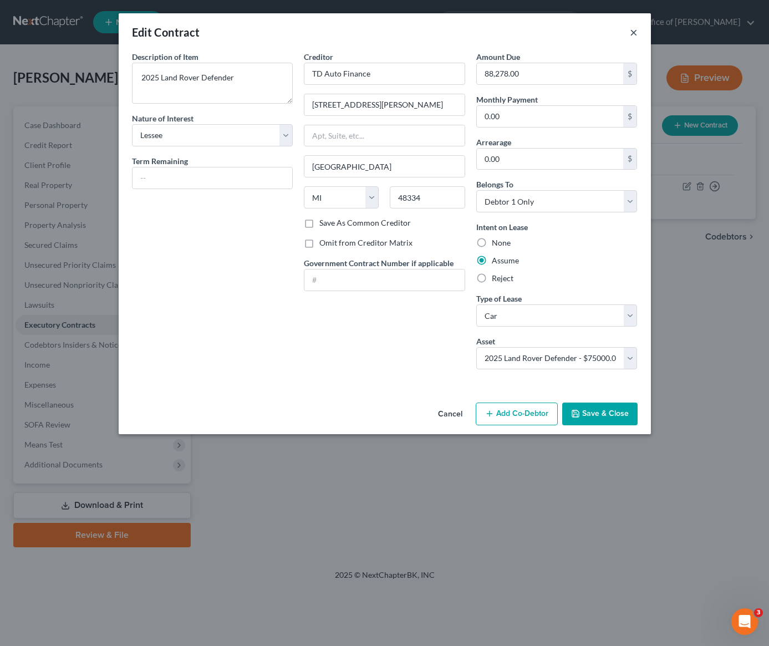
click at [630, 35] on button "×" at bounding box center [633, 31] width 8 height 13
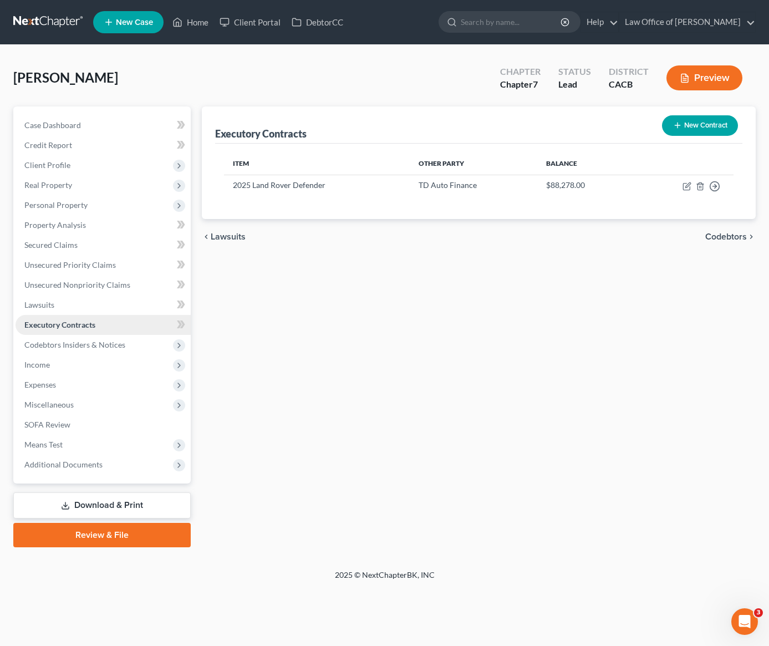
click at [78, 327] on span "Executory Contracts" at bounding box center [59, 324] width 71 height 9
click at [62, 203] on span "Personal Property" at bounding box center [55, 204] width 63 height 9
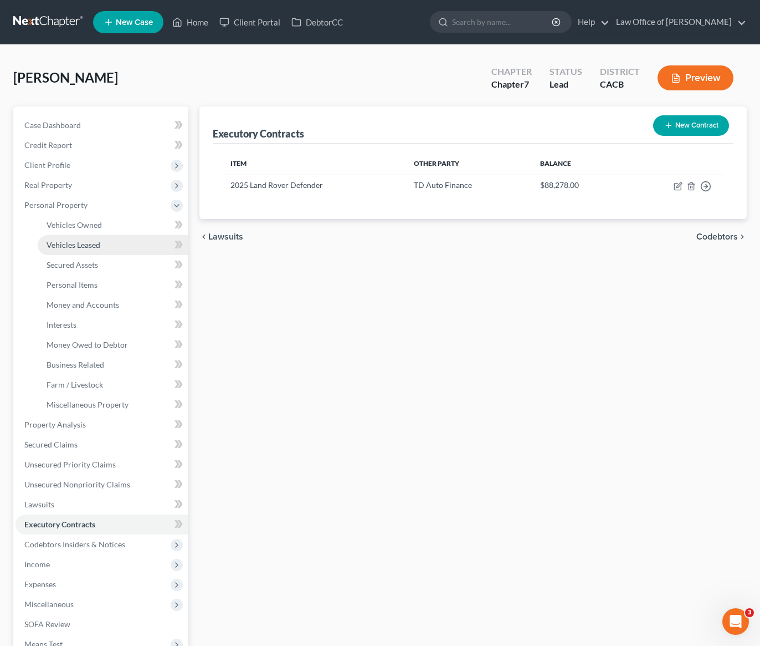
click at [84, 244] on span "Vehicles Leased" at bounding box center [74, 244] width 54 height 9
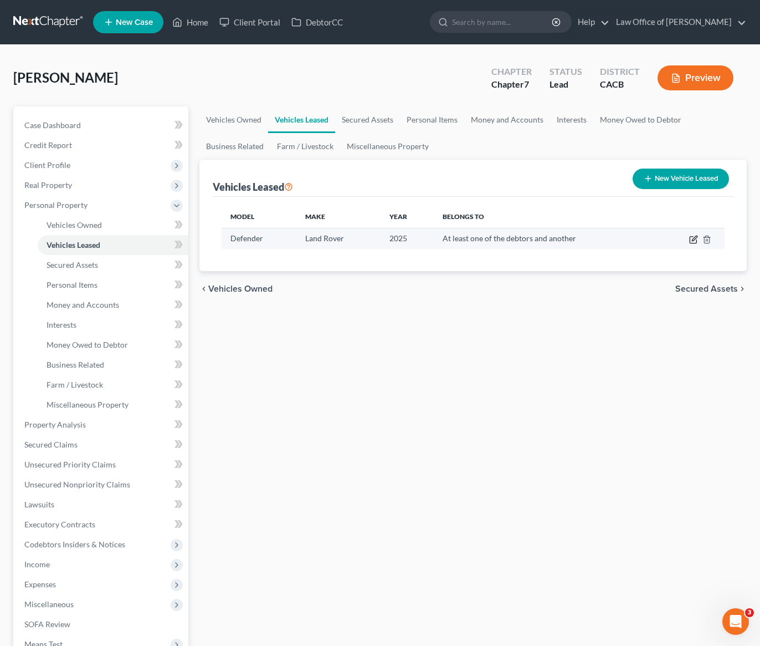
click at [694, 240] on icon "button" at bounding box center [693, 239] width 9 height 9
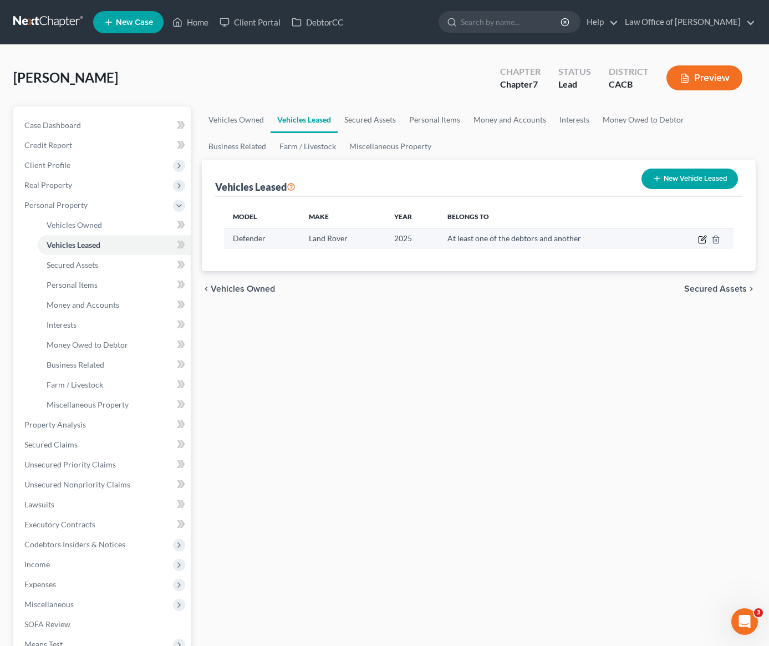
select select "0"
select select "1"
select select "3"
select select "0"
select select "1"
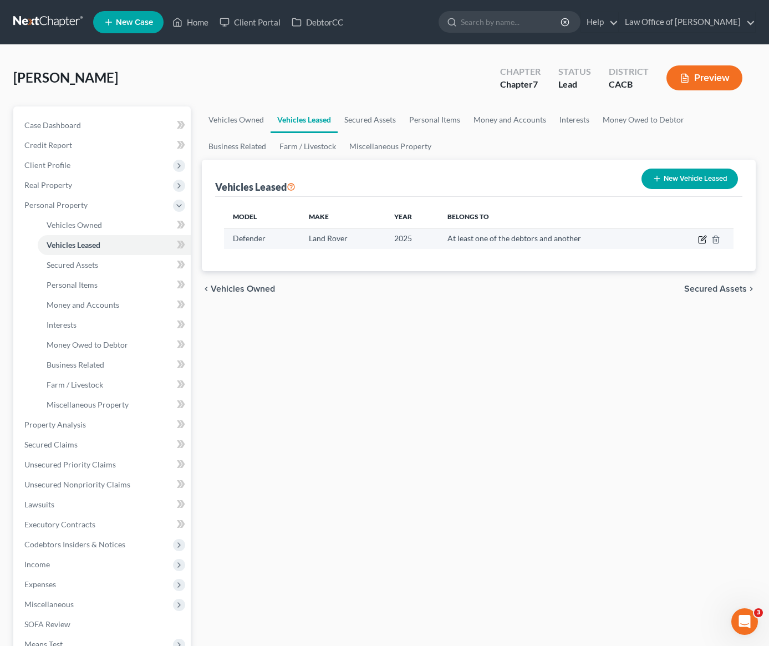
select select "23"
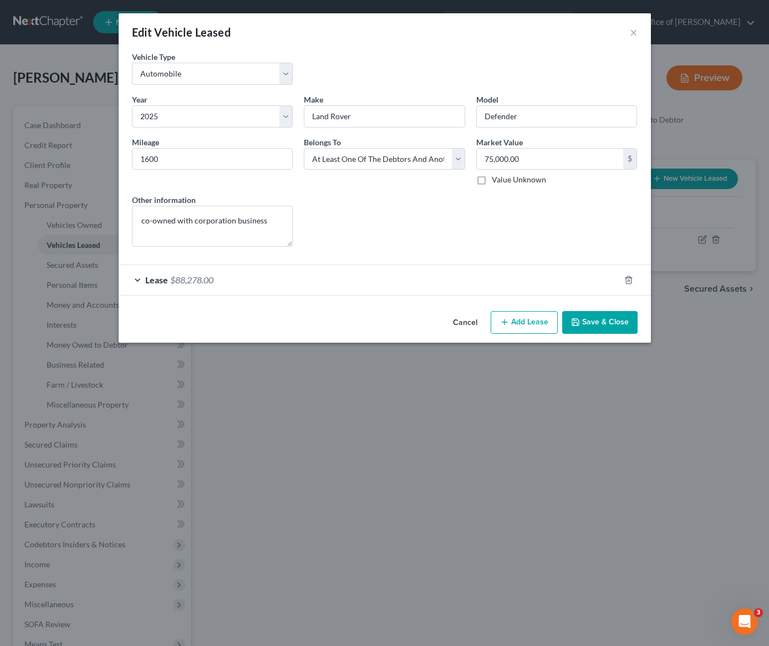
click at [421, 281] on div "Lease $88,278.00" at bounding box center [369, 279] width 501 height 29
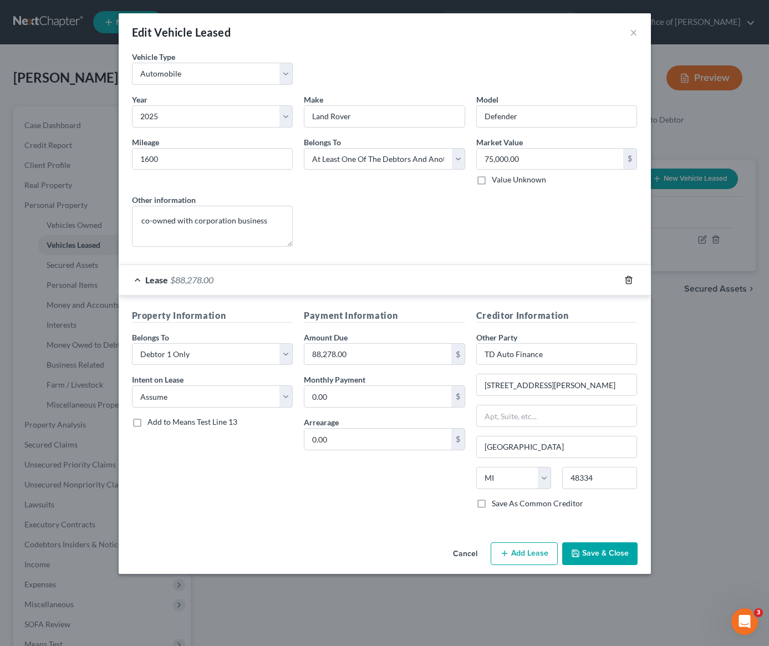
click at [627, 281] on line "button" at bounding box center [627, 280] width 0 height 2
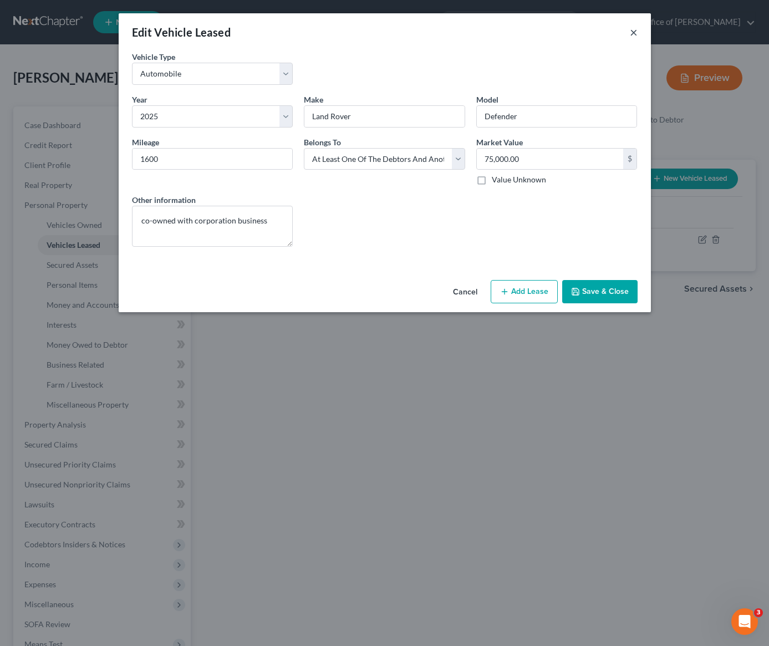
click at [633, 32] on button "×" at bounding box center [633, 31] width 8 height 13
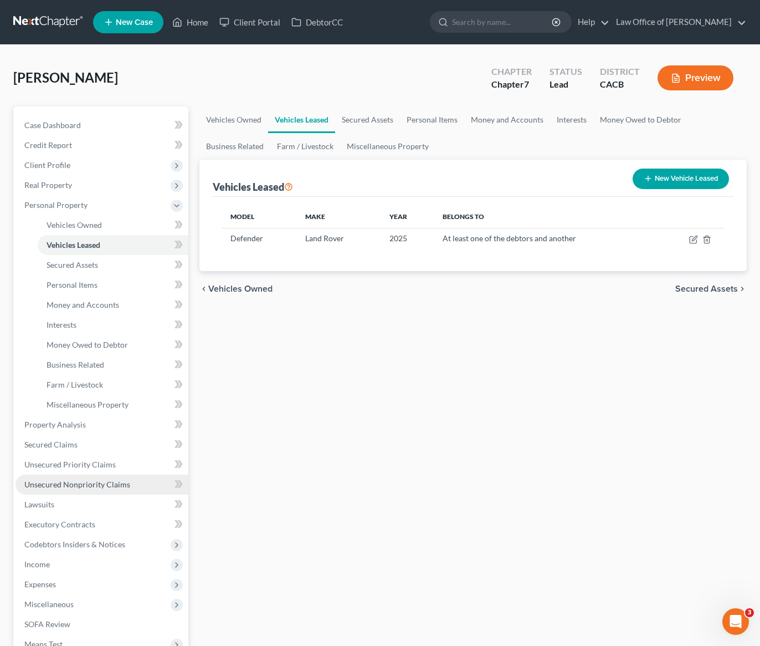
click at [71, 489] on link "Unsecured Nonpriority Claims" at bounding box center [102, 484] width 173 height 20
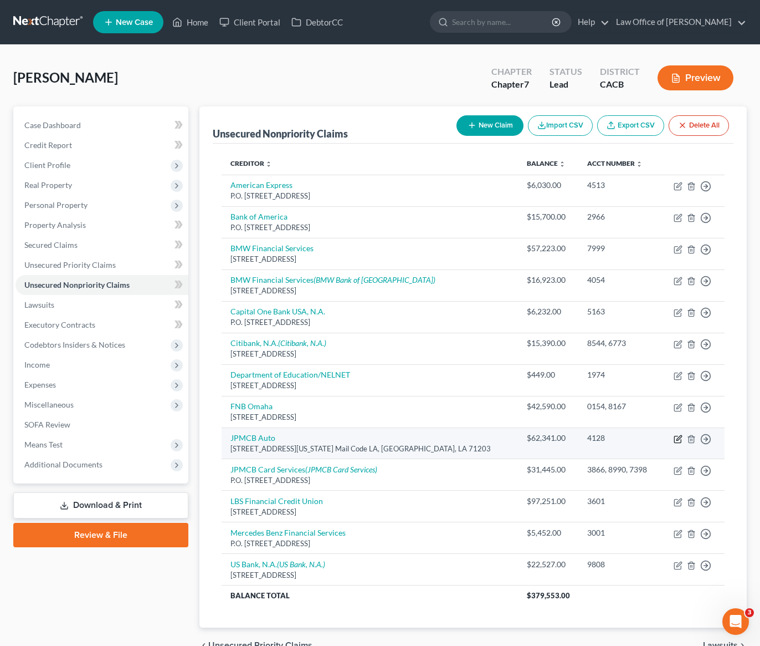
click at [677, 439] on icon "button" at bounding box center [679, 437] width 5 height 5
select select "19"
select select "14"
select select "0"
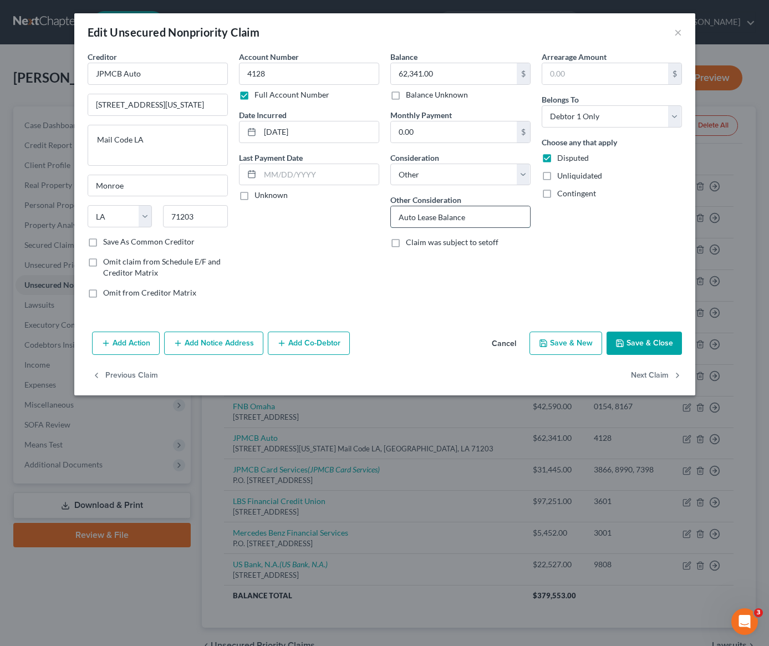
drag, startPoint x: 470, startPoint y: 216, endPoint x: 406, endPoint y: 212, distance: 64.4
click at [416, 211] on input "Auto Lease Balance" at bounding box center [460, 216] width 139 height 21
type input "A"
click at [311, 269] on div "Account Number 4128 Full Account Number Date Incurred 12/24/2024 Last Payment D…" at bounding box center [308, 179] width 151 height 256
click at [348, 314] on div "Creditor * JPMCB Auto 700 Kansas Ln. Mail Code LA Monroe State AL AK AR AZ CA C…" at bounding box center [384, 189] width 621 height 276
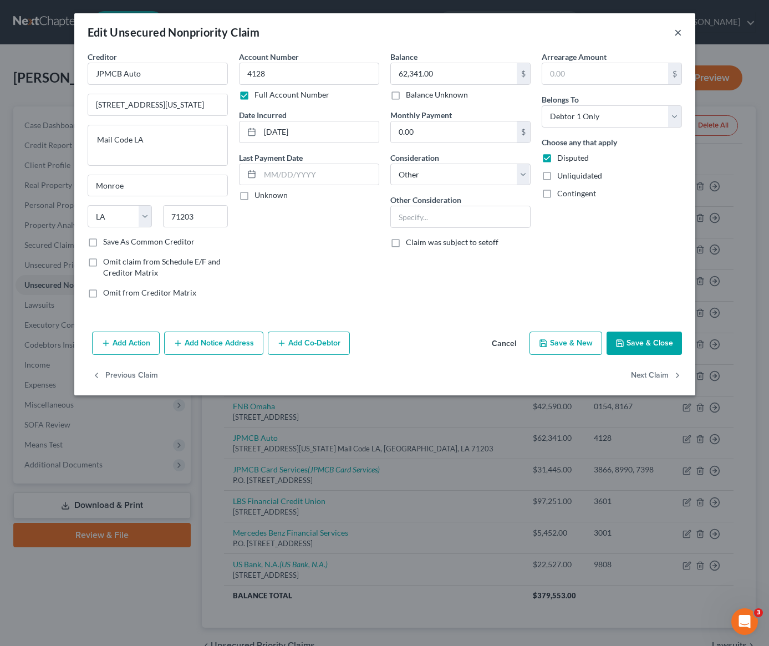
click at [680, 33] on button "×" at bounding box center [678, 31] width 8 height 13
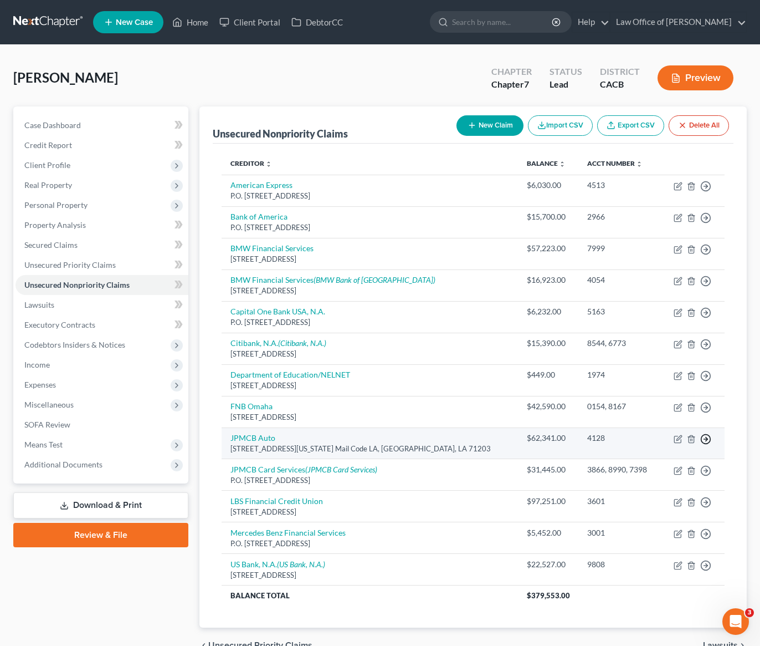
click at [705, 192] on icon "button" at bounding box center [705, 186] width 11 height 11
click at [649, 481] on link "Move to G" at bounding box center [655, 483] width 93 height 19
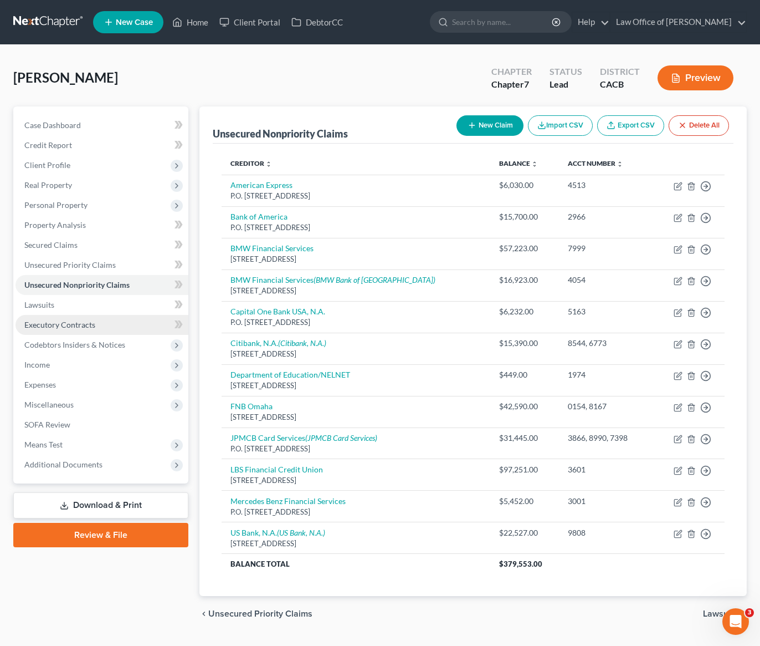
click at [67, 325] on span "Executory Contracts" at bounding box center [59, 324] width 71 height 9
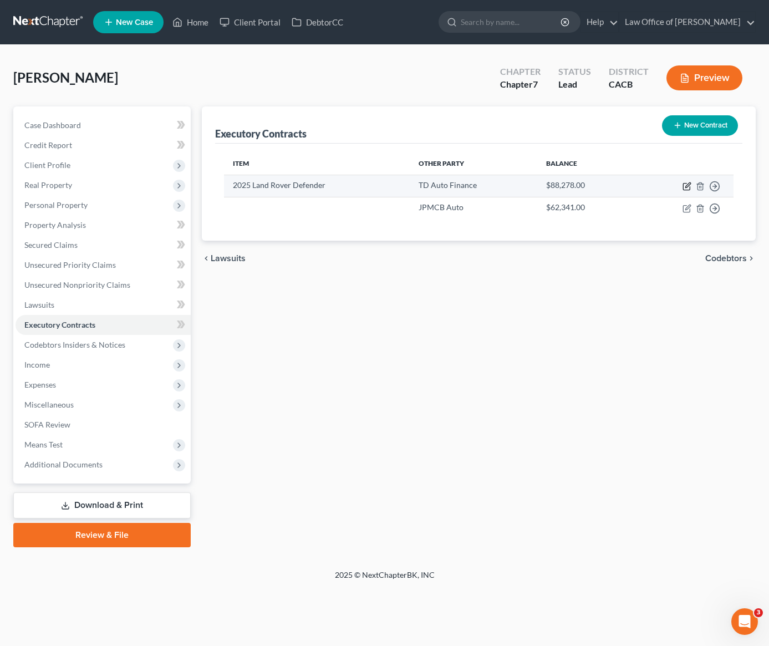
click at [685, 186] on icon "button" at bounding box center [687, 184] width 5 height 5
select select "3"
select select "23"
select select "0"
select select "1"
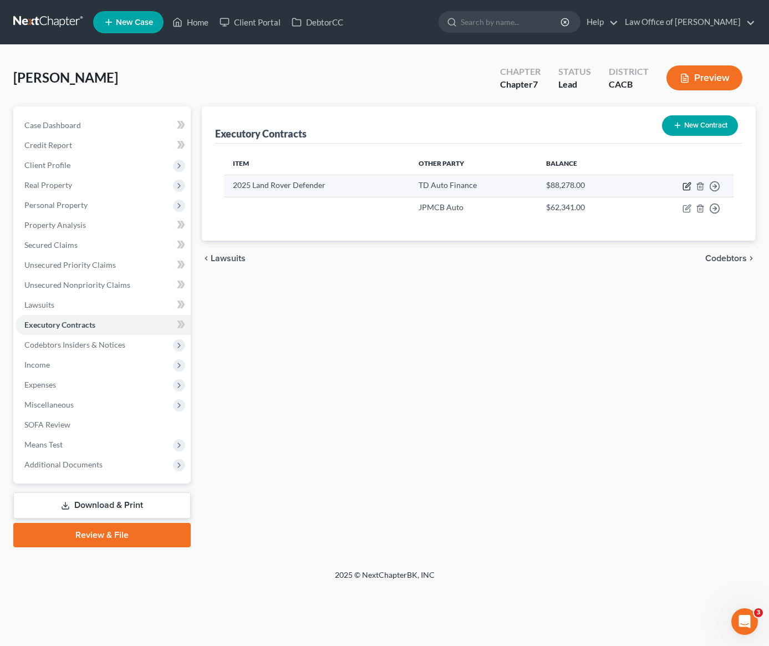
select select "0"
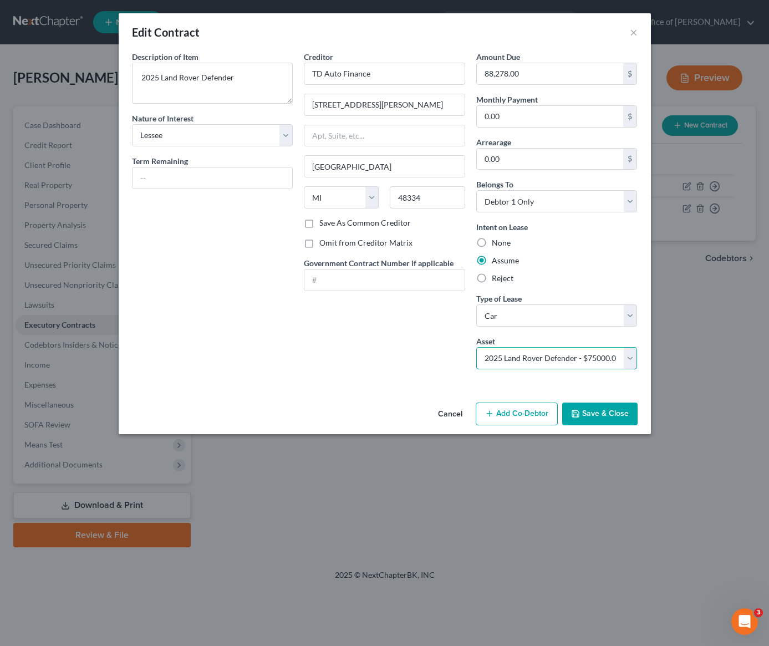
click at [493, 357] on select "Select 2025 Land Rover Defender - $75000.0" at bounding box center [556, 358] width 161 height 22
select select
click at [601, 417] on button "Save & Close" at bounding box center [599, 413] width 75 height 23
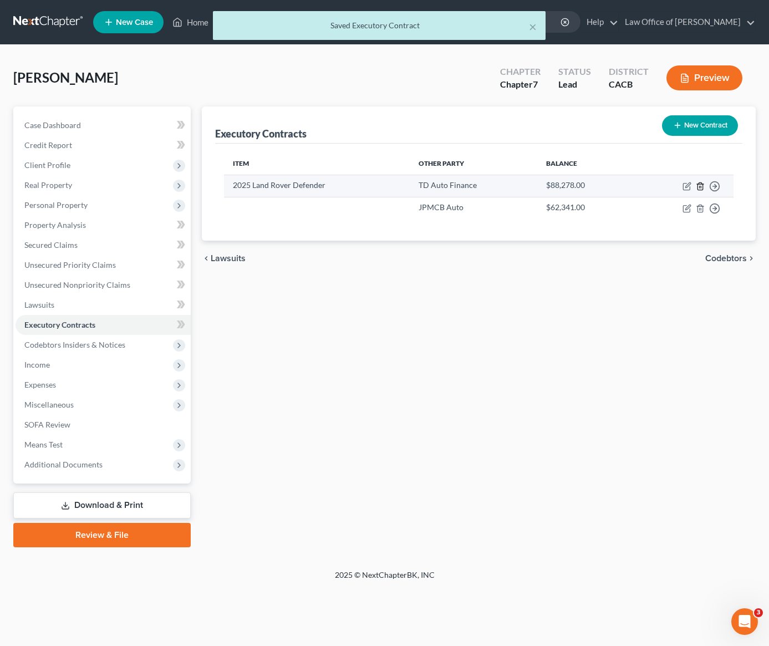
click at [700, 187] on icon "button" at bounding box center [699, 186] width 9 height 9
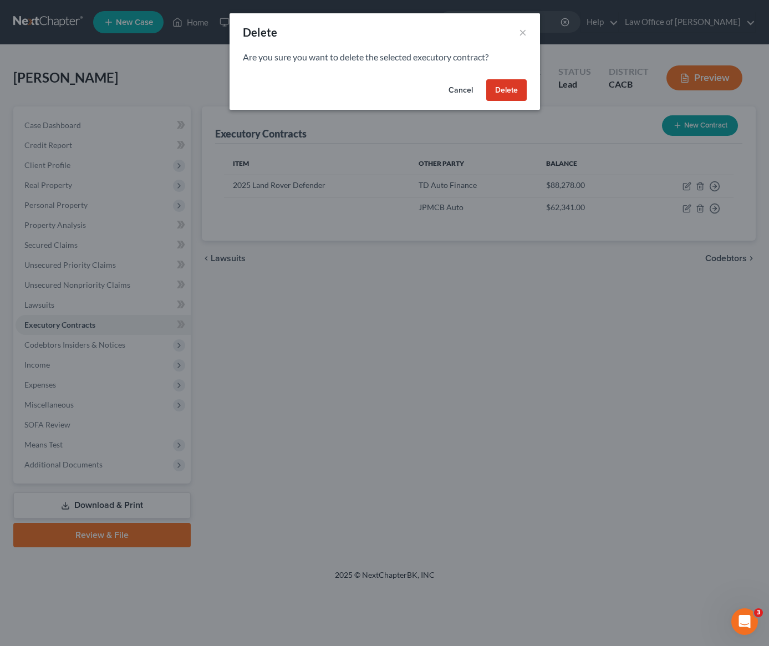
click at [504, 89] on button "Delete" at bounding box center [506, 90] width 40 height 22
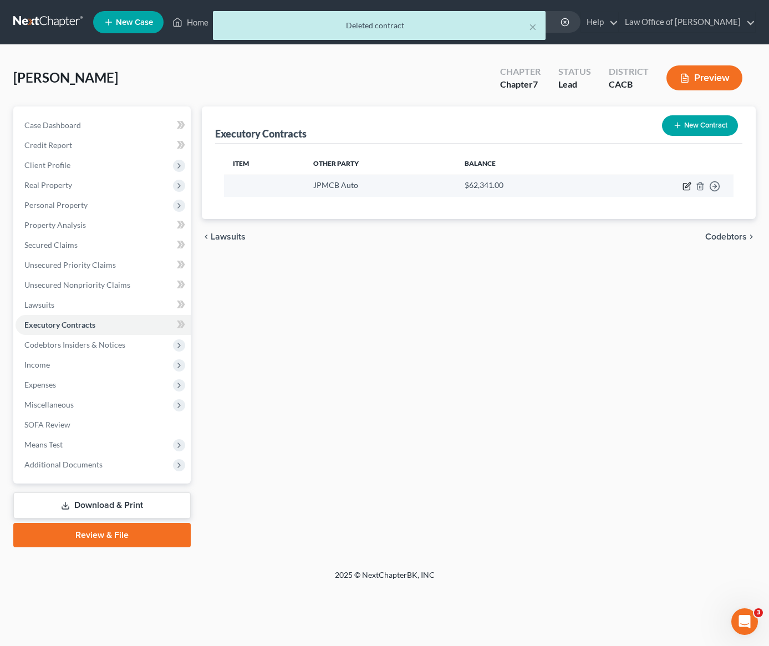
click at [688, 188] on icon "button" at bounding box center [686, 186] width 9 height 9
select select "19"
select select "0"
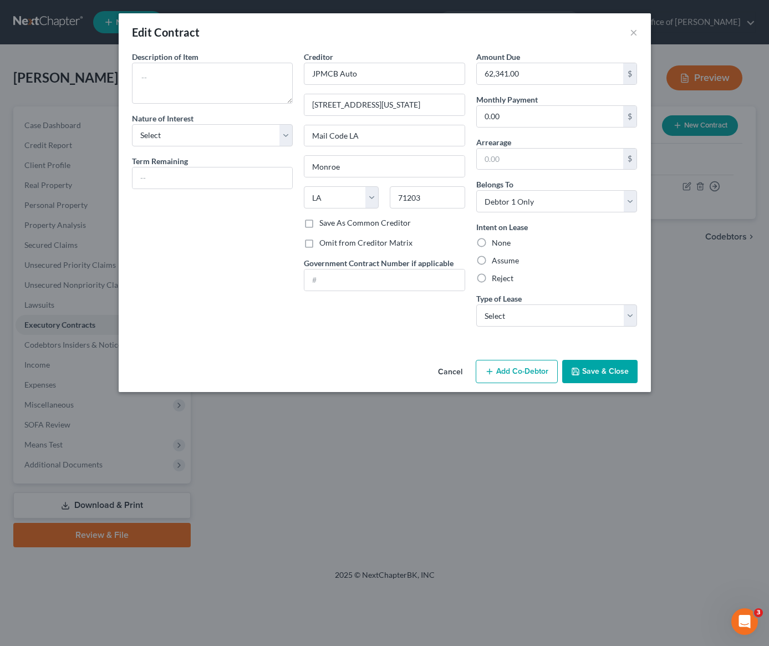
click at [447, 372] on button "Cancel" at bounding box center [450, 372] width 42 height 22
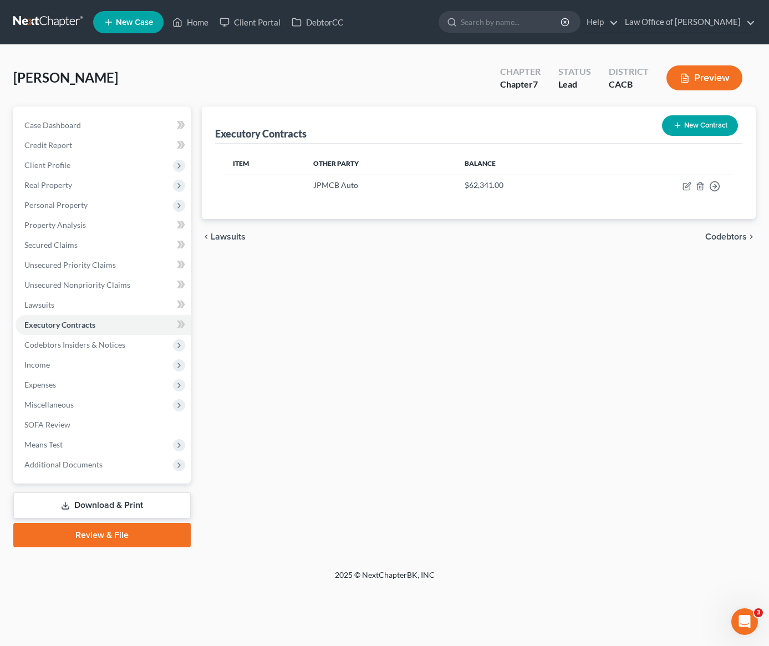
click at [421, 325] on div "Executory Contracts New Contract Item Other Party Balance JPMCB Auto $62,341.00…" at bounding box center [478, 326] width 565 height 441
click at [83, 282] on span "Unsecured Nonpriority Claims" at bounding box center [77, 284] width 106 height 9
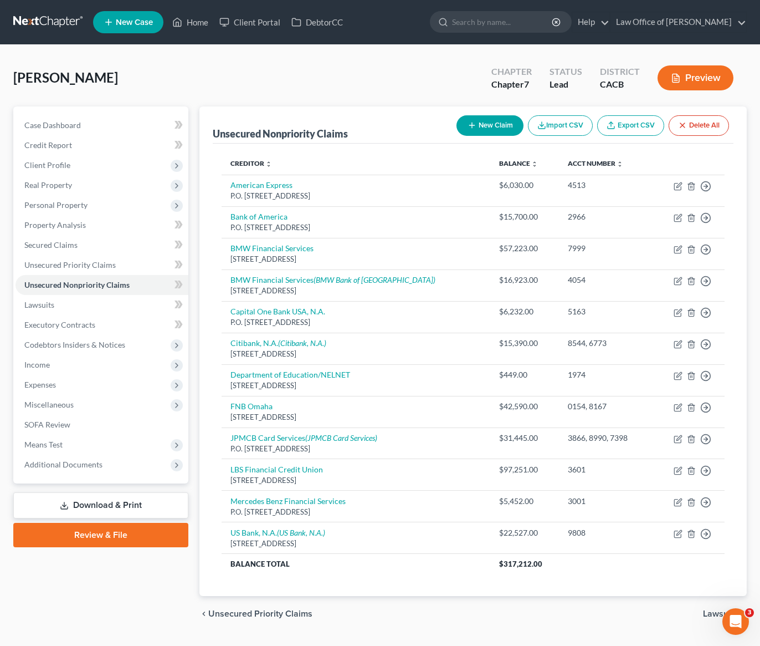
click at [498, 125] on button "New Claim" at bounding box center [490, 125] width 67 height 21
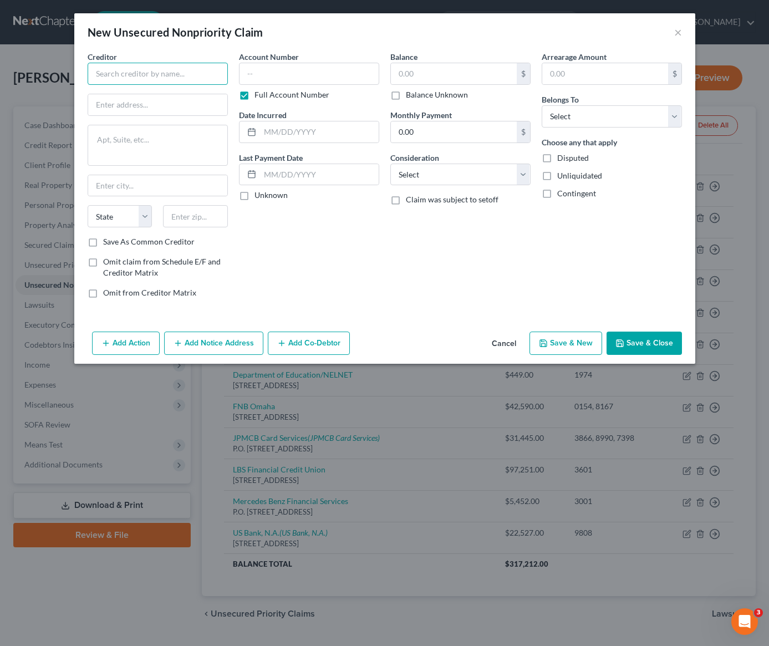
click at [153, 73] on input "text" at bounding box center [158, 74] width 140 height 22
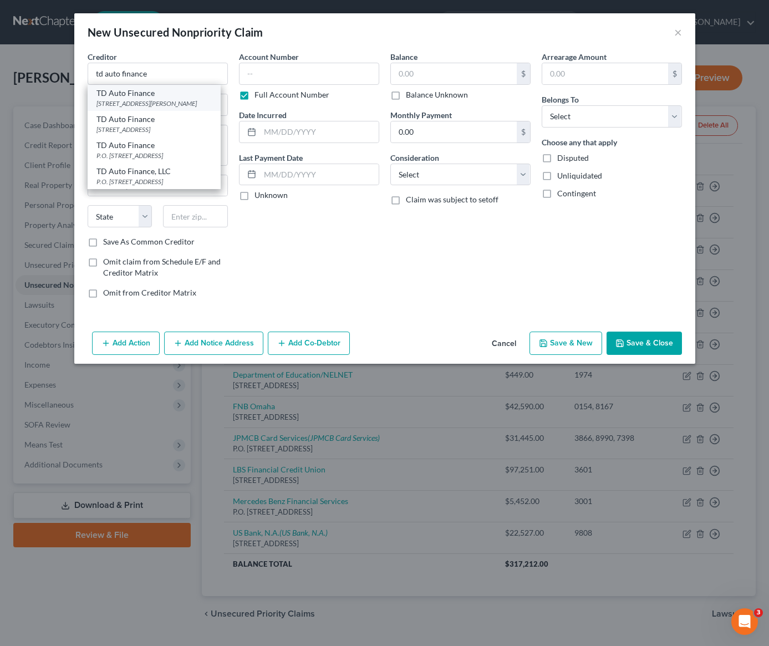
click at [149, 95] on div "TD Auto Finance" at bounding box center [153, 93] width 115 height 11
type input "TD Auto Finance"
type input "2777 Franklin Rd."
type input "Farmington"
select select "23"
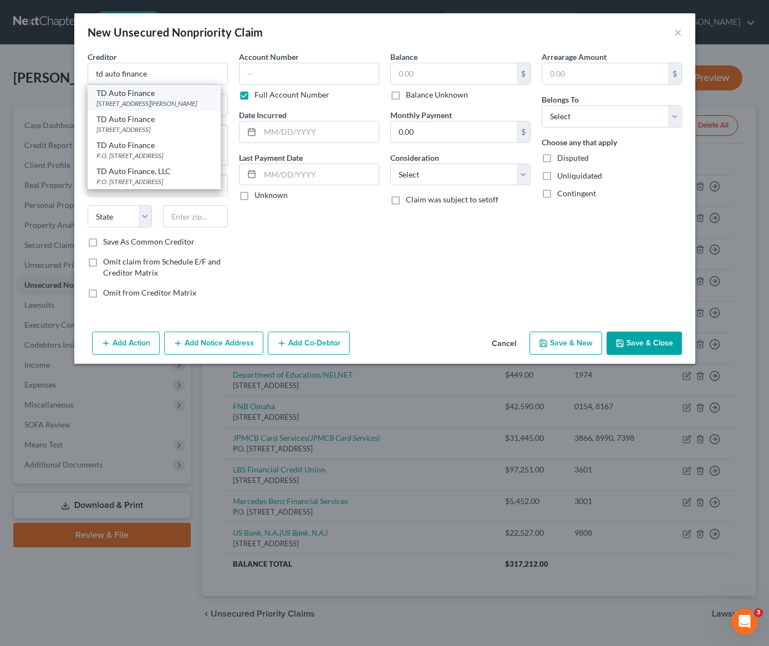
type input "48334"
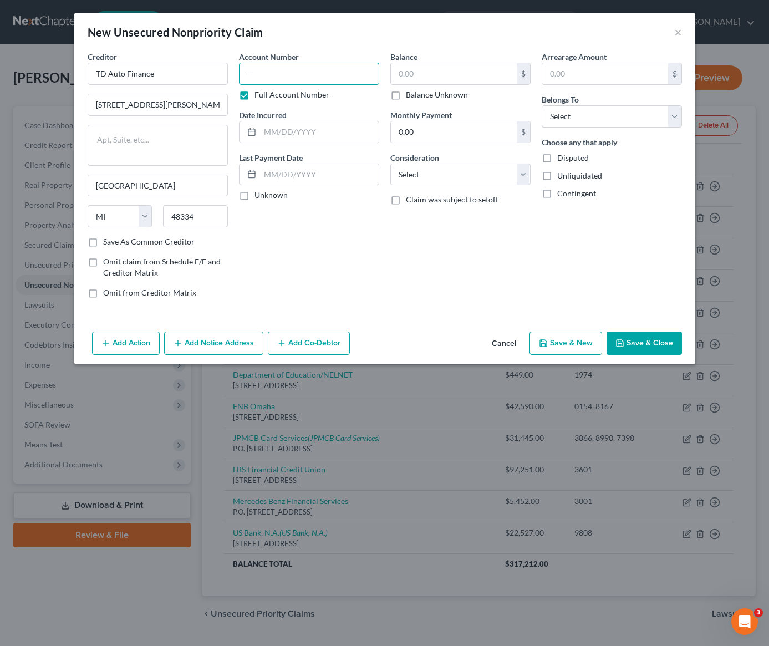
click at [297, 75] on input "text" at bounding box center [309, 74] width 140 height 22
type input "1002"
click at [324, 131] on input "text" at bounding box center [319, 131] width 119 height 21
type input "12/26/2024"
click at [434, 177] on select "Select Cable / Satellite Services Collection Agency Credit Card Debt Debt Couns…" at bounding box center [460, 174] width 140 height 22
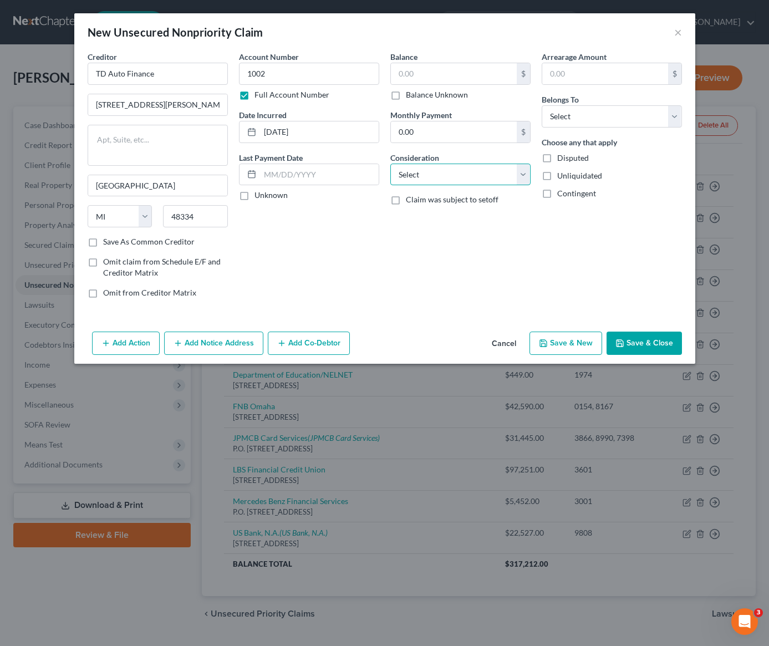
select select "14"
click at [437, 217] on input "text" at bounding box center [460, 216] width 139 height 21
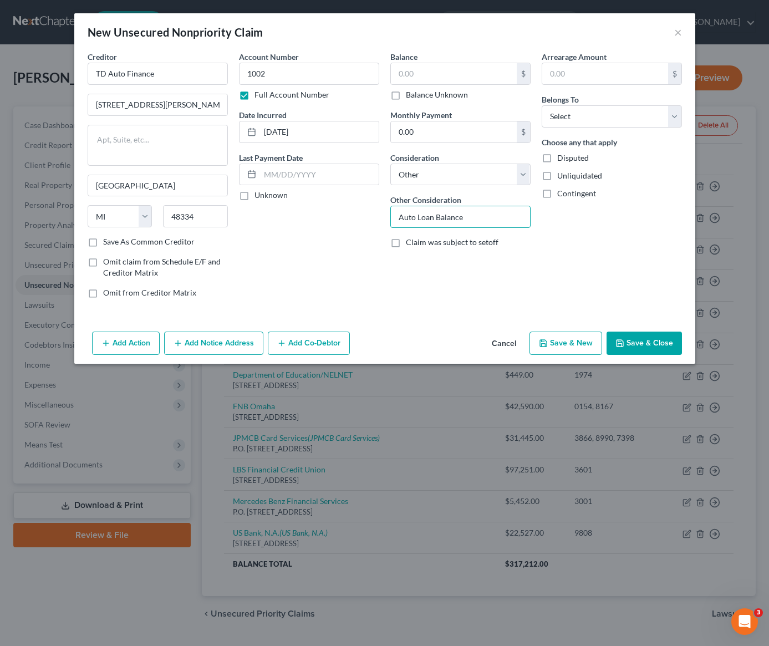
type input "Auto Loan Balance"
click at [557, 160] on label "Disputed" at bounding box center [573, 157] width 32 height 11
click at [561, 160] on input "Disputed" at bounding box center [564, 155] width 7 height 7
checkbox input "true"
click at [577, 117] on select "Select Debtor 1 Only Debtor 2 Only Debtor 1 And Debtor 2 Only At Least One Of T…" at bounding box center [611, 116] width 140 height 22
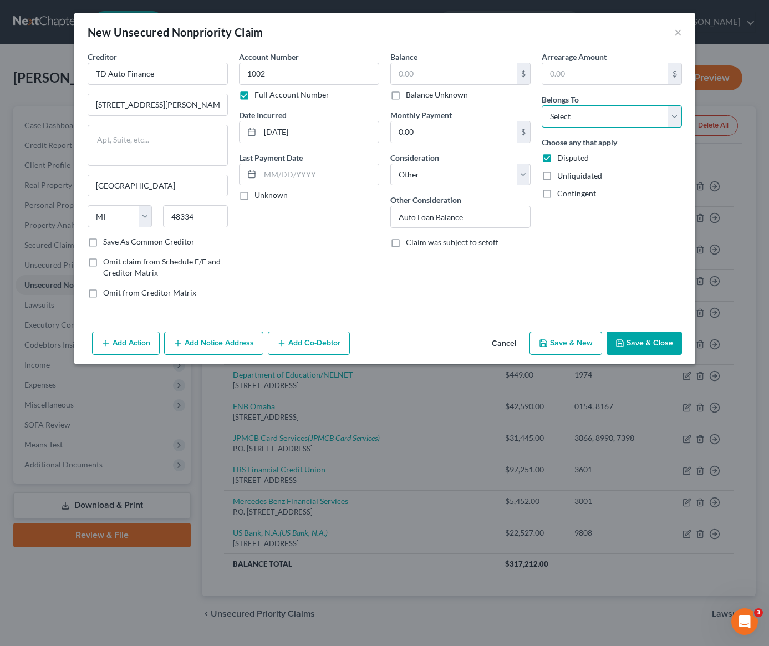
select select "0"
click at [412, 80] on input "text" at bounding box center [454, 73] width 126 height 21
drag, startPoint x: 325, startPoint y: 236, endPoint x: 319, endPoint y: 235, distance: 5.6
click at [325, 236] on div "Account Number 1002 Full Account Number Date Incurred 12/26/2024 Last Payment D…" at bounding box center [308, 179] width 151 height 256
click at [326, 264] on div "Account Number 1002 Full Account Number Date Incurred 12/26/2024 Last Payment D…" at bounding box center [308, 179] width 151 height 256
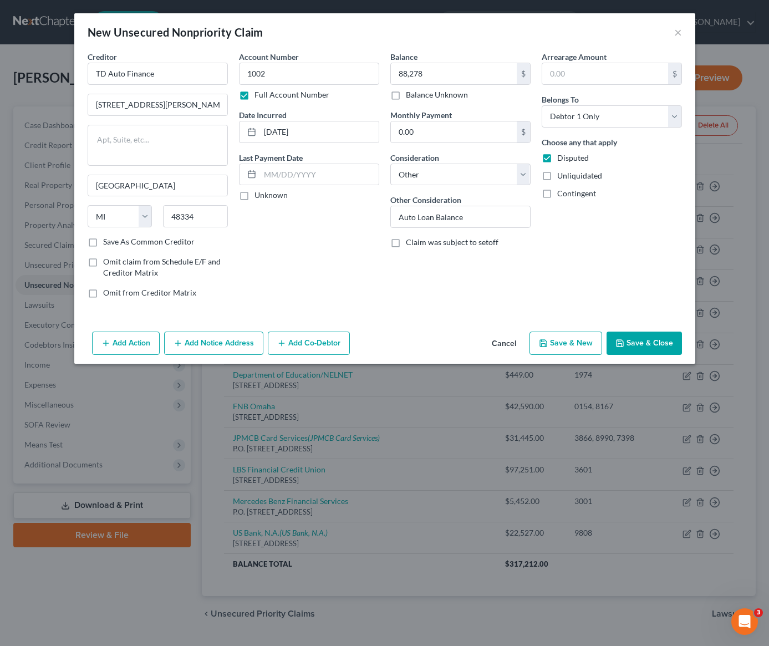
click at [646, 342] on button "Save & Close" at bounding box center [643, 342] width 75 height 23
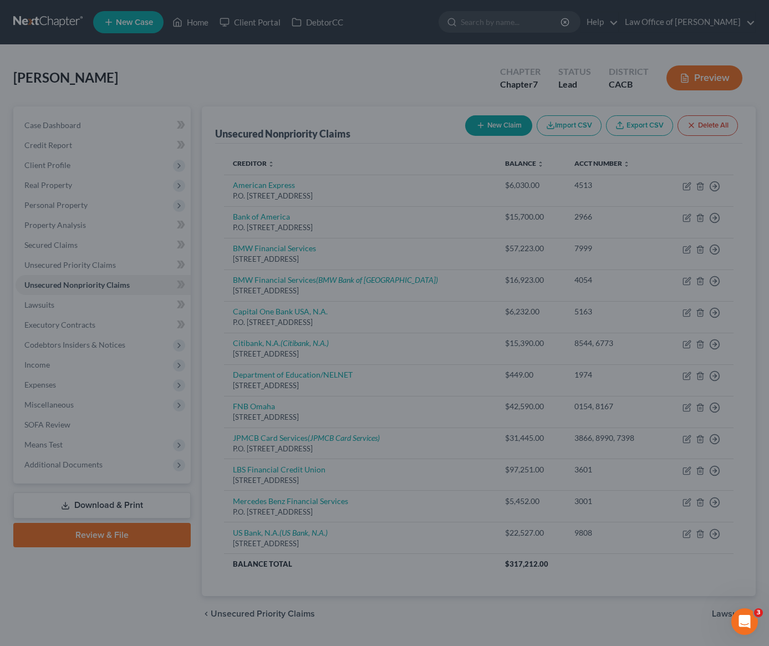
type input "88,278.00"
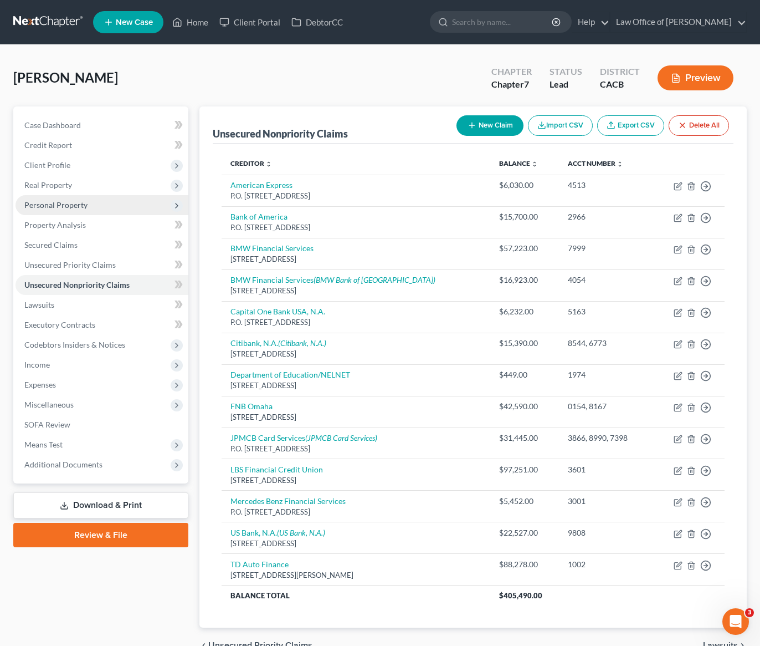
click at [67, 204] on span "Personal Property" at bounding box center [55, 204] width 63 height 9
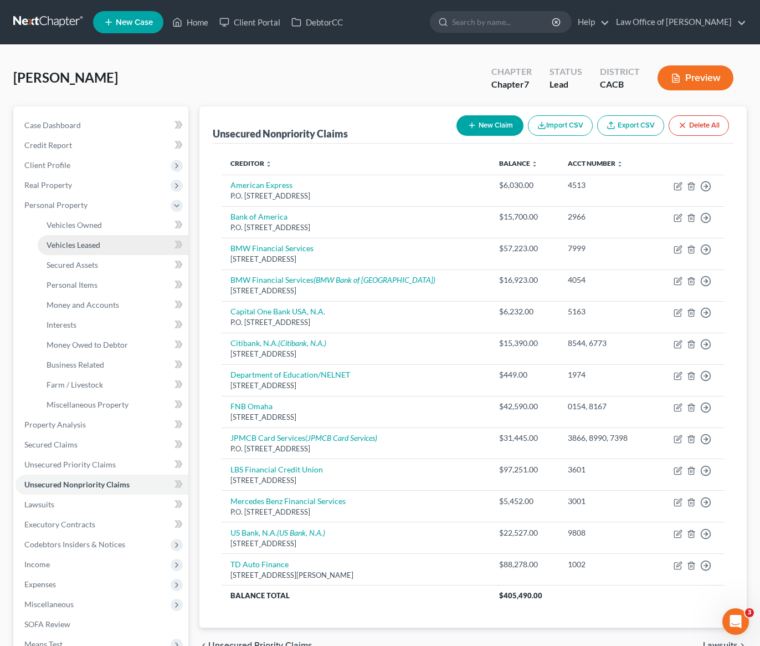
click at [84, 249] on span "Vehicles Leased" at bounding box center [74, 244] width 54 height 9
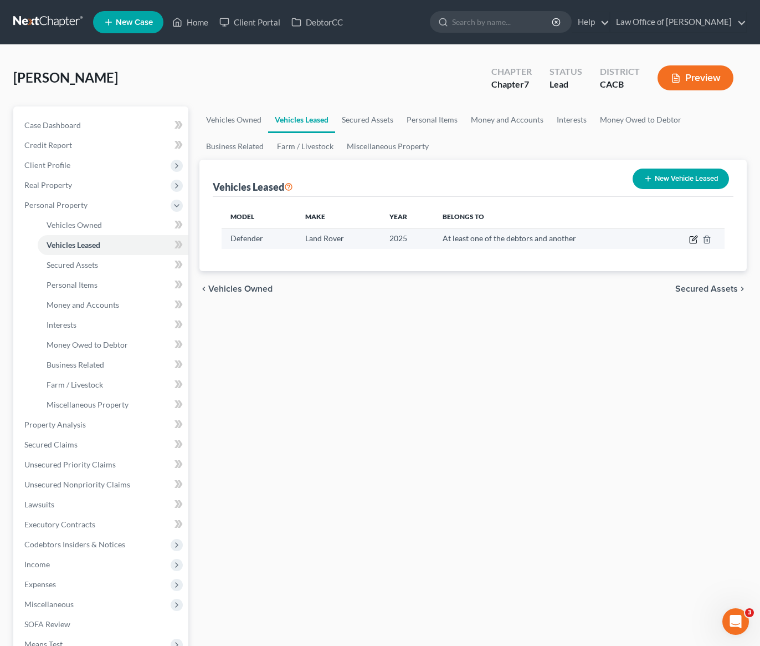
click at [694, 242] on icon "button" at bounding box center [693, 239] width 9 height 9
select select "0"
select select "1"
select select "3"
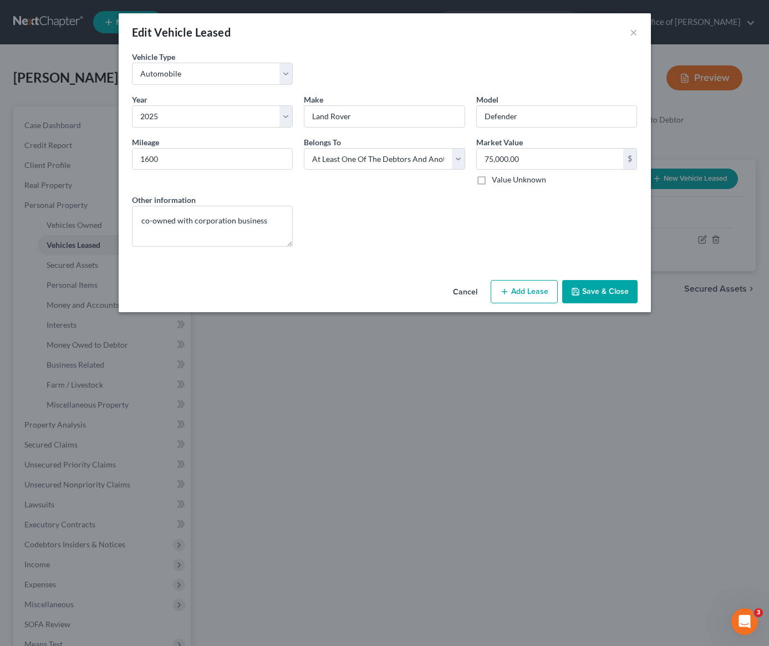
drag, startPoint x: 526, startPoint y: 295, endPoint x: 518, endPoint y: 295, distance: 8.9
click at [526, 295] on button "Add Lease" at bounding box center [523, 291] width 67 height 23
select select "3"
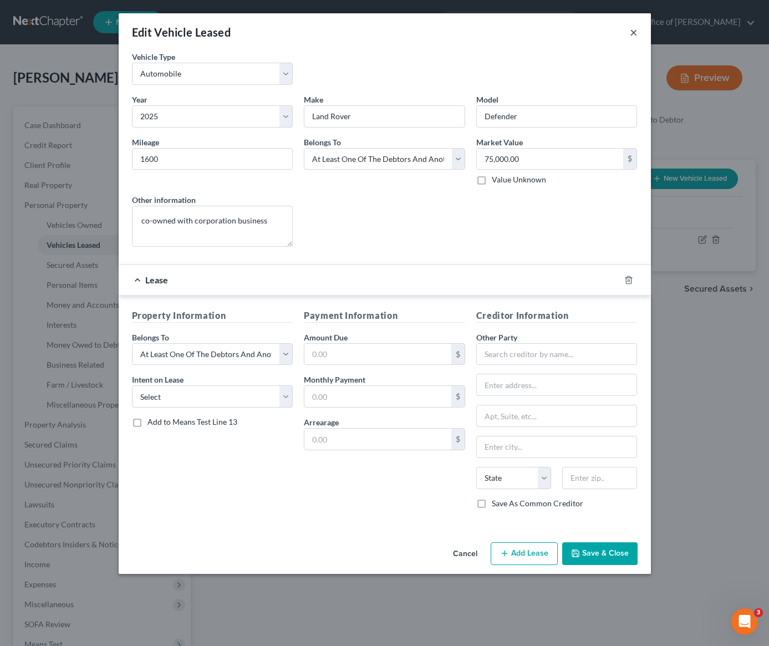
click at [636, 34] on button "×" at bounding box center [633, 31] width 8 height 13
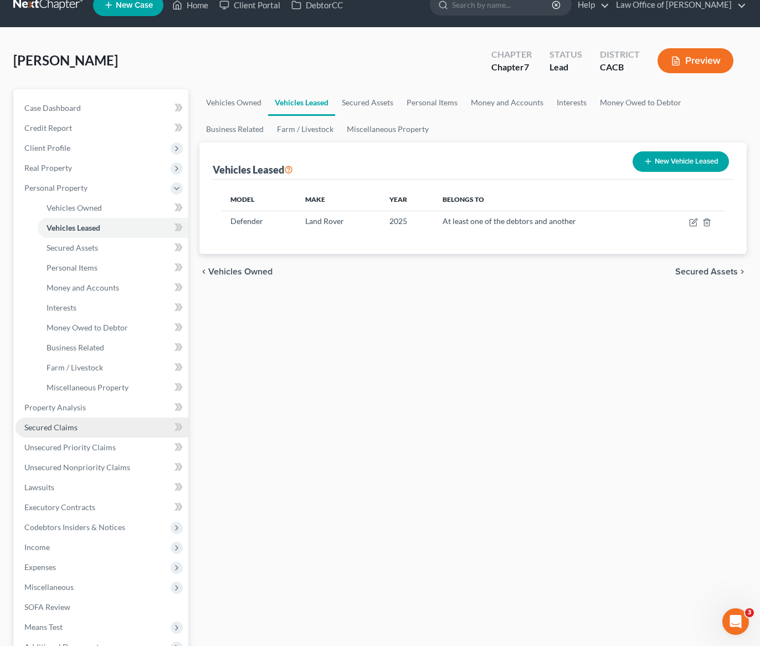
scroll to position [32, 0]
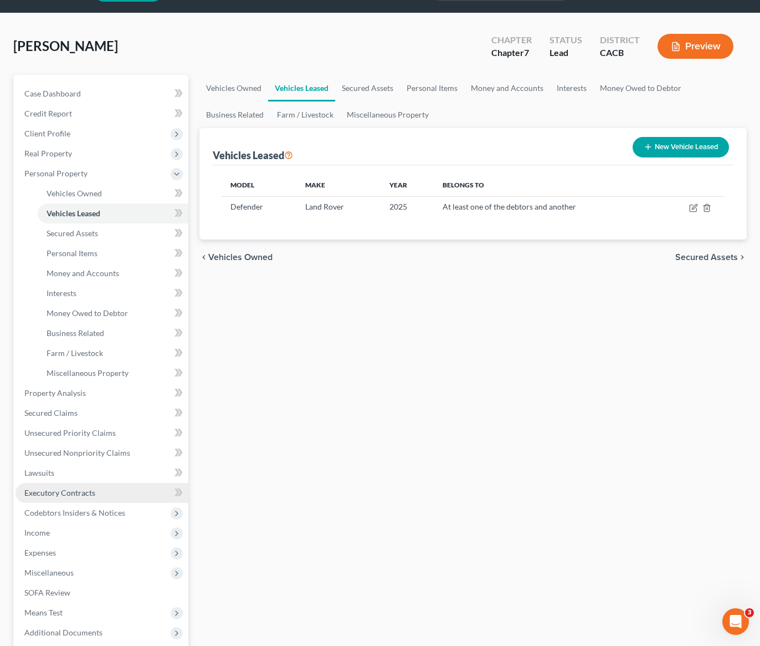
click at [78, 494] on span "Executory Contracts" at bounding box center [59, 492] width 71 height 9
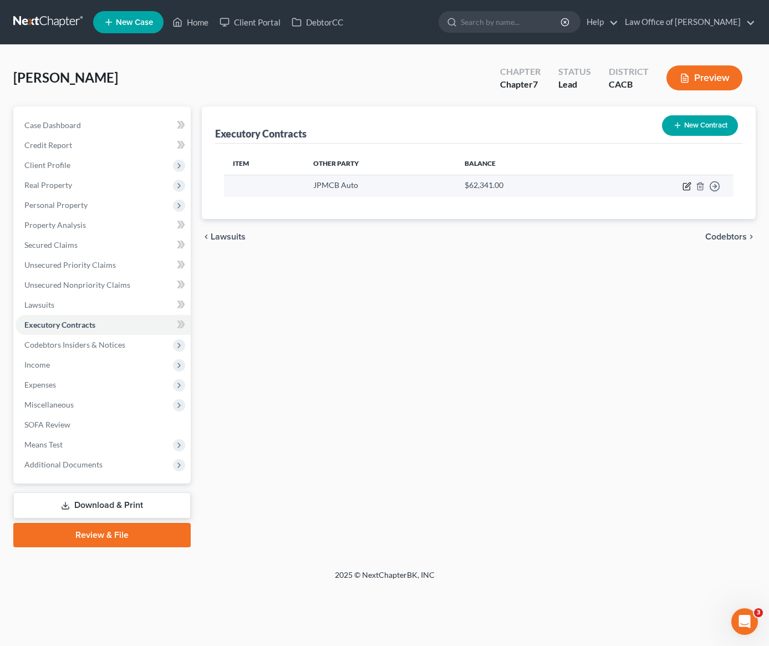
click at [687, 186] on icon "button" at bounding box center [687, 184] width 5 height 5
select select "19"
select select "0"
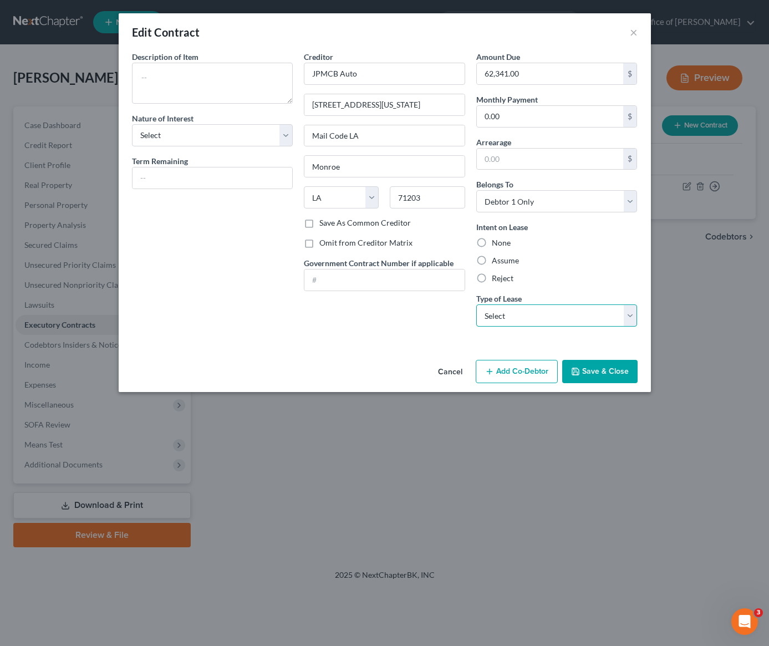
click at [498, 315] on select "Select Real Estate Car Other" at bounding box center [556, 315] width 161 height 22
select select "1"
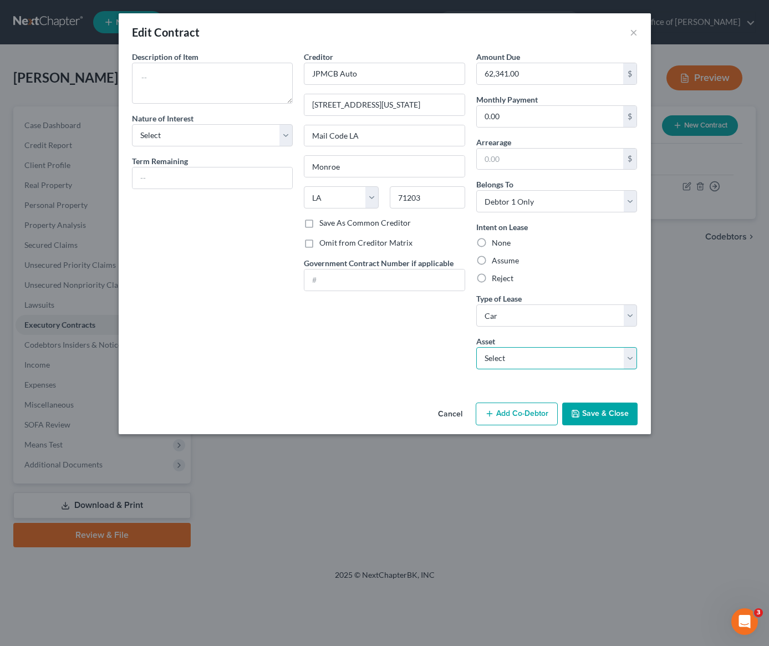
click at [525, 362] on select "Select 2025 Land Rover Defender - $75000.0" at bounding box center [556, 358] width 161 height 22
select select "0"
type textarea "2025 Land Rover Defender"
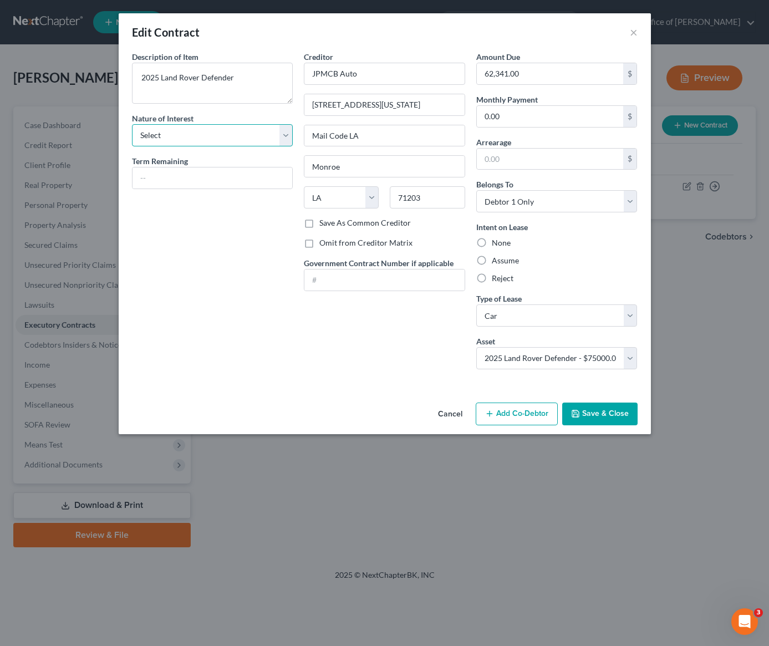
click at [202, 129] on select "Select Purchaser Agent Lessor Lessee" at bounding box center [212, 135] width 161 height 22
select select "3"
click at [210, 178] on input "text" at bounding box center [212, 177] width 160 height 21
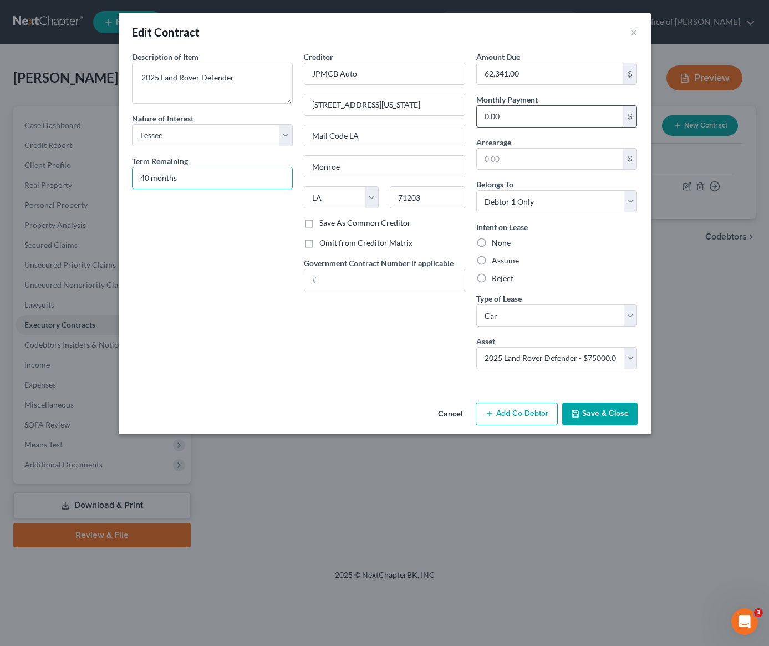
type input "40 months"
click at [539, 123] on input "0.00" at bounding box center [550, 116] width 147 height 21
type input "1,649.91"
click at [368, 337] on div "Creditor * JPMCB Auto 700 Kansas Ln. Mail Code LA Monroe State AL AK AR AZ CA C…" at bounding box center [384, 214] width 172 height 327
click at [492, 260] on label "Assume" at bounding box center [505, 260] width 27 height 11
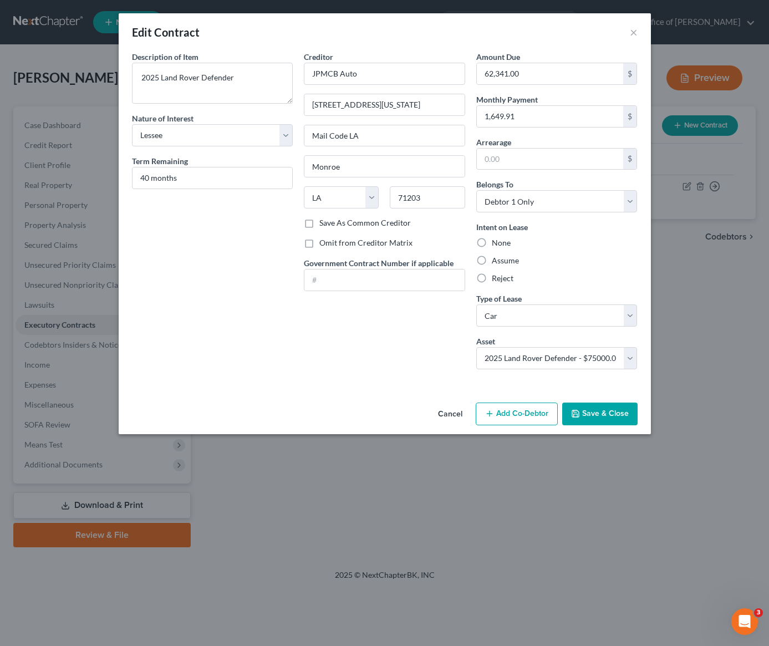
click at [496, 260] on input "Assume" at bounding box center [499, 258] width 7 height 7
radio input "true"
click at [587, 414] on button "Save & Close" at bounding box center [599, 413] width 75 height 23
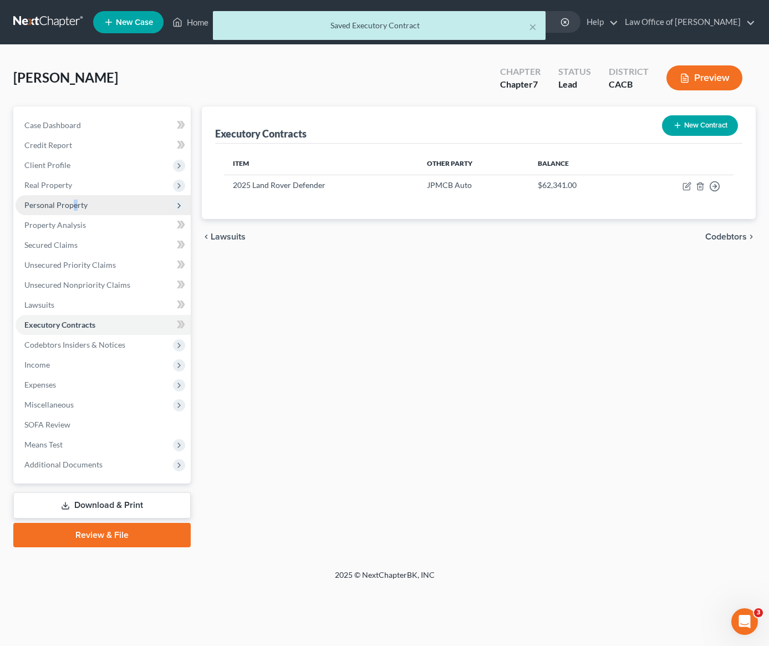
click at [76, 206] on span "Personal Property" at bounding box center [55, 204] width 63 height 9
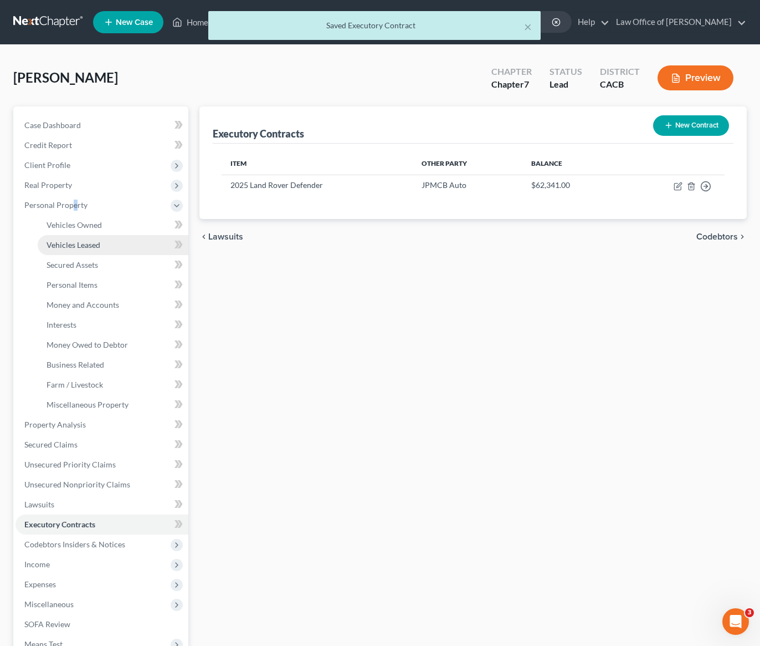
click at [87, 244] on span "Vehicles Leased" at bounding box center [74, 244] width 54 height 9
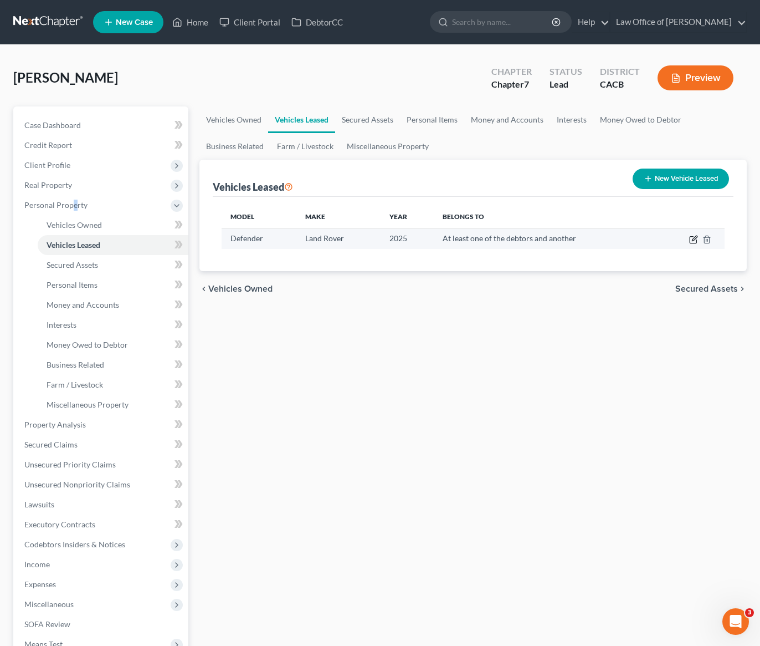
click at [691, 240] on icon "button" at bounding box center [693, 239] width 9 height 9
select select "0"
select select "1"
select select "3"
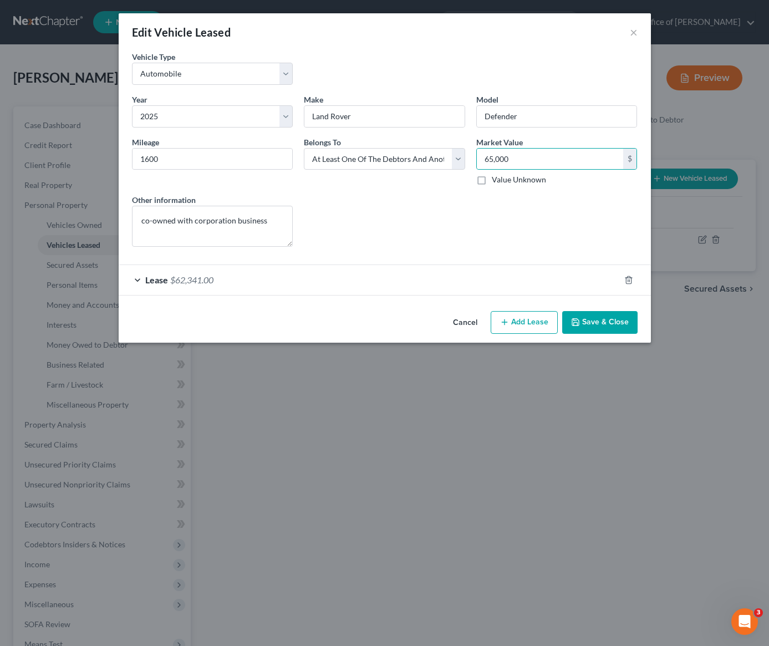
click at [468, 219] on div "Lease Select" at bounding box center [384, 220] width 172 height 53
click at [559, 230] on div "Other information co-owned with corporation business Lease Select" at bounding box center [384, 225] width 516 height 62
click at [514, 155] on input "65,000" at bounding box center [550, 159] width 147 height 21
type input "62,000"
click at [510, 194] on div "Other information co-owned with corporation business Lease Select" at bounding box center [384, 225] width 516 height 62
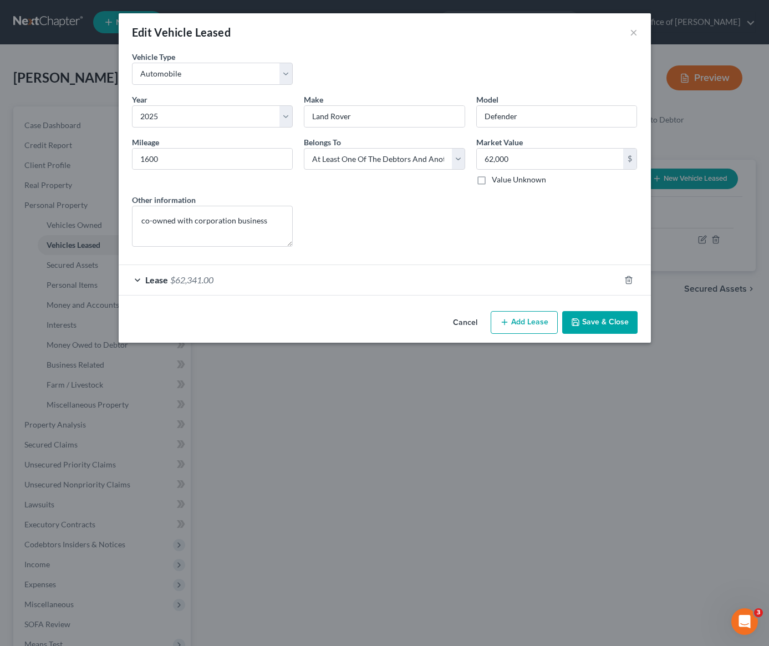
click at [609, 322] on button "Save & Close" at bounding box center [599, 322] width 75 height 23
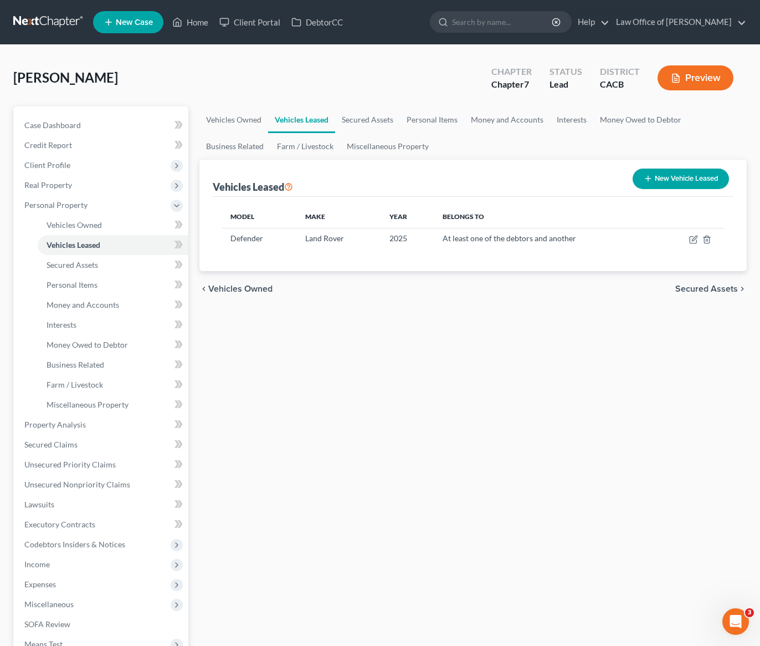
click at [351, 352] on div "Vehicles Owned Vehicles Leased Secured Assets Personal Items Money and Accounts…" at bounding box center [473, 426] width 559 height 640
click at [74, 521] on span "Executory Contracts" at bounding box center [59, 523] width 71 height 9
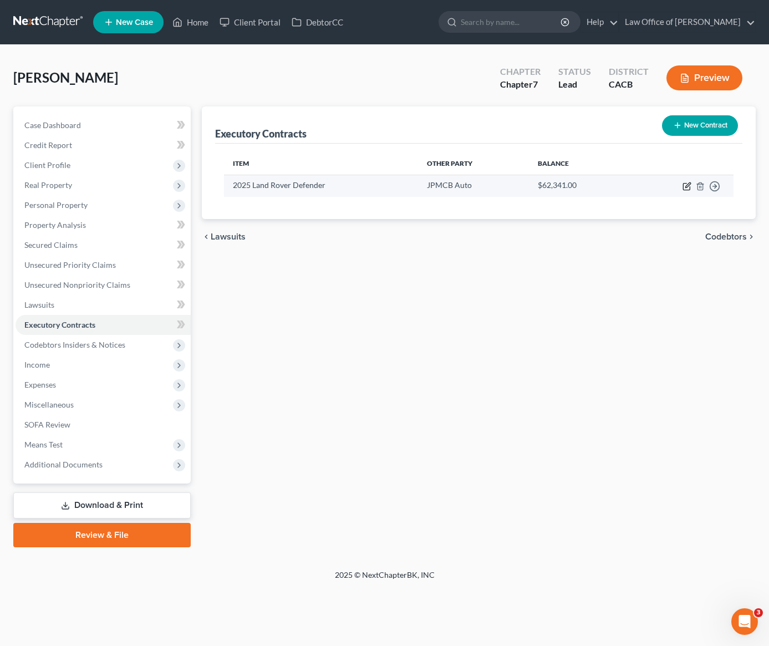
click at [687, 187] on icon "button" at bounding box center [686, 186] width 9 height 9
select select "3"
select select "19"
select select "0"
select select "1"
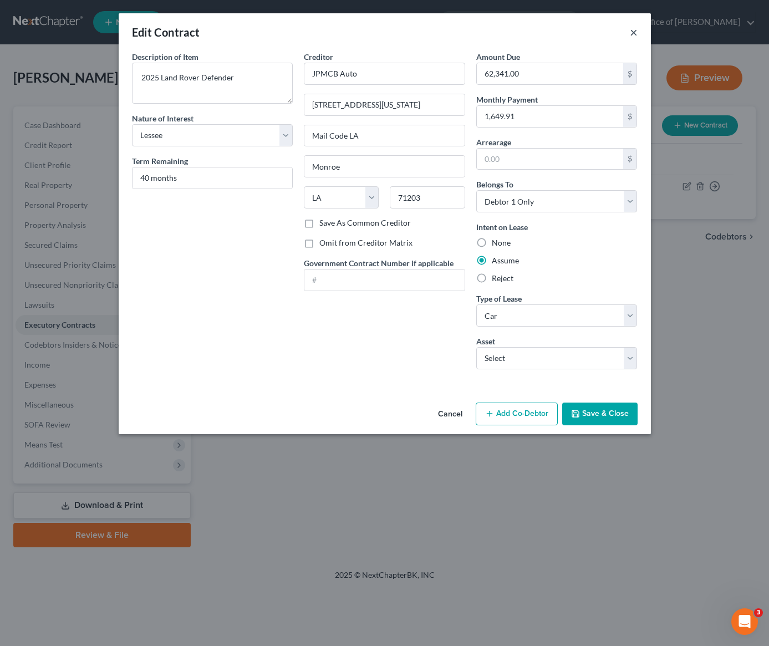
click at [631, 36] on button "×" at bounding box center [633, 31] width 8 height 13
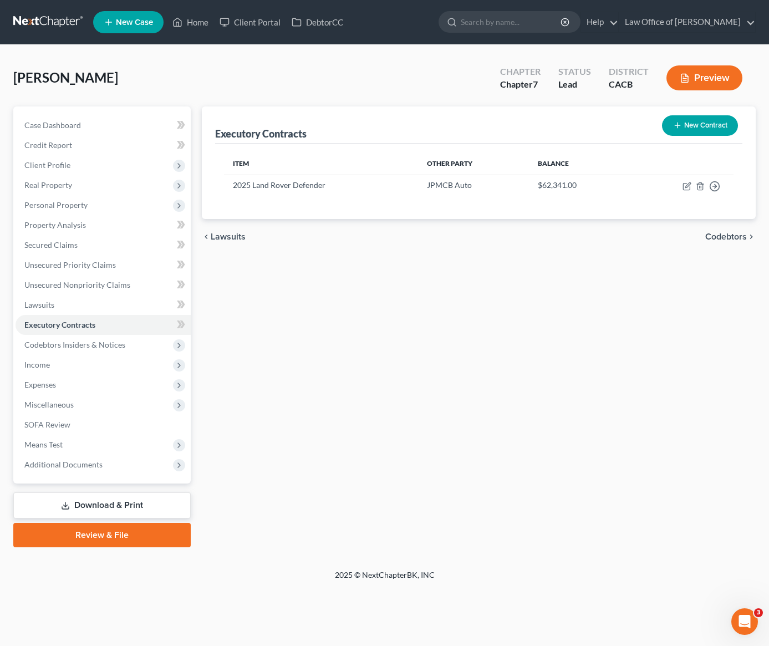
drag, startPoint x: 466, startPoint y: 300, endPoint x: 469, endPoint y: 295, distance: 5.7
click at [469, 295] on div "Executory Contracts New Contract Item Other Party Balance 2025 Land Rover Defen…" at bounding box center [478, 326] width 565 height 441
click at [64, 212] on span "Personal Property" at bounding box center [103, 205] width 175 height 20
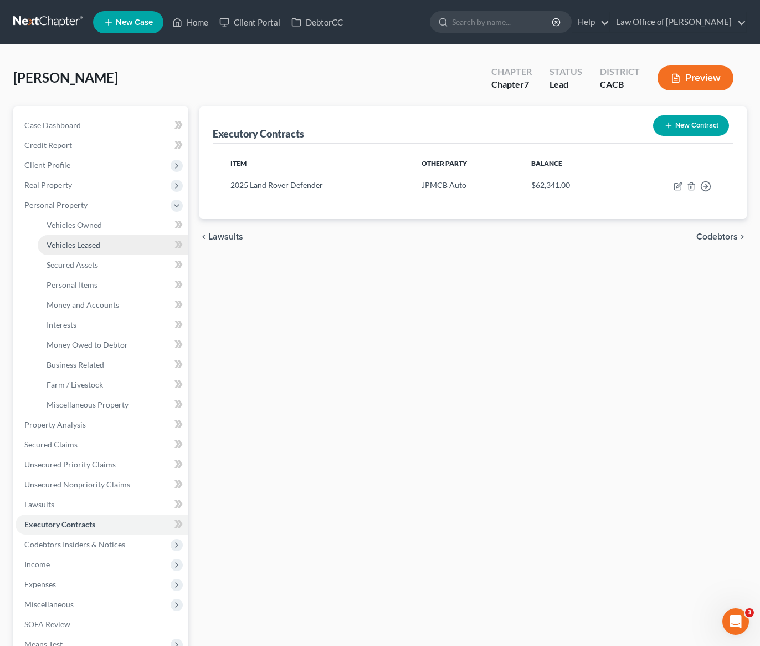
click at [81, 248] on span "Vehicles Leased" at bounding box center [74, 244] width 54 height 9
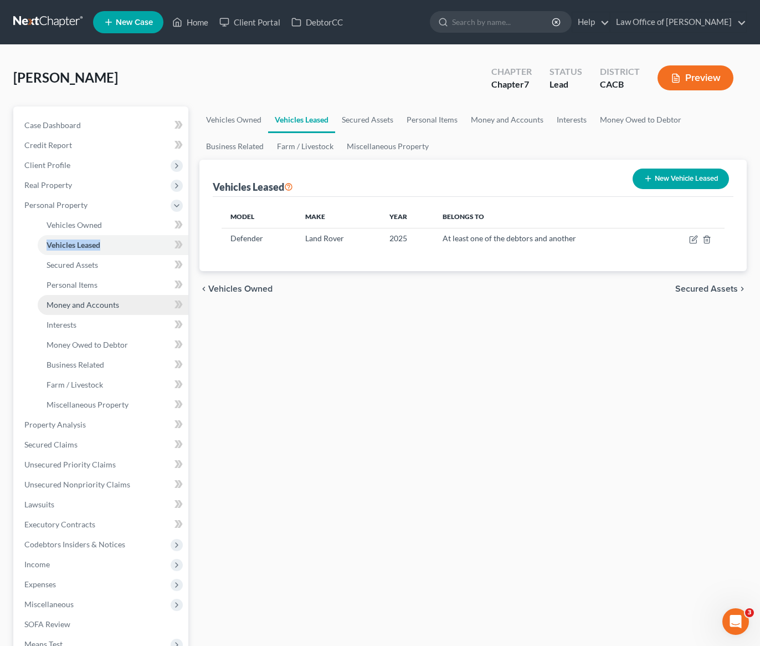
click at [97, 310] on link "Money and Accounts" at bounding box center [113, 305] width 151 height 20
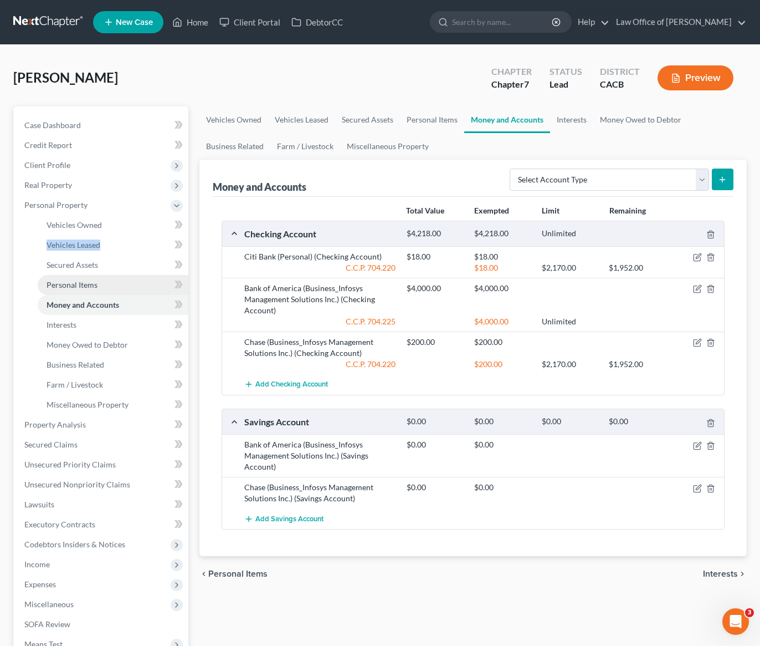
click at [69, 291] on link "Personal Items" at bounding box center [113, 285] width 151 height 20
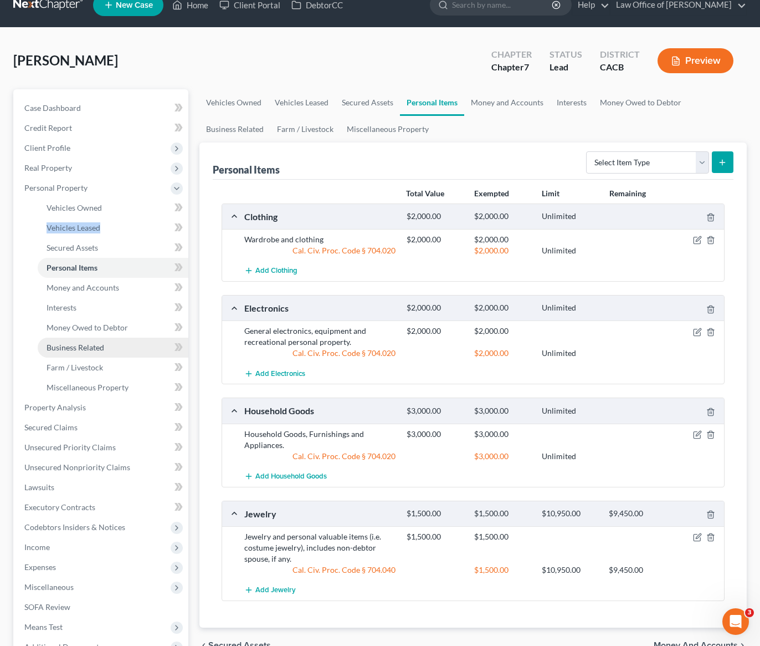
scroll to position [143, 0]
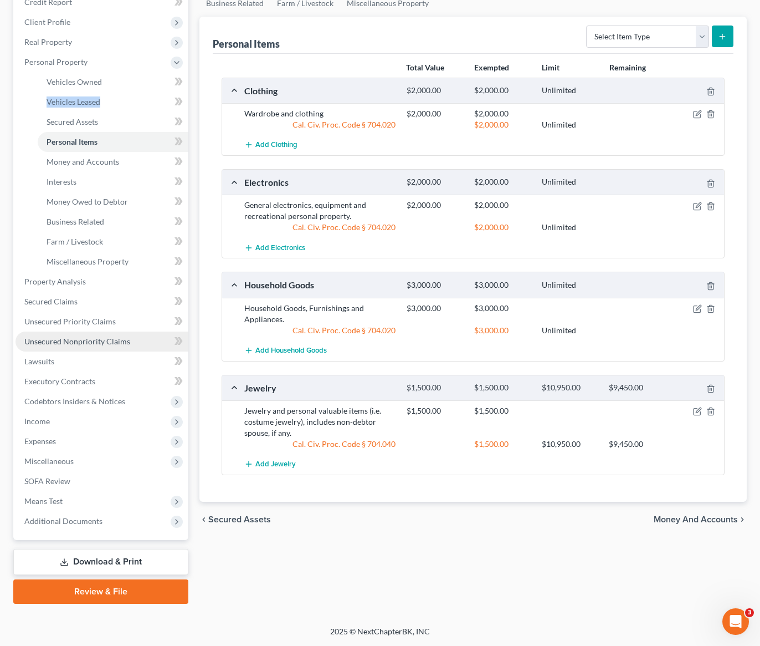
click at [54, 342] on span "Unsecured Nonpriority Claims" at bounding box center [77, 340] width 106 height 9
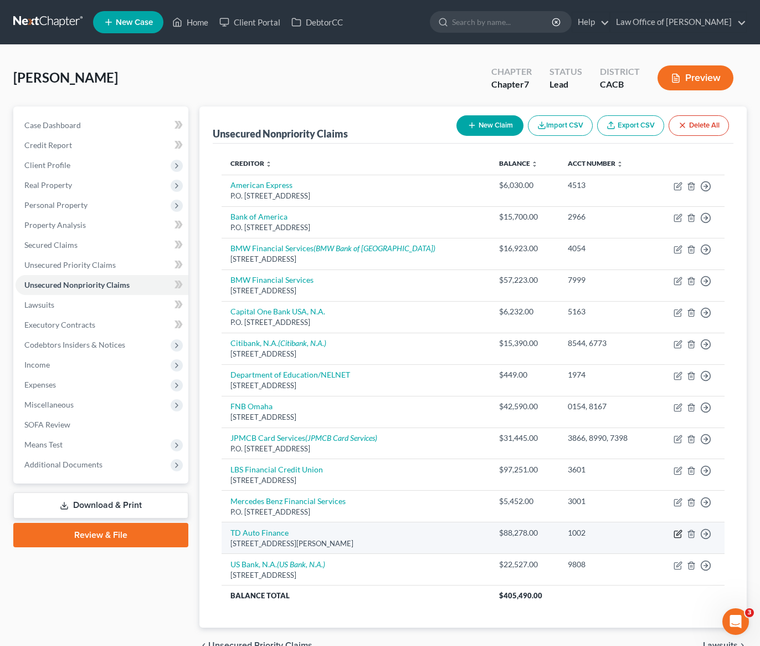
click at [678, 536] on icon "button" at bounding box center [678, 533] width 9 height 9
select select "23"
select select "14"
select select "0"
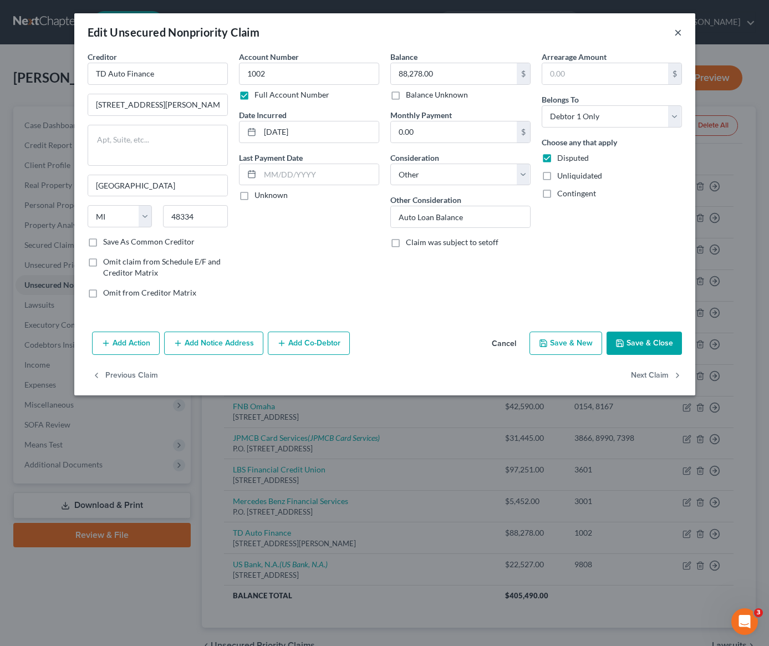
click at [677, 36] on button "×" at bounding box center [678, 31] width 8 height 13
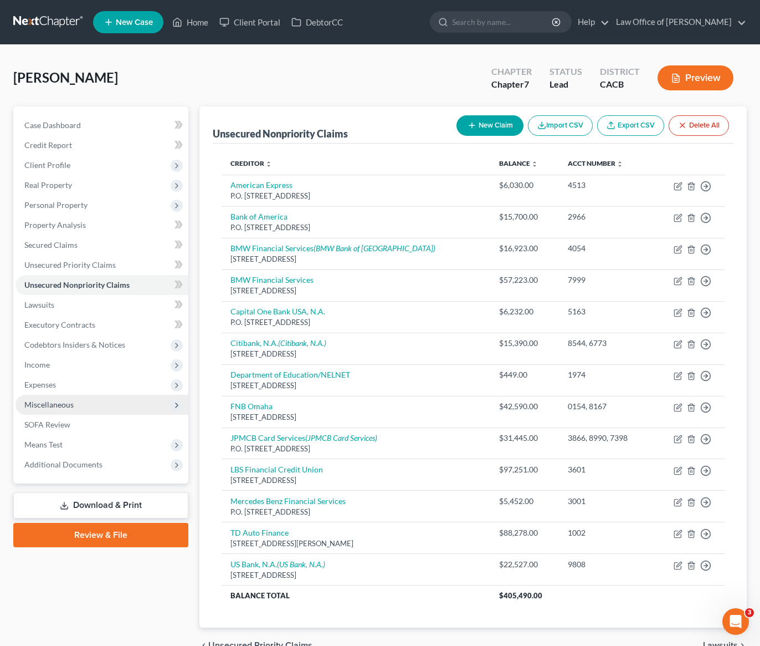
click at [62, 411] on span "Miscellaneous" at bounding box center [102, 405] width 173 height 20
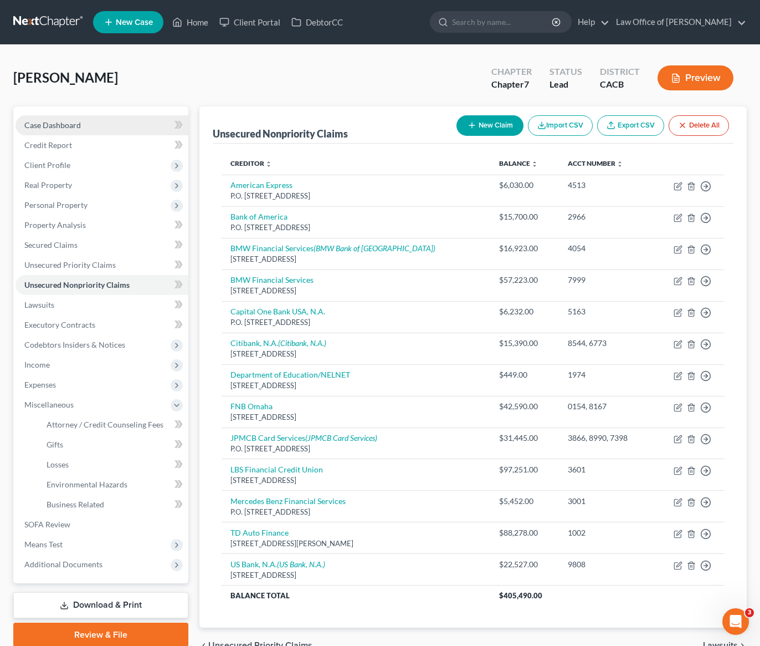
click at [53, 127] on span "Case Dashboard" at bounding box center [52, 124] width 57 height 9
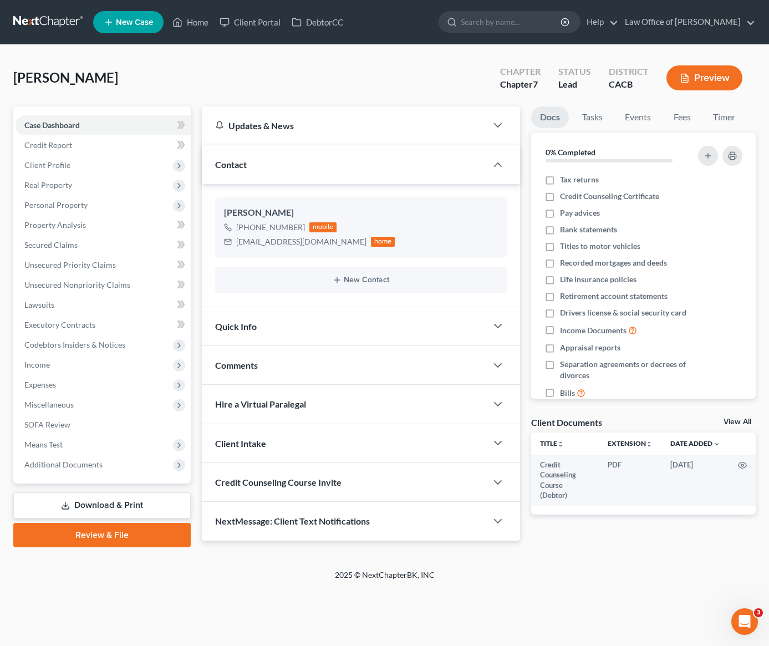
click at [55, 21] on link at bounding box center [48, 22] width 71 height 20
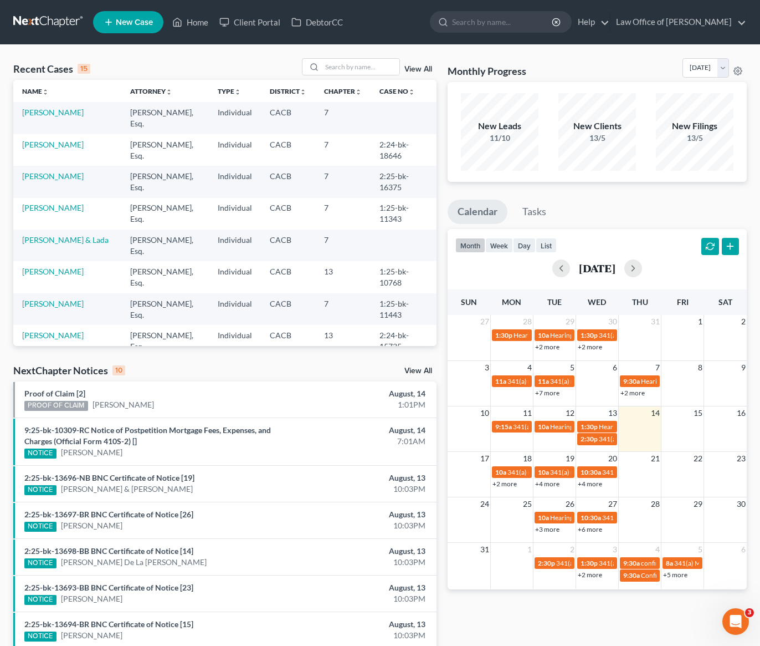
click at [50, 117] on td "[PERSON_NAME]" at bounding box center [67, 118] width 108 height 32
click at [50, 116] on link "[PERSON_NAME]" at bounding box center [53, 111] width 62 height 9
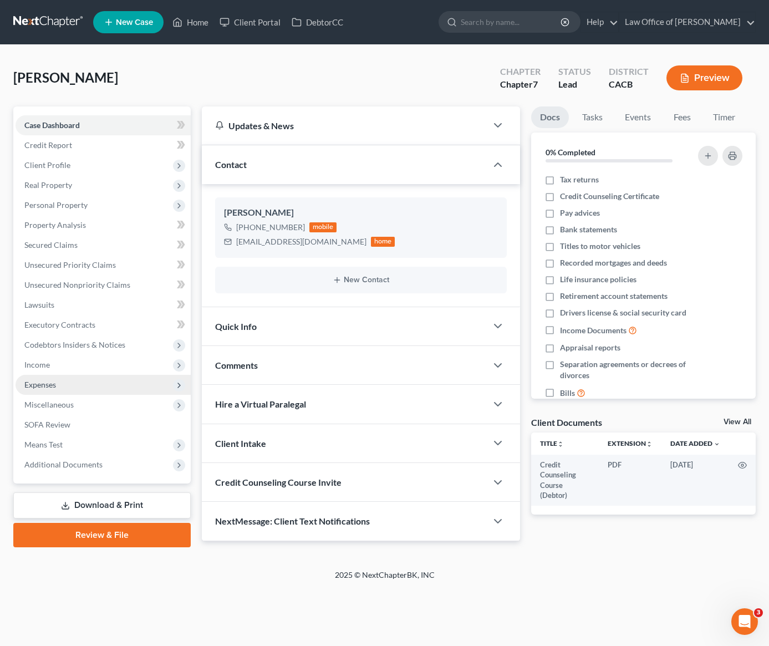
click at [40, 388] on span "Expenses" at bounding box center [40, 384] width 32 height 9
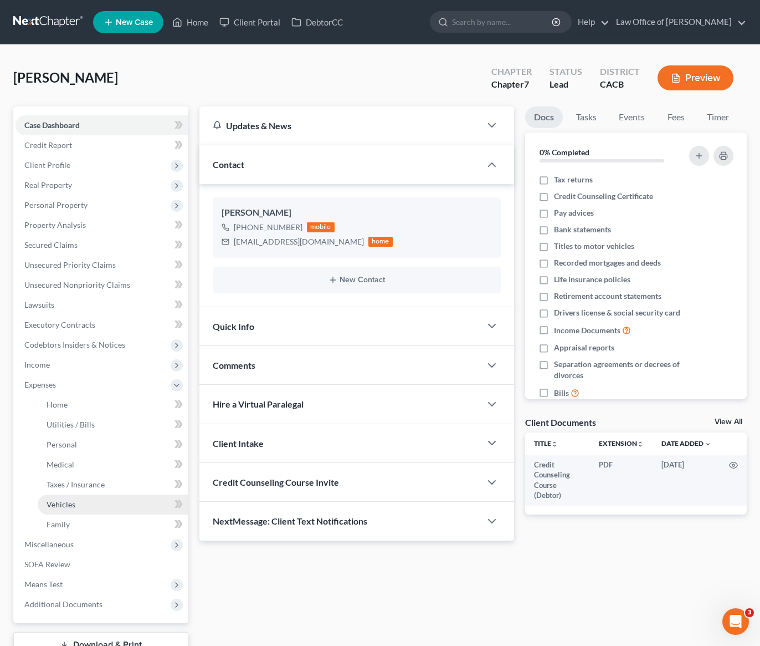
click at [69, 504] on span "Vehicles" at bounding box center [61, 503] width 29 height 9
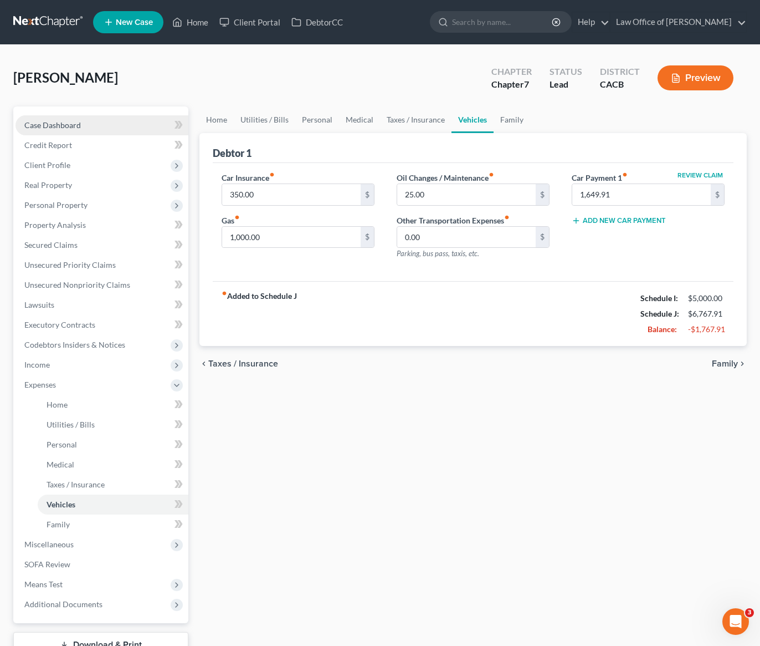
click at [58, 127] on span "Case Dashboard" at bounding box center [52, 124] width 57 height 9
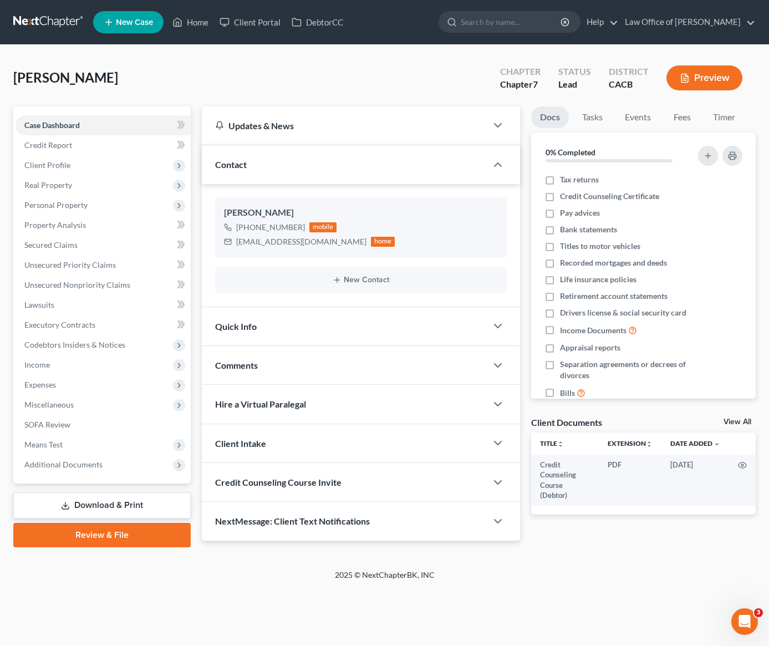
click at [52, 21] on link at bounding box center [48, 22] width 71 height 20
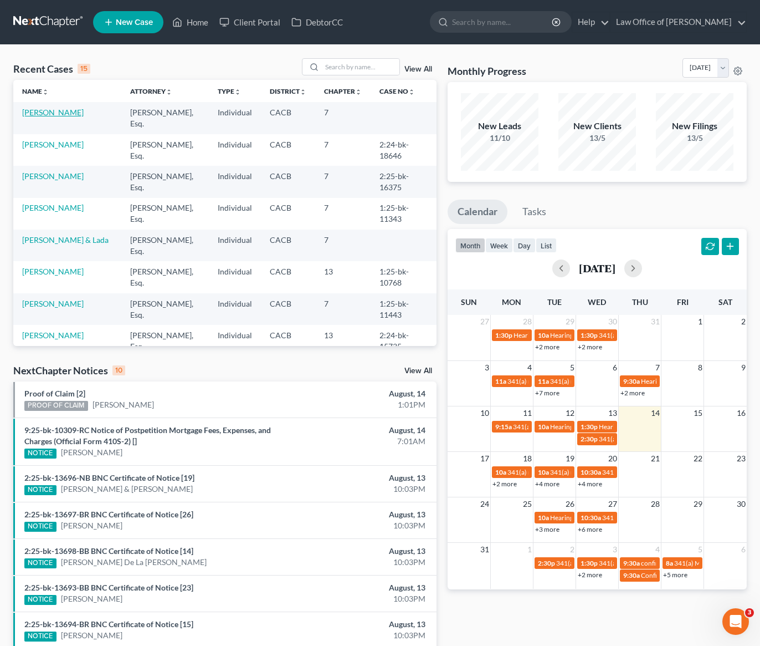
click at [57, 110] on link "[PERSON_NAME]" at bounding box center [53, 111] width 62 height 9
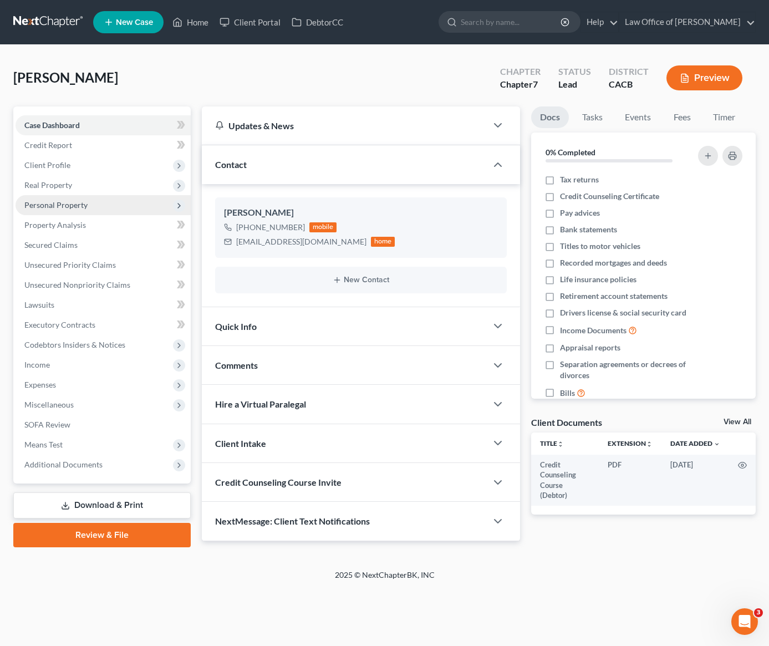
click at [73, 207] on span "Personal Property" at bounding box center [55, 204] width 63 height 9
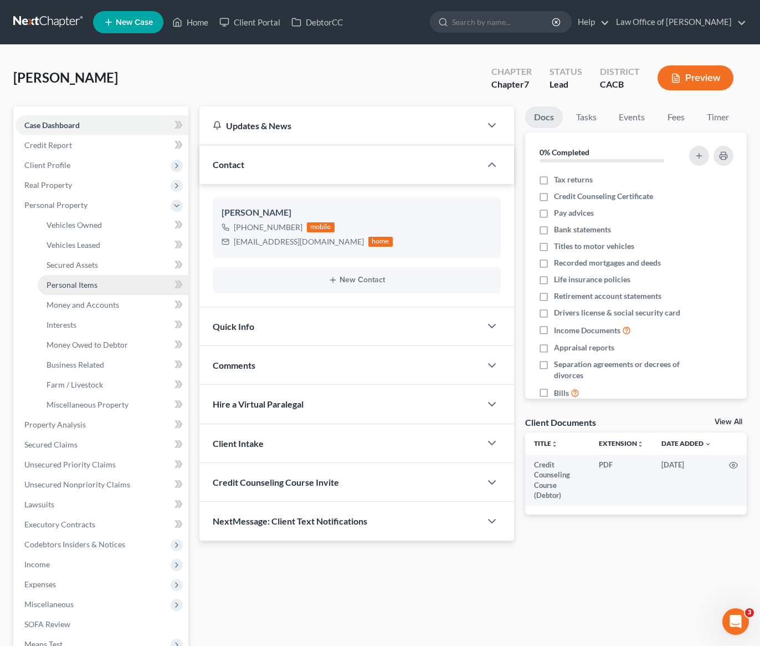
click at [86, 291] on link "Personal Items" at bounding box center [113, 285] width 151 height 20
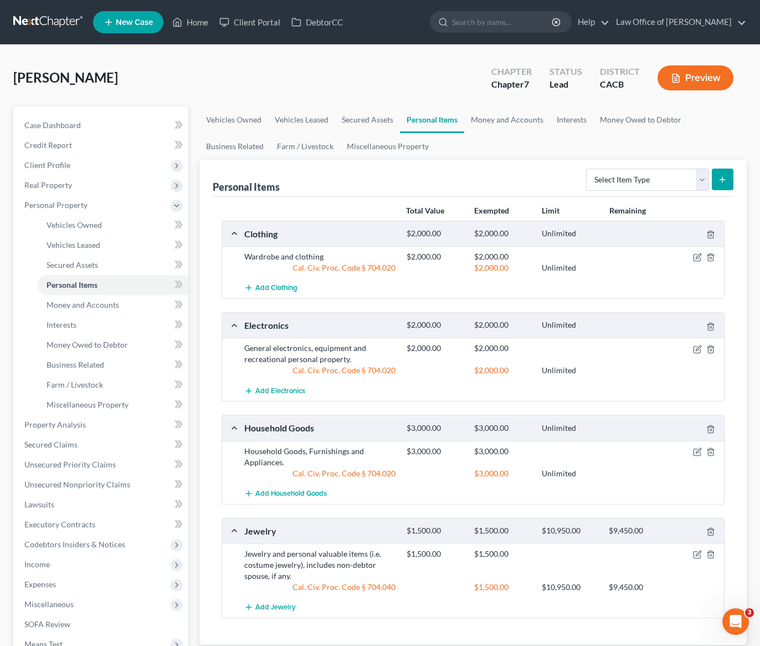
scroll to position [104, 0]
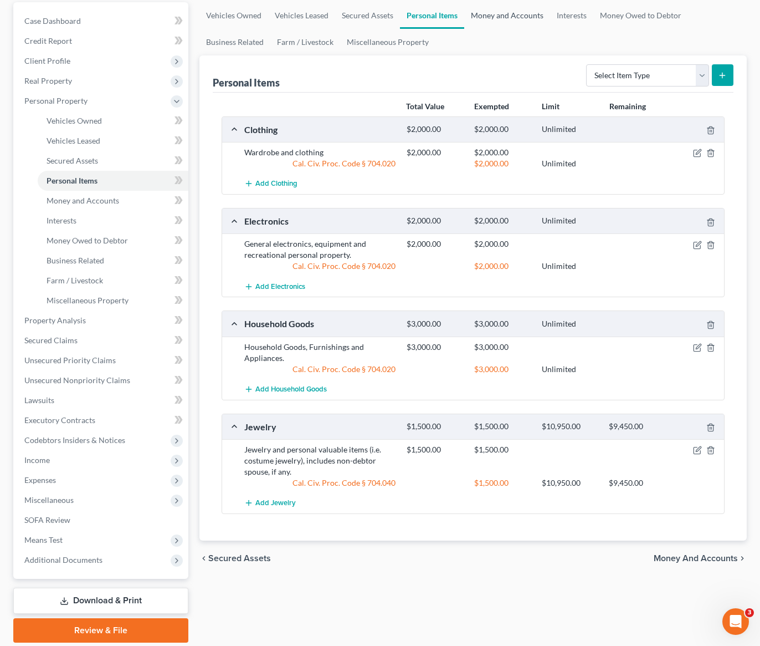
click at [504, 18] on link "Money and Accounts" at bounding box center [507, 15] width 86 height 27
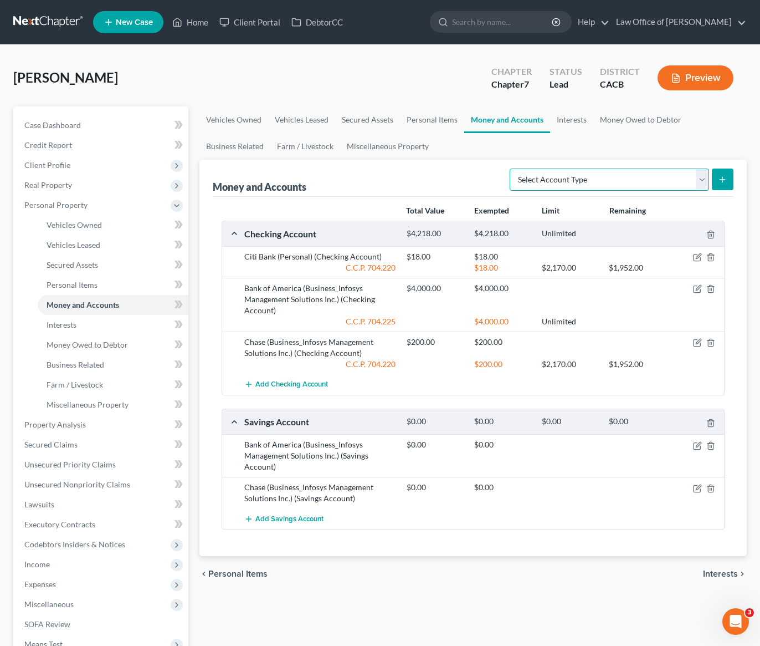
click at [624, 178] on select "Select Account Type Brokerage Cash on Hand Certificates of Deposit Checking Acc…" at bounding box center [609, 179] width 199 height 22
click at [570, 120] on link "Interests" at bounding box center [571, 119] width 43 height 27
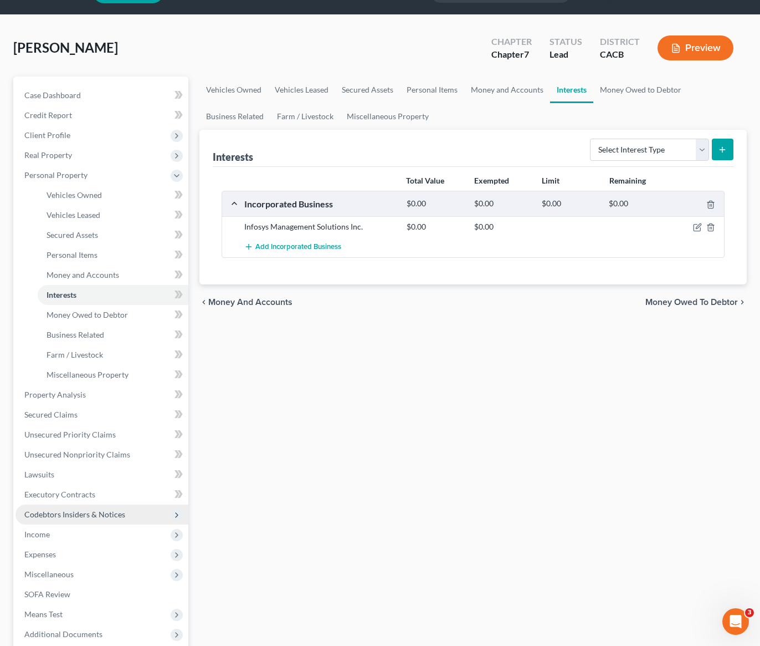
scroll to position [72, 0]
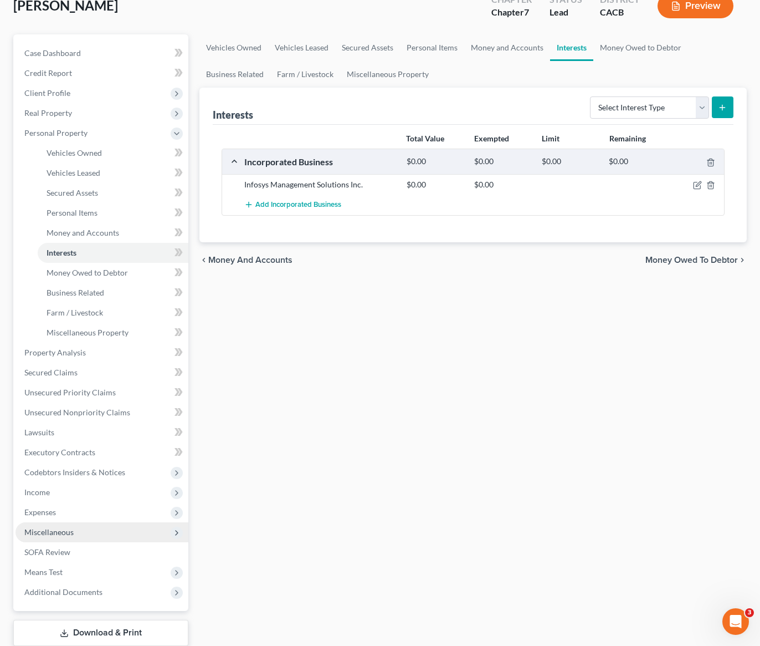
click at [65, 533] on span "Miscellaneous" at bounding box center [48, 531] width 49 height 9
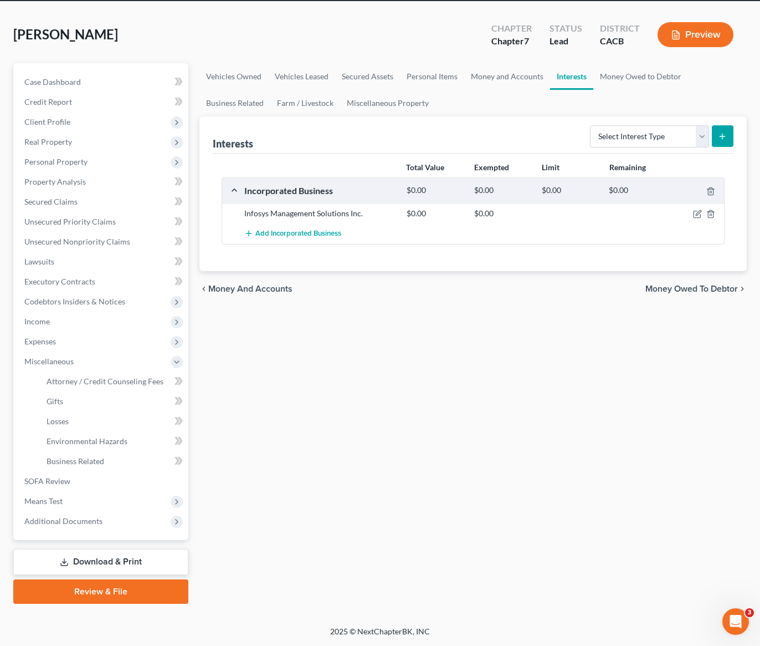
scroll to position [43, 0]
click at [623, 142] on select "Select Interest Type 401K Annuity Bond Education IRA Government Bond Government…" at bounding box center [649, 136] width 119 height 22
click at [40, 346] on span "Expenses" at bounding box center [102, 341] width 173 height 20
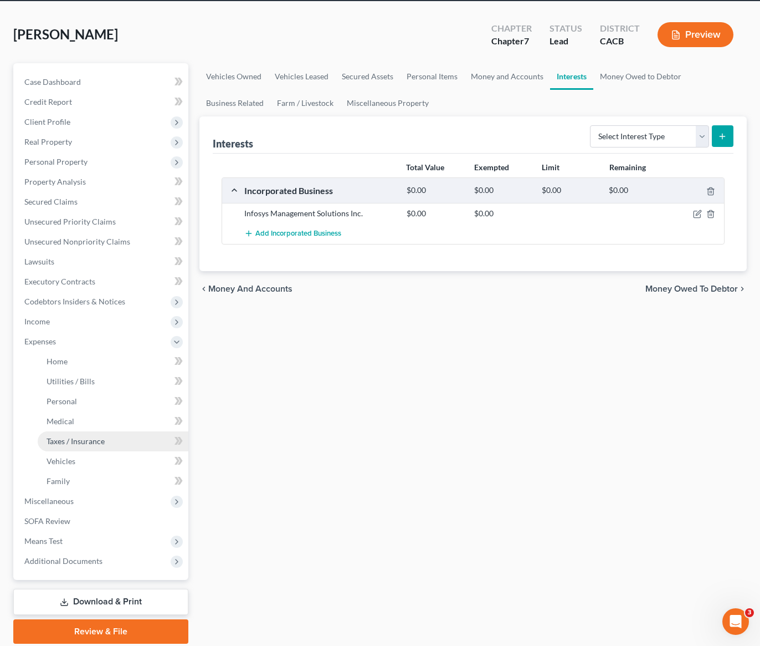
click at [67, 439] on span "Taxes / Insurance" at bounding box center [76, 440] width 58 height 9
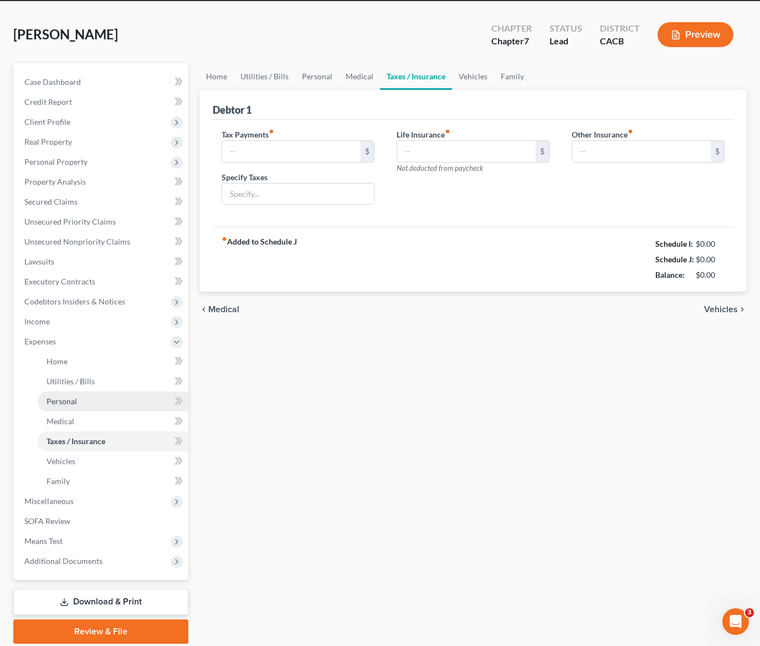
scroll to position [3, 0]
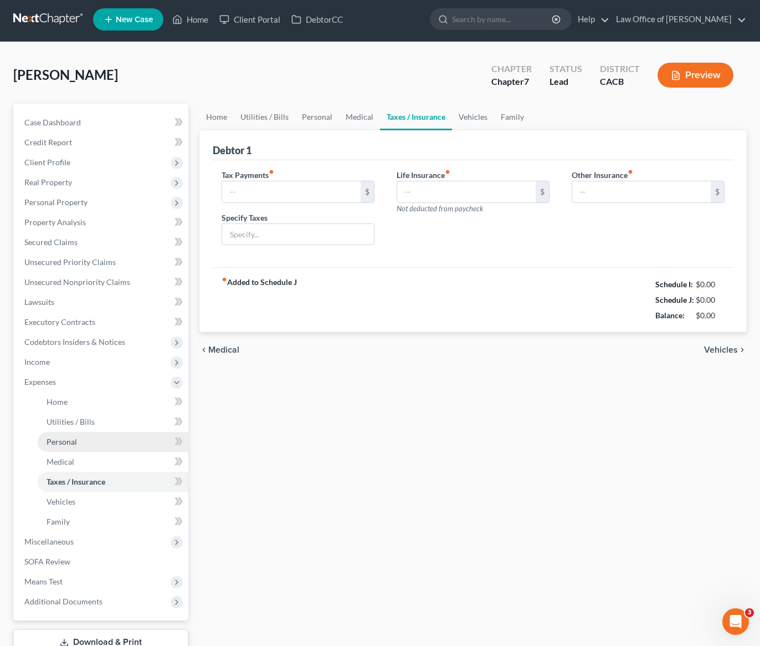
type input "0.00"
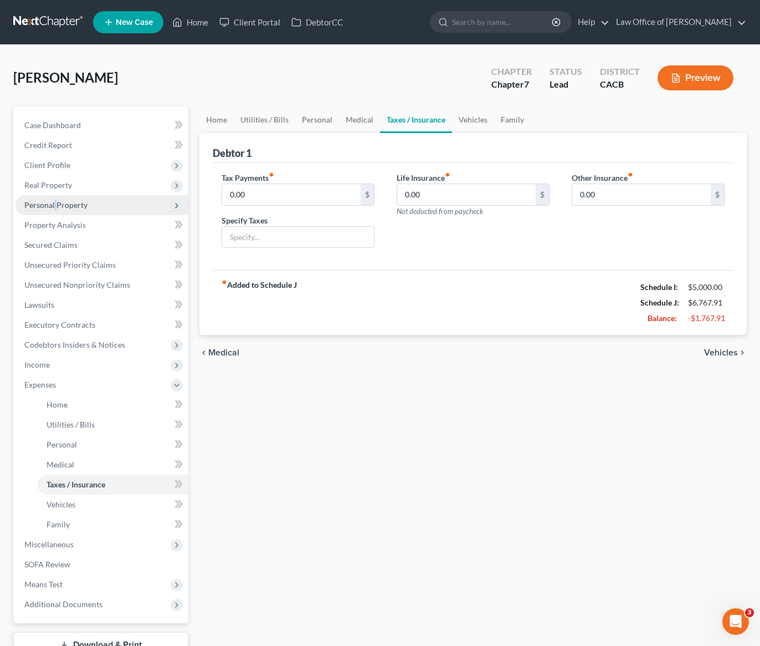
click at [55, 200] on span "Personal Property" at bounding box center [55, 204] width 63 height 9
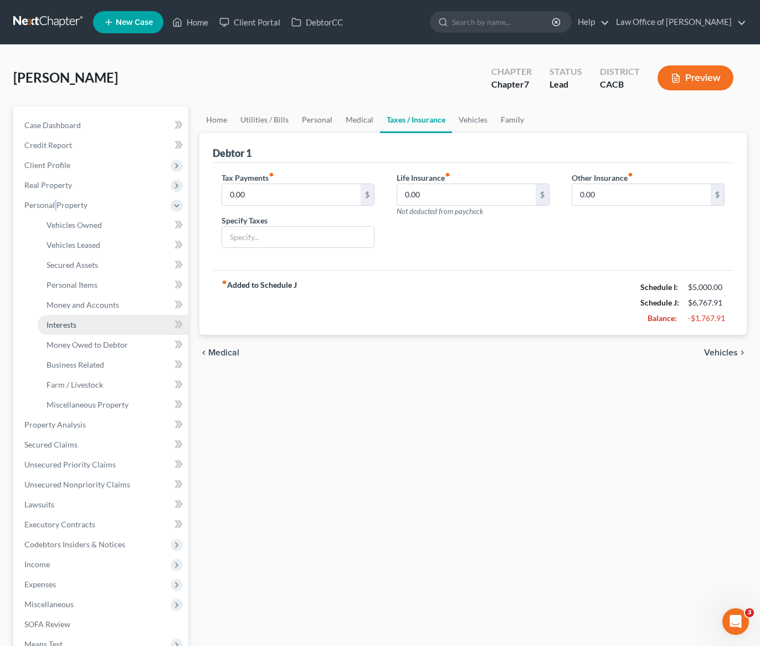
click at [71, 328] on span "Interests" at bounding box center [62, 324] width 30 height 9
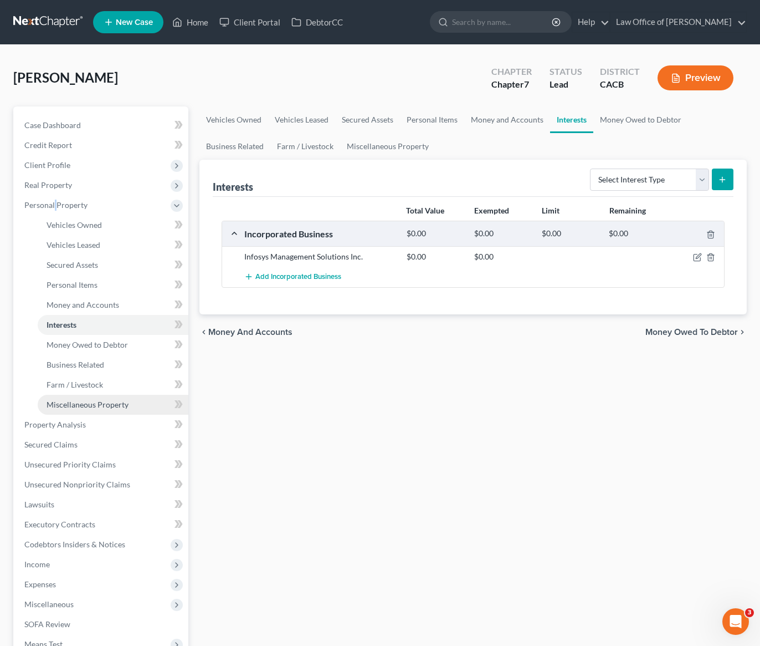
click at [94, 407] on span "Miscellaneous Property" at bounding box center [88, 404] width 82 height 9
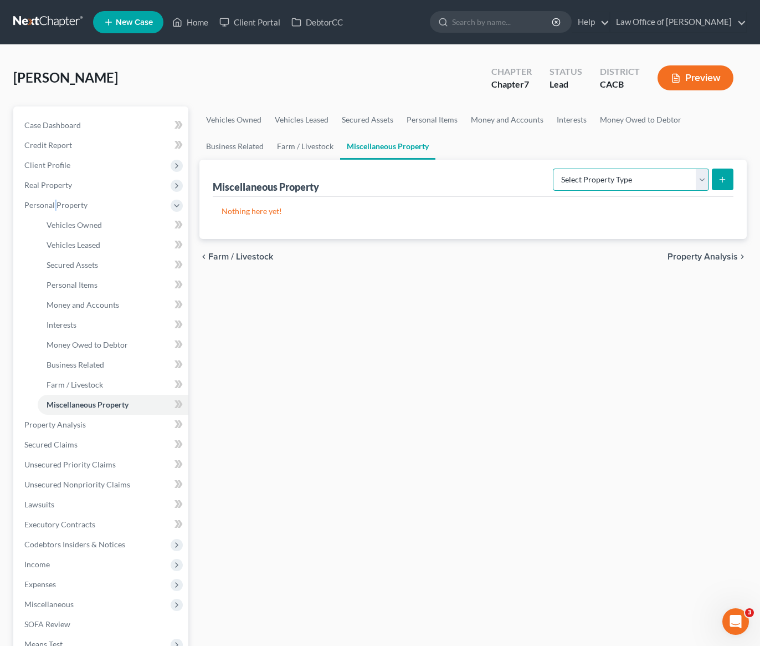
click at [594, 180] on select "Select Property Type Assigned for Creditor Benefit [DATE] Holding for Another N…" at bounding box center [631, 179] width 156 height 22
click at [42, 584] on span "Expenses" at bounding box center [40, 583] width 32 height 9
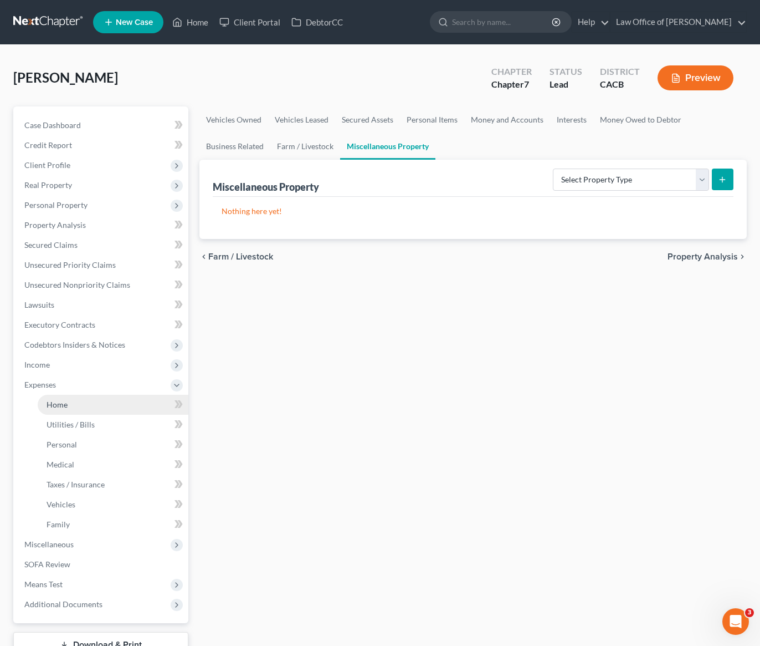
click at [64, 406] on span "Home" at bounding box center [57, 404] width 21 height 9
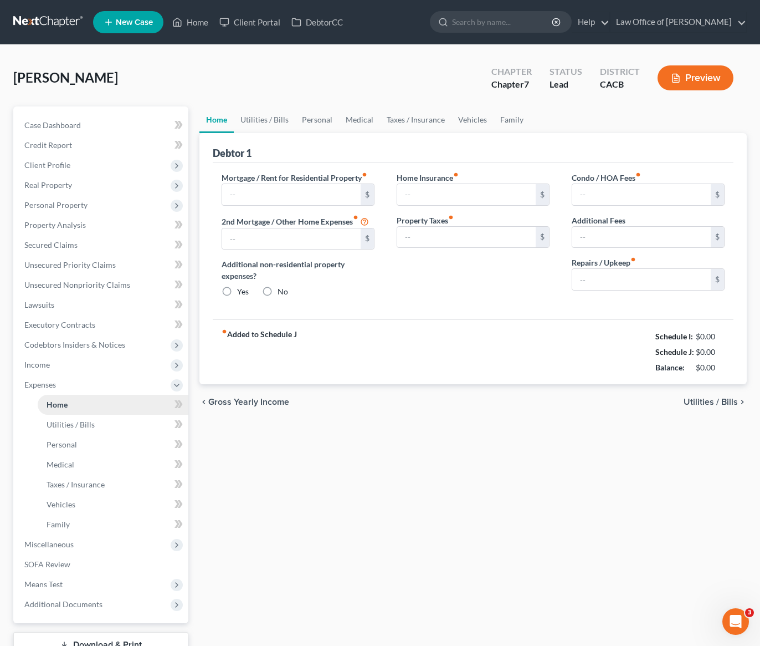
type input "2,500.00"
type input "0.00"
radio input "true"
type input "233.00"
type input "0.00"
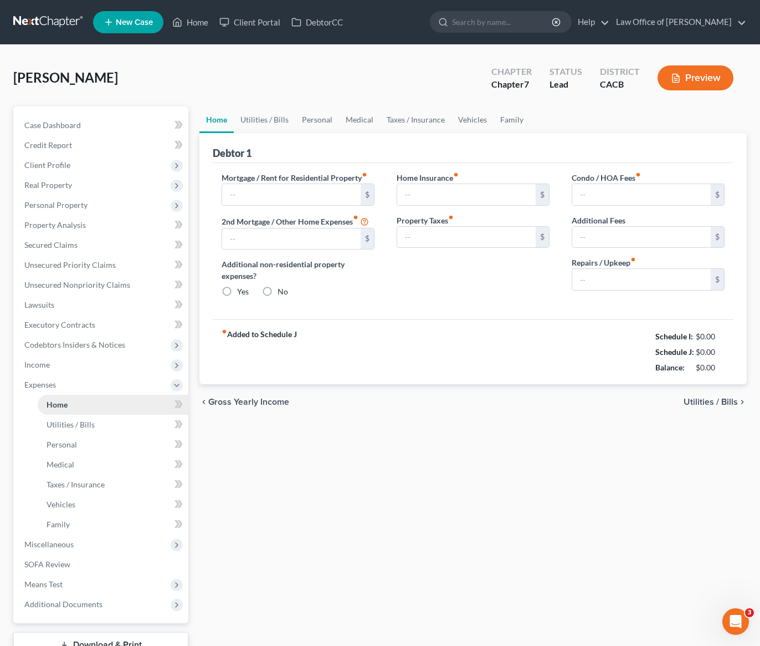
type input "0.00"
click at [264, 120] on link "Utilities / Bills" at bounding box center [265, 119] width 62 height 27
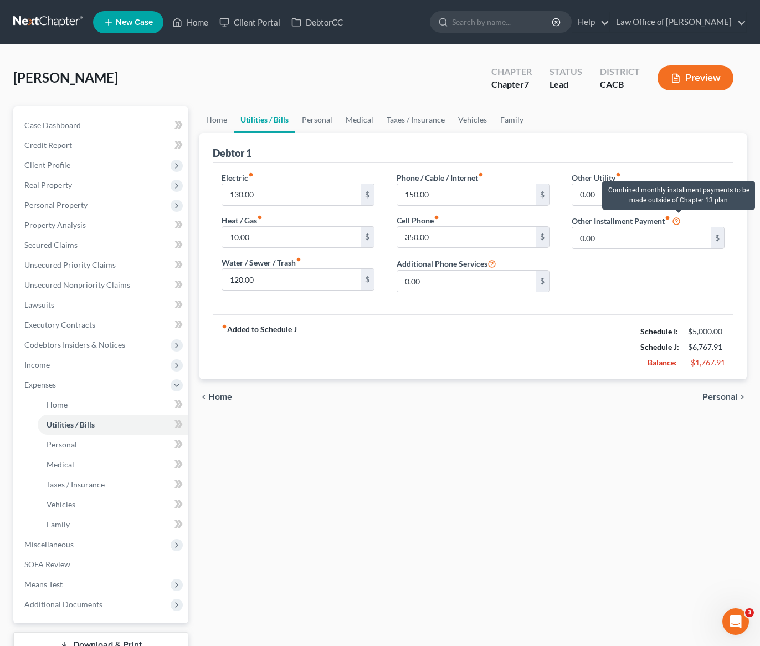
click at [678, 224] on icon at bounding box center [676, 220] width 9 height 11
click at [582, 325] on div "fiber_manual_record Added to Schedule J Schedule I: $5,000.00 Schedule J: $6,76…" at bounding box center [473, 346] width 521 height 65
click at [414, 119] on link "Taxes / Insurance" at bounding box center [415, 119] width 71 height 27
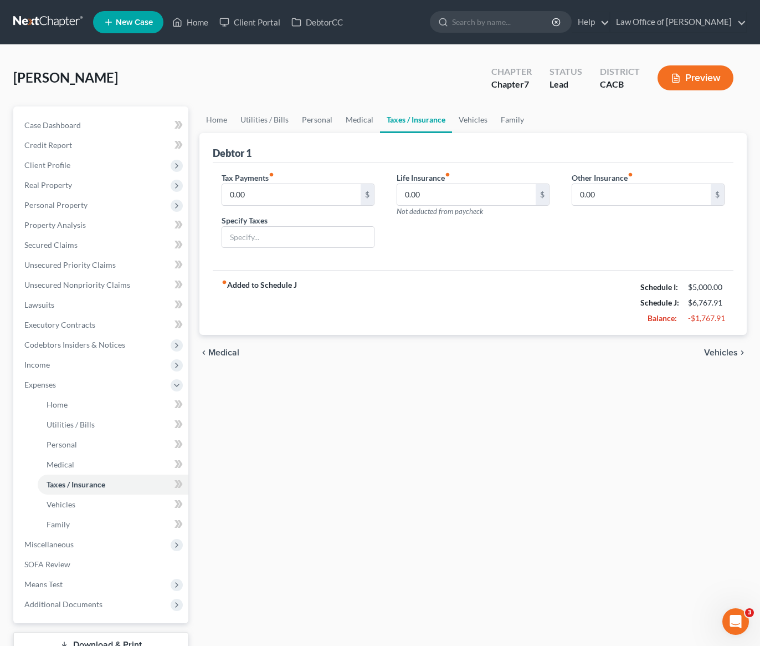
click at [264, 476] on div "Home Utilities / Bills Personal Medical Taxes / Insurance Vehicles Family Debto…" at bounding box center [473, 396] width 559 height 580
